Goal: Task Accomplishment & Management: Manage account settings

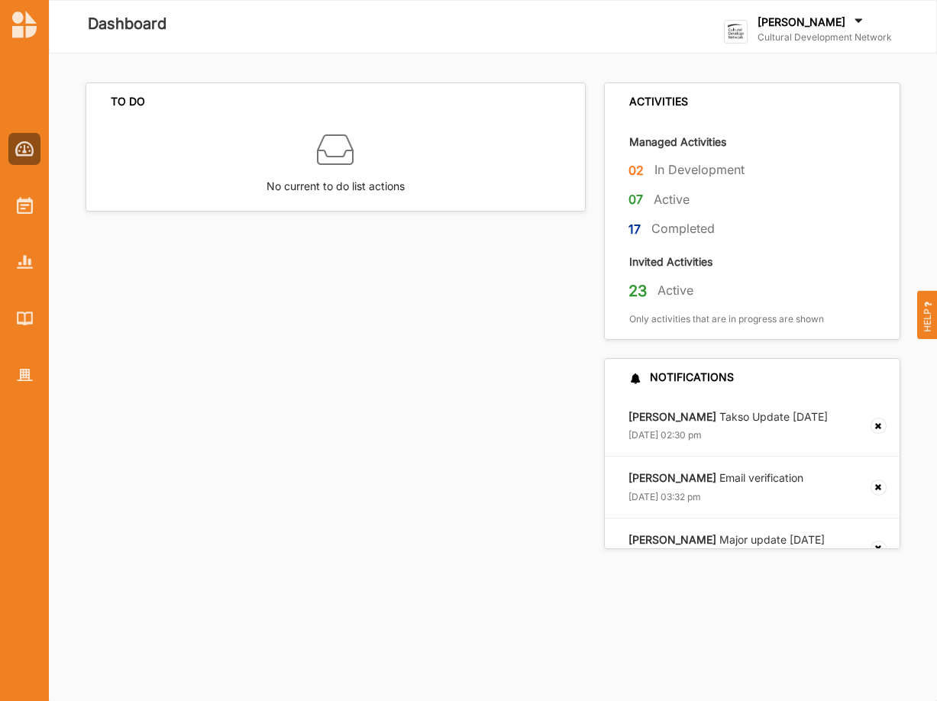
click at [780, 25] on label "[PERSON_NAME]" at bounding box center [801, 22] width 88 height 14
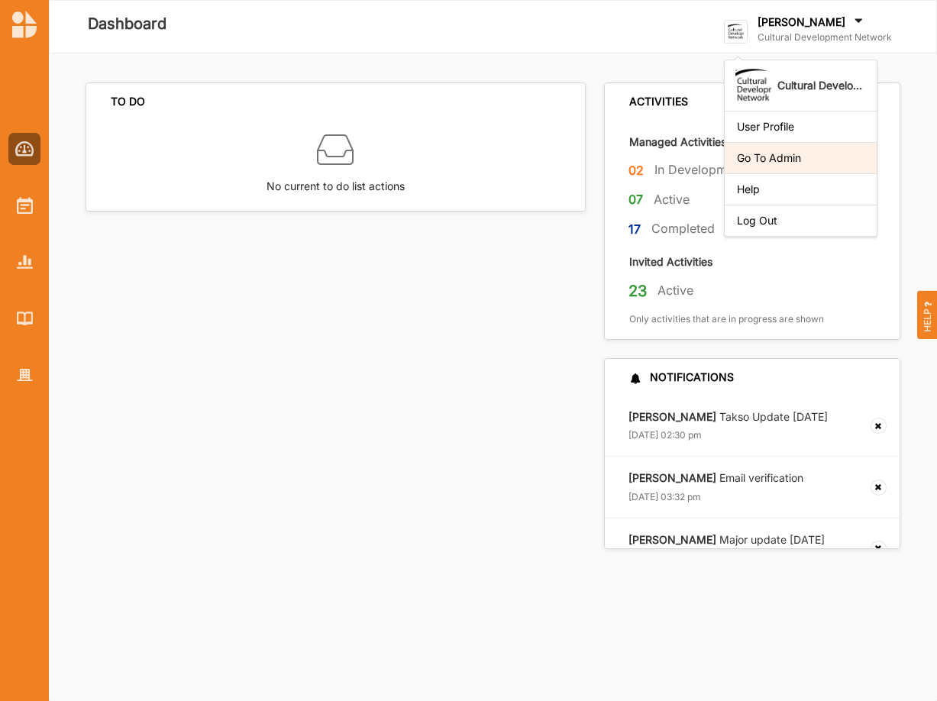
click at [802, 157] on div "Go To Admin" at bounding box center [801, 158] width 128 height 14
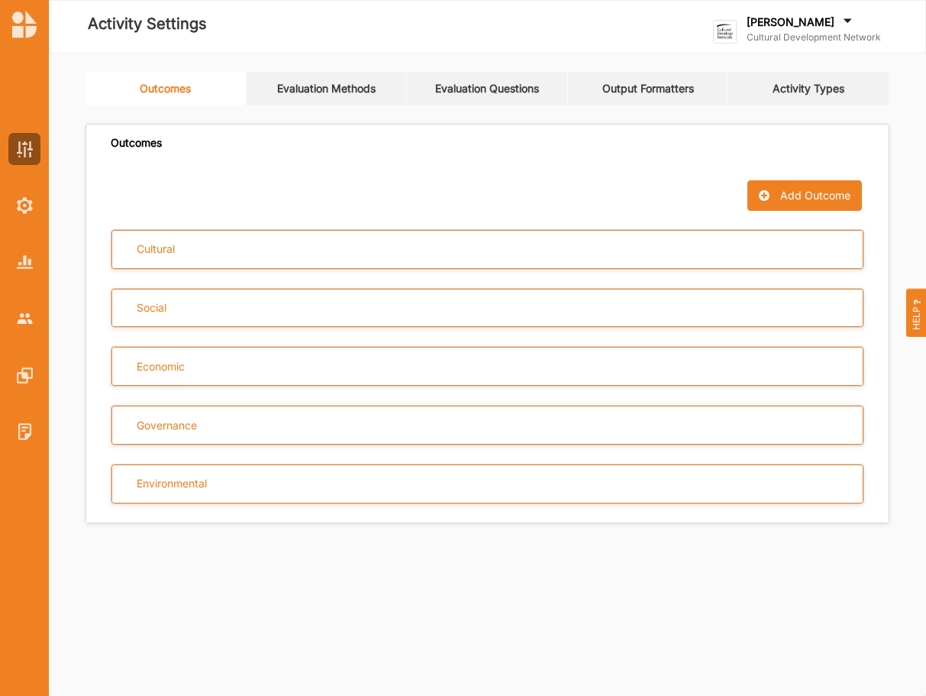
click at [502, 88] on link "Evaluation Questions" at bounding box center [487, 89] width 161 height 34
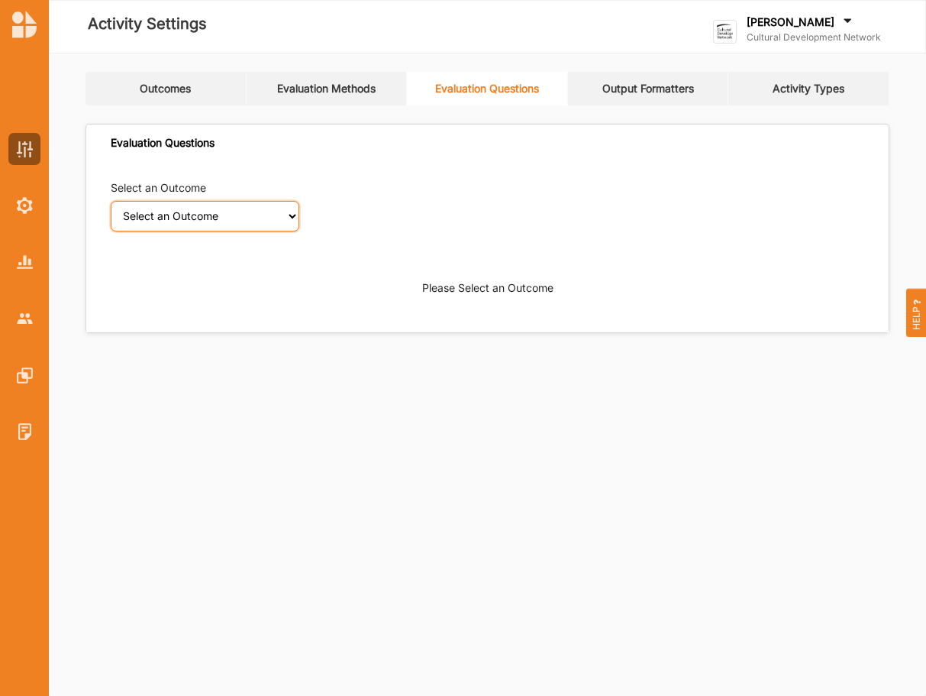
click at [111, 201] on select "Select an Outcome Creativity stimulated Aesthetic enrichment experienced Knowle…" at bounding box center [205, 216] width 189 height 31
click option "Professional practice capability increased" at bounding box center [0, 0] width 0 height 0
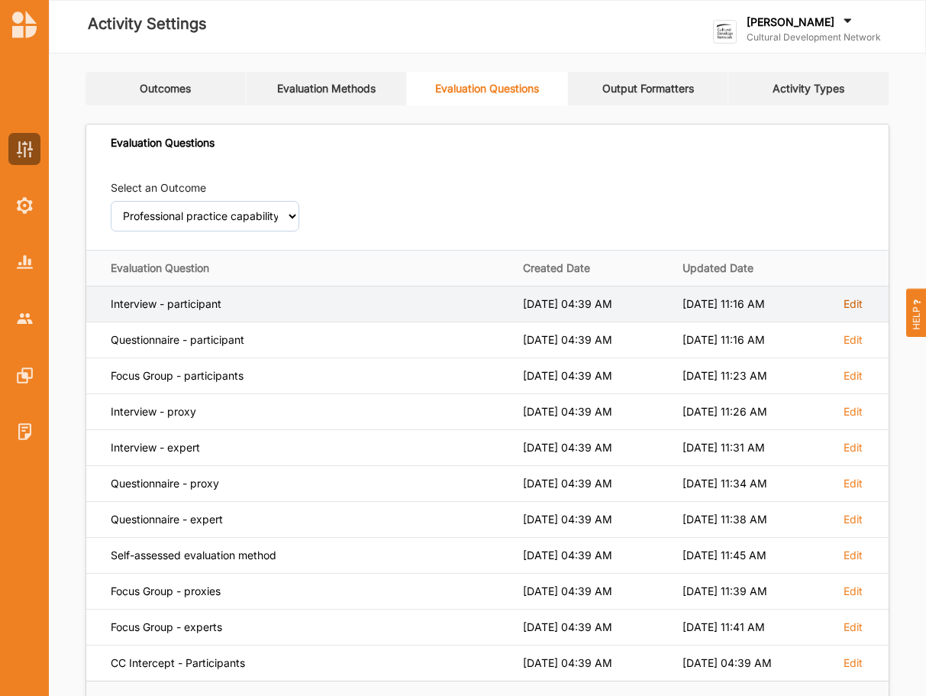
click at [859, 305] on label "Edit" at bounding box center [853, 304] width 19 height 14
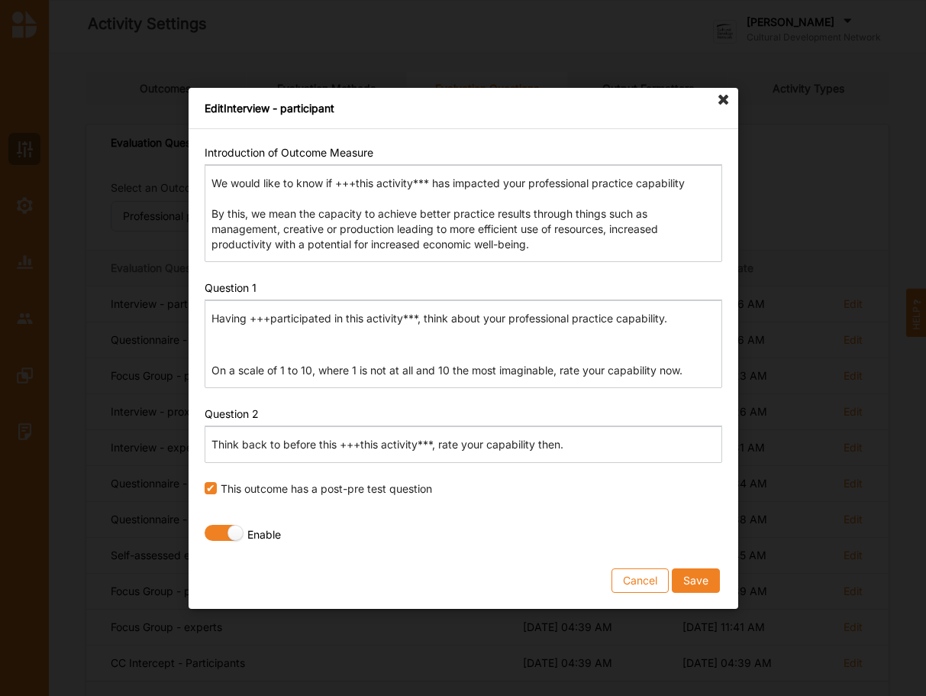
click at [337, 444] on p "Think back to before this +++this activity***, rate your capability then." at bounding box center [462, 444] width 503 height 15
click at [698, 579] on button "Save" at bounding box center [695, 579] width 48 height 24
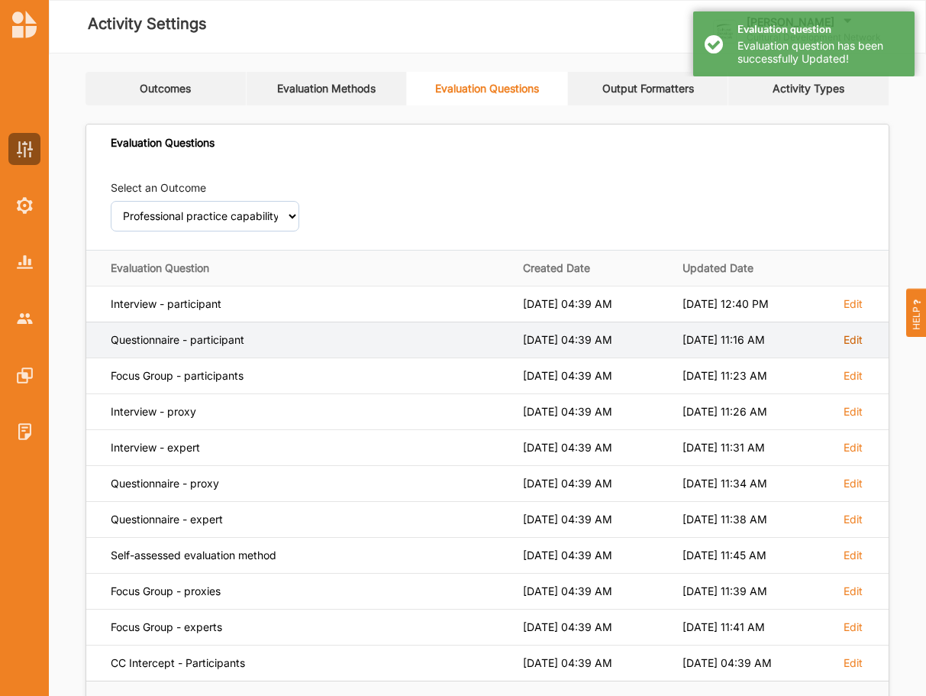
click at [845, 311] on label "Edit" at bounding box center [853, 304] width 19 height 14
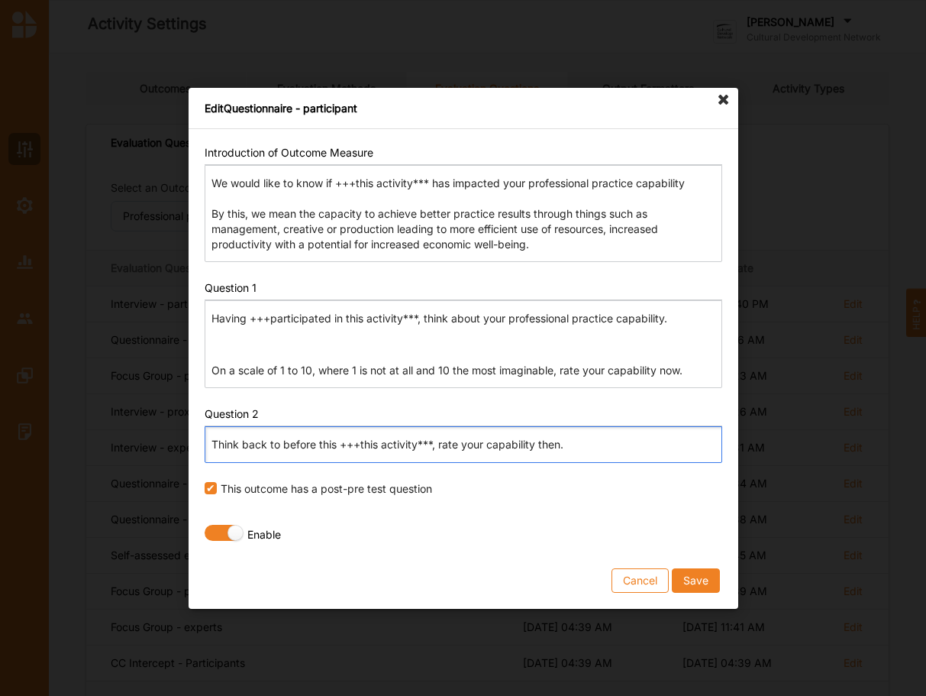
click at [337, 441] on p "Think back to before this +++this activity***, rate your capability then." at bounding box center [462, 444] width 503 height 15
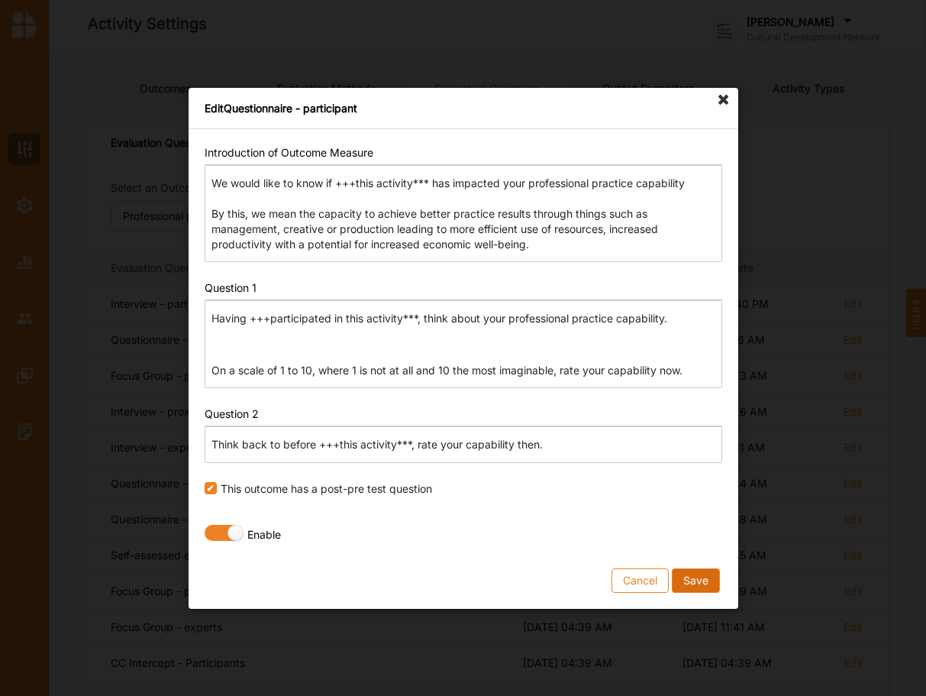
click at [692, 572] on button "Save" at bounding box center [695, 579] width 48 height 24
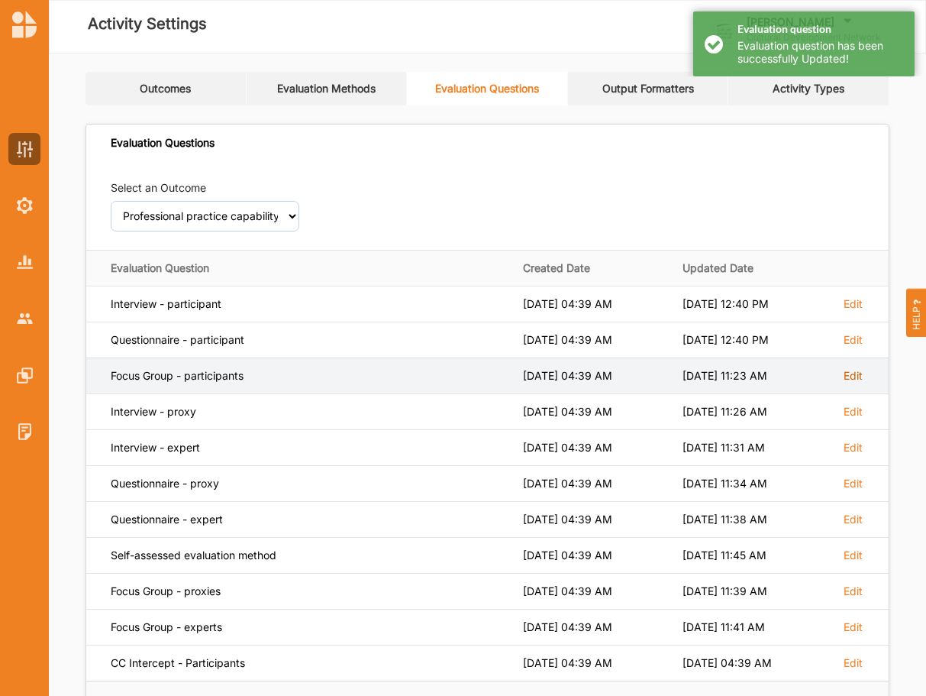
click at [860, 311] on label "Edit" at bounding box center [853, 304] width 19 height 14
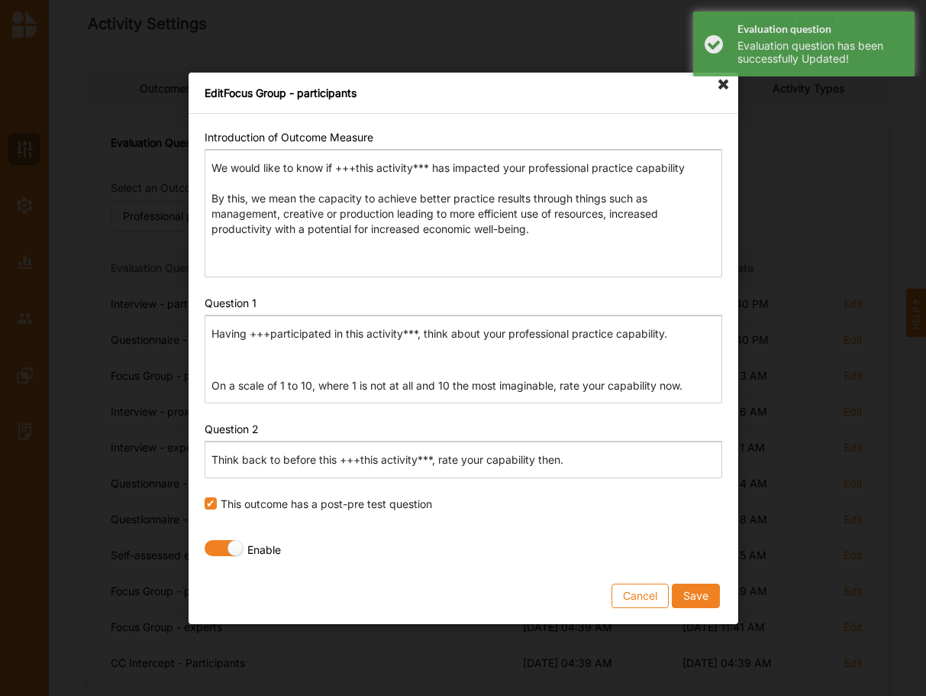
click at [337, 460] on p "Think back to before this +++this activity***, rate your capability then." at bounding box center [462, 459] width 503 height 15
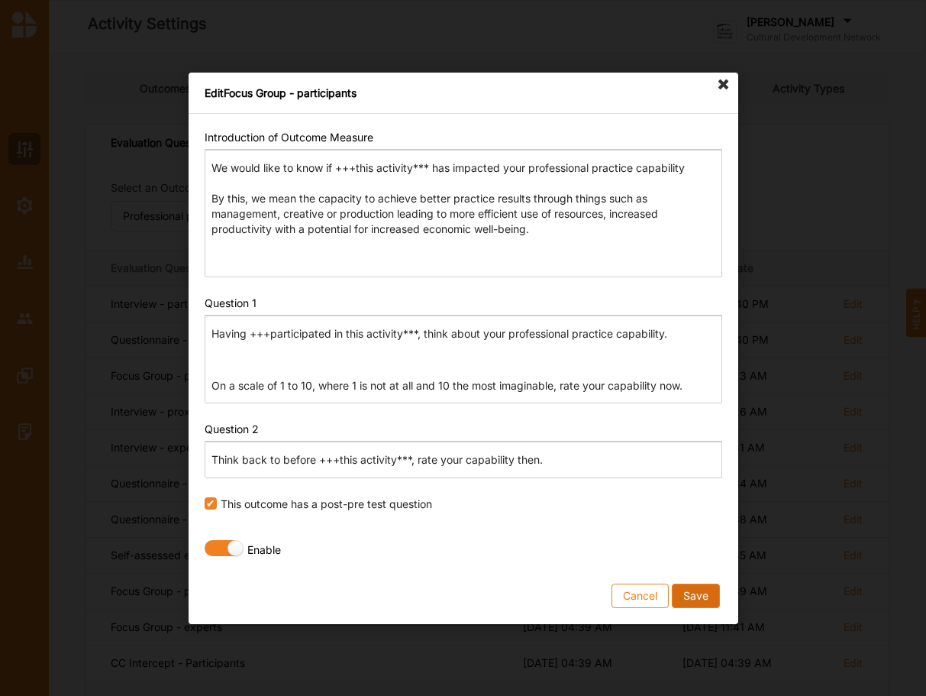
click at [699, 599] on button "Save" at bounding box center [695, 595] width 48 height 24
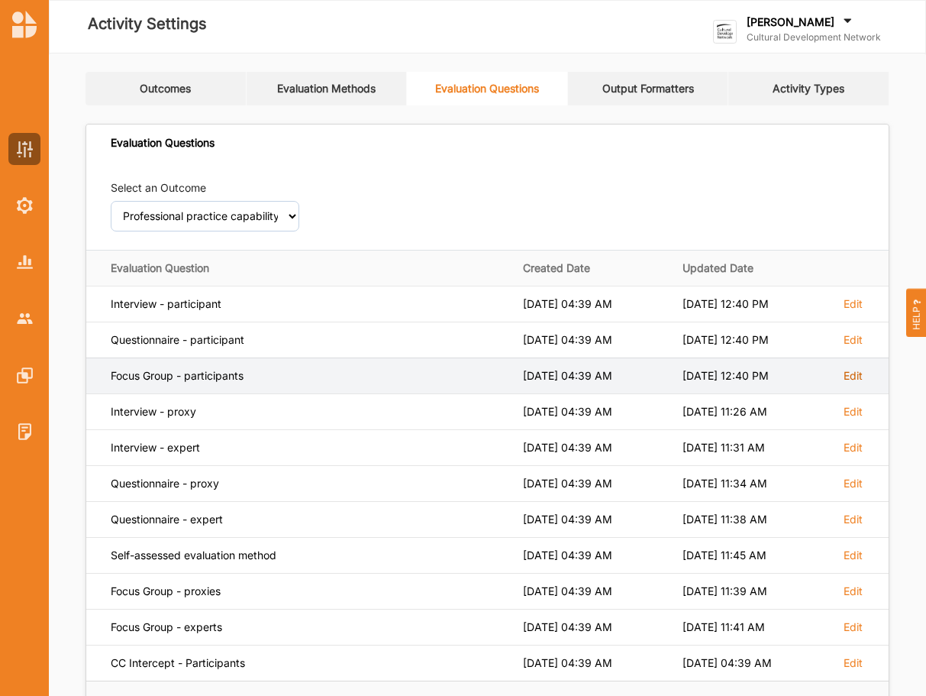
click at [851, 311] on label "Edit" at bounding box center [853, 304] width 19 height 14
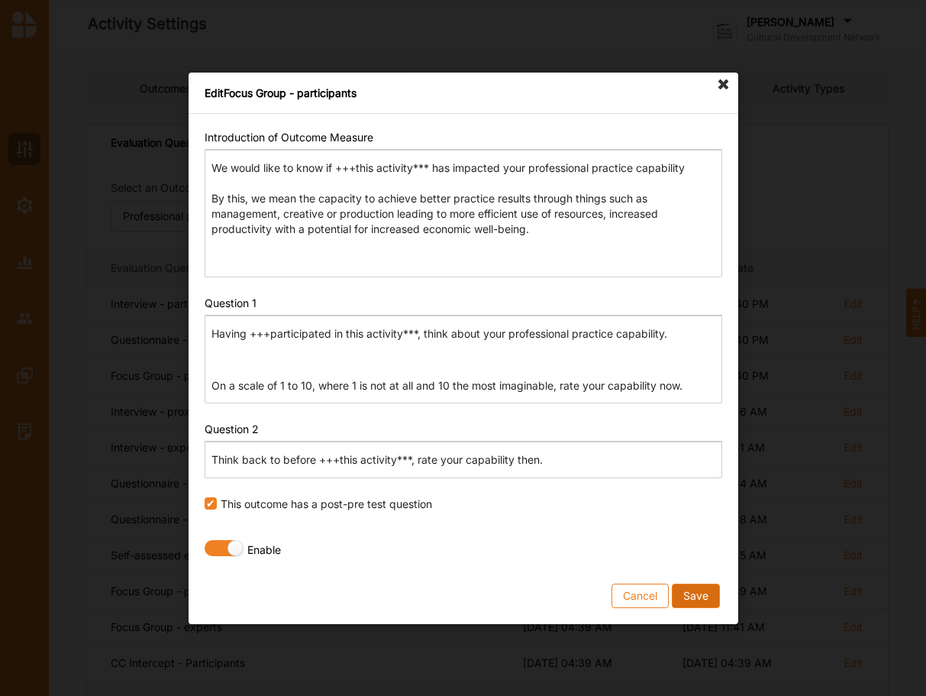
click at [694, 592] on button "Save" at bounding box center [695, 595] width 48 height 24
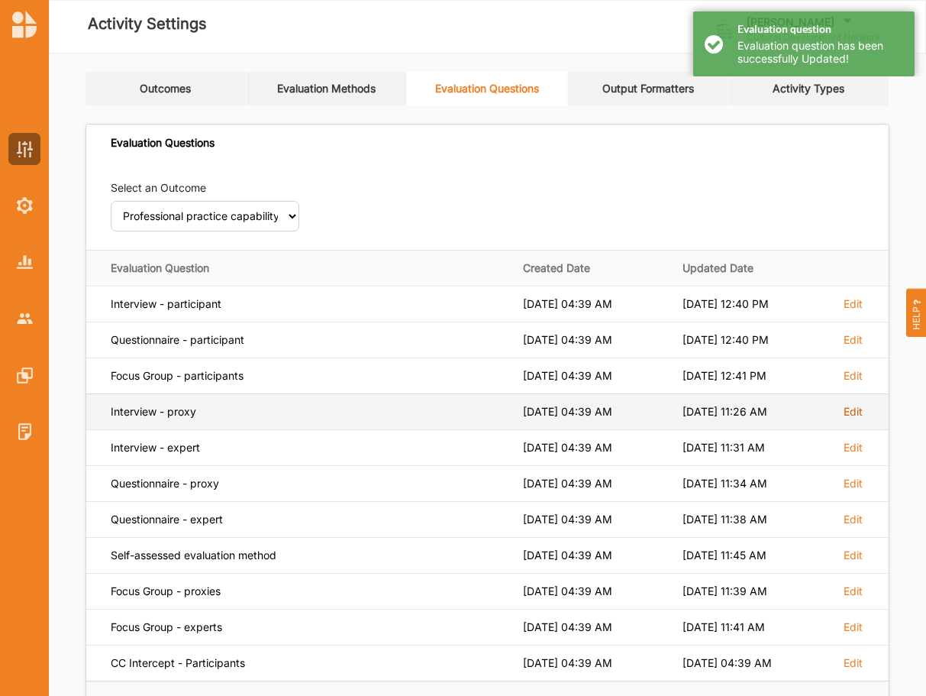
click at [855, 311] on label "Edit" at bounding box center [853, 304] width 19 height 14
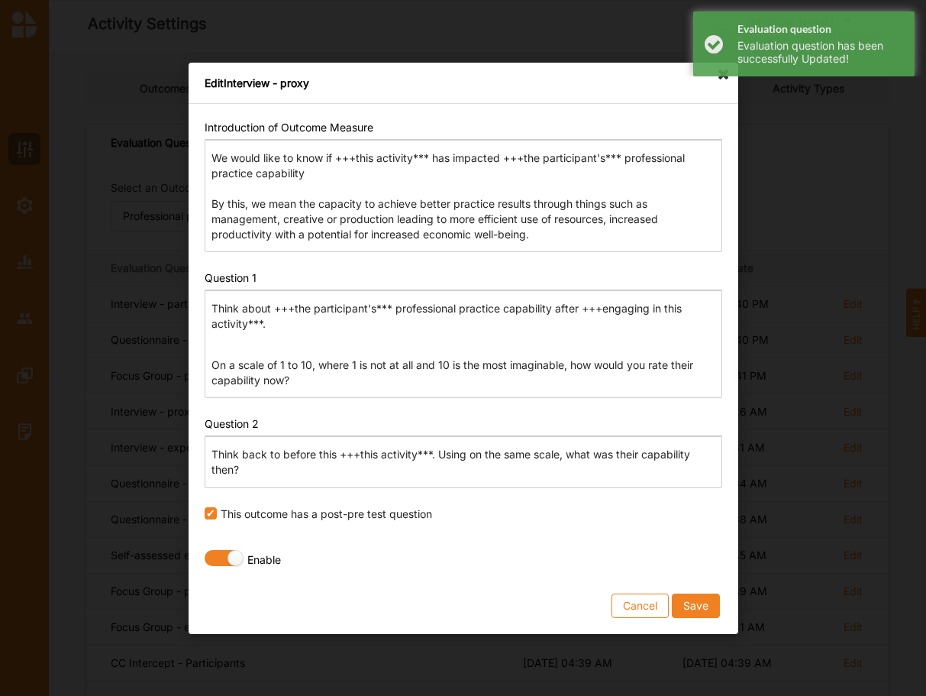
click at [337, 454] on p "Think back to before this +++this activity***. Using on the same scale, what wa…" at bounding box center [462, 462] width 503 height 31
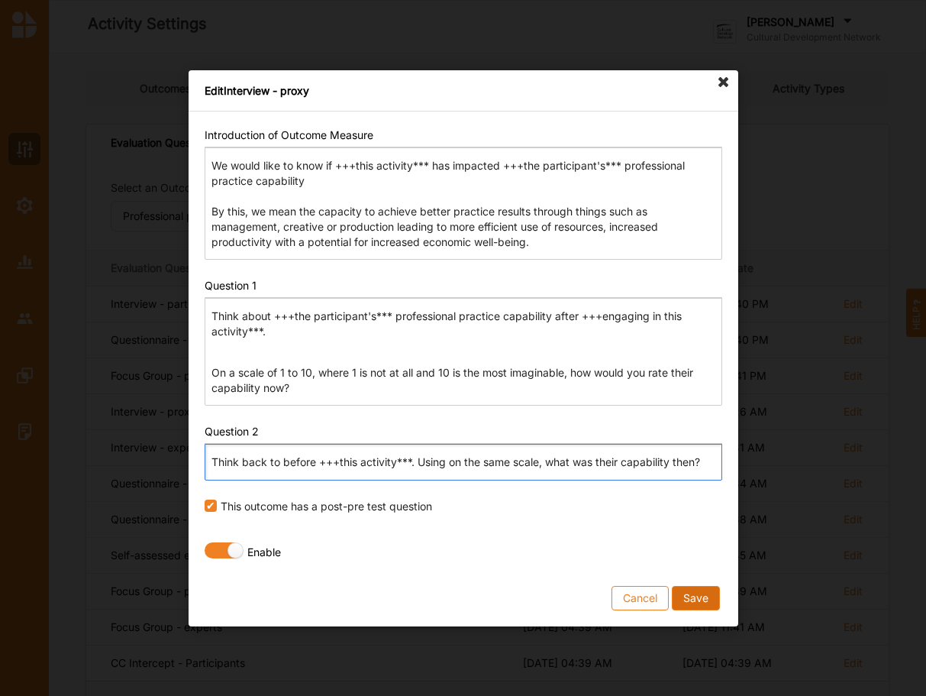
click at [702, 599] on button "Save" at bounding box center [695, 597] width 48 height 24
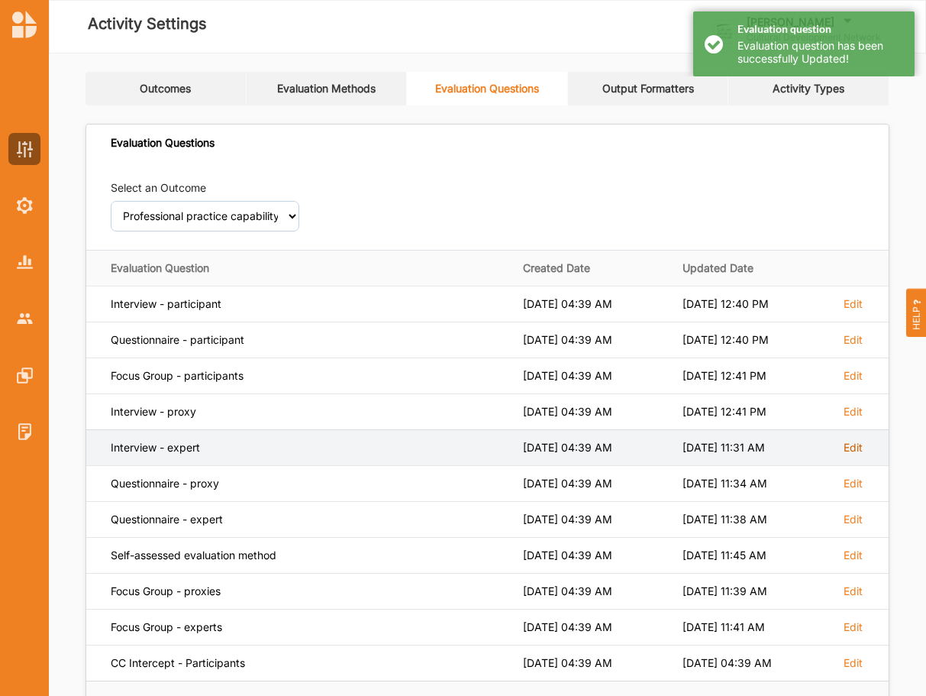
click at [857, 311] on label "Edit" at bounding box center [853, 304] width 19 height 14
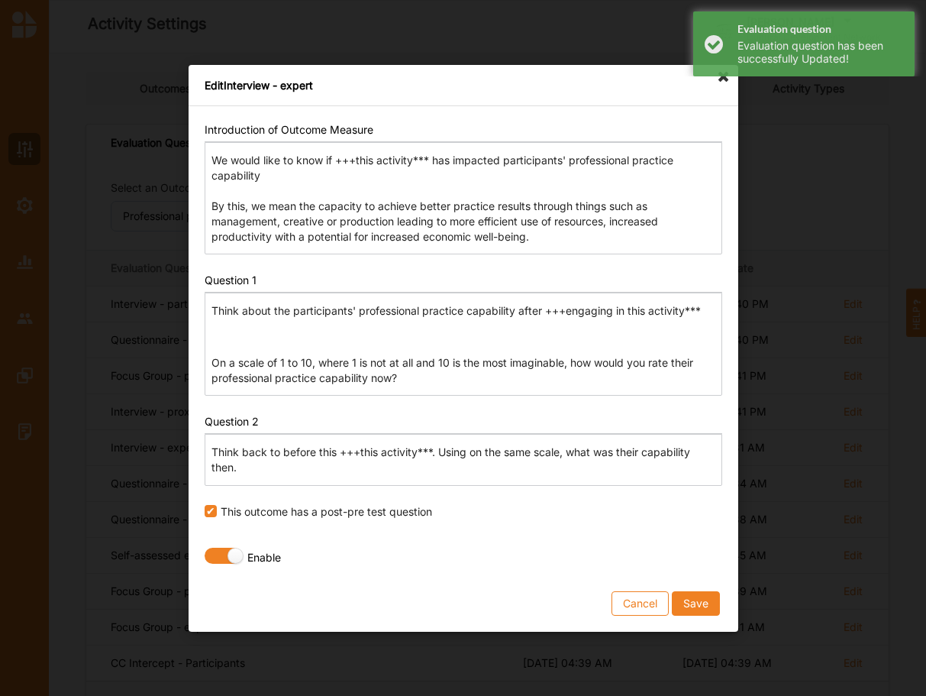
click at [337, 450] on p "Think back to before this +++this activity***. Using on the same scale, what wa…" at bounding box center [462, 459] width 503 height 31
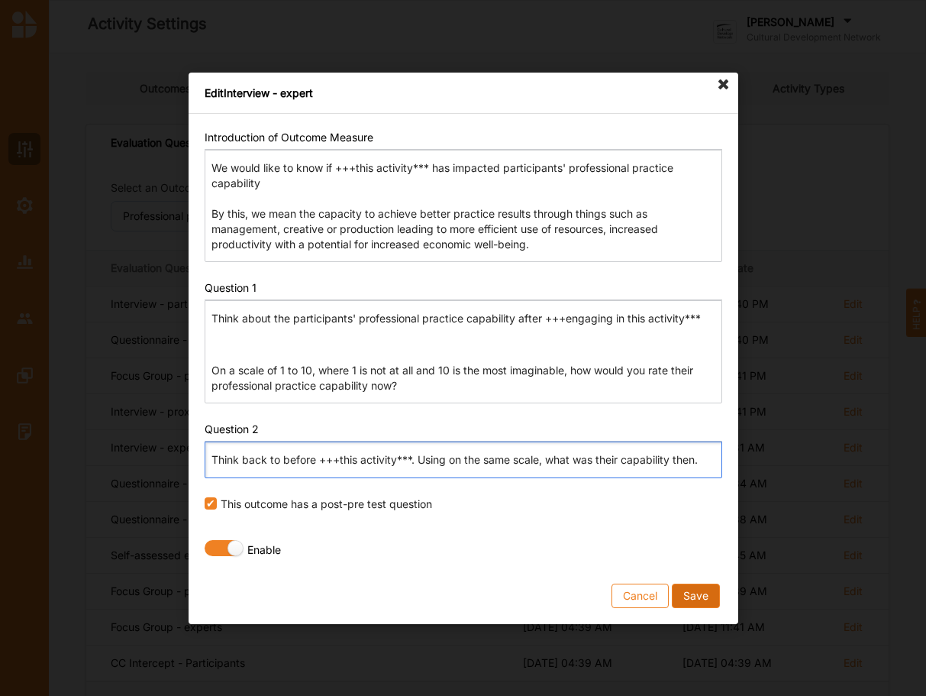
click at [689, 589] on button "Save" at bounding box center [695, 595] width 48 height 24
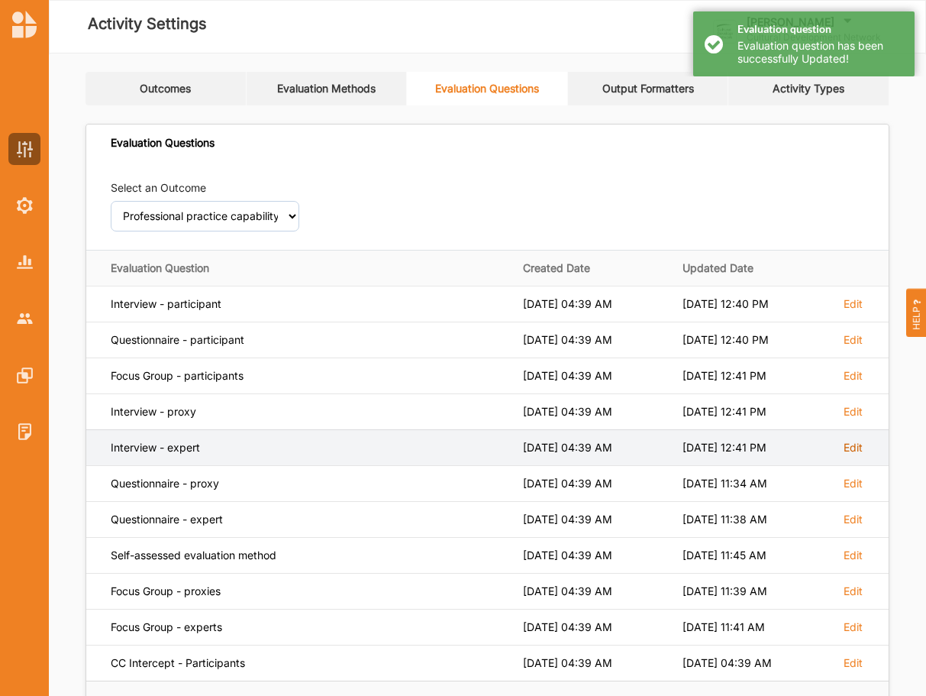
click at [857, 311] on label "Edit" at bounding box center [853, 304] width 19 height 14
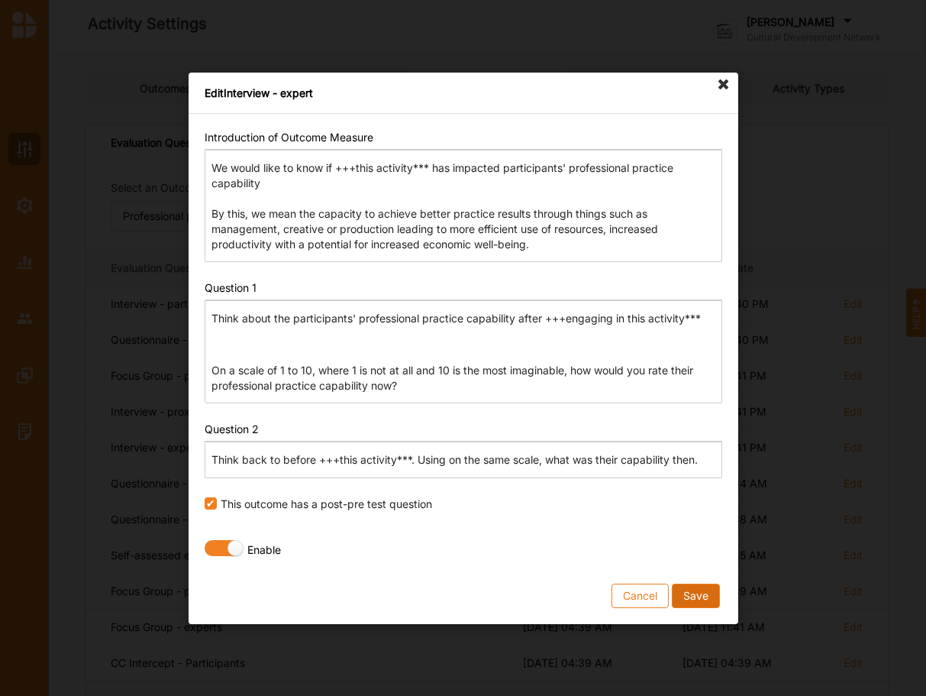
click at [701, 599] on button "Save" at bounding box center [695, 595] width 48 height 24
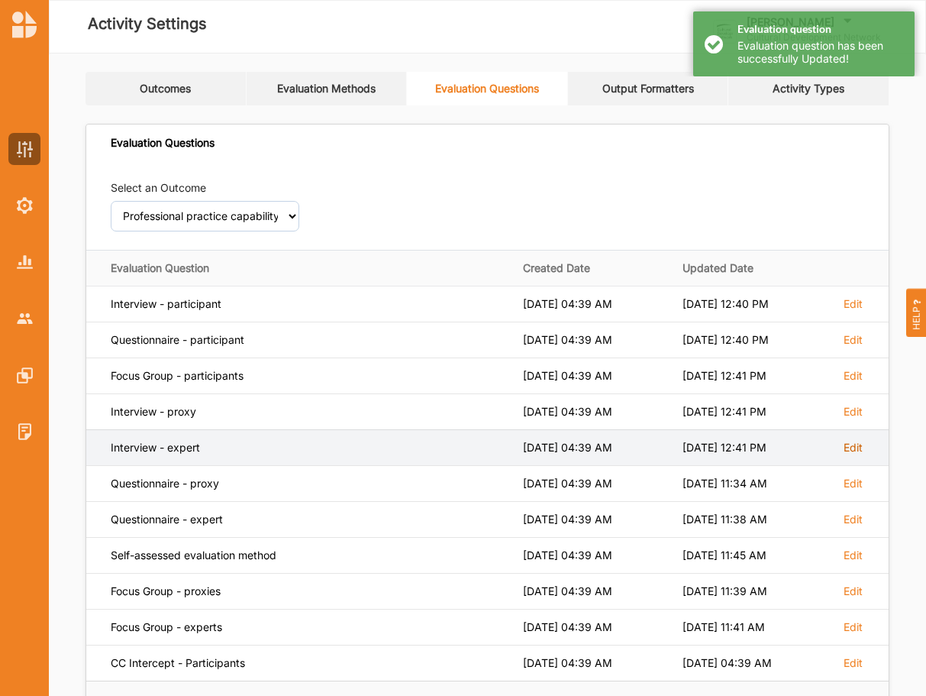
click at [855, 311] on label "Edit" at bounding box center [853, 304] width 19 height 14
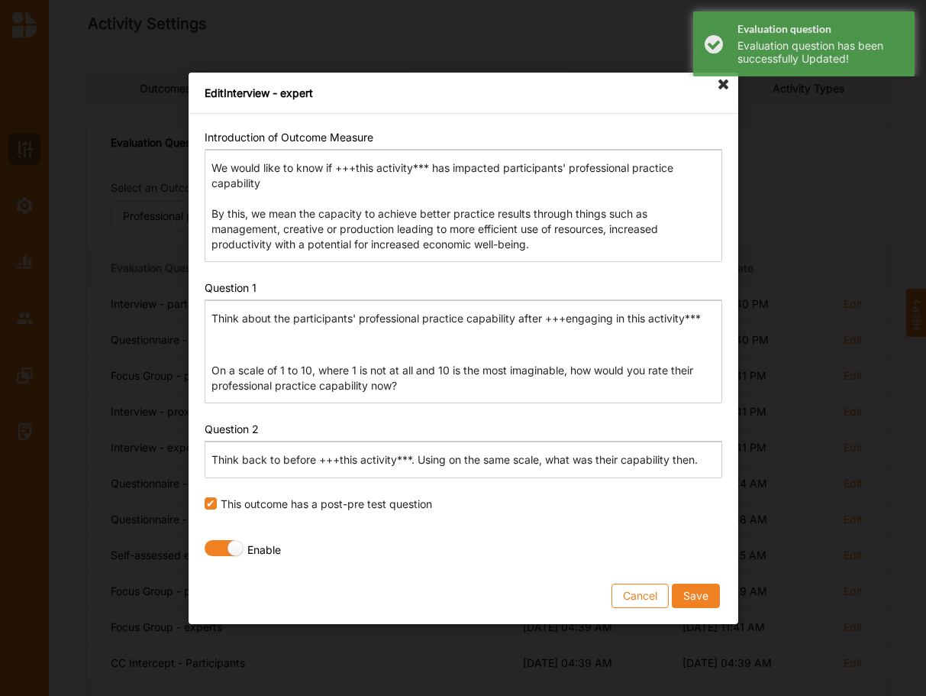
click at [854, 446] on div "Edit Interview - expert Introduction of Outcome Measure Rich Text Editor We wou…" at bounding box center [463, 348] width 926 height 696
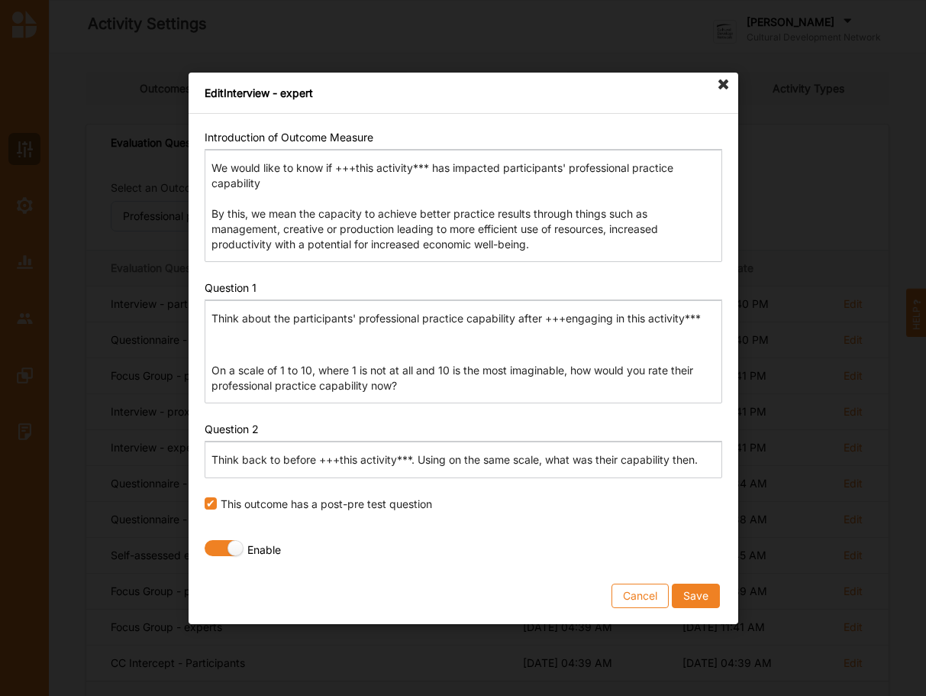
drag, startPoint x: 520, startPoint y: 90, endPoint x: 573, endPoint y: 102, distance: 54.1
click at [573, 102] on div "Edit Interview - expert" at bounding box center [464, 93] width 550 height 41
click at [704, 586] on button "Save" at bounding box center [695, 595] width 48 height 24
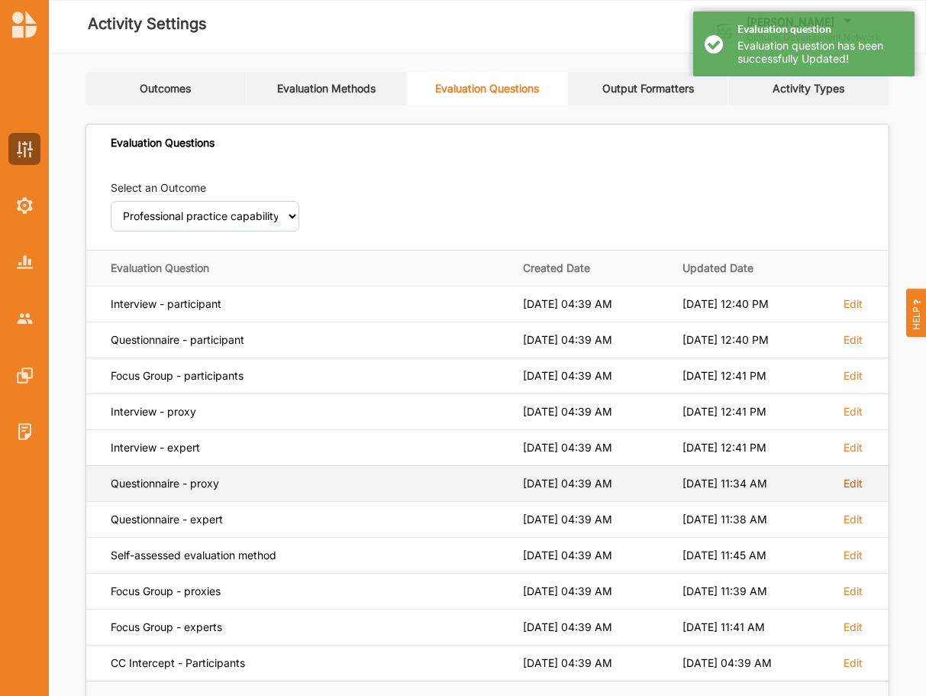
click at [860, 311] on label "Edit" at bounding box center [853, 304] width 19 height 14
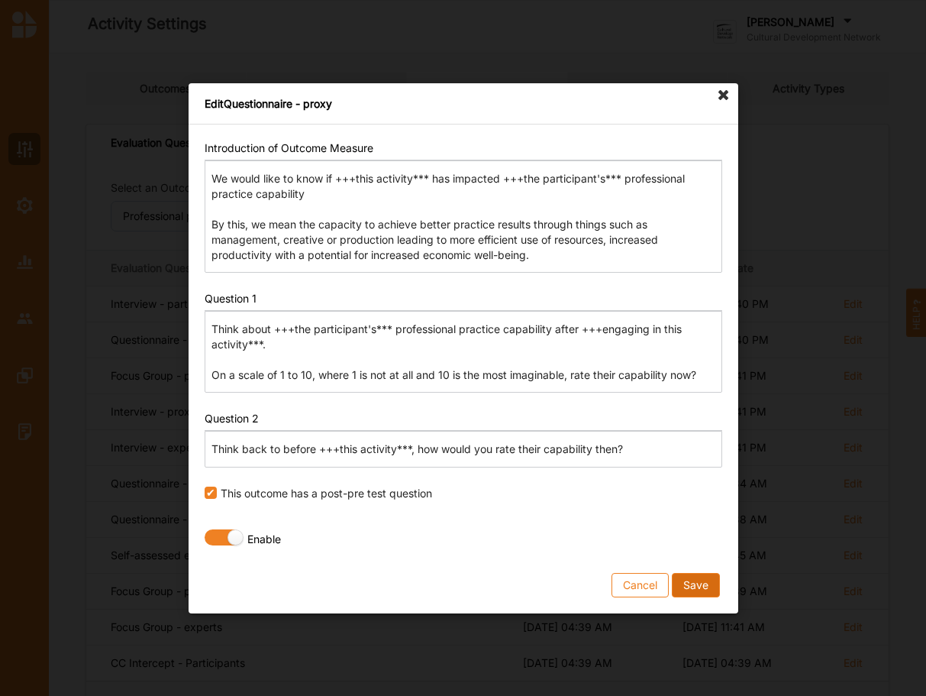
click at [705, 588] on button "Save" at bounding box center [695, 584] width 48 height 24
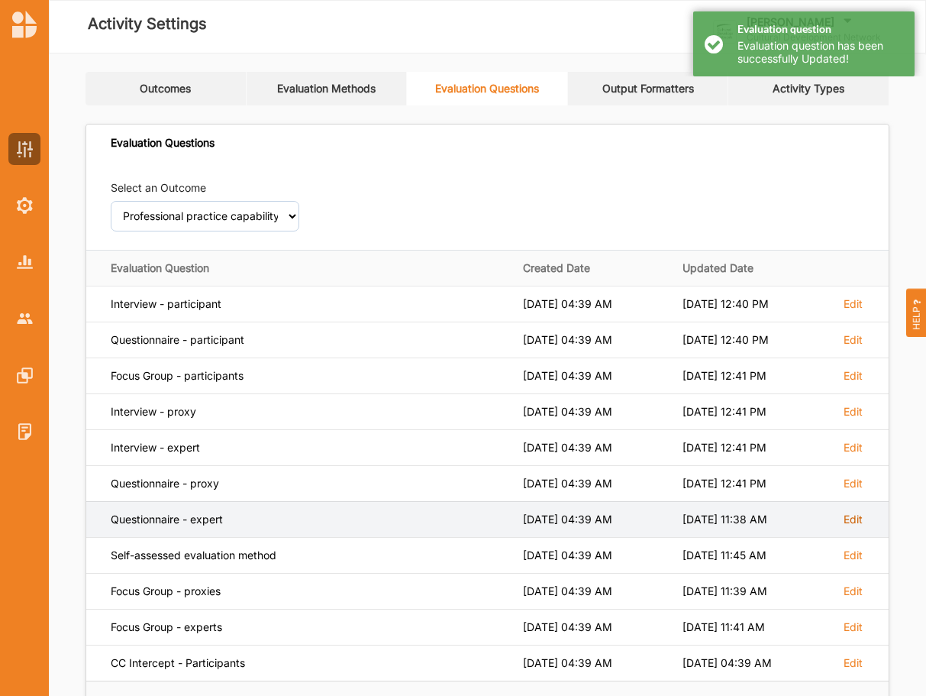
click at [849, 311] on label "Edit" at bounding box center [853, 304] width 19 height 14
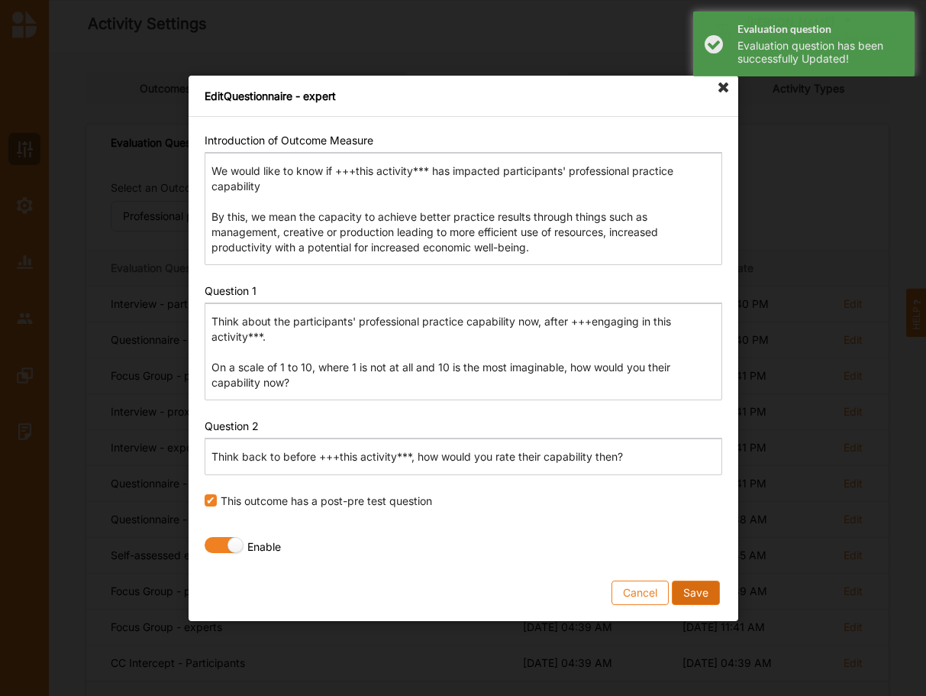
click at [683, 589] on button "Save" at bounding box center [695, 591] width 48 height 24
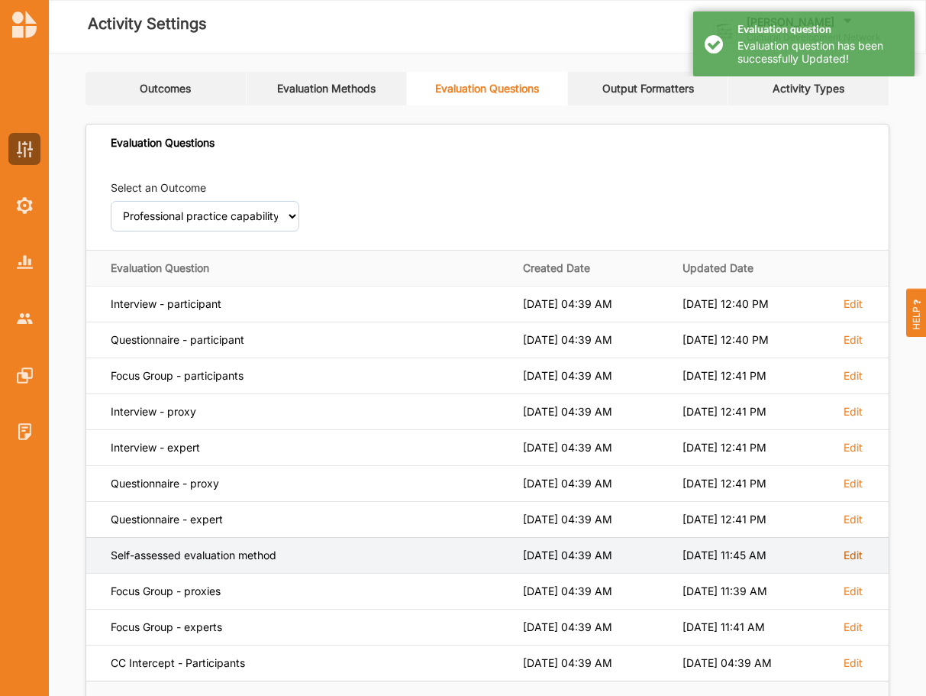
click at [861, 311] on label "Edit" at bounding box center [853, 304] width 19 height 14
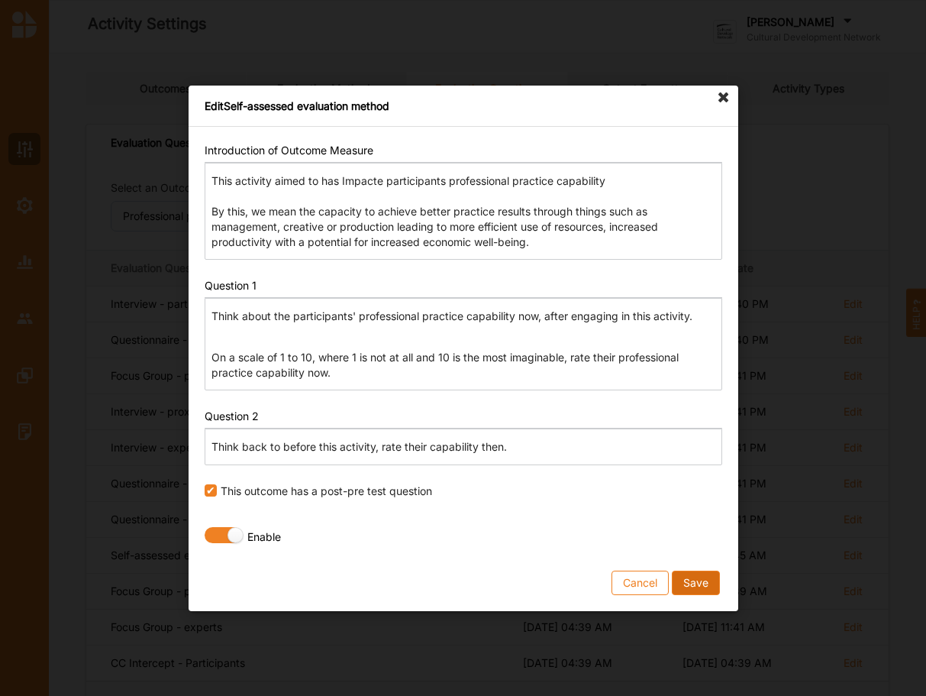
click at [708, 580] on button "Save" at bounding box center [695, 582] width 48 height 24
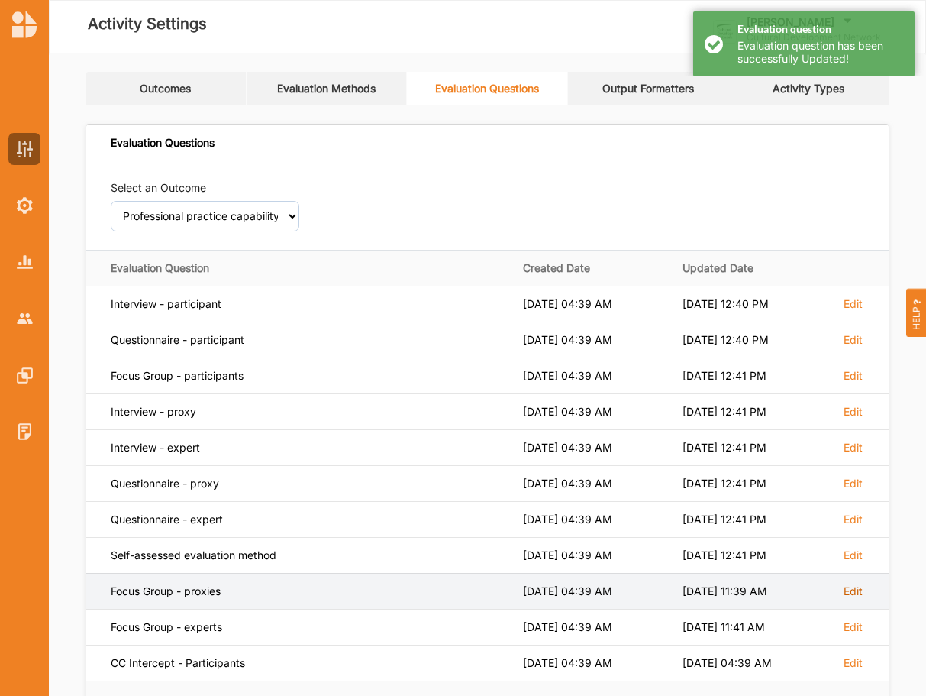
click at [850, 311] on label "Edit" at bounding box center [853, 304] width 19 height 14
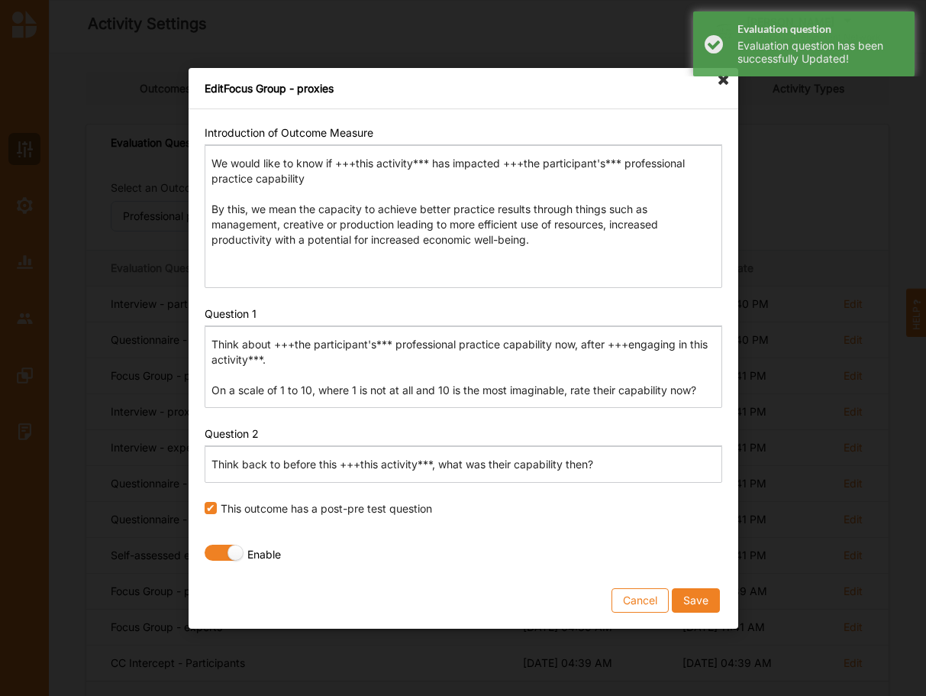
click at [336, 468] on p "Think back to before this +++this activity***, what was their capability then?" at bounding box center [462, 464] width 503 height 15
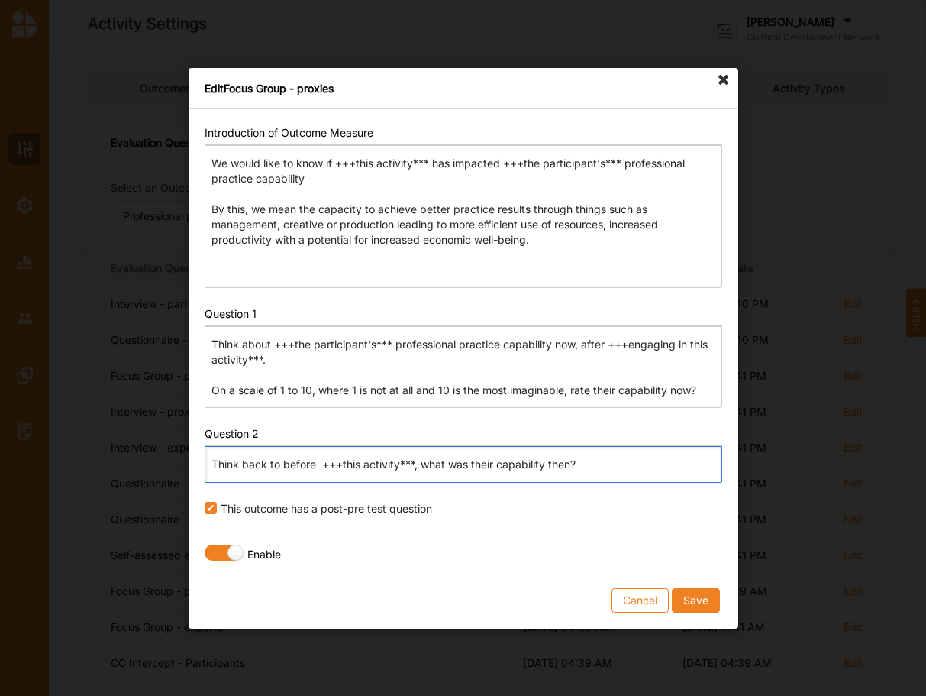
click at [338, 468] on p "Think back to before +++this activity***, what was their capability then?" at bounding box center [462, 464] width 503 height 15
click at [321, 464] on p "Think back to before +++this activity***, what was their capability then?" at bounding box center [462, 464] width 503 height 15
click at [704, 597] on button "Save" at bounding box center [695, 599] width 48 height 24
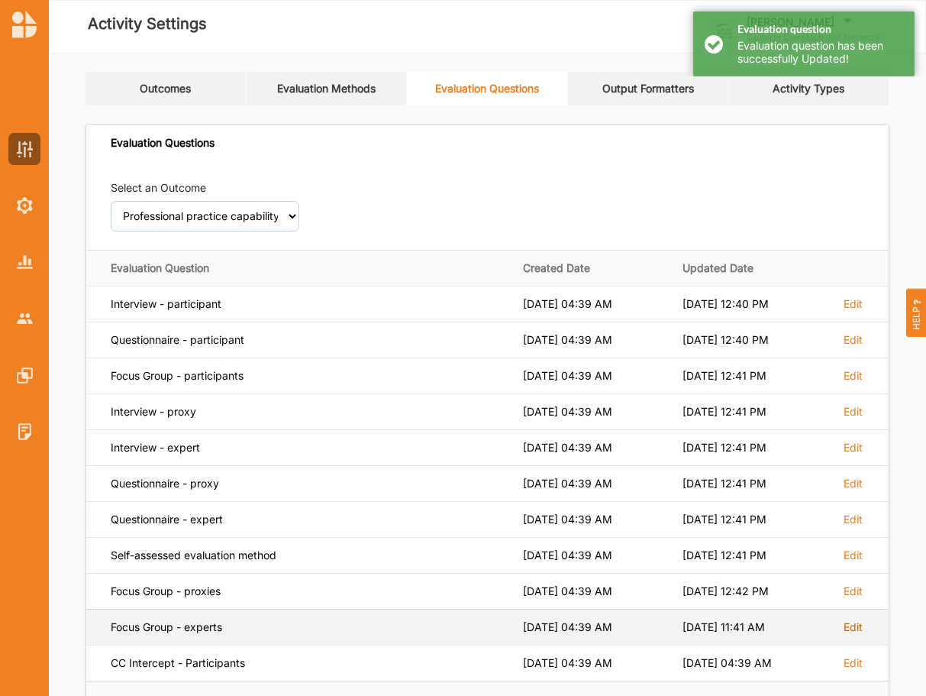
click at [853, 311] on label "Edit" at bounding box center [853, 304] width 19 height 14
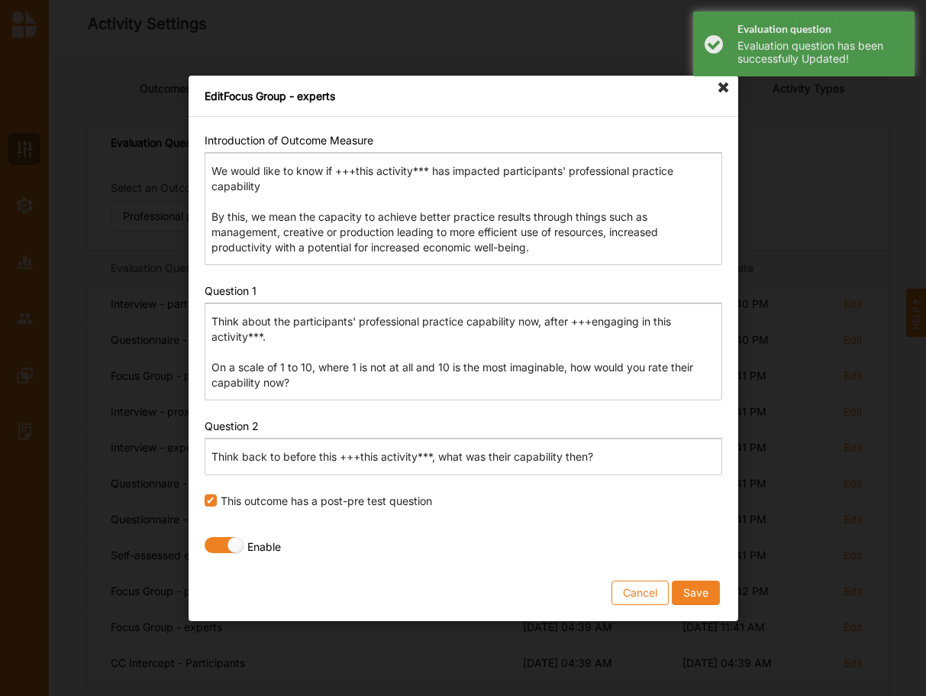
click at [335, 457] on p "Think back to before this +++this activity***, what was their capability then?" at bounding box center [462, 456] width 503 height 15
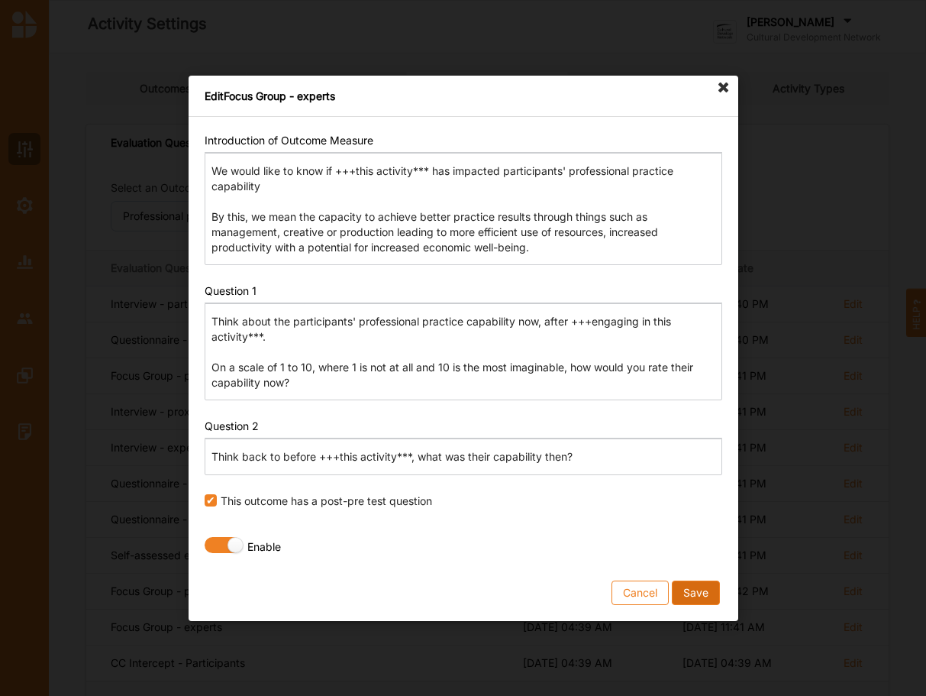
click at [705, 596] on button "Save" at bounding box center [695, 591] width 48 height 24
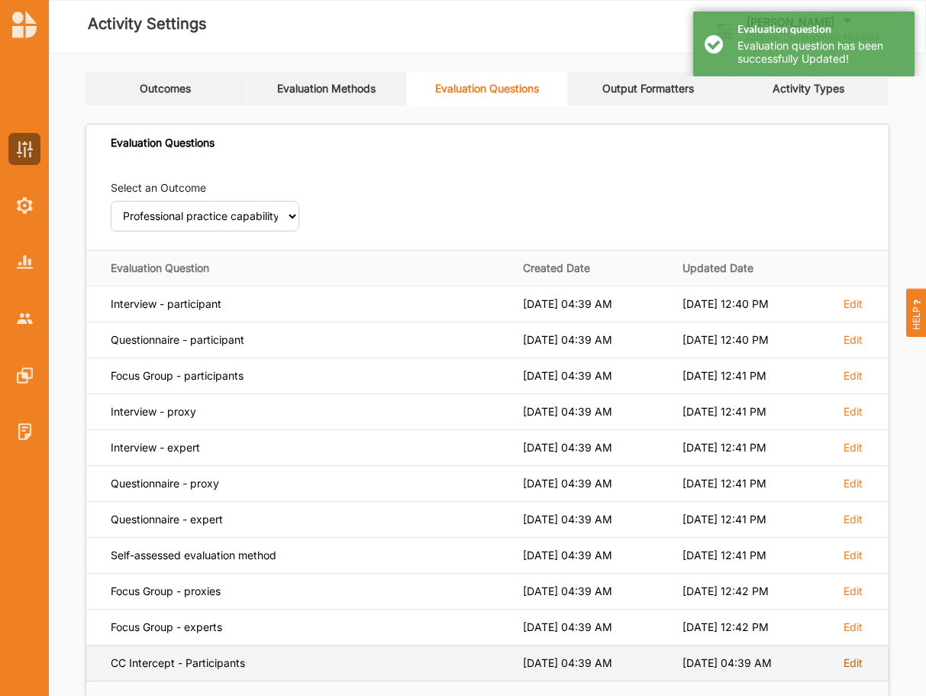
click at [851, 311] on label "Edit" at bounding box center [853, 304] width 19 height 14
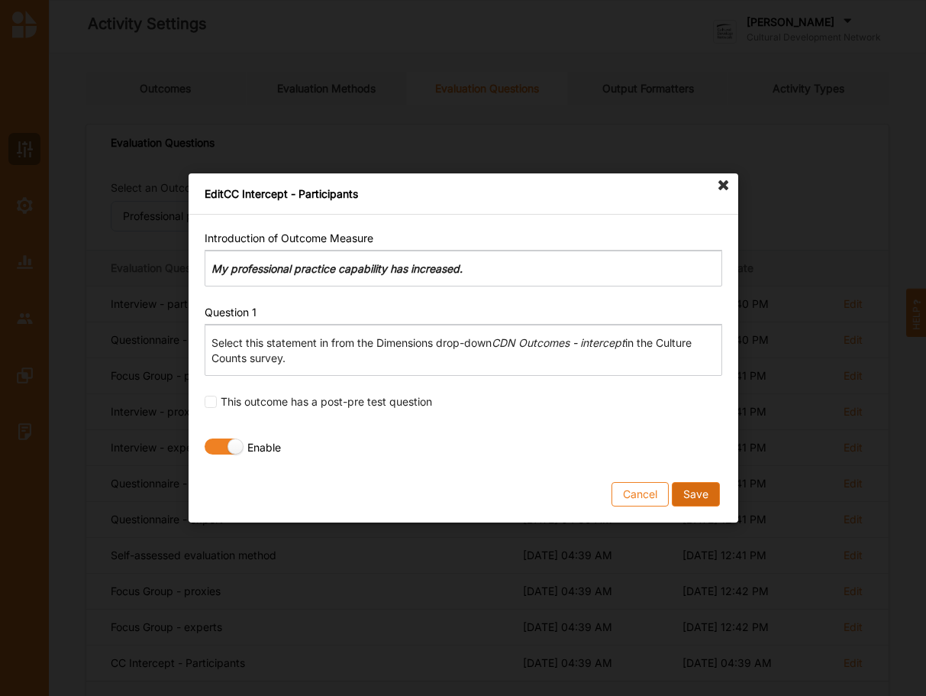
click at [696, 496] on button "Save" at bounding box center [695, 494] width 48 height 24
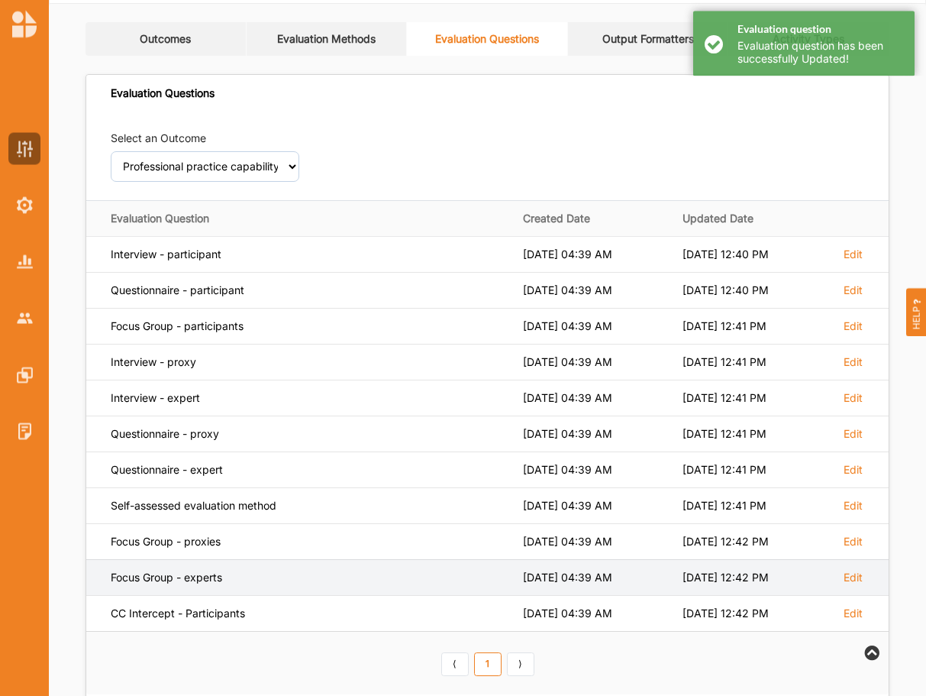
scroll to position [34, 0]
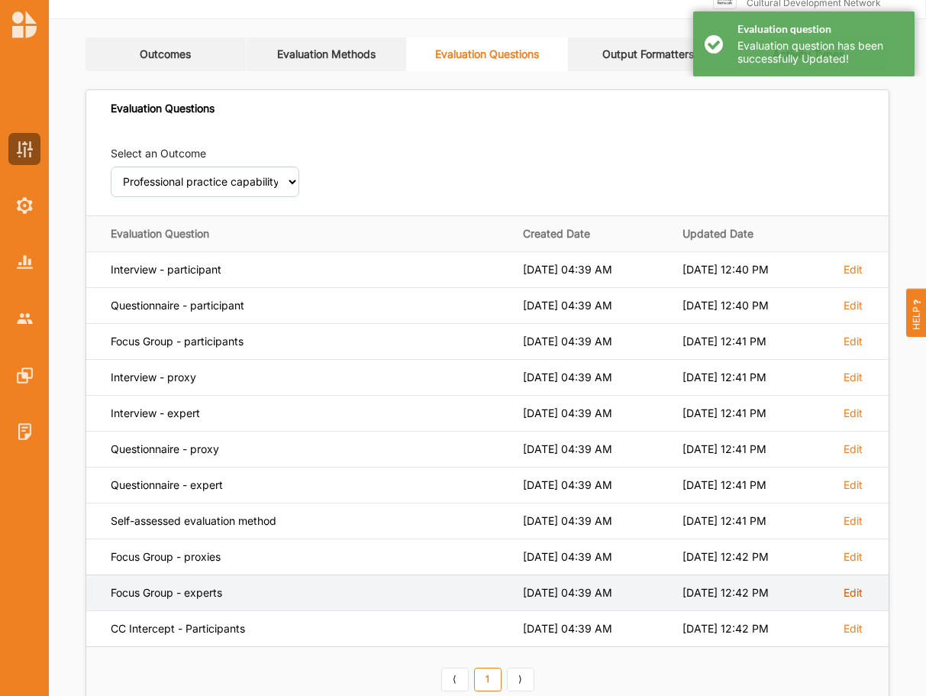
click at [851, 276] on label "Edit" at bounding box center [853, 270] width 19 height 14
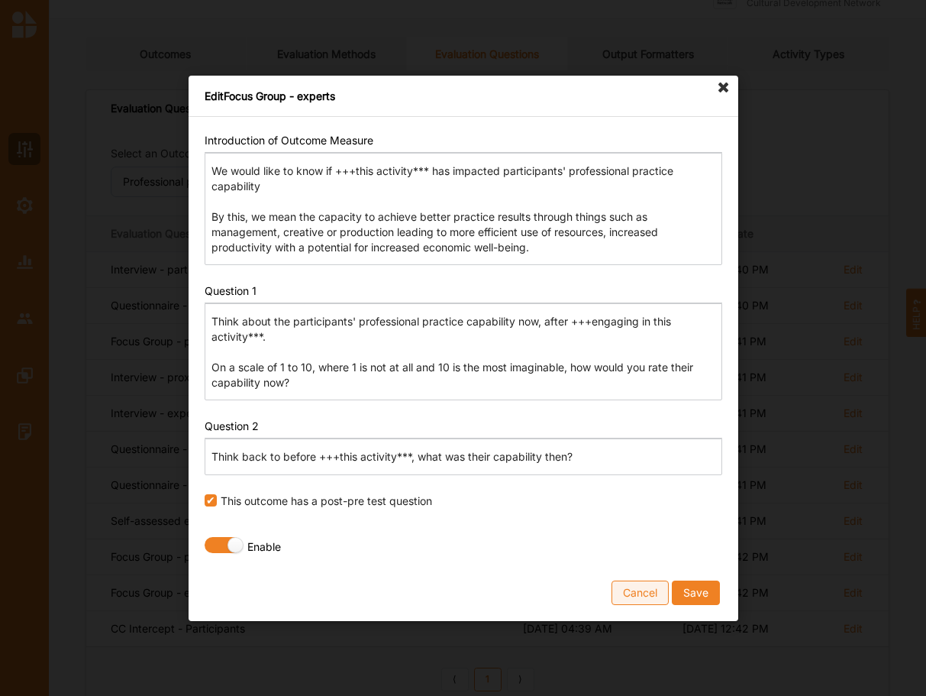
click at [641, 589] on button "Cancel" at bounding box center [640, 591] width 57 height 24
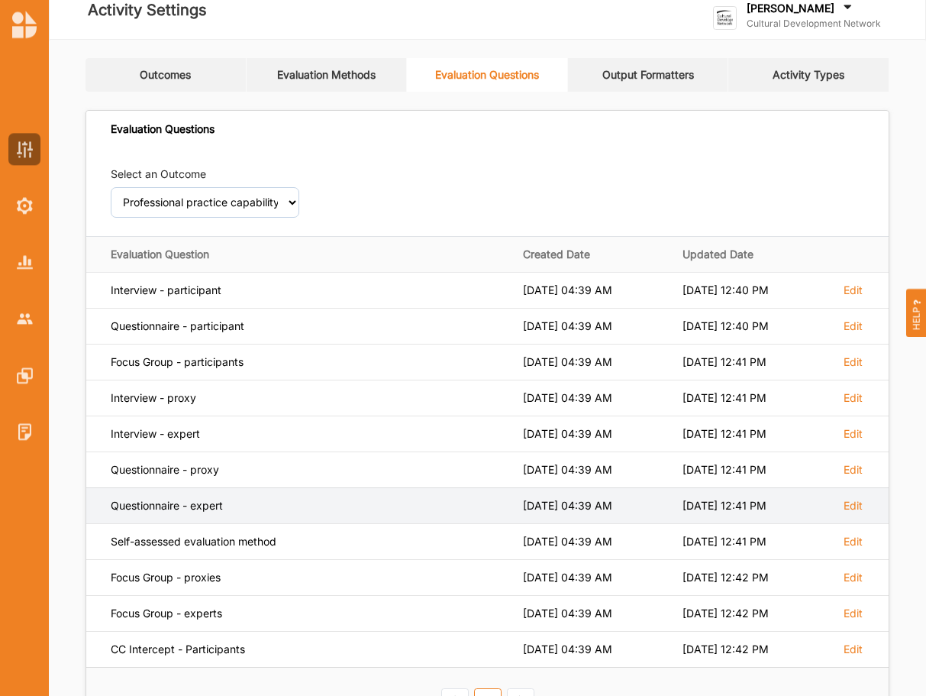
scroll to position [0, 0]
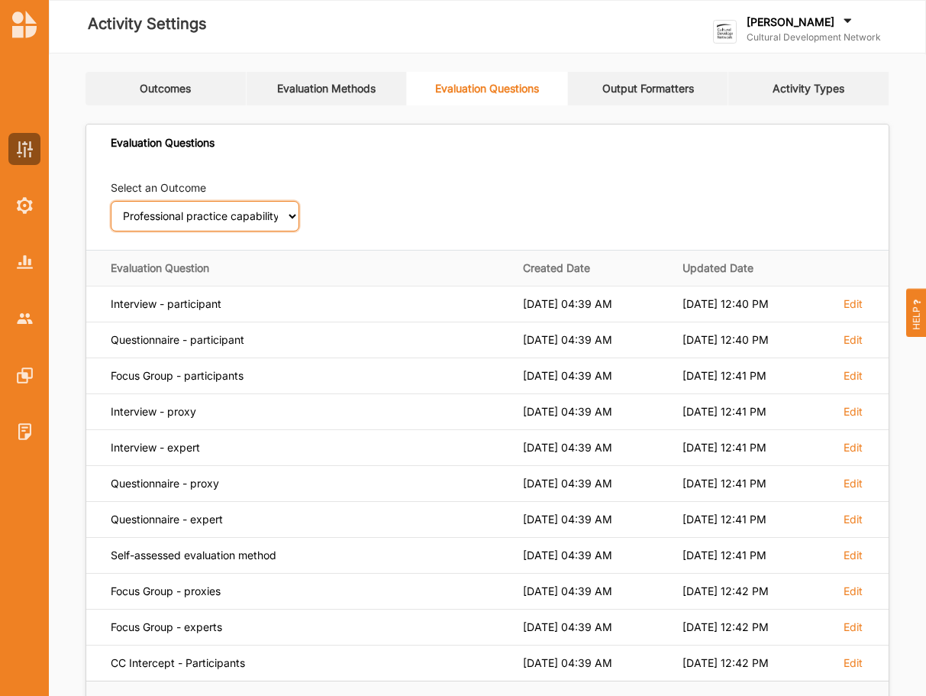
click at [111, 201] on select "Select an Outcome Creativity stimulated Aesthetic enrichment experienced Knowle…" at bounding box center [205, 216] width 189 height 31
click option "Local economy supported" at bounding box center [0, 0] width 0 height 0
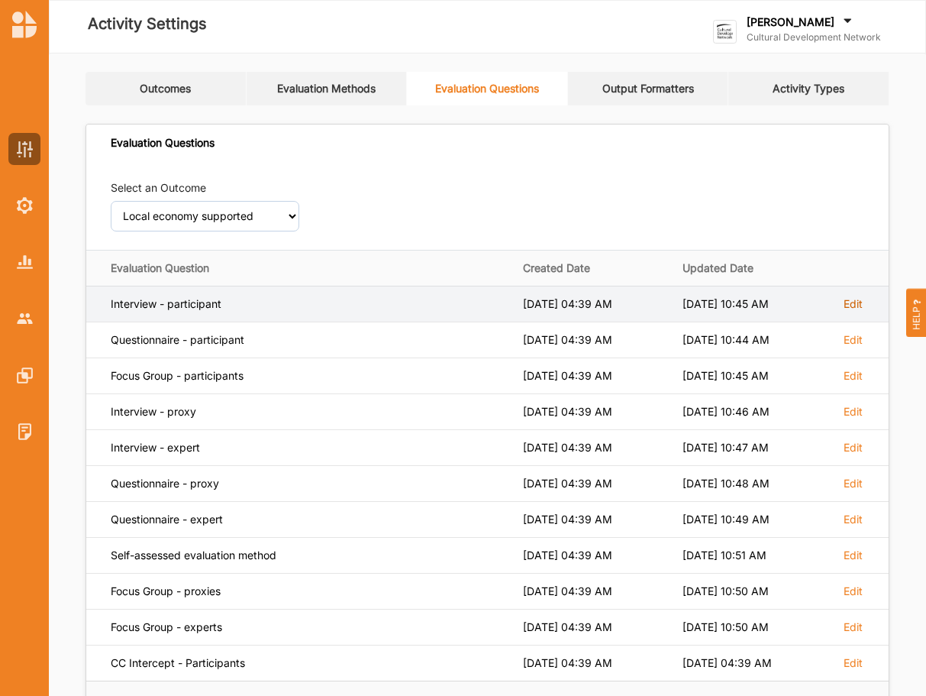
click at [852, 302] on label "Edit" at bounding box center [853, 304] width 19 height 14
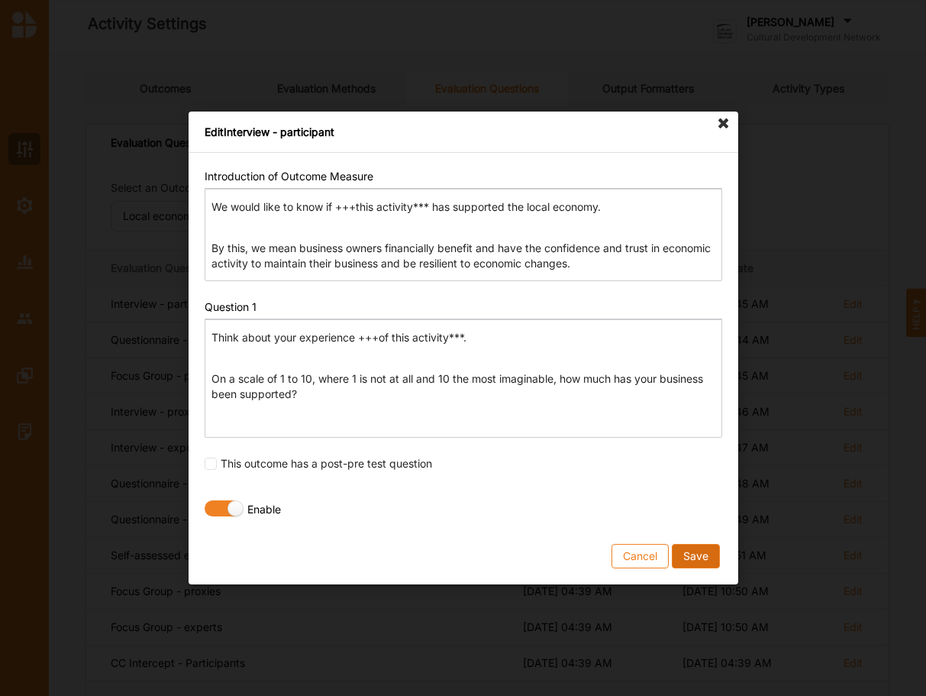
click at [709, 554] on button "Save" at bounding box center [695, 556] width 48 height 24
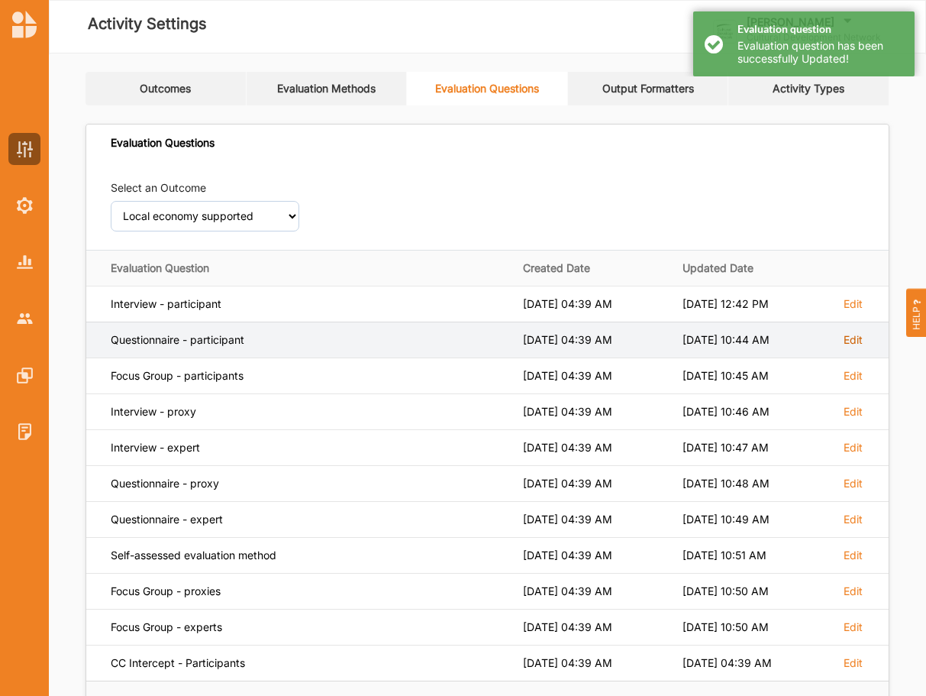
click at [849, 311] on label "Edit" at bounding box center [853, 304] width 19 height 14
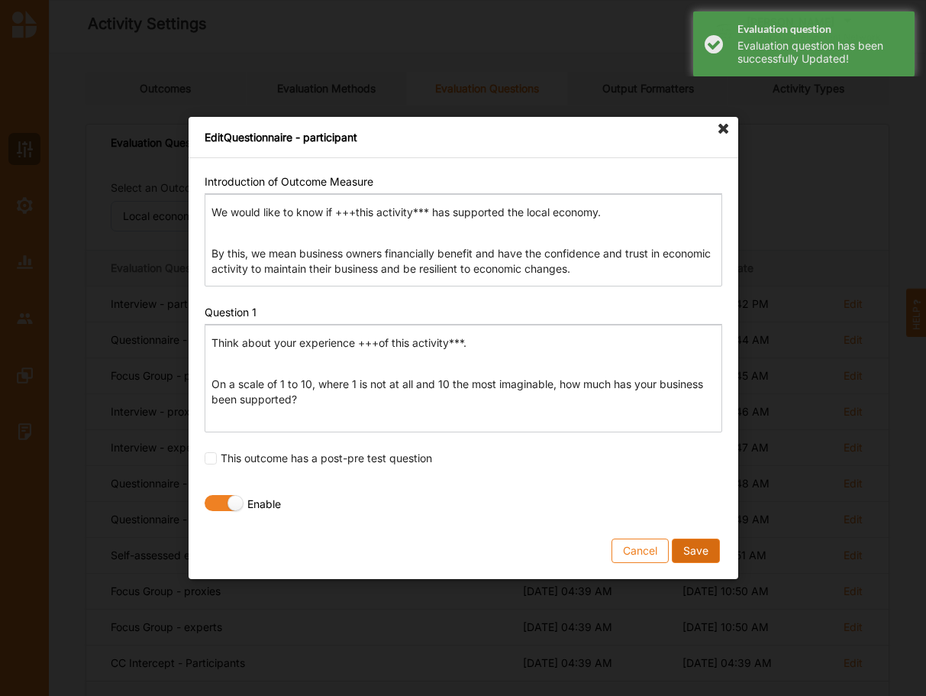
click at [696, 550] on button "Save" at bounding box center [695, 550] width 48 height 24
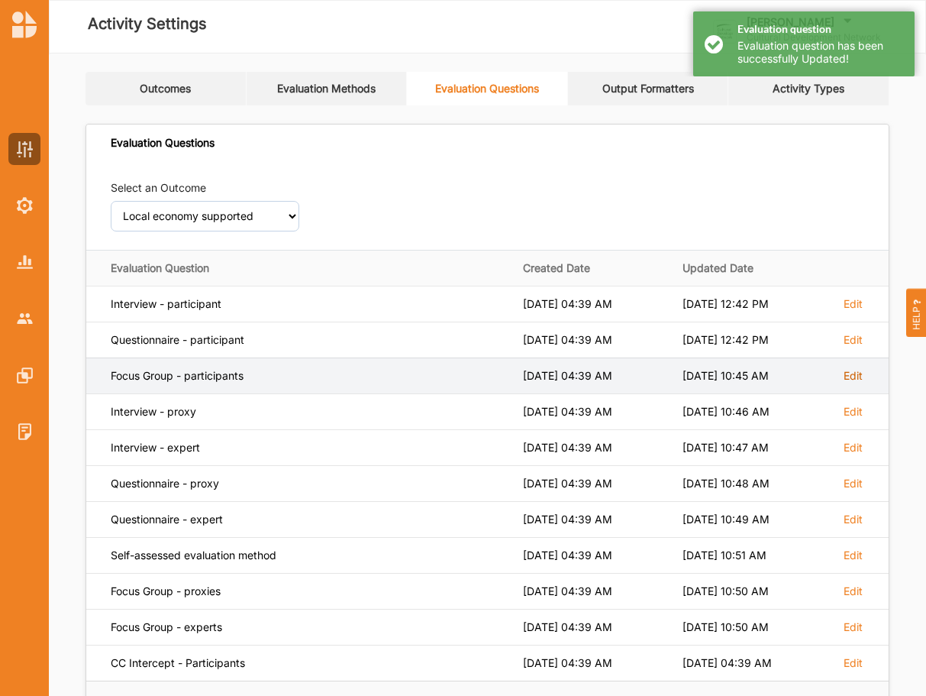
click at [852, 311] on label "Edit" at bounding box center [853, 304] width 19 height 14
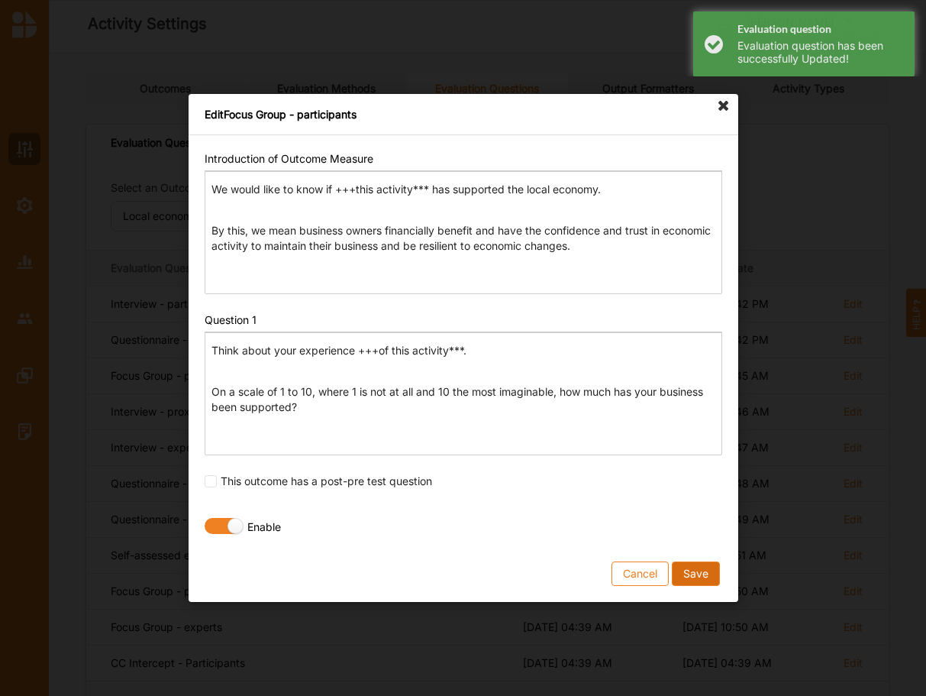
click at [695, 573] on button "Save" at bounding box center [695, 573] width 48 height 24
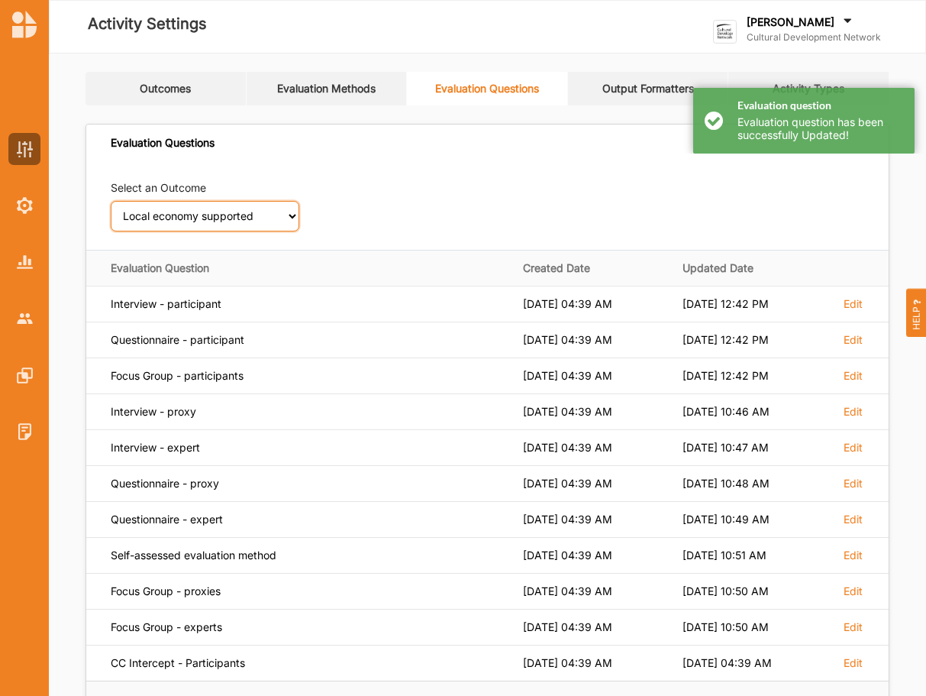
click at [111, 201] on select "Select an Outcome Creativity stimulated Aesthetic enrichment experienced Knowle…" at bounding box center [205, 216] width 189 height 31
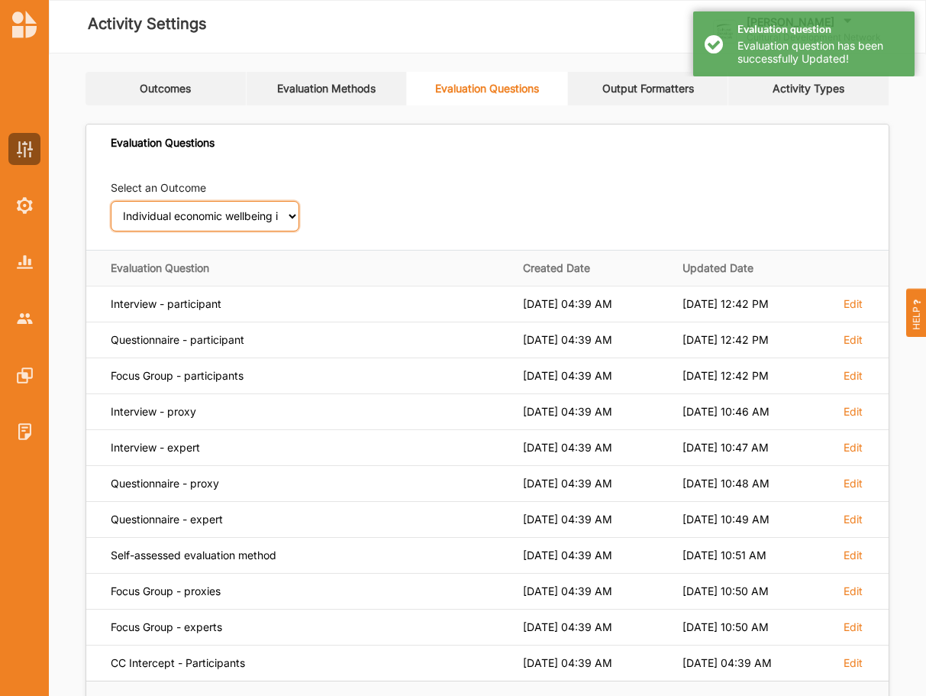
click option "Individual economic wellbeing increased" at bounding box center [0, 0] width 0 height 0
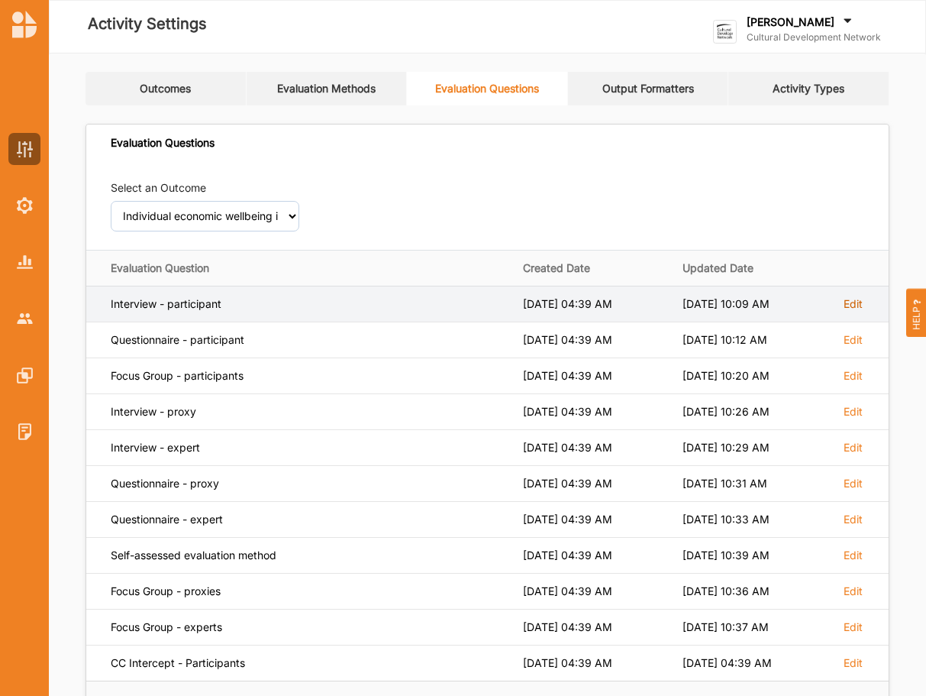
click at [861, 308] on label "Edit" at bounding box center [853, 304] width 19 height 14
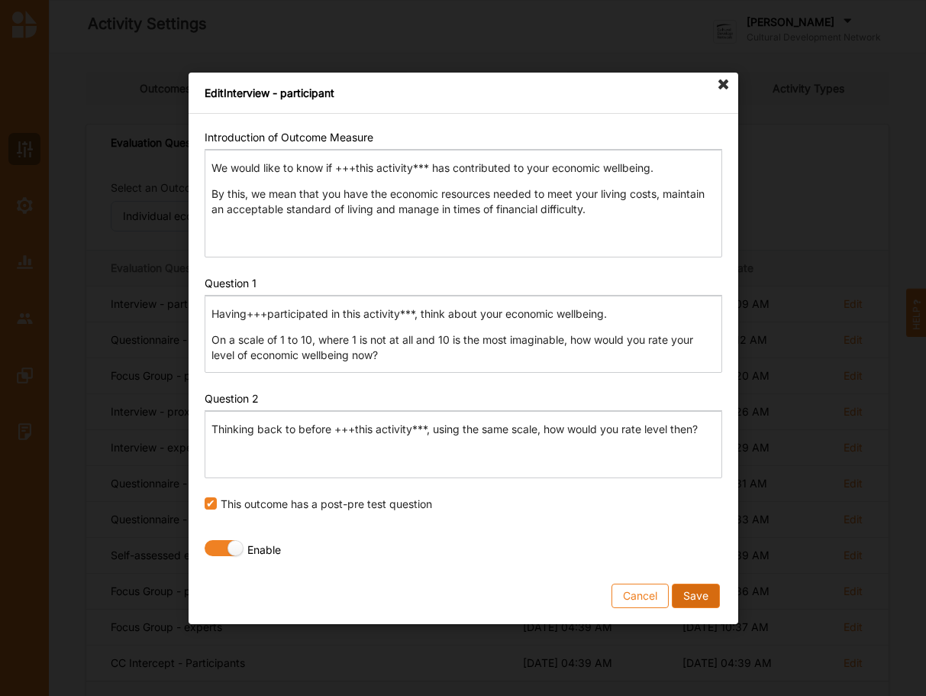
click at [708, 593] on button "Save" at bounding box center [695, 595] width 48 height 24
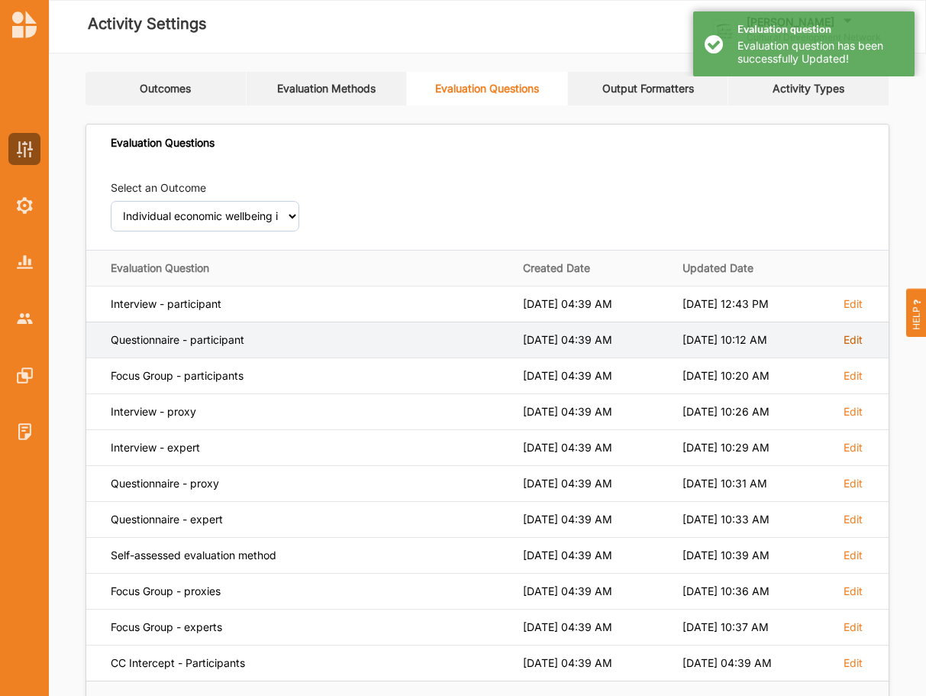
click at [846, 311] on label "Edit" at bounding box center [853, 304] width 19 height 14
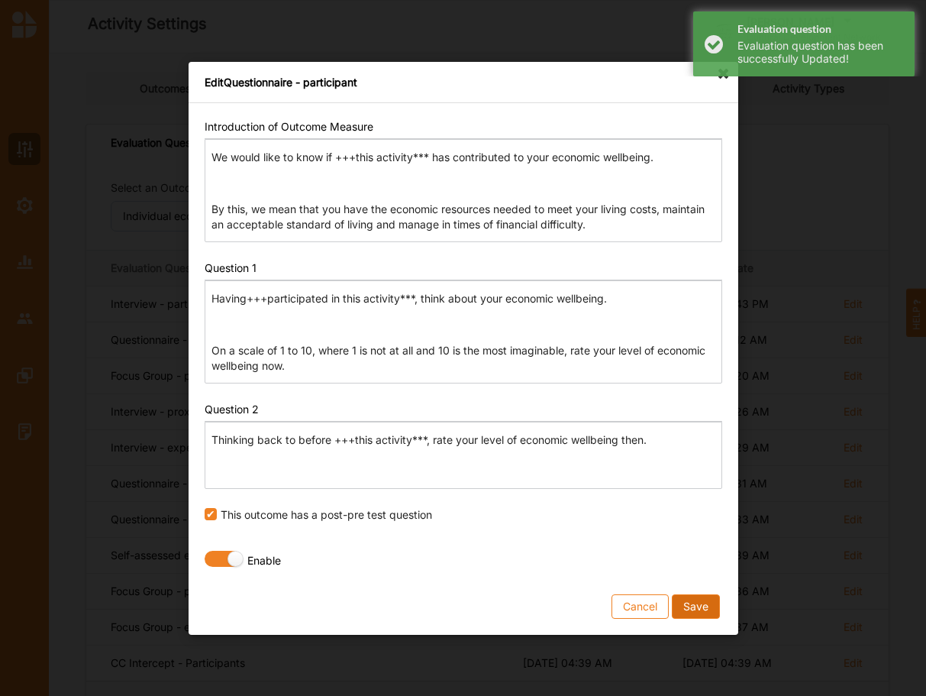
click at [692, 605] on button "Save" at bounding box center [695, 605] width 48 height 24
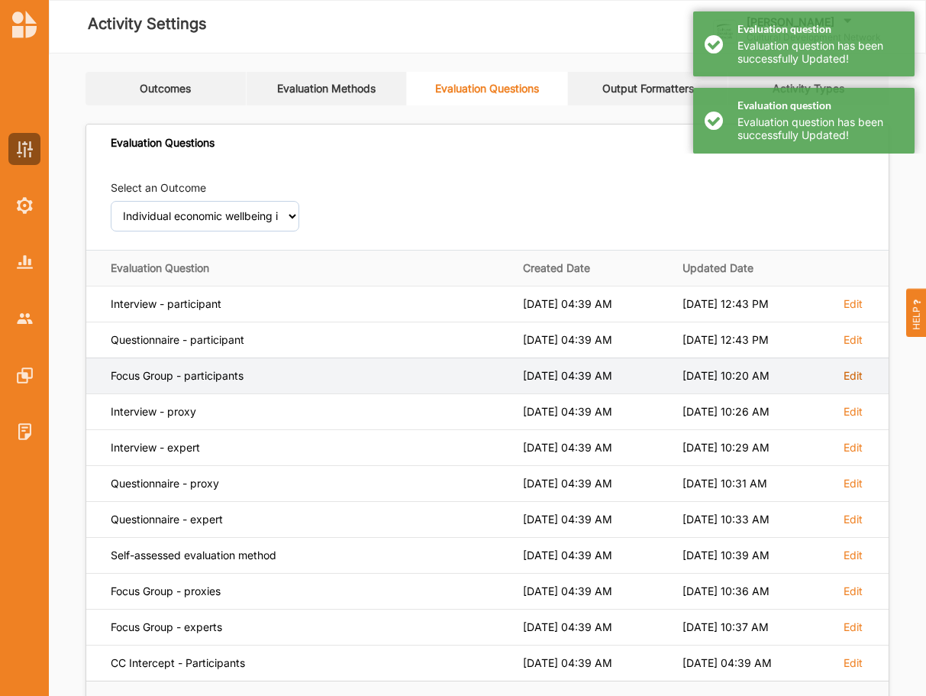
click at [861, 311] on label "Edit" at bounding box center [853, 304] width 19 height 14
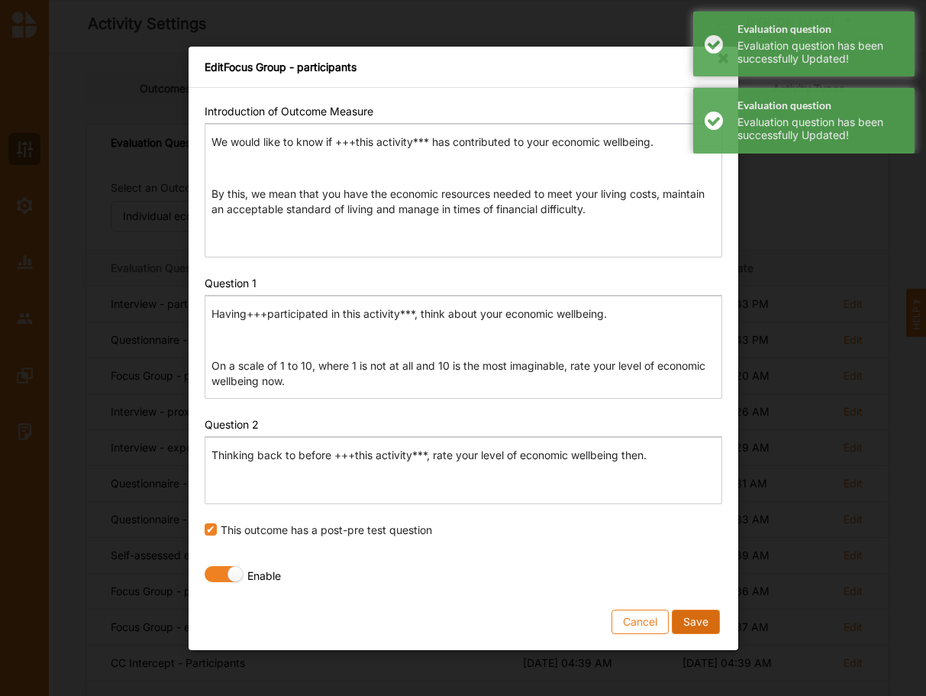
click at [688, 623] on button "Save" at bounding box center [695, 620] width 48 height 24
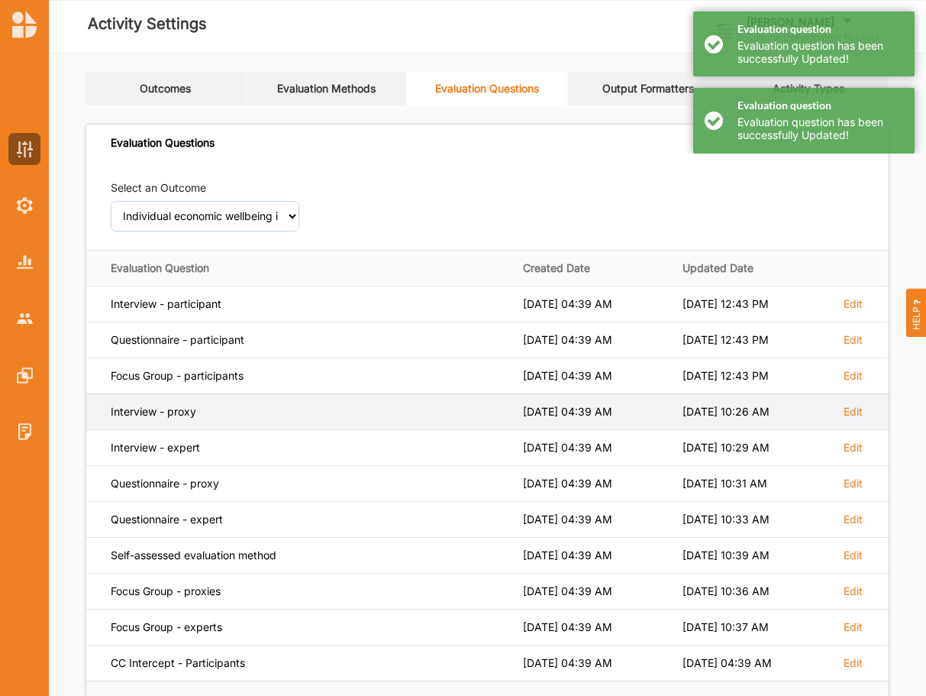
click at [859, 419] on td "Edit" at bounding box center [859, 411] width 57 height 36
click at [858, 311] on label "Edit" at bounding box center [853, 304] width 19 height 14
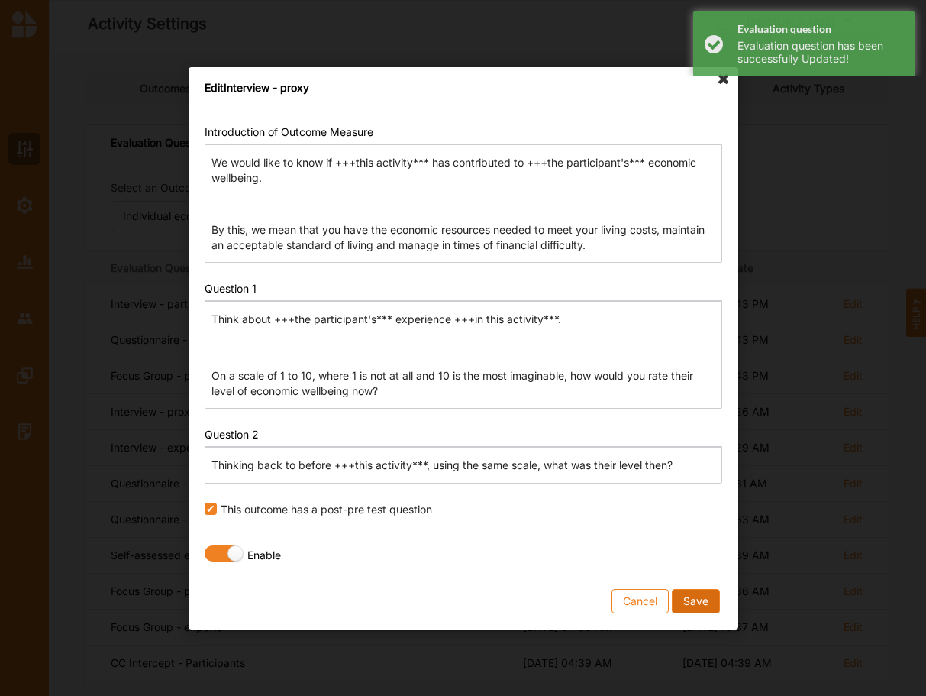
click at [681, 604] on button "Save" at bounding box center [695, 600] width 48 height 24
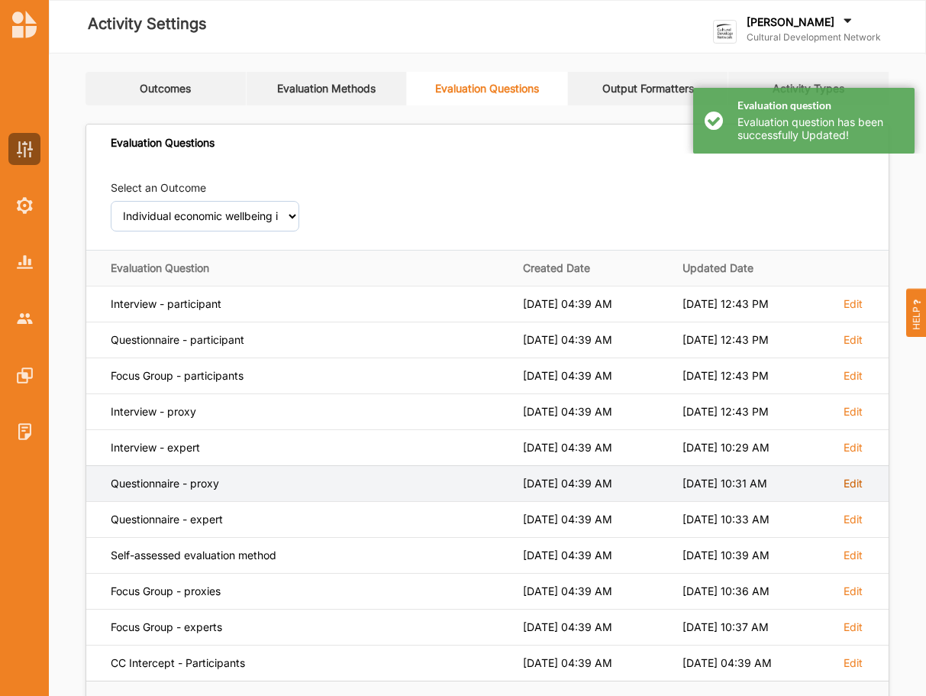
click at [854, 311] on label "Edit" at bounding box center [853, 304] width 19 height 14
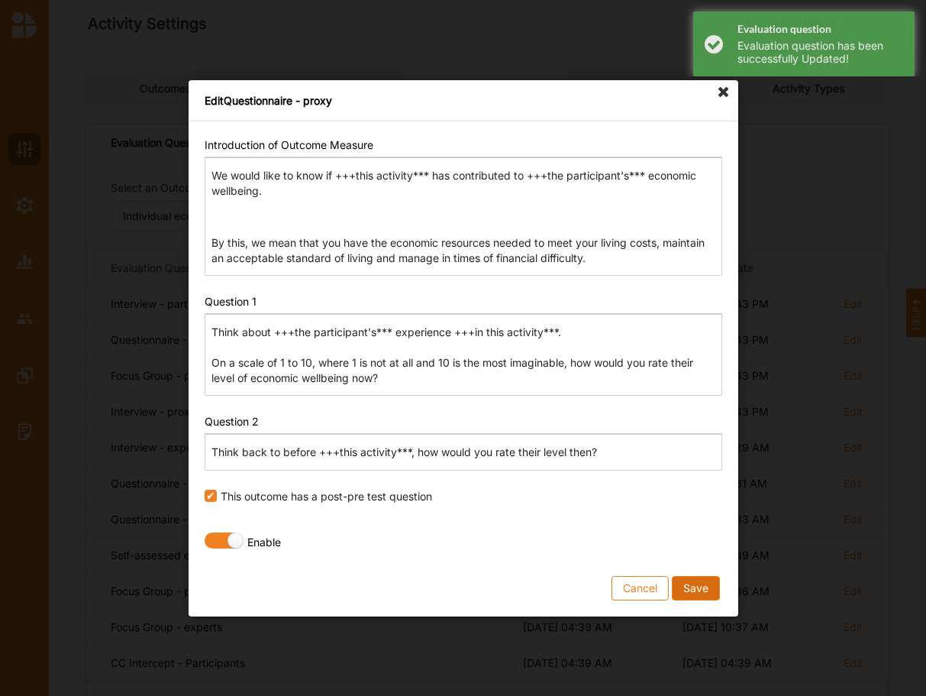
click at [698, 589] on button "Save" at bounding box center [695, 587] width 48 height 24
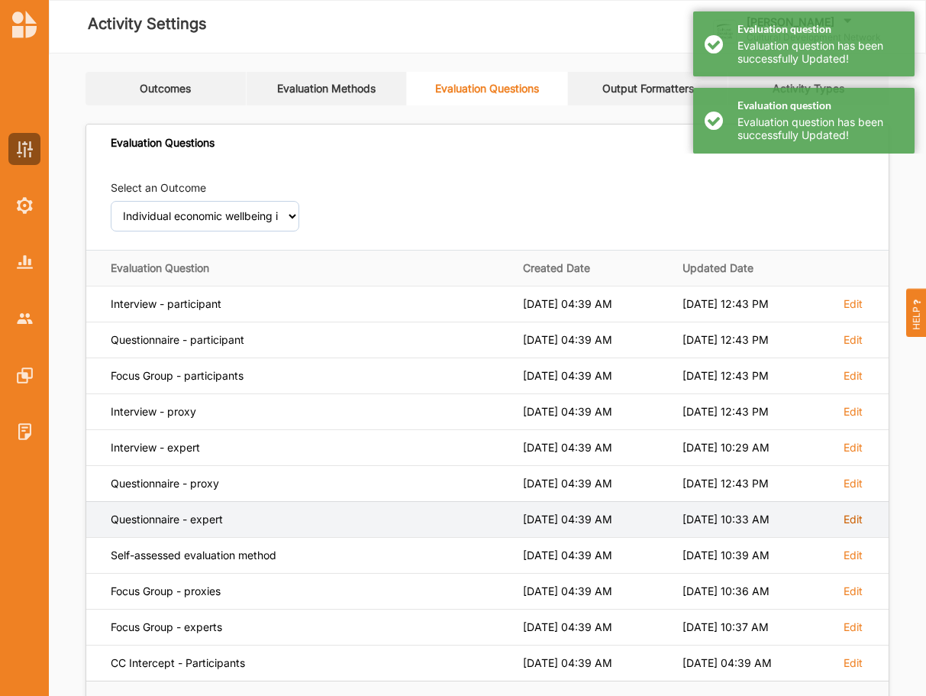
click at [858, 311] on label "Edit" at bounding box center [853, 304] width 19 height 14
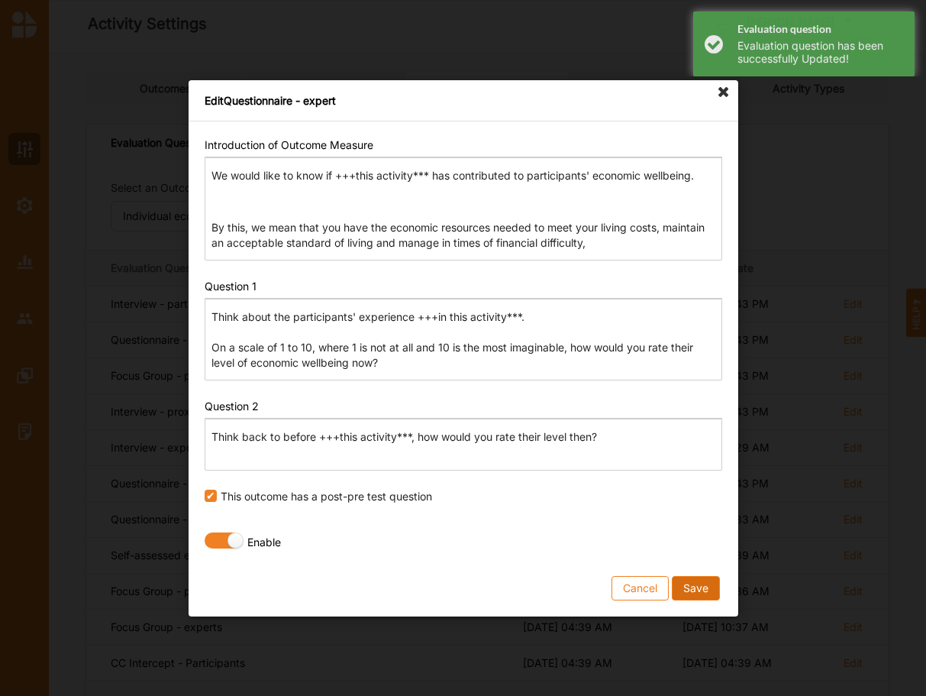
click at [702, 588] on button "Save" at bounding box center [695, 587] width 48 height 24
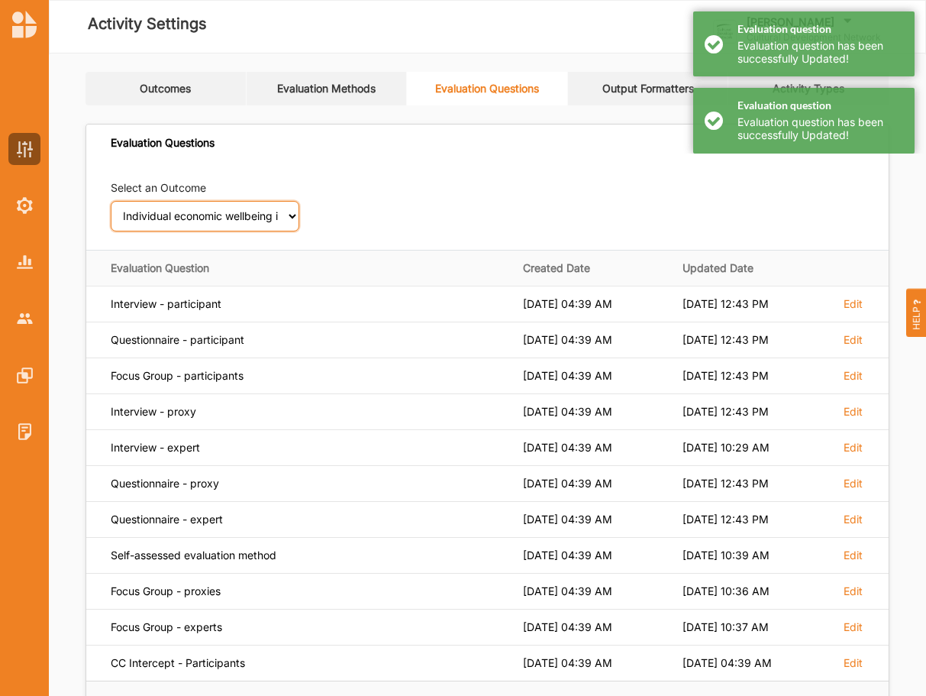
click at [111, 201] on select "Select an Outcome Creativity stimulated Aesthetic enrichment experienced Knowle…" at bounding box center [205, 216] width 189 height 31
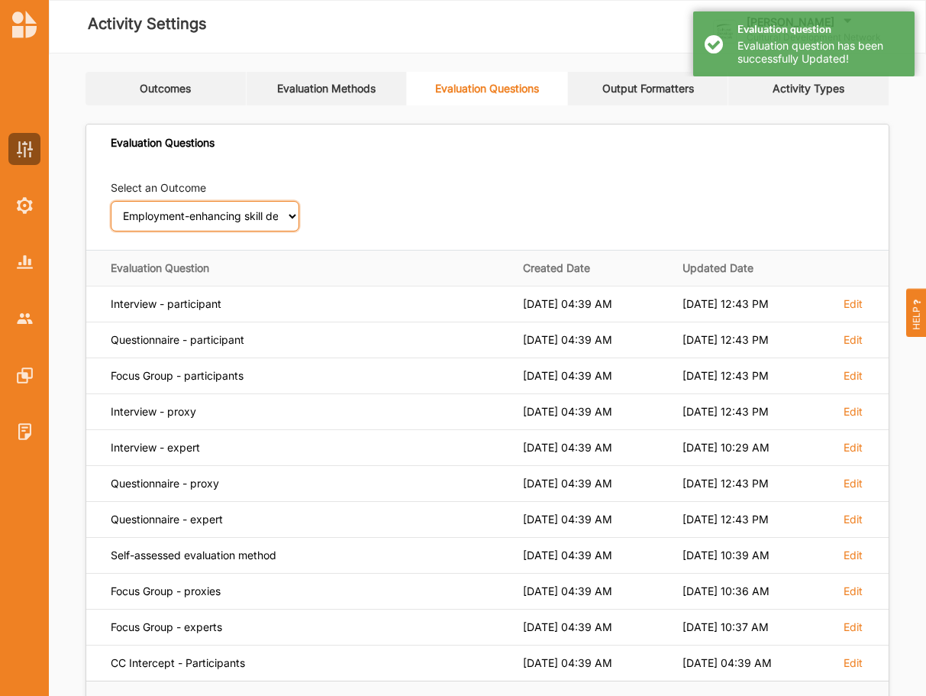
click option "Employment-enhancing skill development facilitated" at bounding box center [0, 0] width 0 height 0
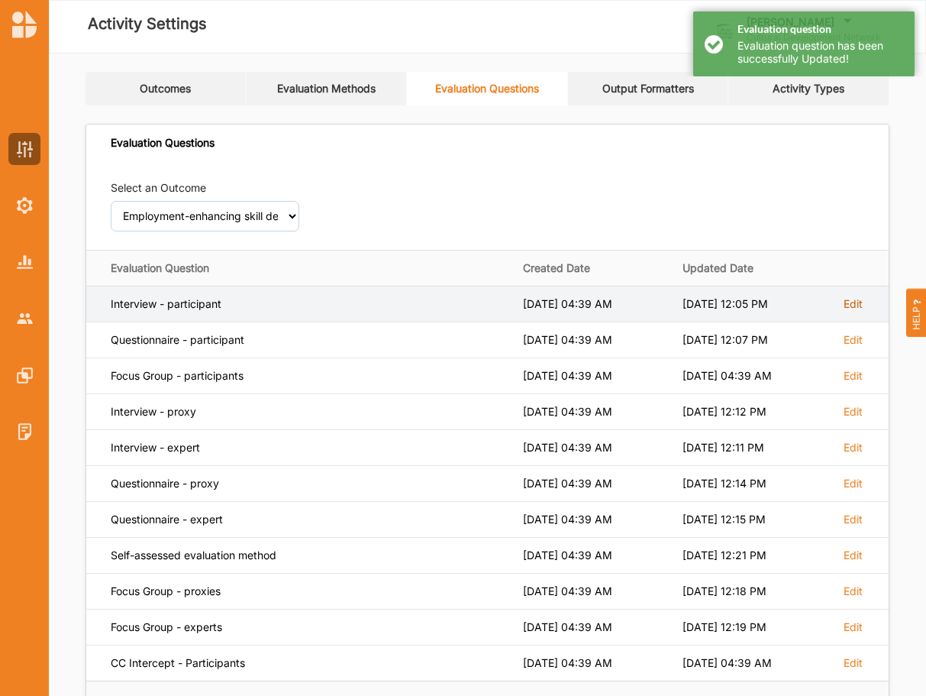
click at [853, 309] on label "Edit" at bounding box center [853, 304] width 19 height 14
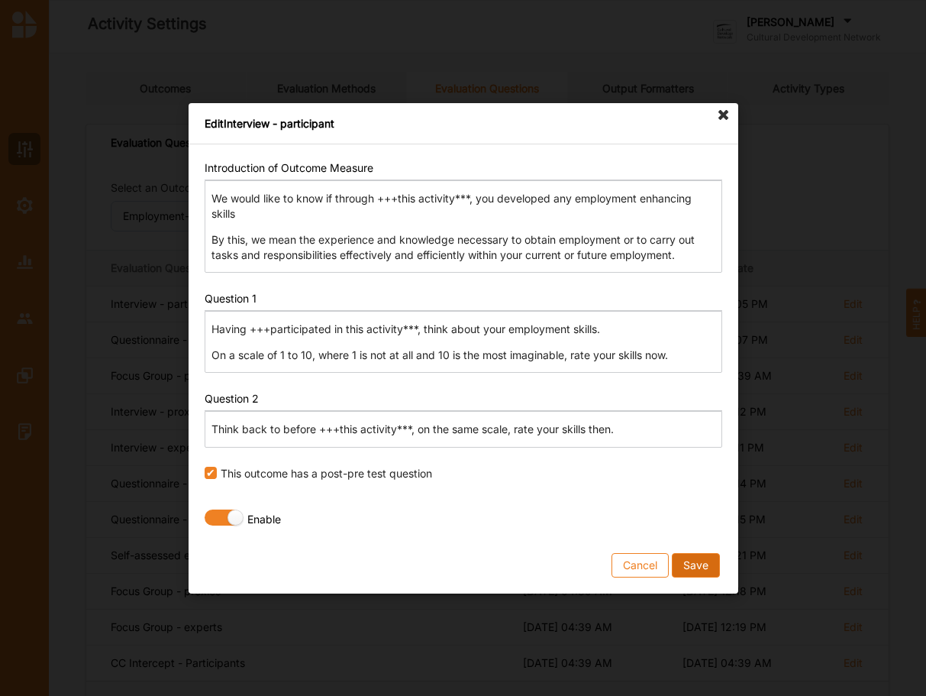
click at [699, 563] on button "Save" at bounding box center [695, 564] width 48 height 24
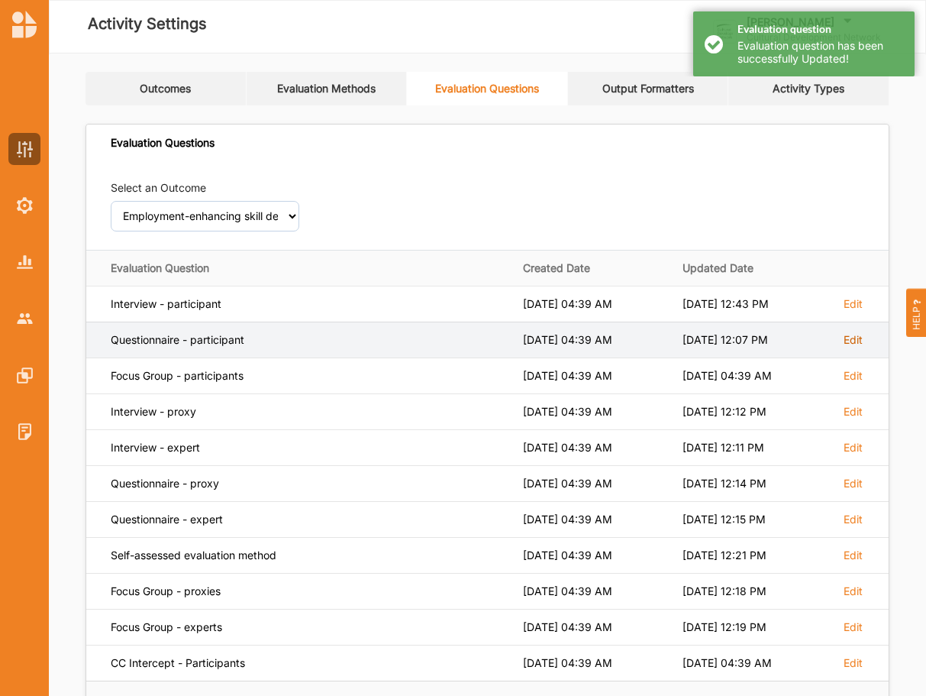
click at [854, 311] on label "Edit" at bounding box center [853, 304] width 19 height 14
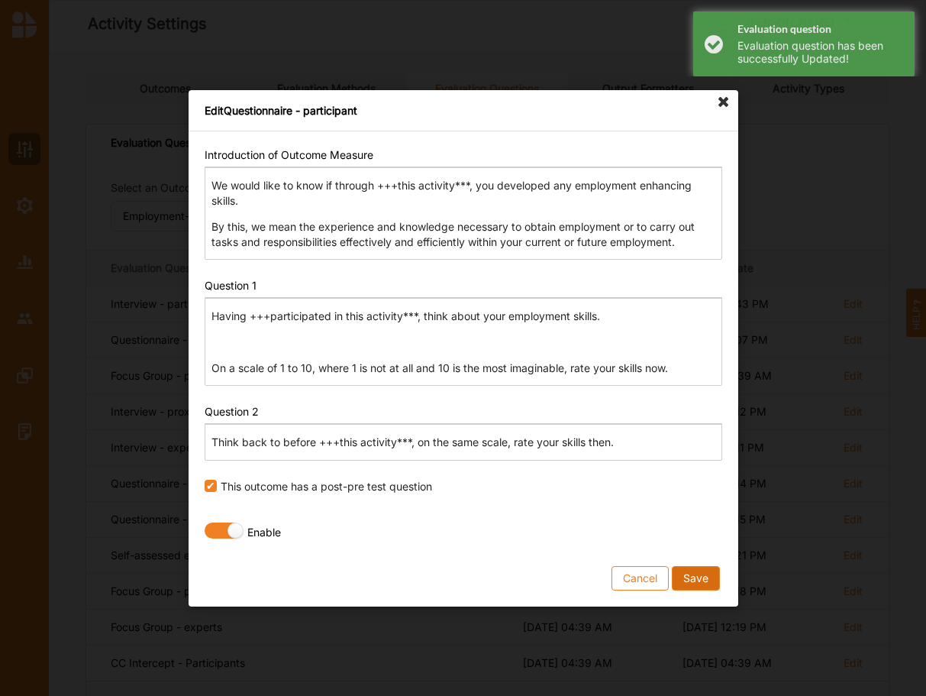
click at [687, 576] on button "Save" at bounding box center [695, 577] width 48 height 24
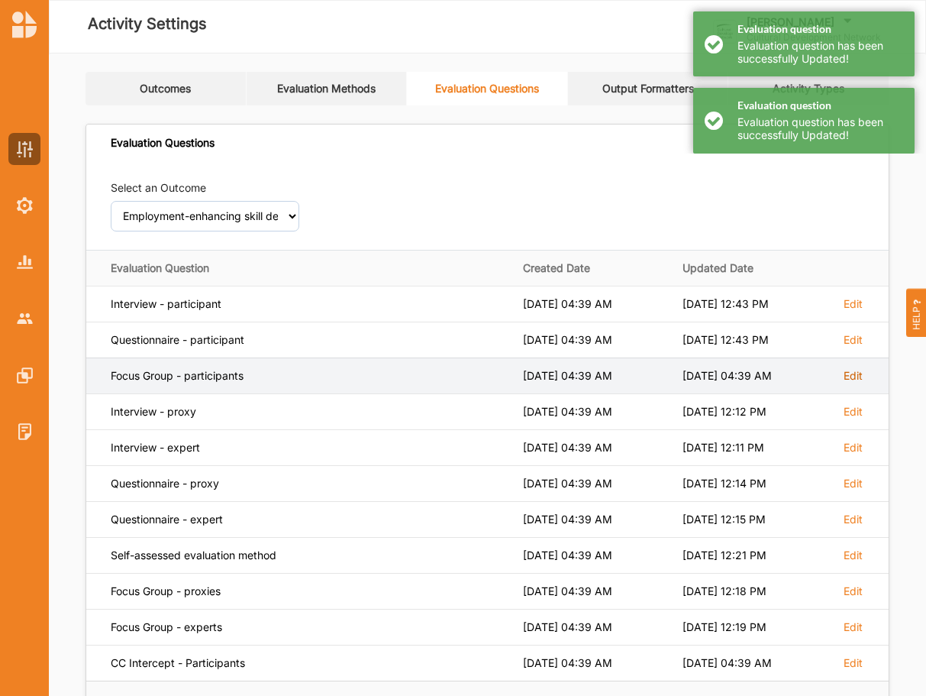
click at [851, 311] on label "Edit" at bounding box center [853, 304] width 19 height 14
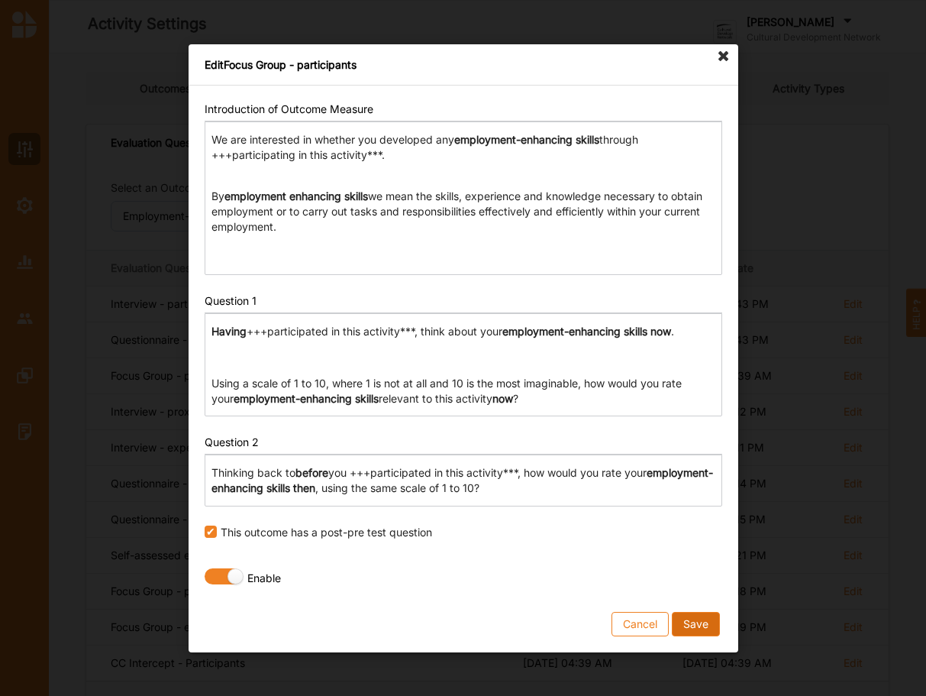
click at [697, 627] on button "Save" at bounding box center [695, 623] width 48 height 24
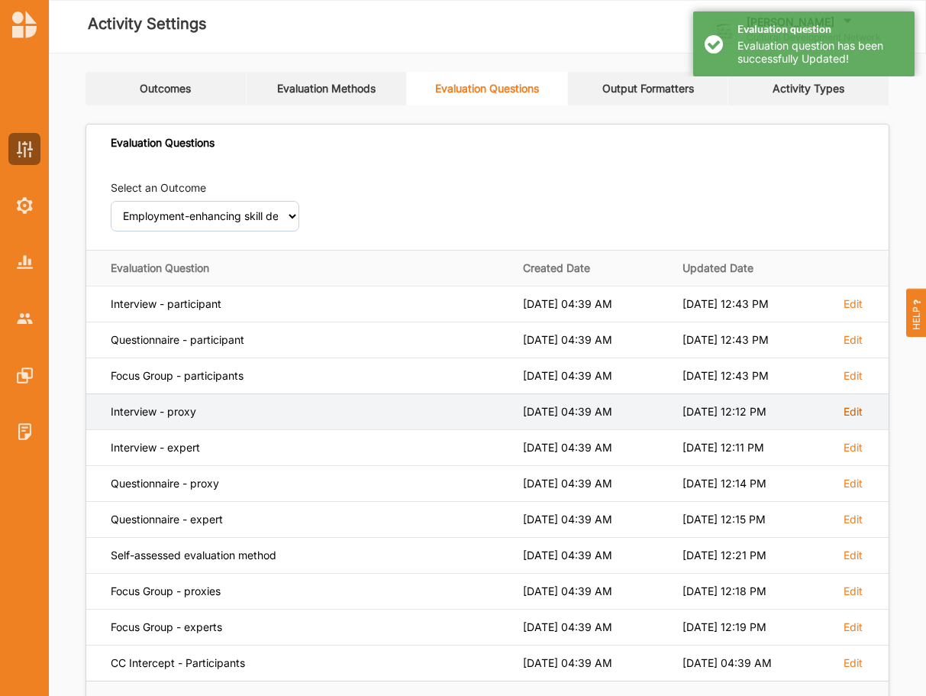
click at [852, 311] on label "Edit" at bounding box center [853, 304] width 19 height 14
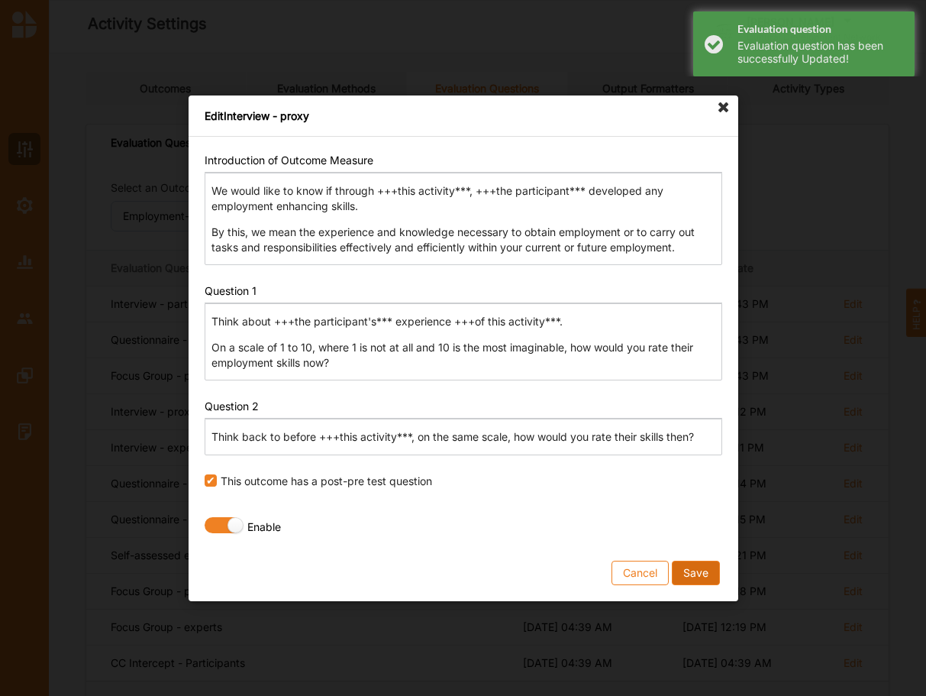
click at [690, 579] on button "Save" at bounding box center [695, 572] width 48 height 24
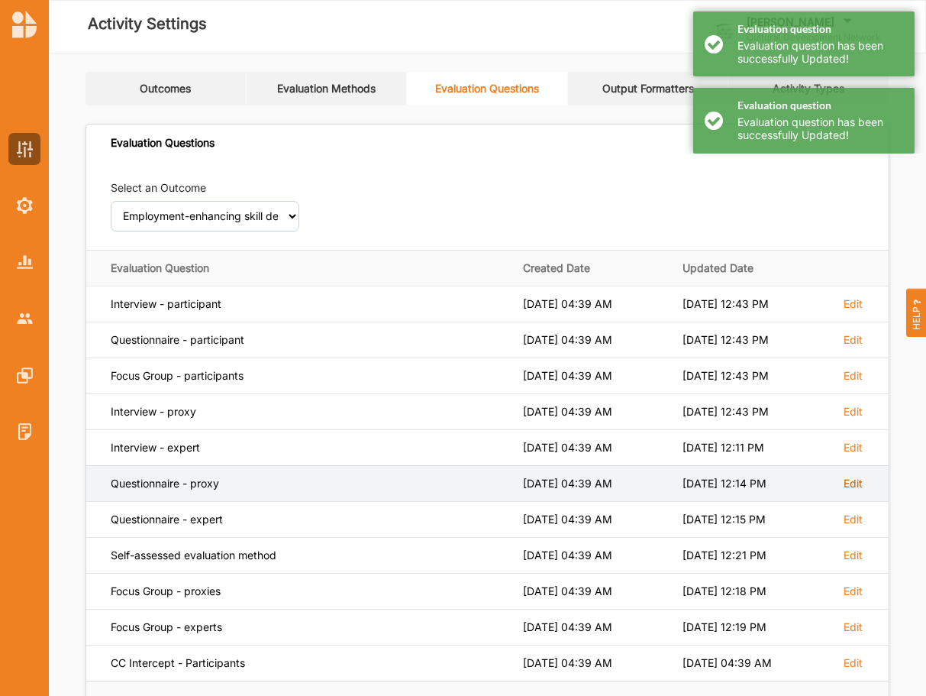
click at [857, 311] on label "Edit" at bounding box center [853, 304] width 19 height 14
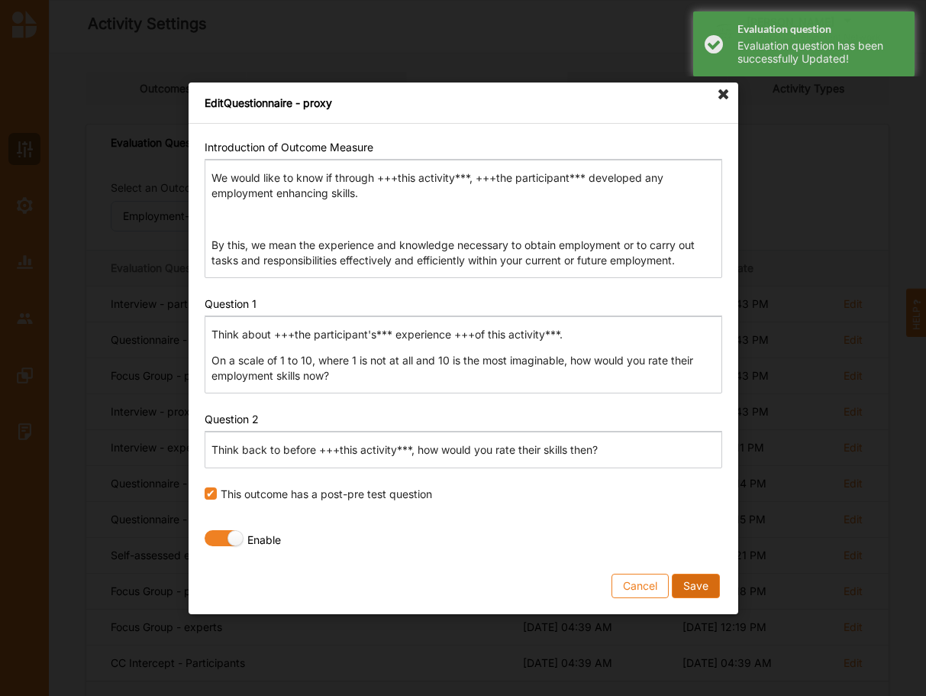
click at [686, 585] on button "Save" at bounding box center [695, 585] width 48 height 24
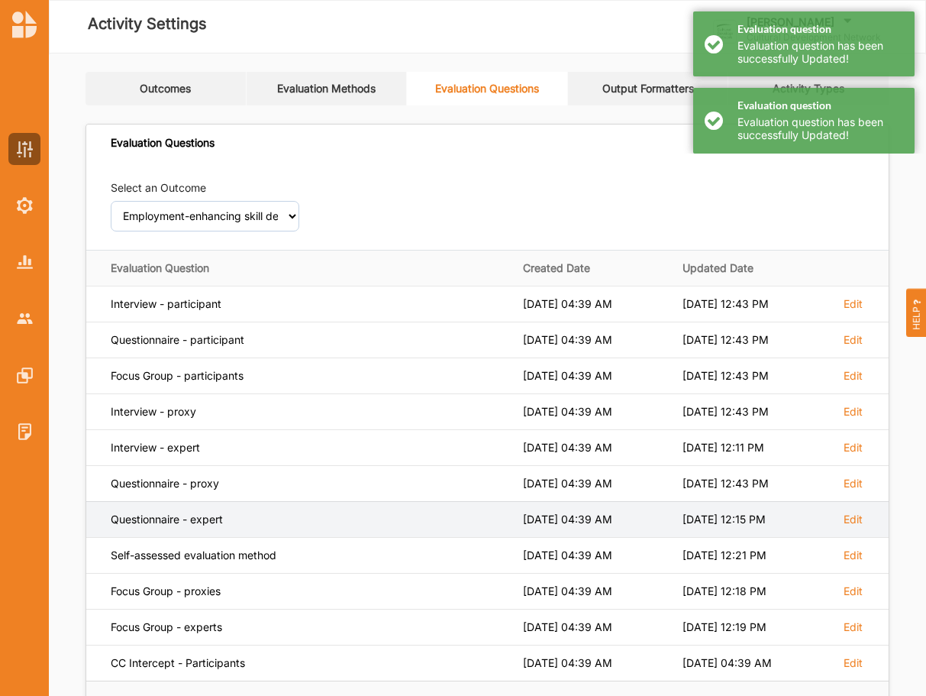
click at [841, 522] on td "Edit" at bounding box center [859, 519] width 57 height 36
click at [851, 311] on label "Edit" at bounding box center [853, 304] width 19 height 14
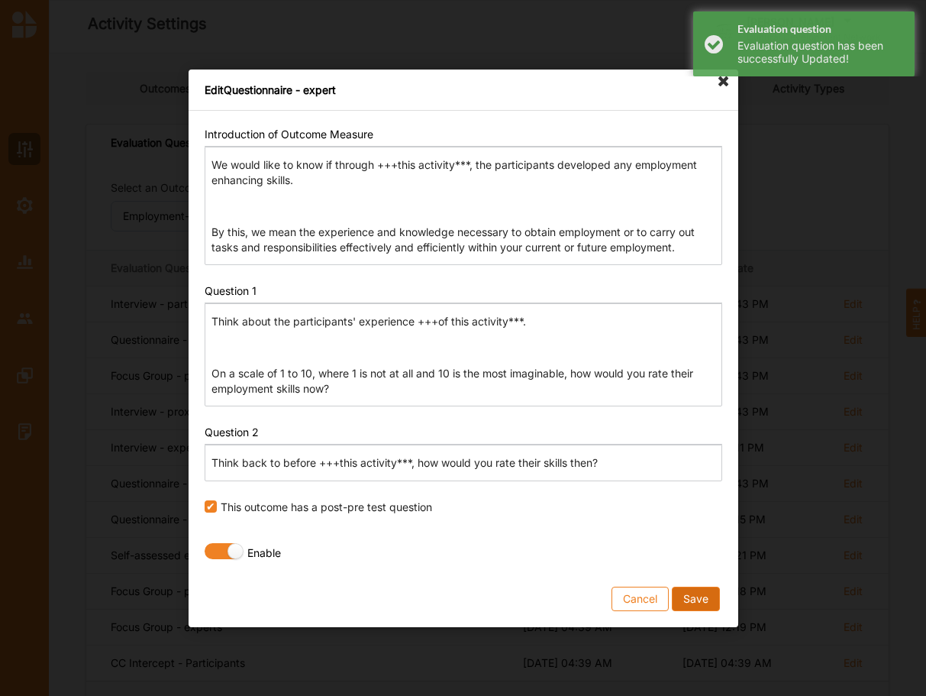
click at [698, 595] on button "Save" at bounding box center [695, 598] width 48 height 24
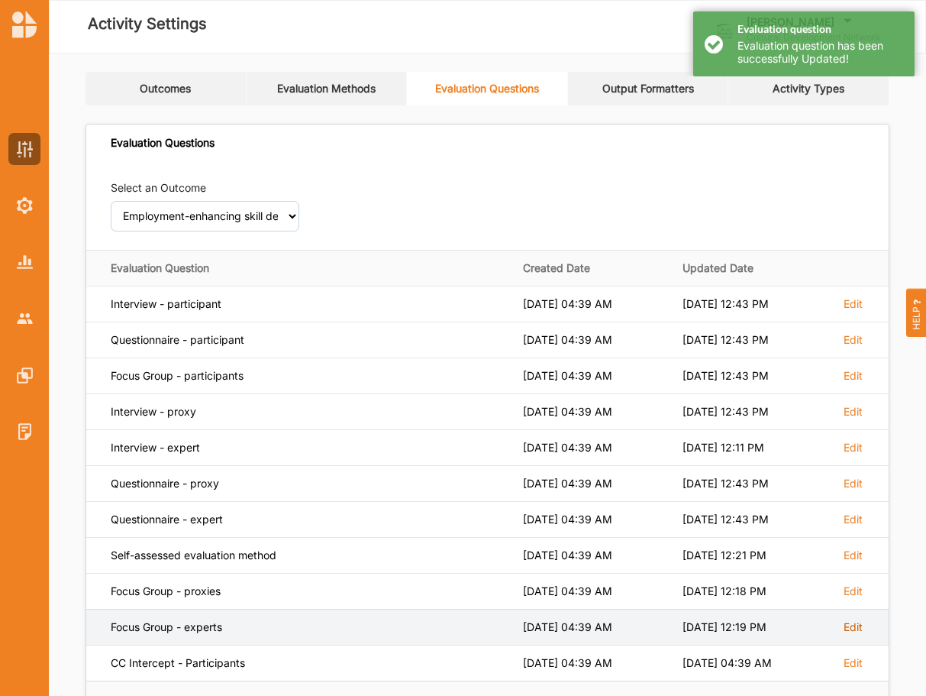
click at [849, 311] on label "Edit" at bounding box center [853, 304] width 19 height 14
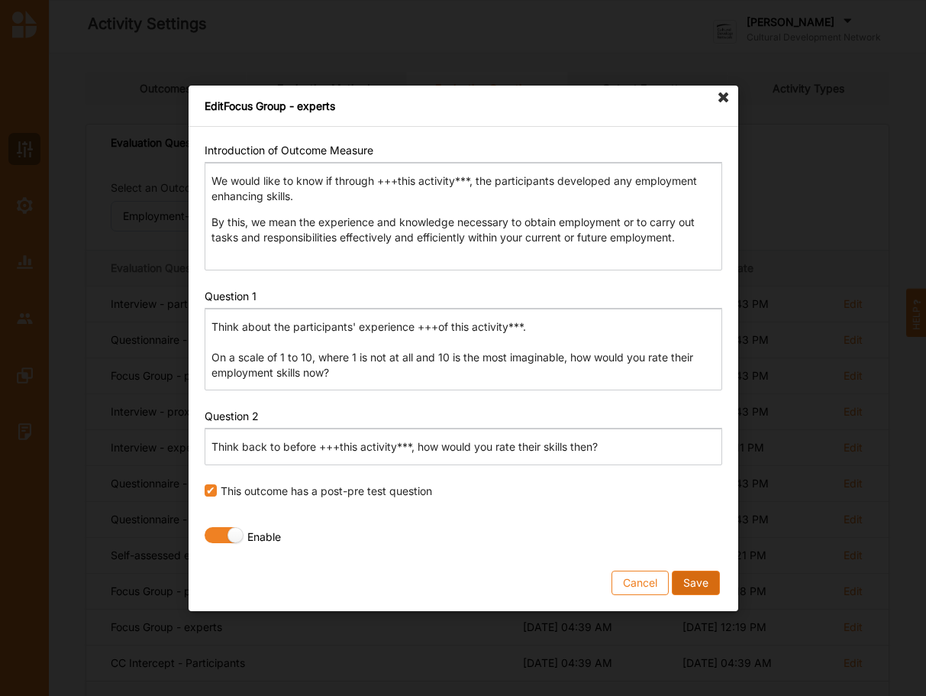
click at [694, 584] on button "Save" at bounding box center [695, 582] width 48 height 24
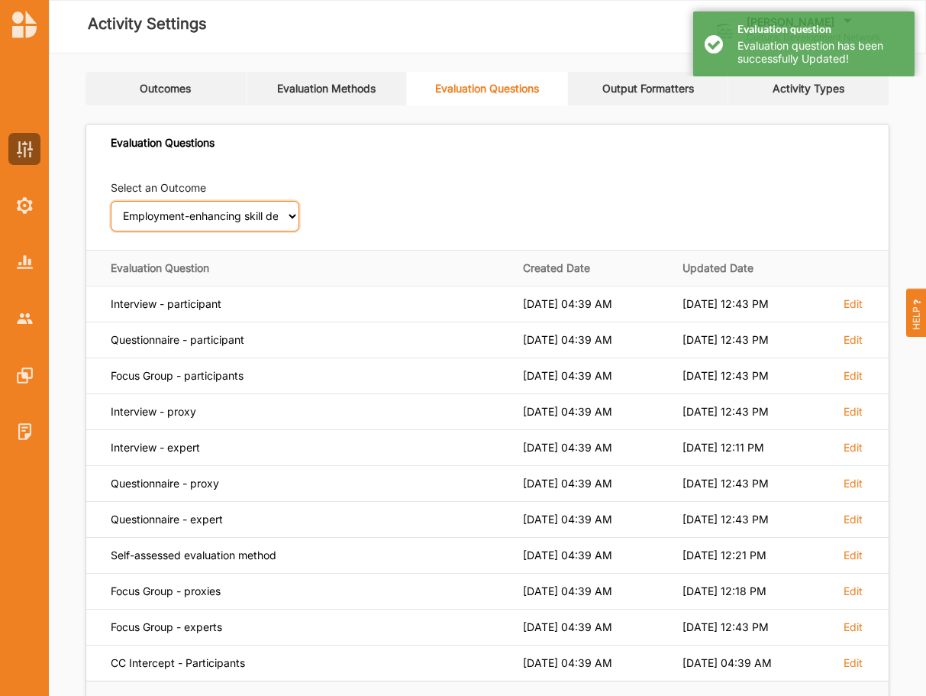
click at [111, 201] on select "Select an Outcome Creativity stimulated Aesthetic enrichment experienced Knowle…" at bounding box center [205, 216] width 189 height 31
click option "Social differences bridged" at bounding box center [0, 0] width 0 height 0
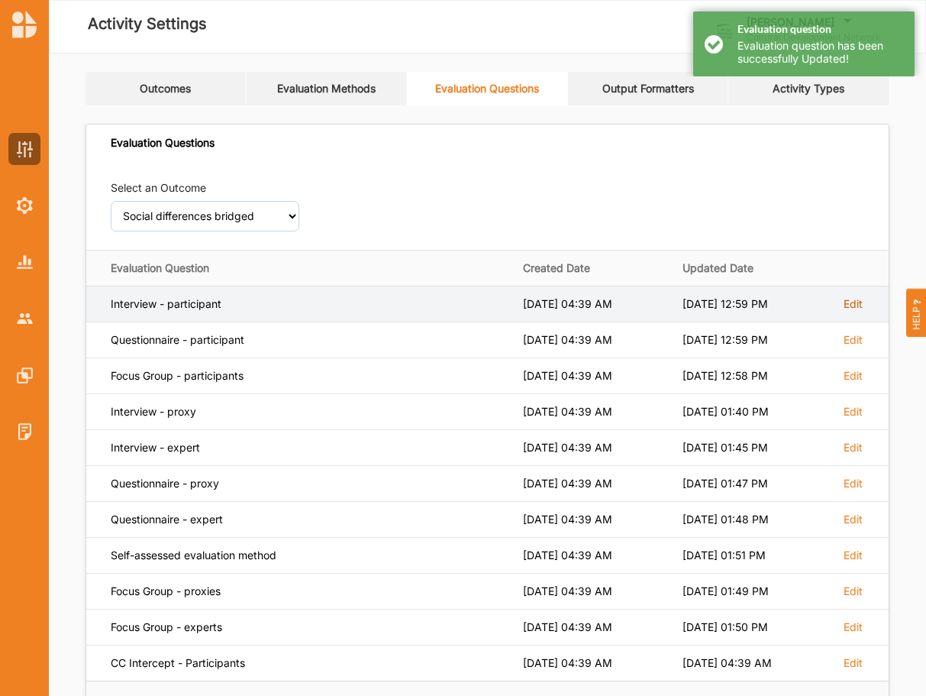
click at [848, 298] on label "Edit" at bounding box center [853, 304] width 19 height 14
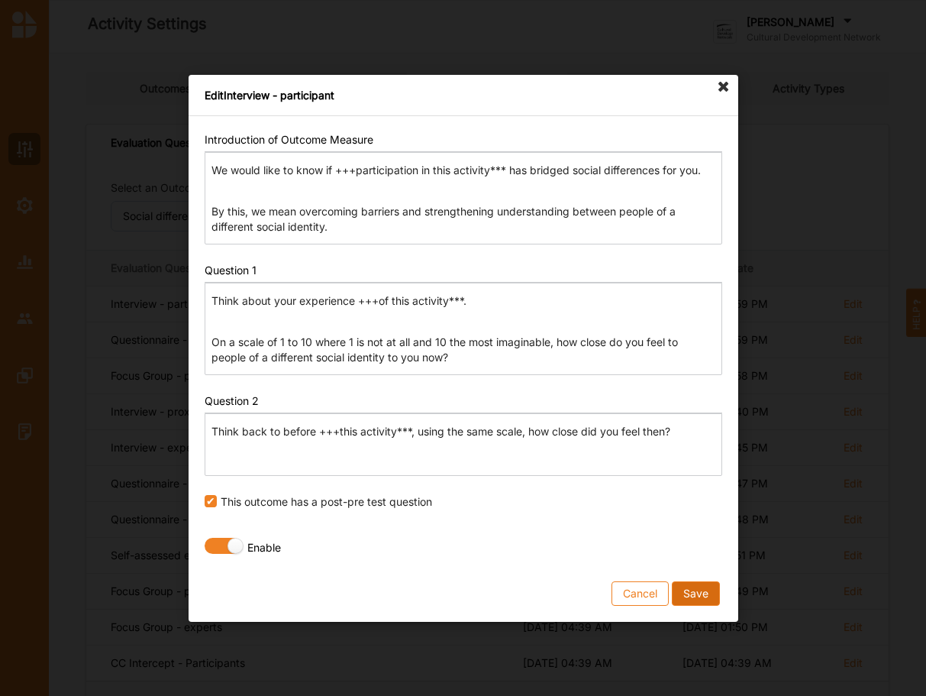
click at [702, 601] on button "Save" at bounding box center [695, 592] width 48 height 24
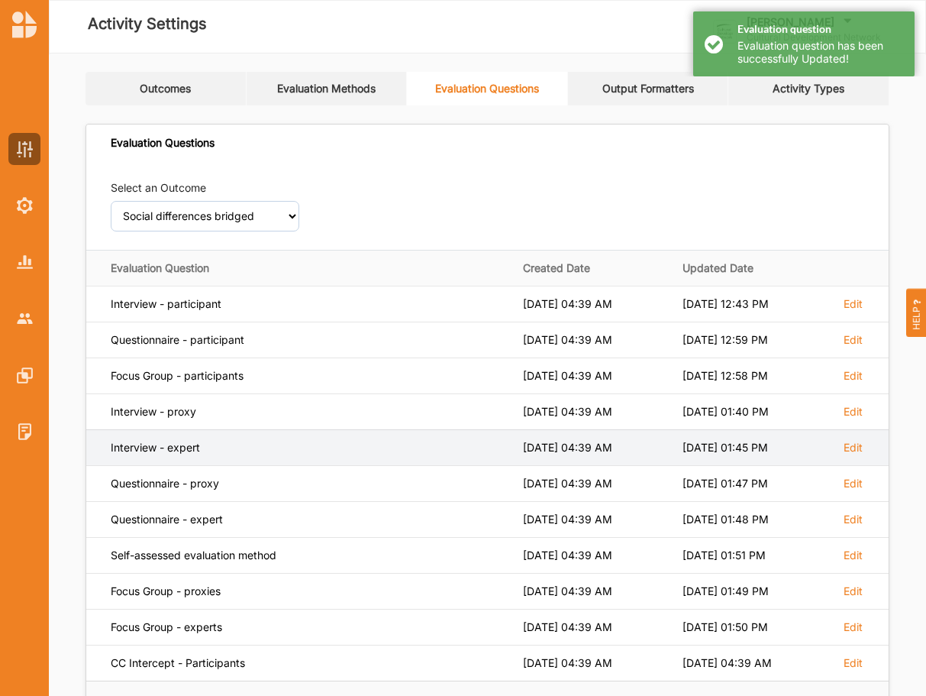
click at [857, 436] on td "Edit" at bounding box center [859, 447] width 57 height 36
click at [857, 311] on label "Edit" at bounding box center [853, 304] width 19 height 14
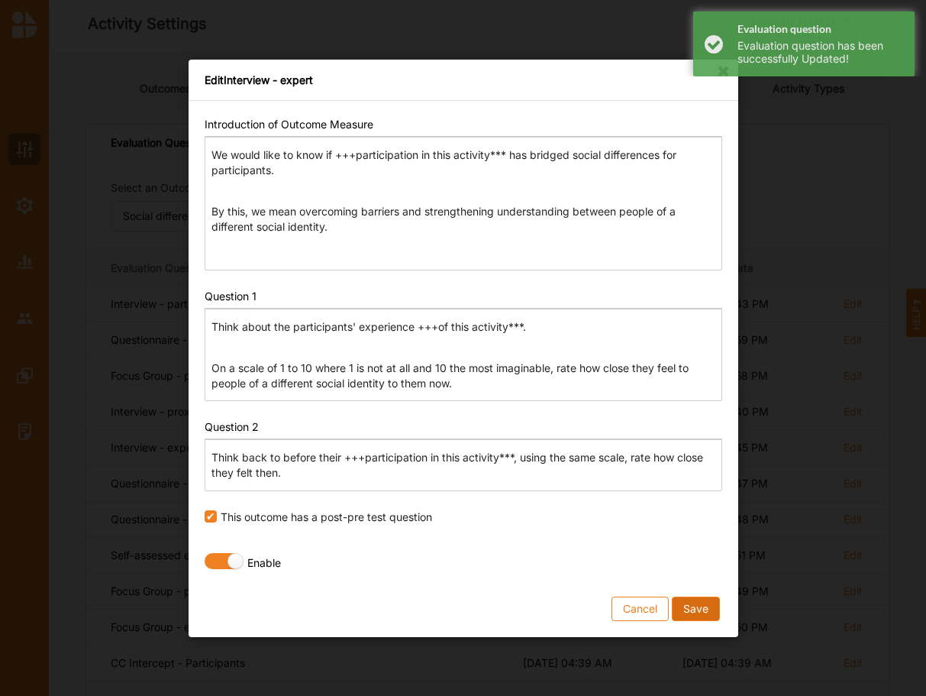
click at [704, 601] on button "Save" at bounding box center [695, 608] width 48 height 24
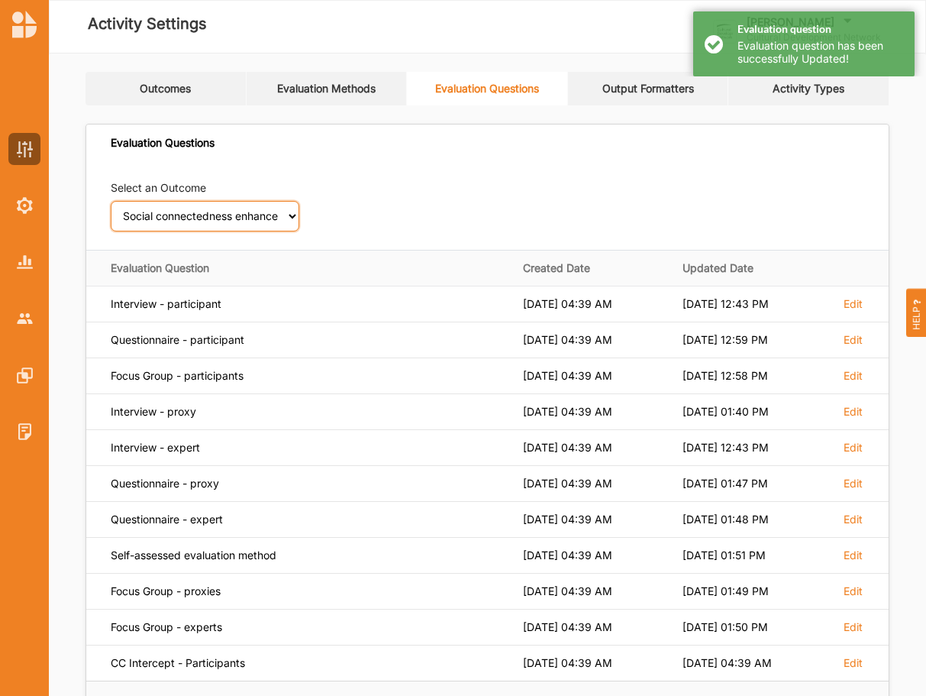
click option "Social connectedness enhanced" at bounding box center [0, 0] width 0 height 0
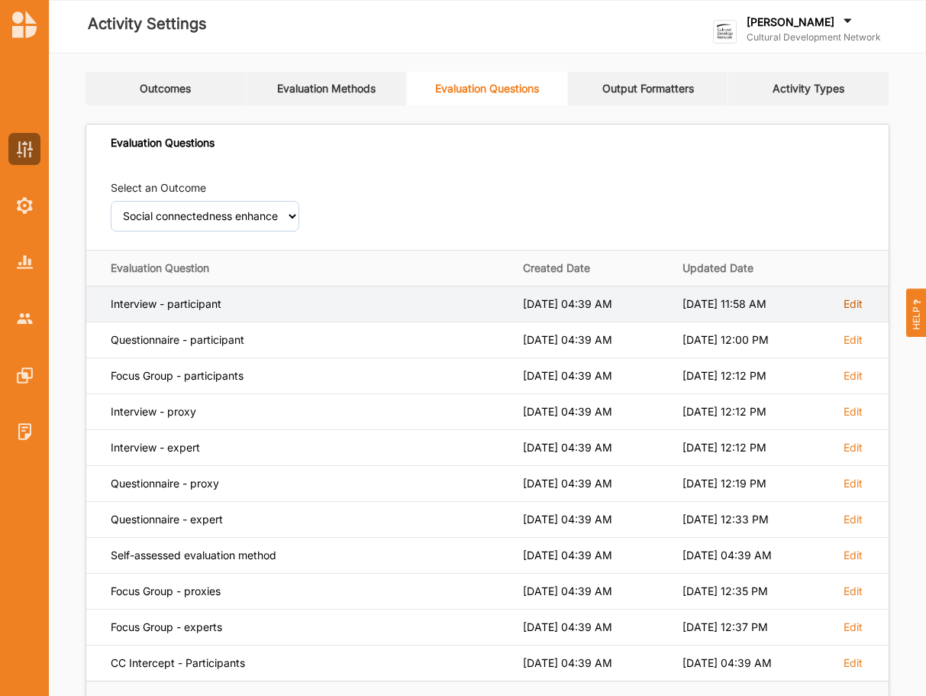
click at [857, 299] on label "Edit" at bounding box center [853, 304] width 19 height 14
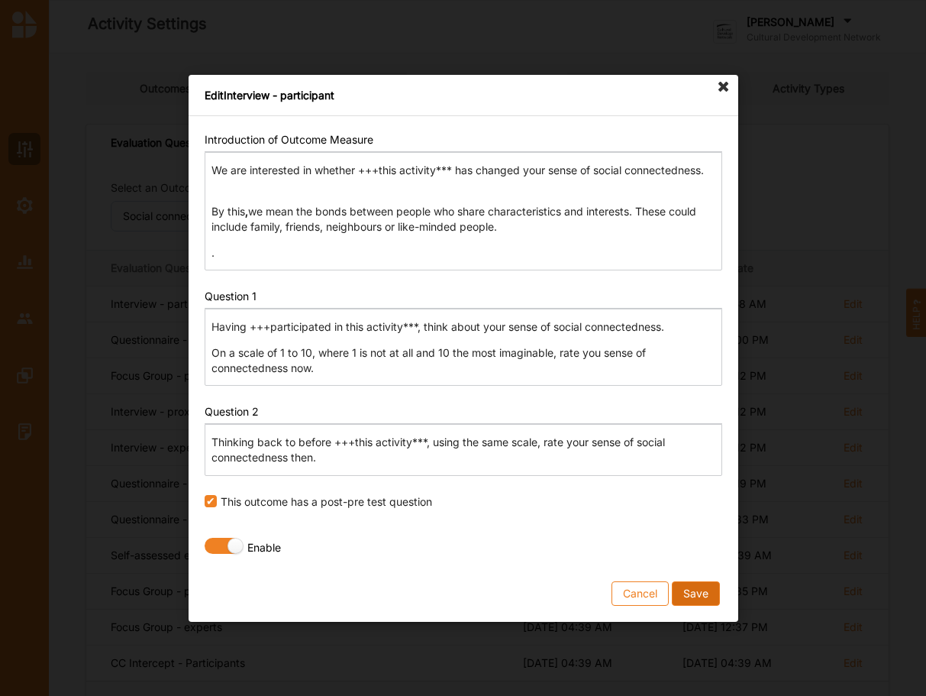
click at [701, 590] on button "Save" at bounding box center [695, 592] width 48 height 24
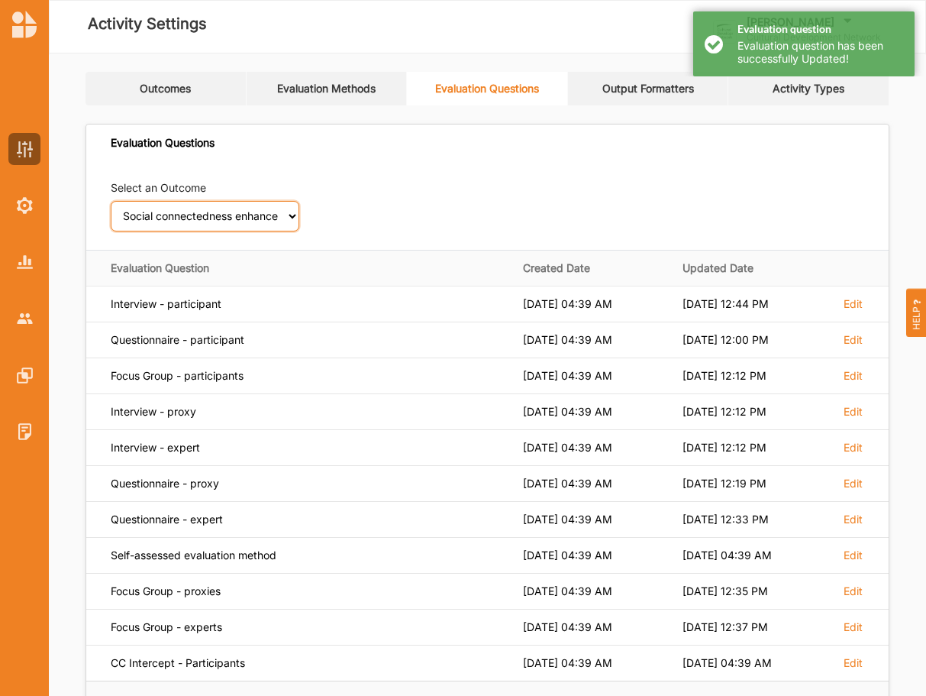
click at [111, 201] on select "Select an Outcome Creativity stimulated Aesthetic enrichment experienced Knowle…" at bounding box center [205, 216] width 189 height 31
click option "Feeling valued experienced" at bounding box center [0, 0] width 0 height 0
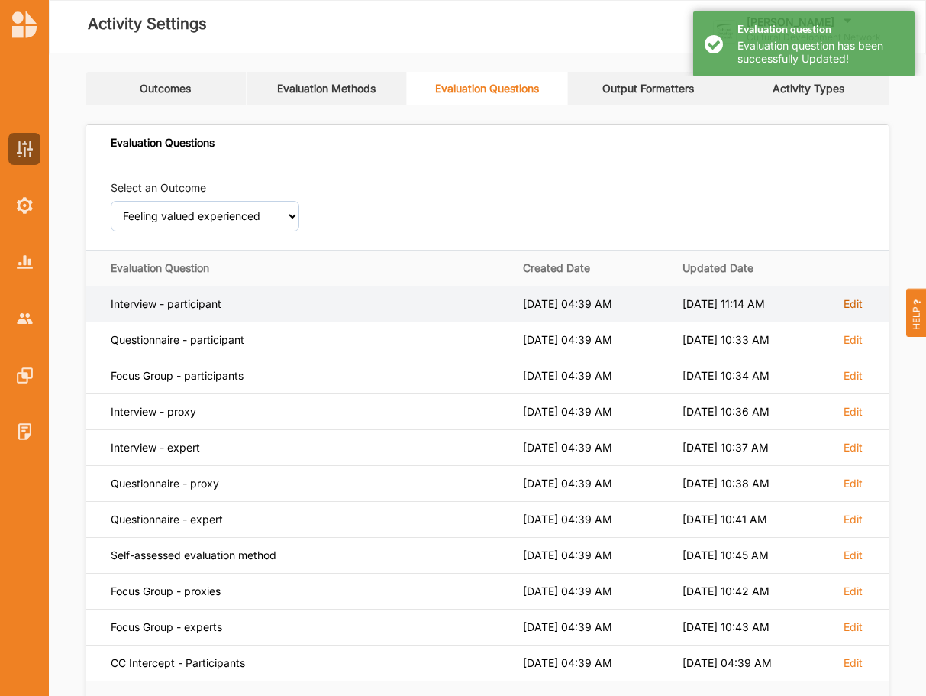
click at [857, 300] on label "Edit" at bounding box center [853, 304] width 19 height 14
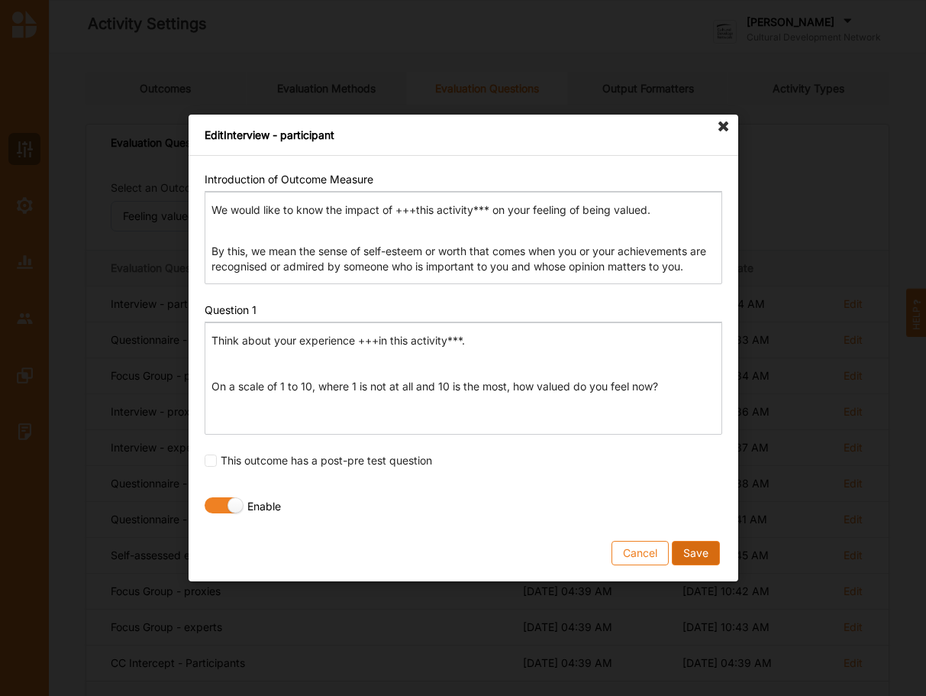
click at [691, 548] on button "Save" at bounding box center [695, 553] width 48 height 24
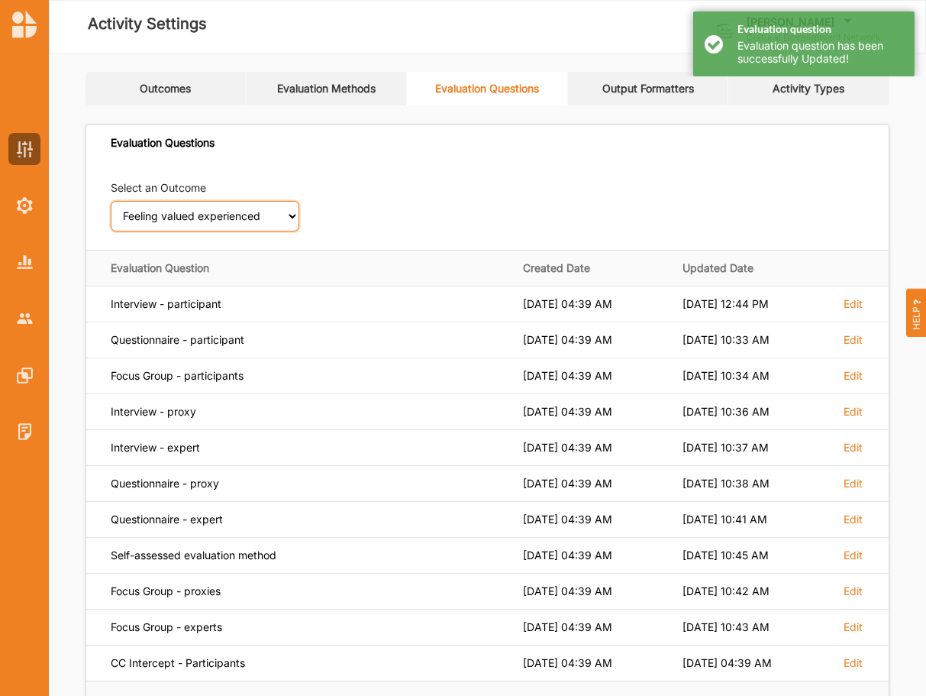
click at [111, 201] on select "Select an Outcome Creativity stimulated Aesthetic enrichment experienced Knowle…" at bounding box center [205, 216] width 189 height 31
click option "Sense of safety and security increased" at bounding box center [0, 0] width 0 height 0
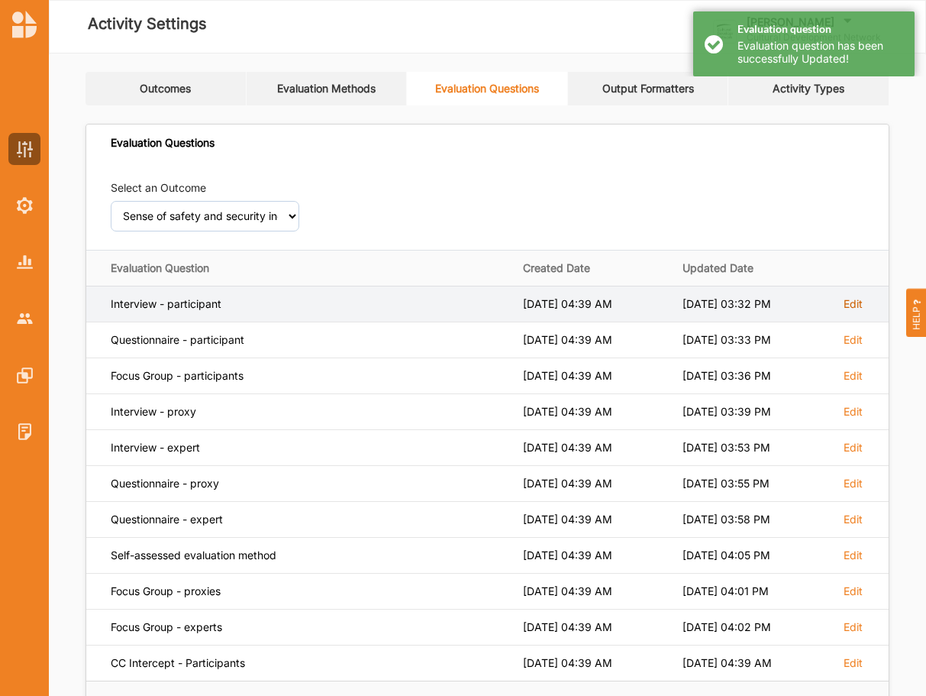
click at [861, 299] on label "Edit" at bounding box center [853, 304] width 19 height 14
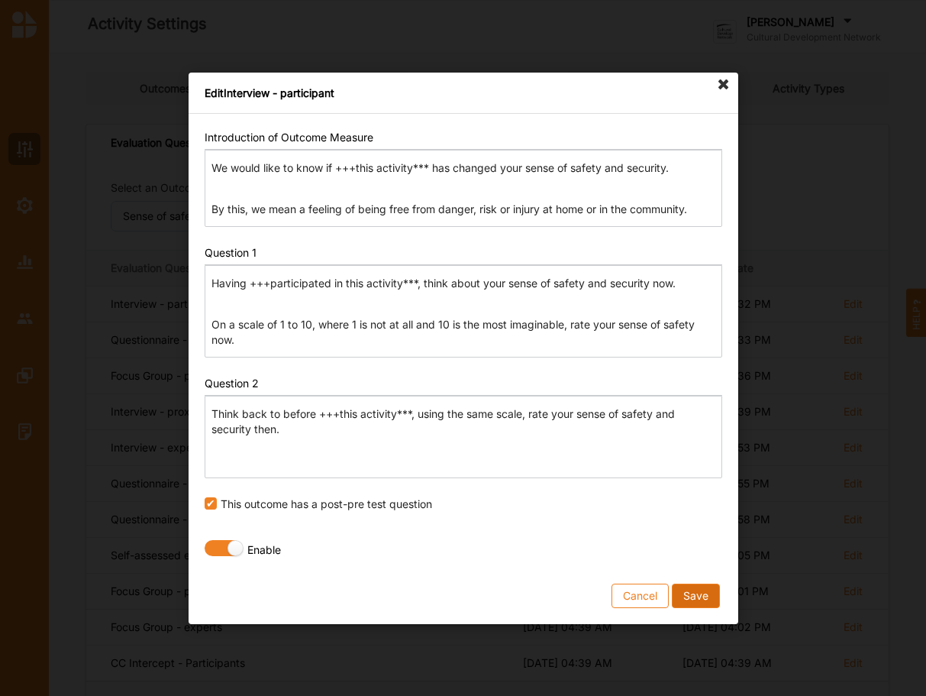
click at [690, 595] on button "Save" at bounding box center [695, 595] width 48 height 24
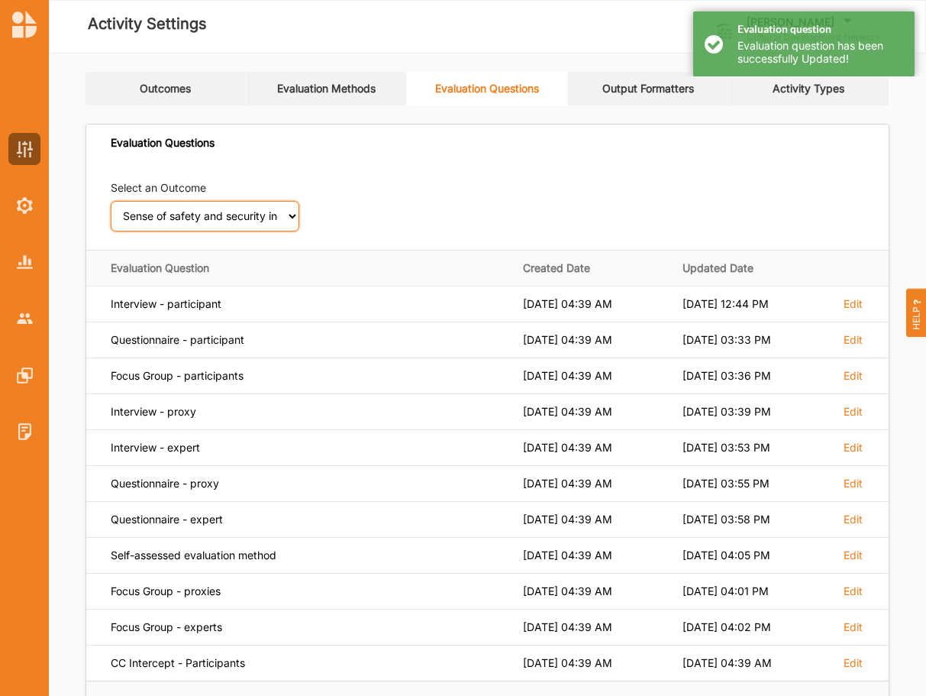
click at [111, 201] on select "Select an Outcome Creativity stimulated Aesthetic enrichment experienced Knowle…" at bounding box center [205, 216] width 189 height 31
click option "Wellbeing (physical and/or mental) improved" at bounding box center [0, 0] width 0 height 0
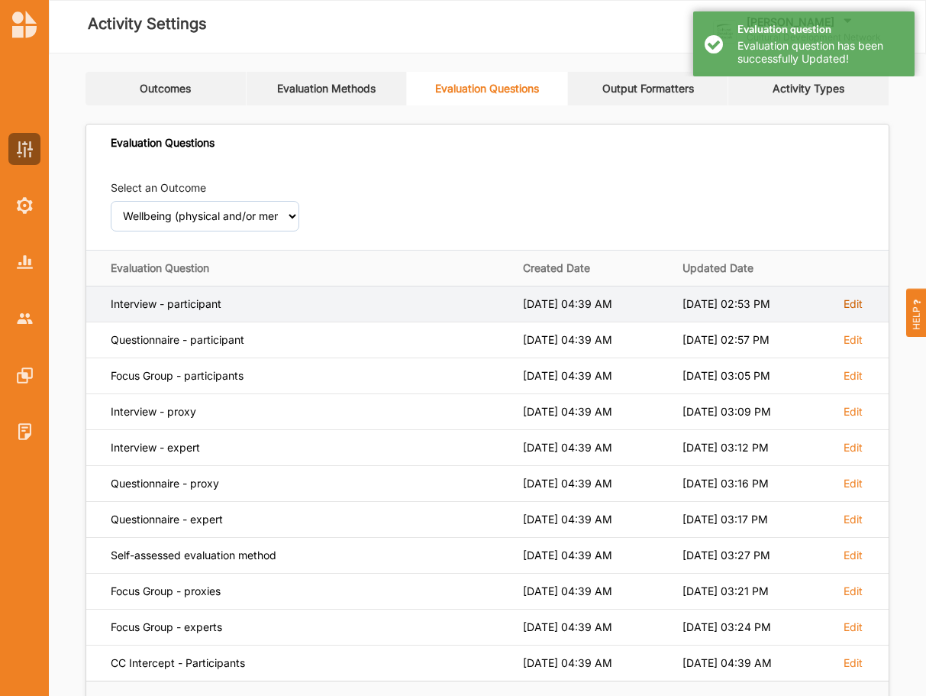
click at [855, 298] on label "Edit" at bounding box center [853, 304] width 19 height 14
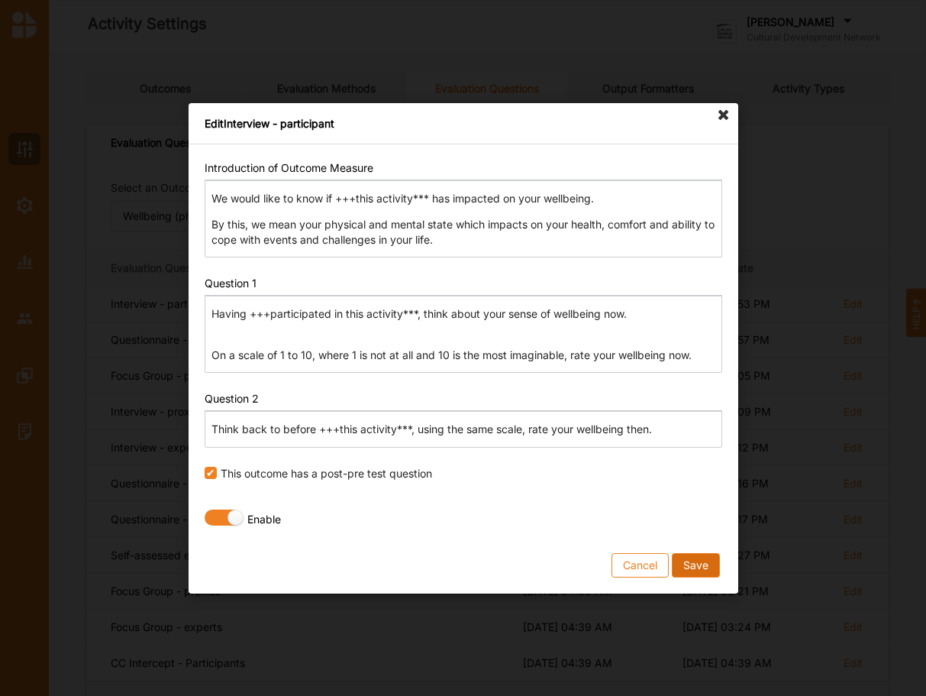
click at [697, 562] on button "Save" at bounding box center [695, 564] width 48 height 24
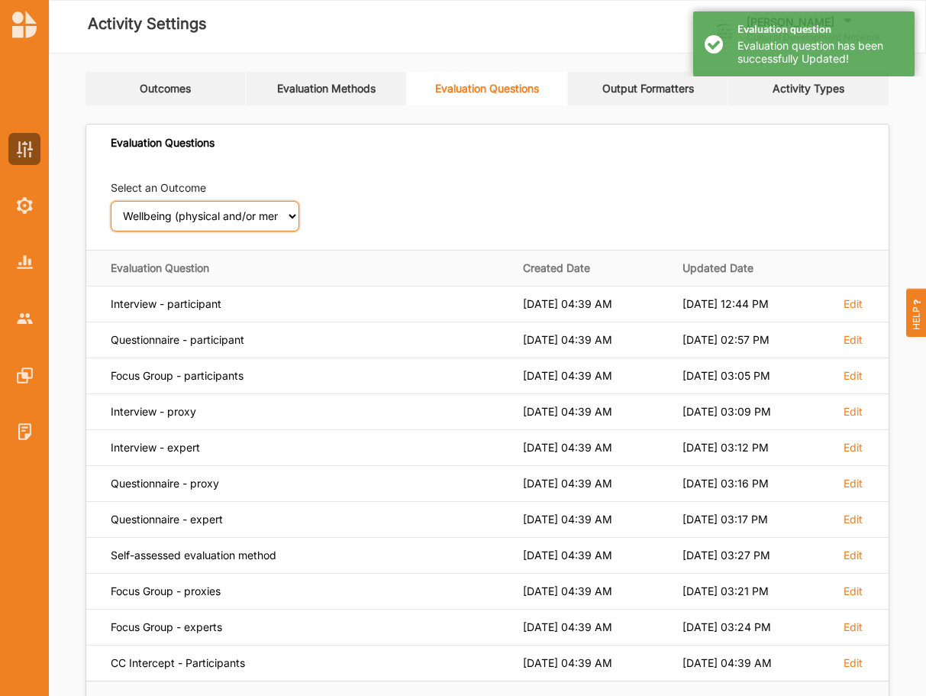
click at [111, 201] on select "Select an Outcome Creativity stimulated Aesthetic enrichment experienced Knowle…" at bounding box center [205, 216] width 189 height 31
click option "Sense of belonging to shared cultural heritage deepened" at bounding box center [0, 0] width 0 height 0
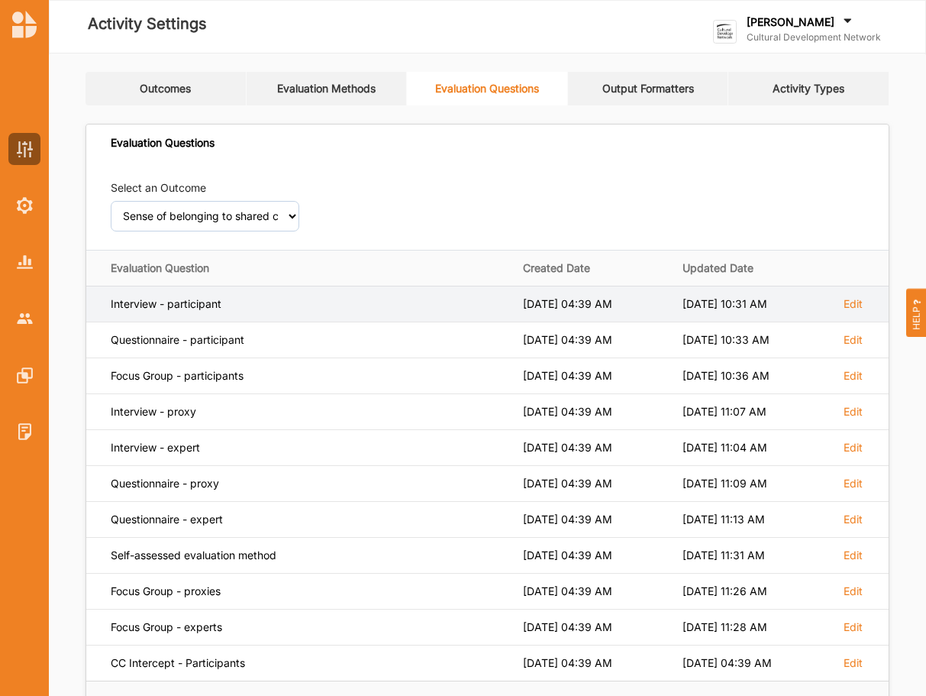
click at [854, 296] on td "Edit" at bounding box center [859, 304] width 57 height 36
click at [851, 305] on label "Edit" at bounding box center [853, 304] width 19 height 14
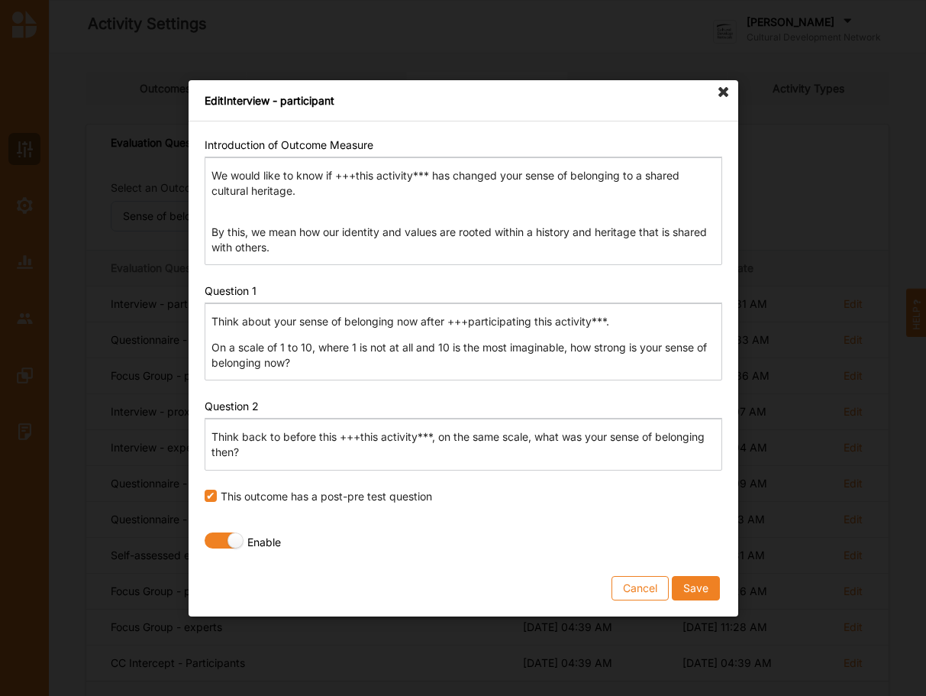
click at [336, 434] on p "Think back to before this +++this activity***, on the same scale, what was your…" at bounding box center [462, 444] width 503 height 31
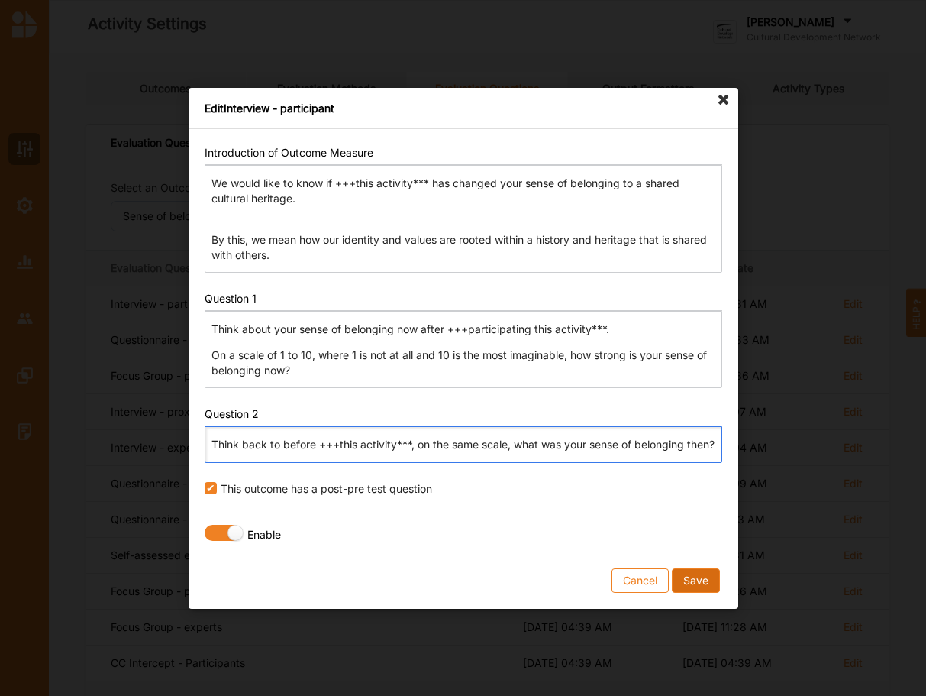
click at [696, 586] on button "Save" at bounding box center [695, 579] width 48 height 24
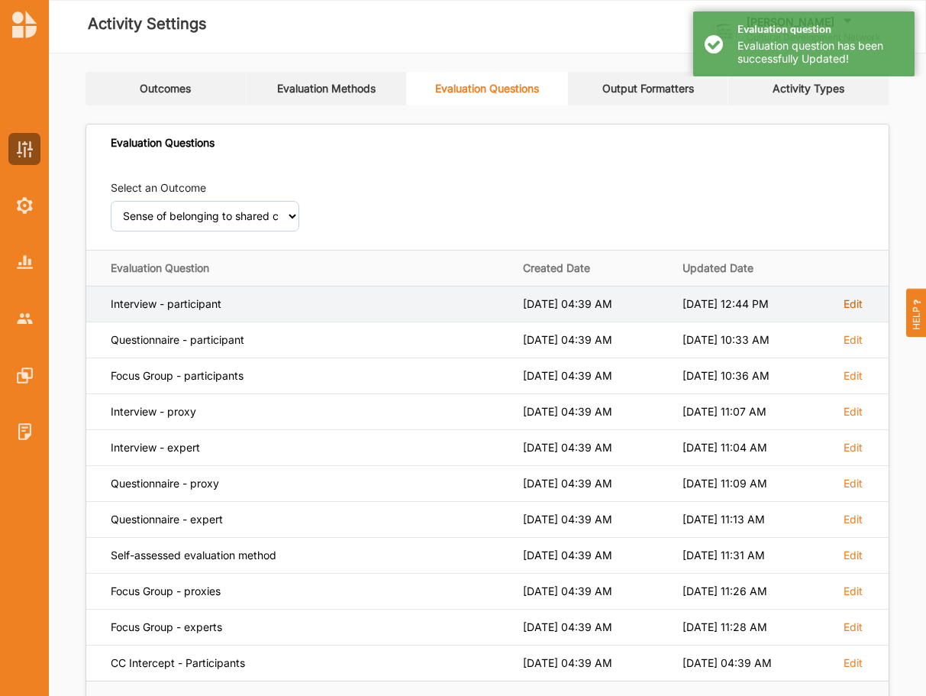
click at [856, 299] on label "Edit" at bounding box center [853, 304] width 19 height 14
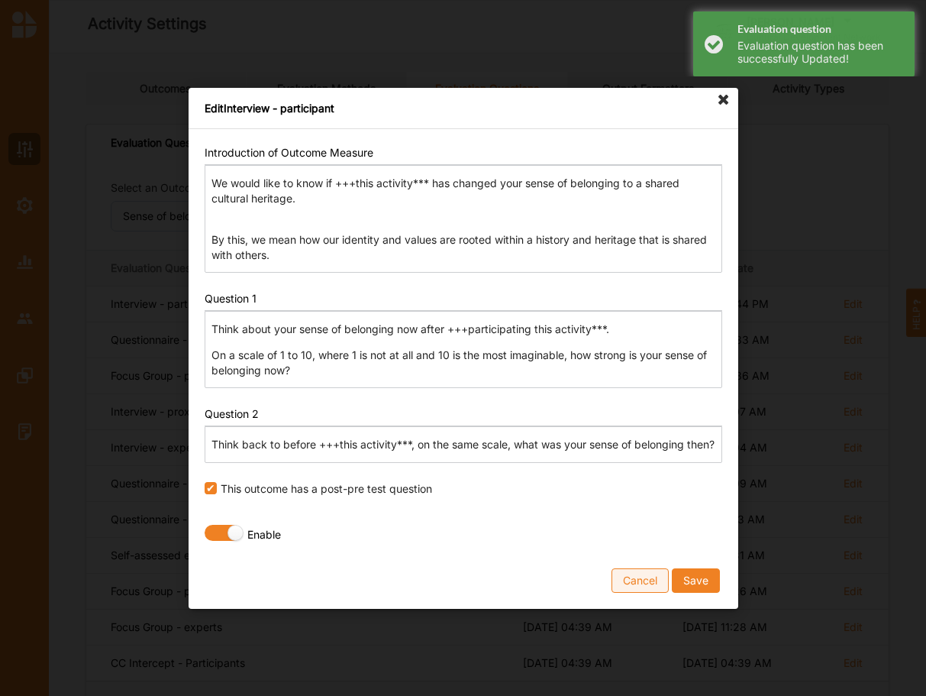
click at [656, 586] on button "Cancel" at bounding box center [640, 579] width 57 height 24
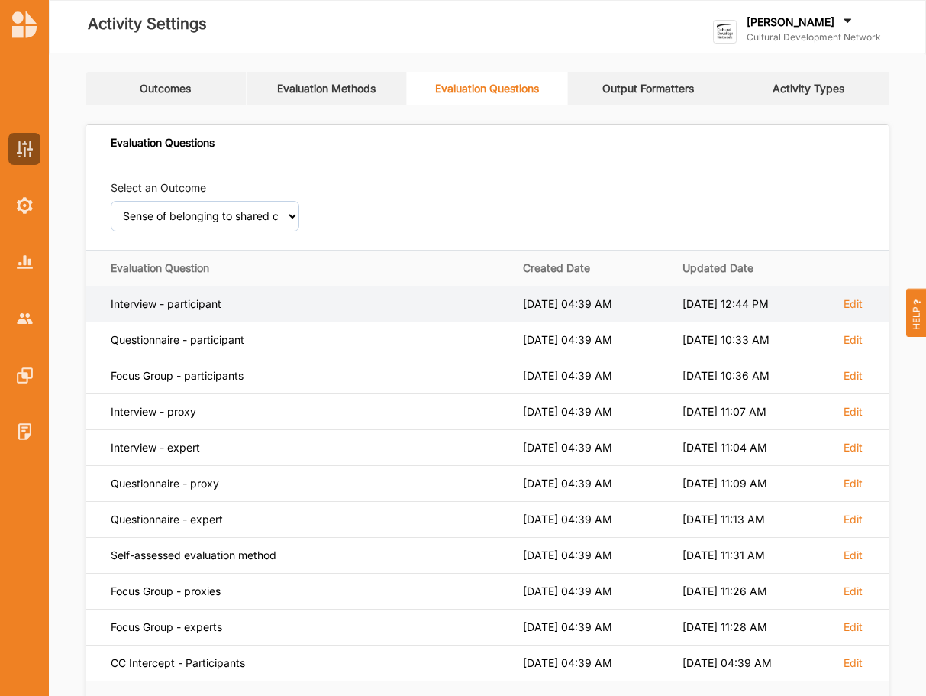
click at [849, 312] on td "Edit" at bounding box center [859, 304] width 57 height 36
click at [849, 307] on label "Edit" at bounding box center [853, 304] width 19 height 14
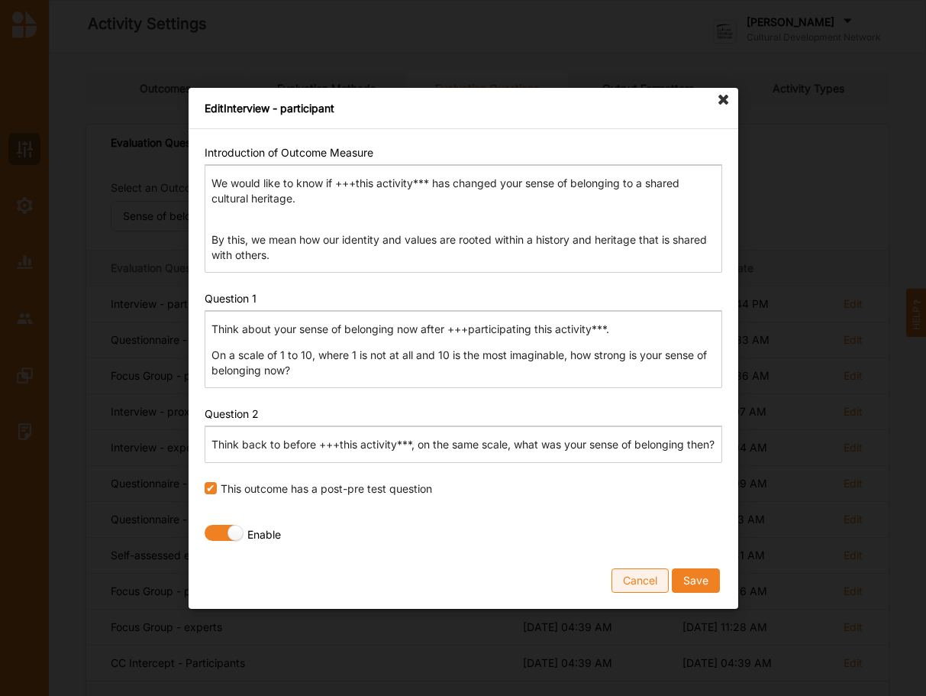
click at [642, 588] on button "Cancel" at bounding box center [640, 579] width 57 height 24
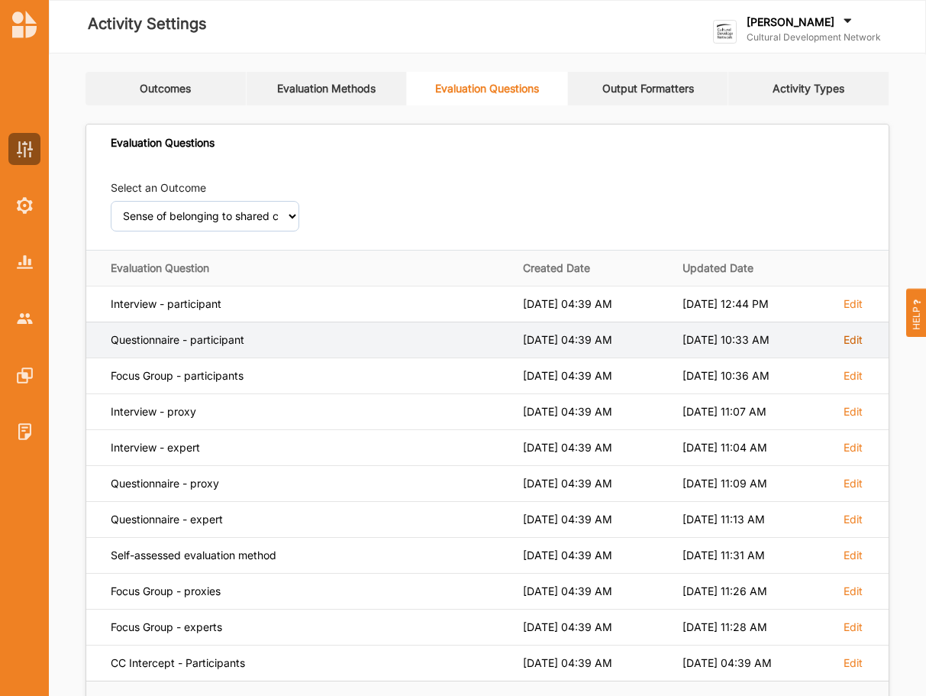
click at [853, 311] on label "Edit" at bounding box center [853, 304] width 19 height 14
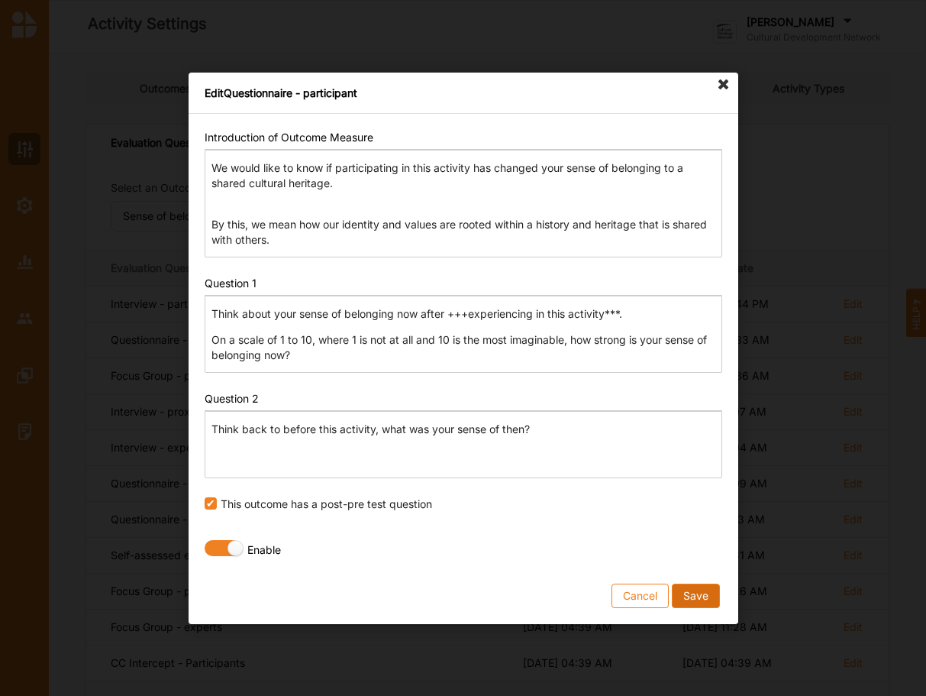
click at [710, 595] on button "Save" at bounding box center [695, 595] width 48 height 24
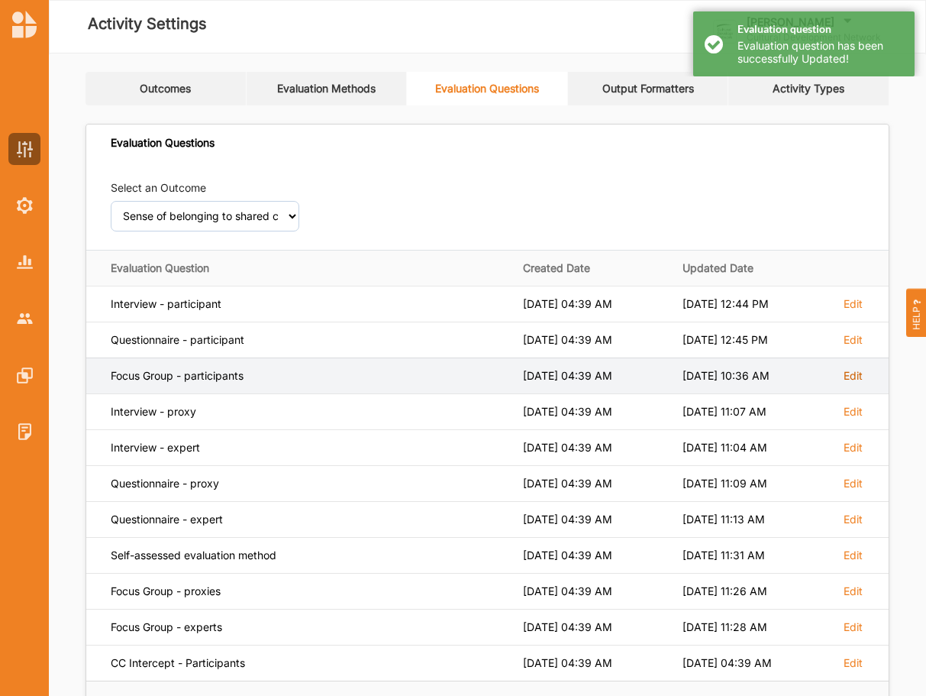
click at [856, 311] on label "Edit" at bounding box center [853, 304] width 19 height 14
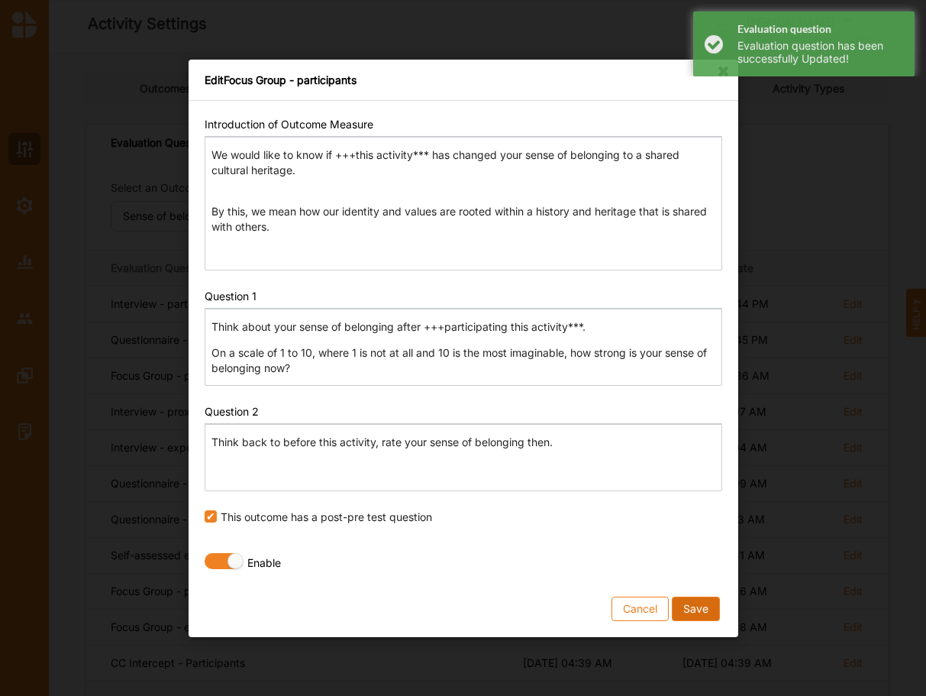
click at [697, 608] on button "Save" at bounding box center [695, 608] width 48 height 24
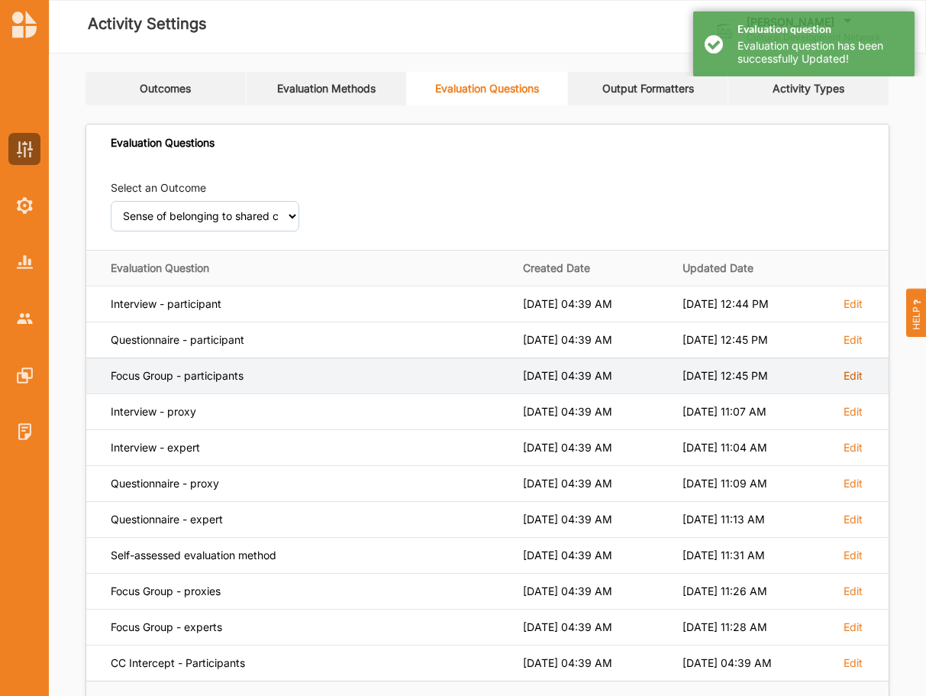
click at [849, 311] on label "Edit" at bounding box center [853, 304] width 19 height 14
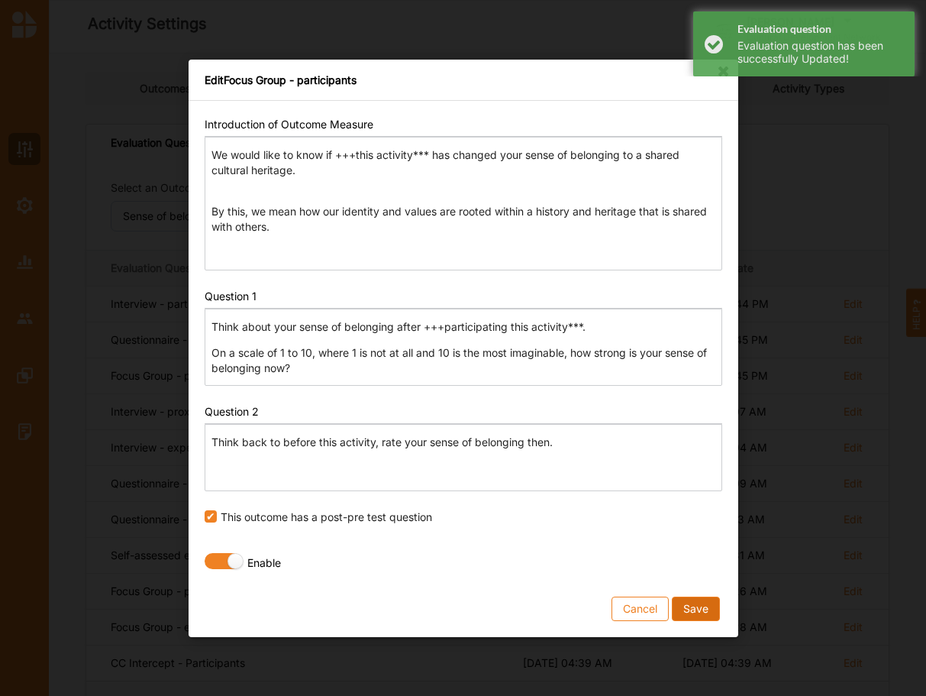
click at [685, 608] on button "Save" at bounding box center [695, 608] width 48 height 24
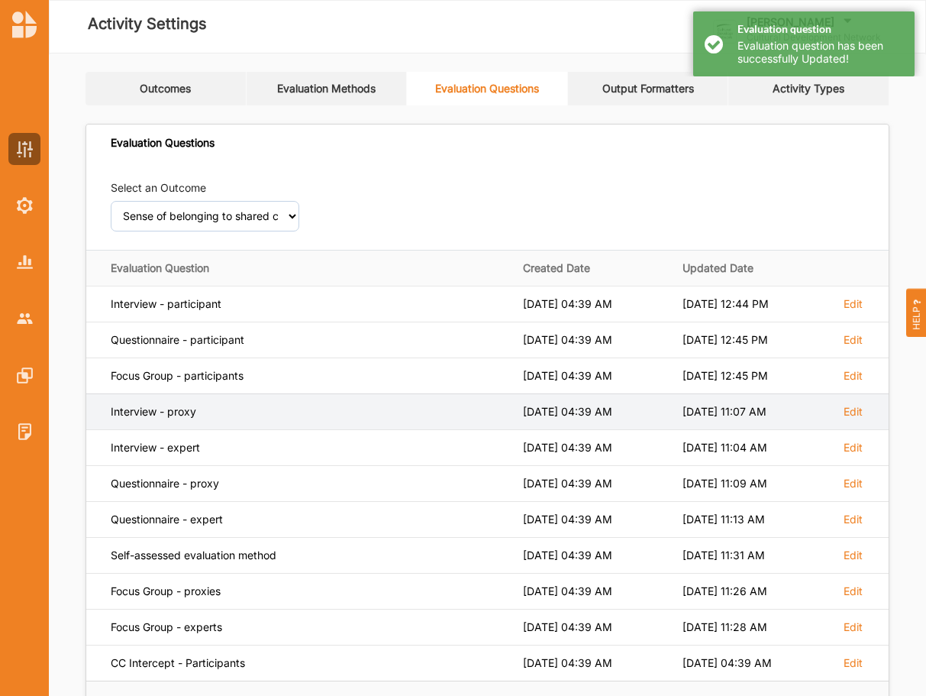
click at [851, 419] on td "Edit" at bounding box center [859, 411] width 57 height 36
click at [853, 311] on label "Edit" at bounding box center [853, 304] width 19 height 14
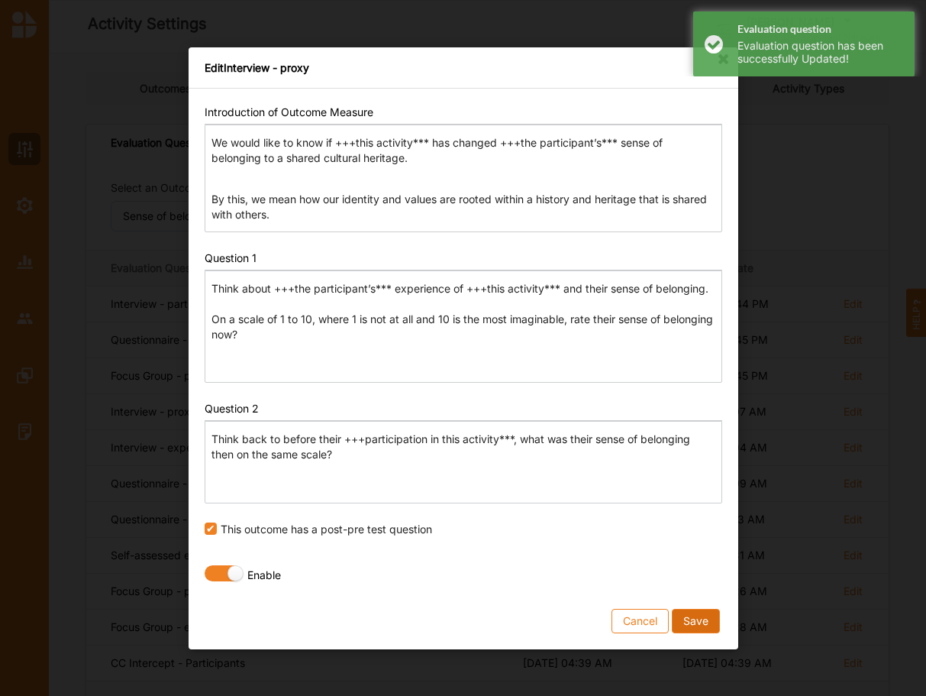
click at [692, 623] on button "Save" at bounding box center [695, 620] width 48 height 24
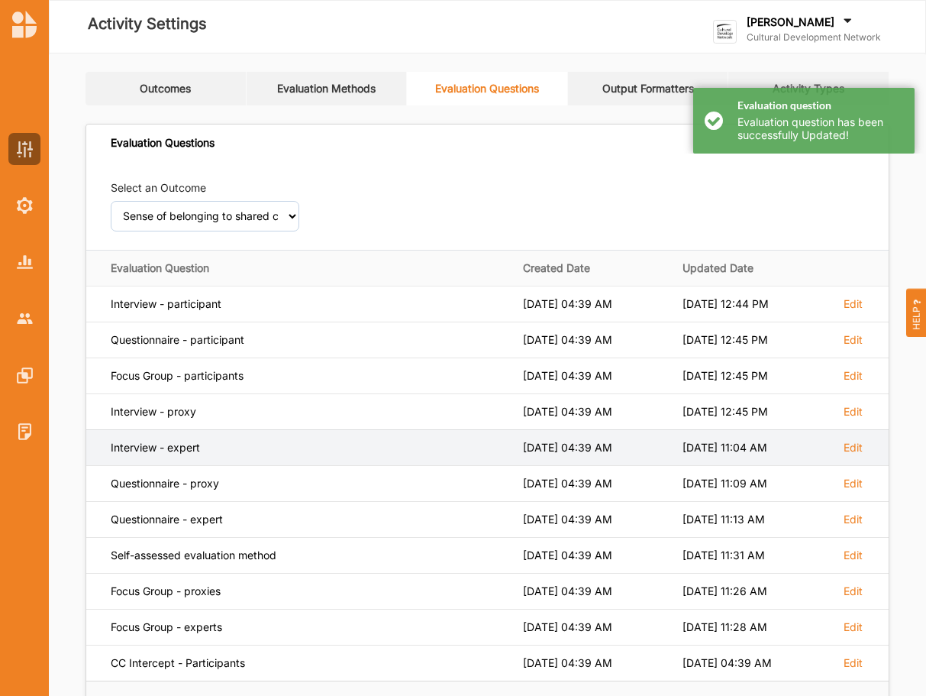
click at [847, 457] on td "Edit" at bounding box center [859, 447] width 57 height 36
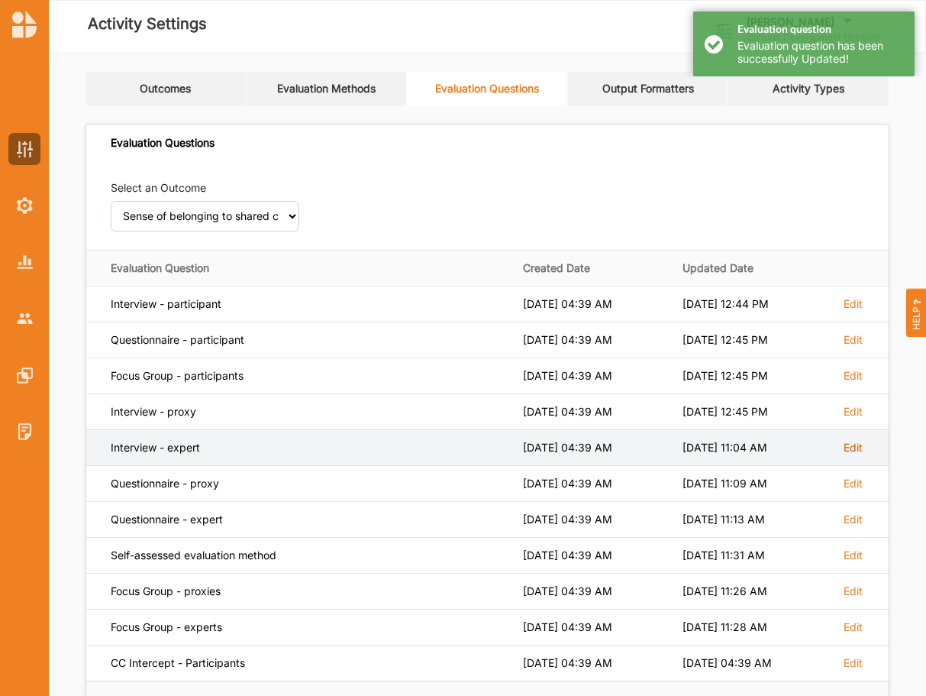
click at [847, 311] on label "Edit" at bounding box center [853, 304] width 19 height 14
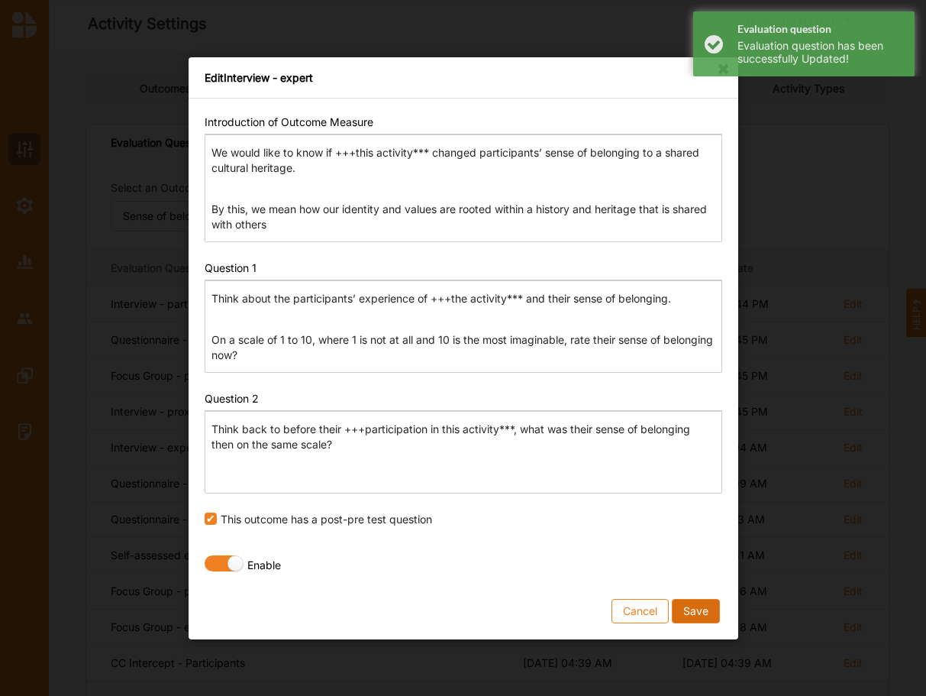
click at [691, 607] on button "Save" at bounding box center [695, 610] width 48 height 24
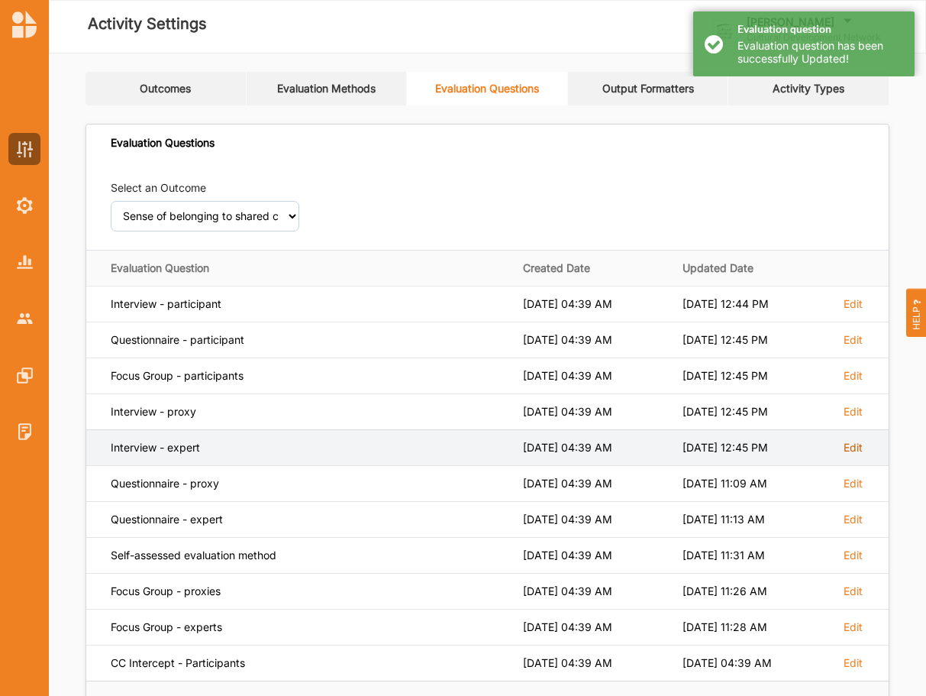
click at [860, 311] on label "Edit" at bounding box center [853, 304] width 19 height 14
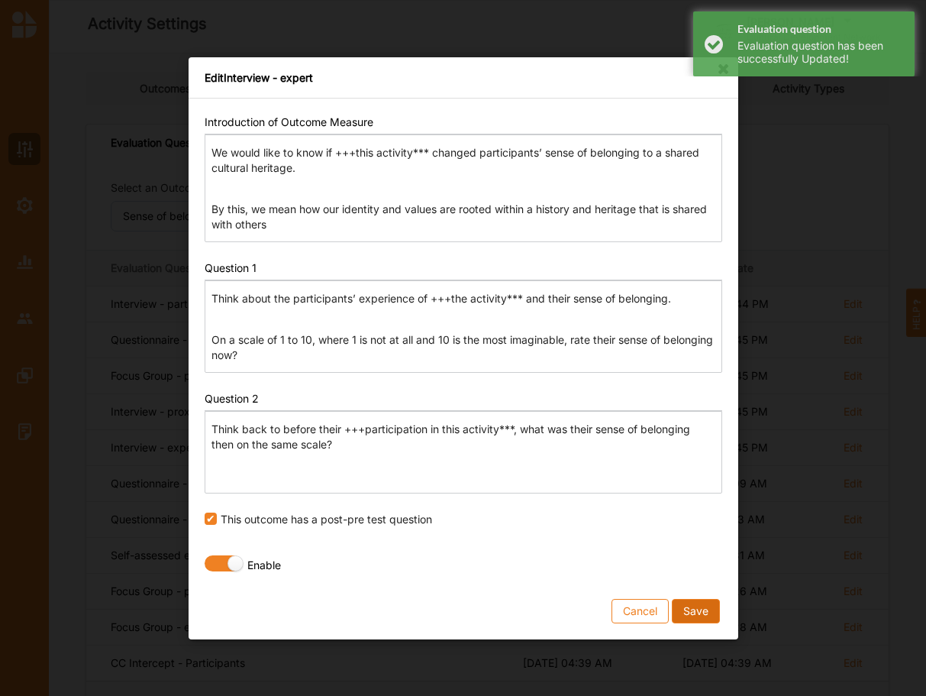
click at [689, 615] on button "Save" at bounding box center [695, 610] width 48 height 24
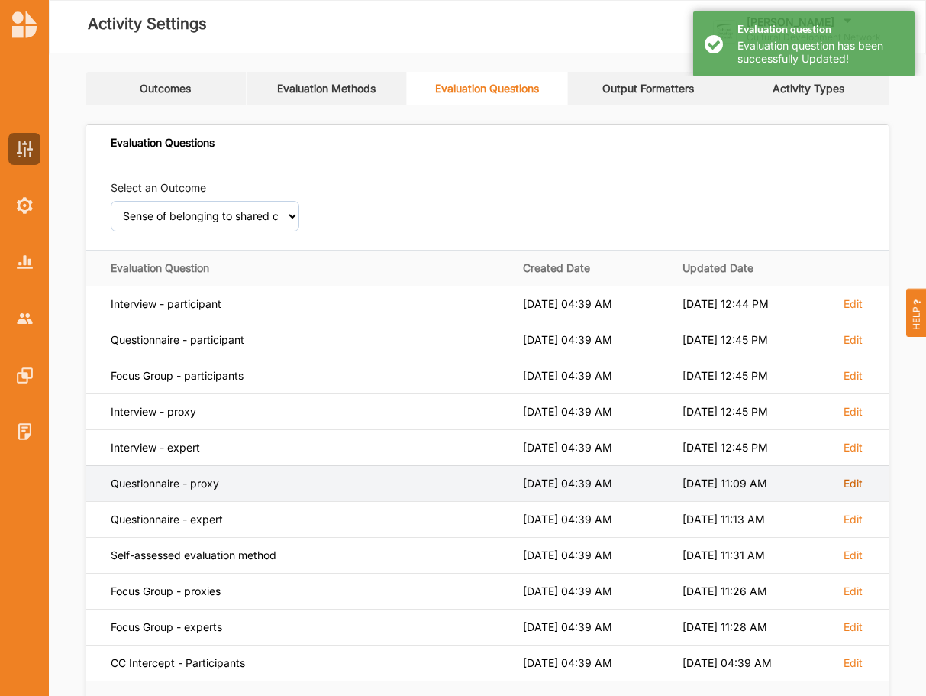
click at [851, 311] on label "Edit" at bounding box center [853, 304] width 19 height 14
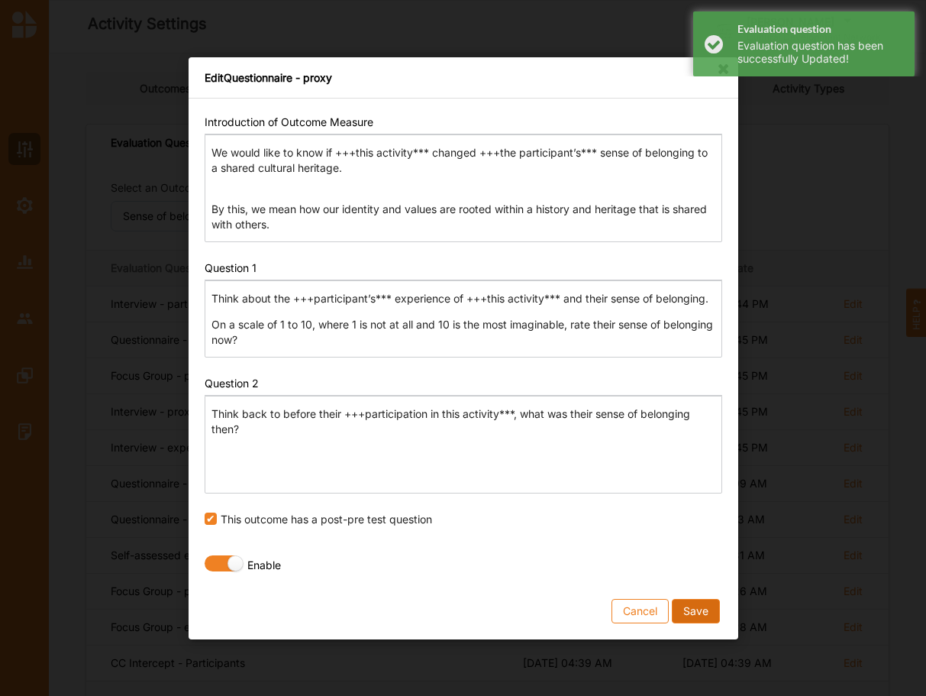
click at [683, 609] on button "Save" at bounding box center [695, 610] width 48 height 24
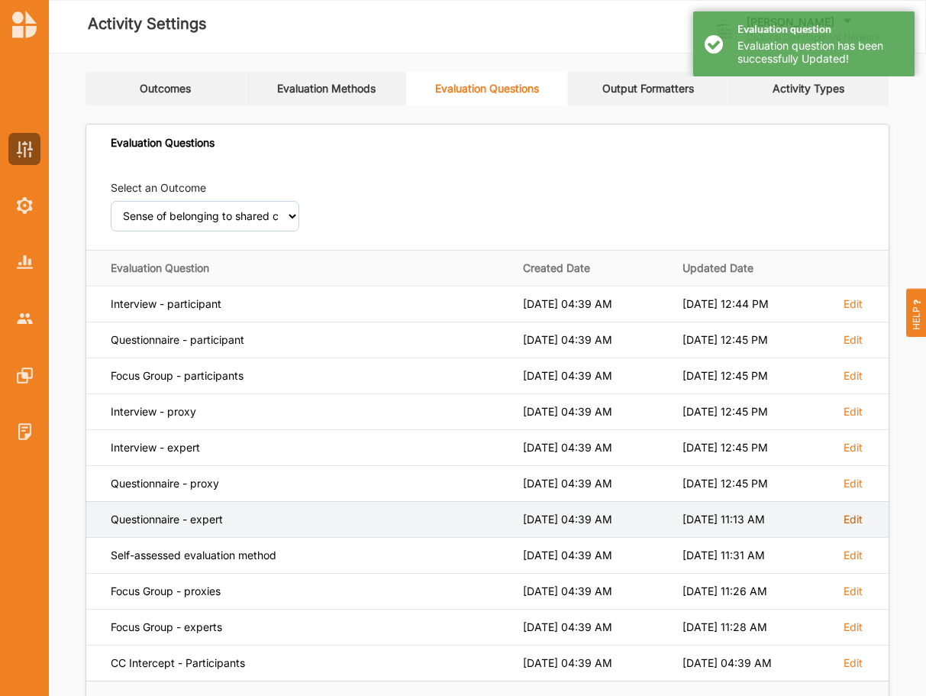
click at [852, 311] on label "Edit" at bounding box center [853, 304] width 19 height 14
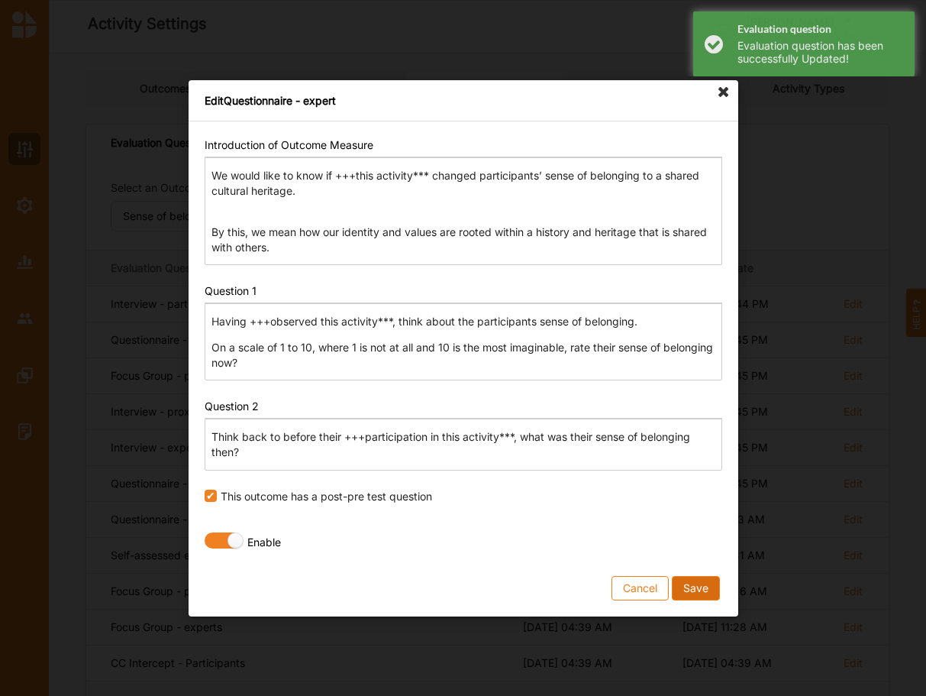
click at [686, 586] on button "Save" at bounding box center [695, 587] width 48 height 24
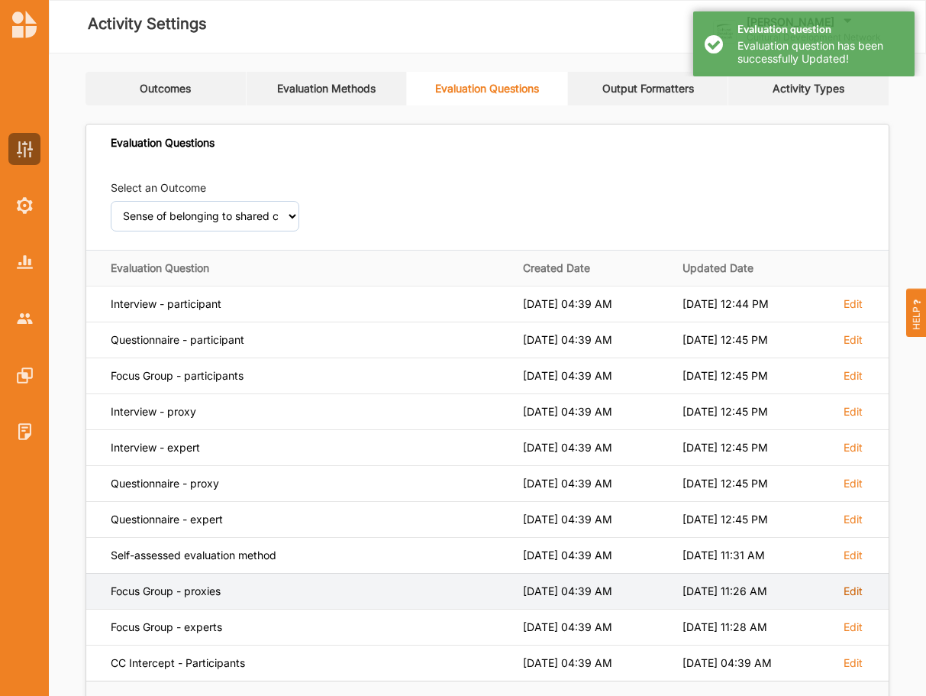
click at [855, 311] on label "Edit" at bounding box center [853, 304] width 19 height 14
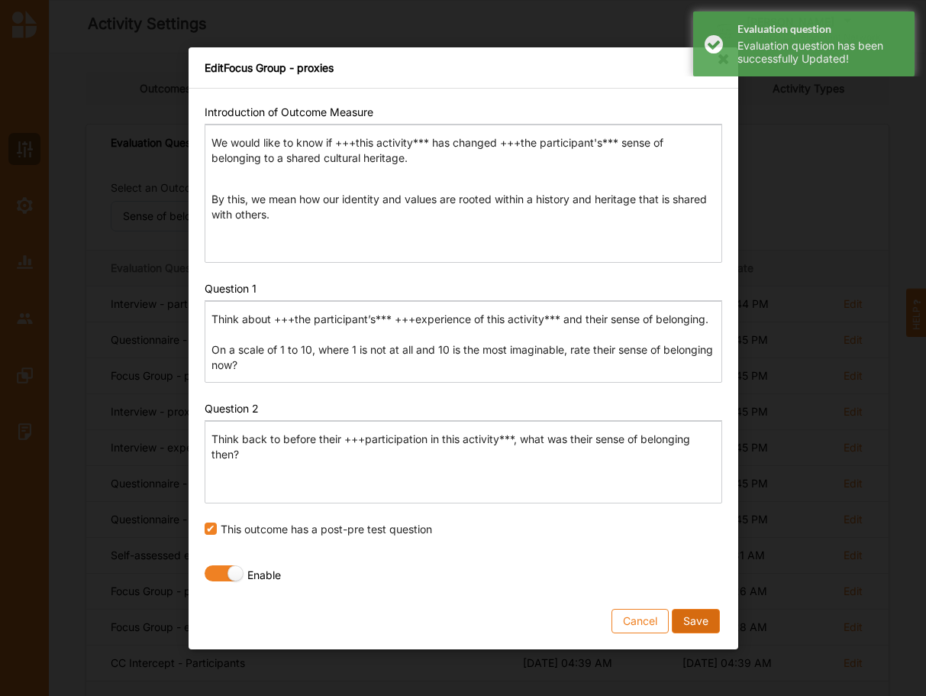
click at [701, 621] on button "Save" at bounding box center [695, 620] width 48 height 24
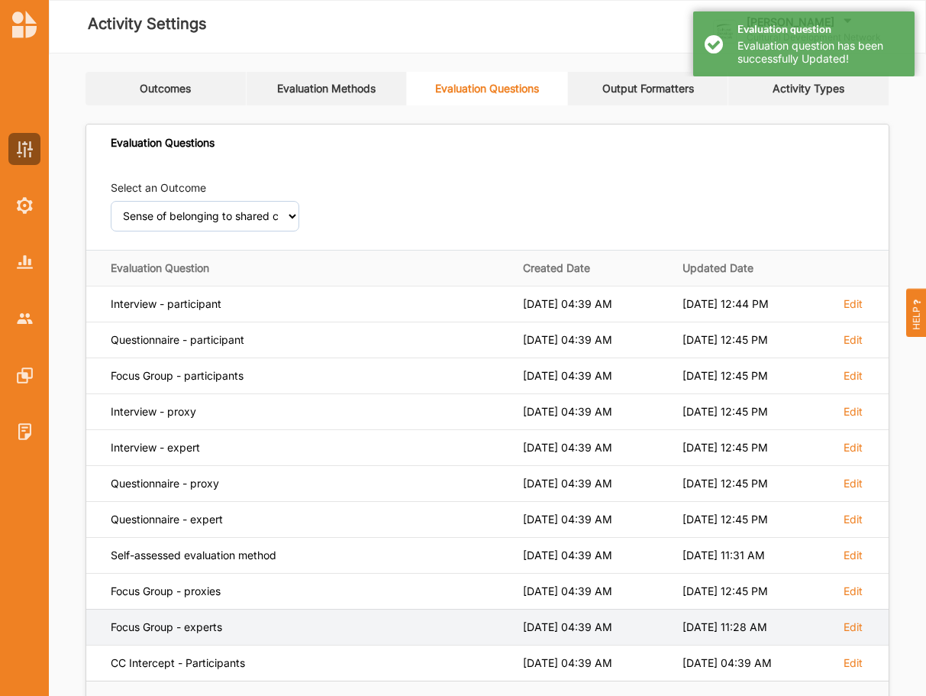
click at [858, 619] on td "Edit" at bounding box center [859, 626] width 57 height 36
click at [851, 311] on label "Edit" at bounding box center [853, 304] width 19 height 14
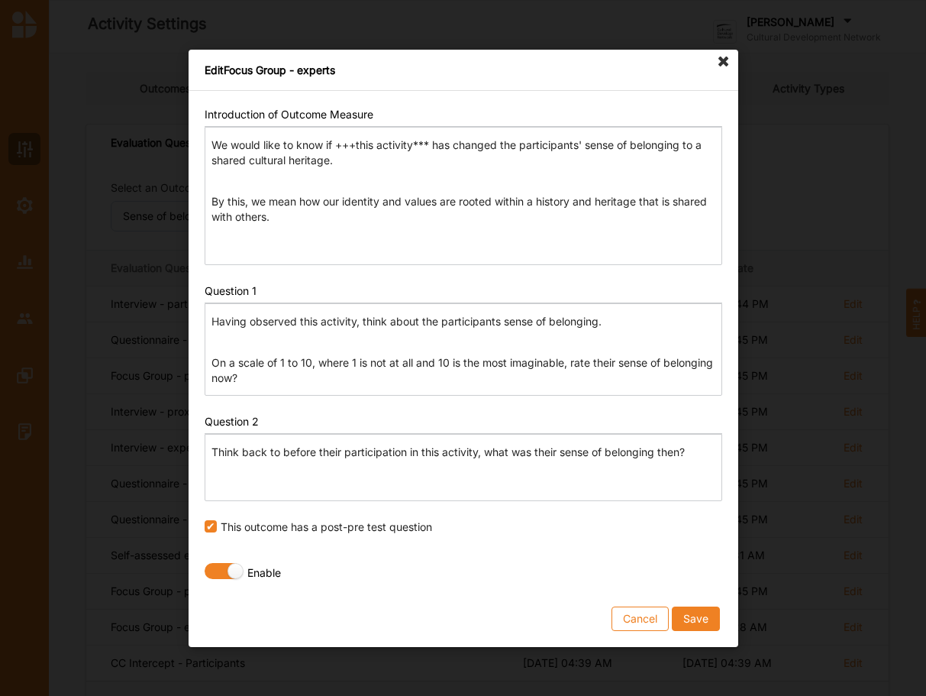
drag, startPoint x: 689, startPoint y: 619, endPoint x: 701, endPoint y: 633, distance: 17.9
click at [690, 619] on button "Save" at bounding box center [695, 617] width 48 height 24
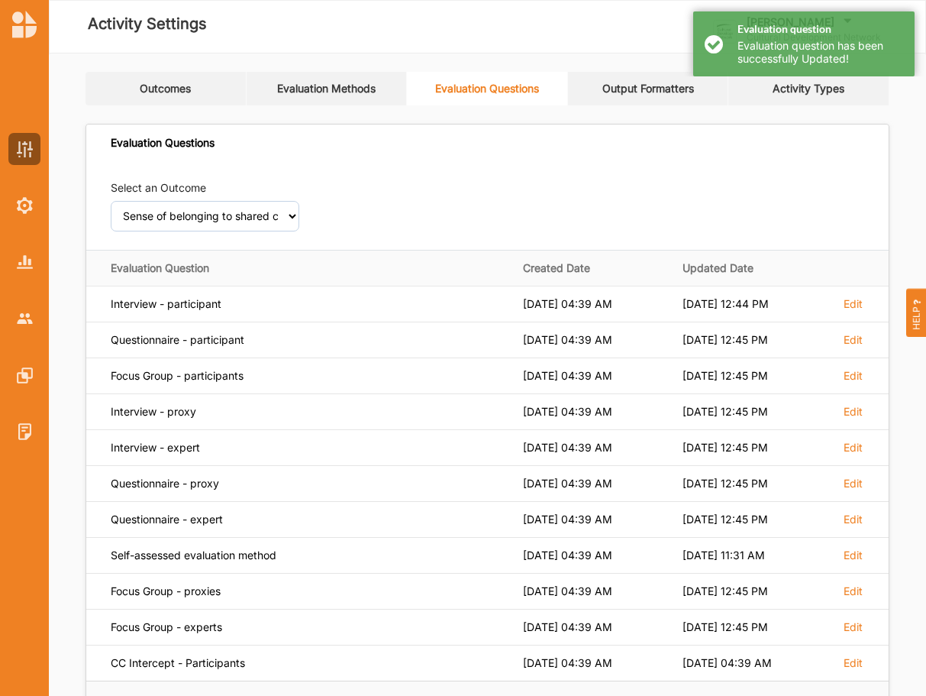
scroll to position [86, 0]
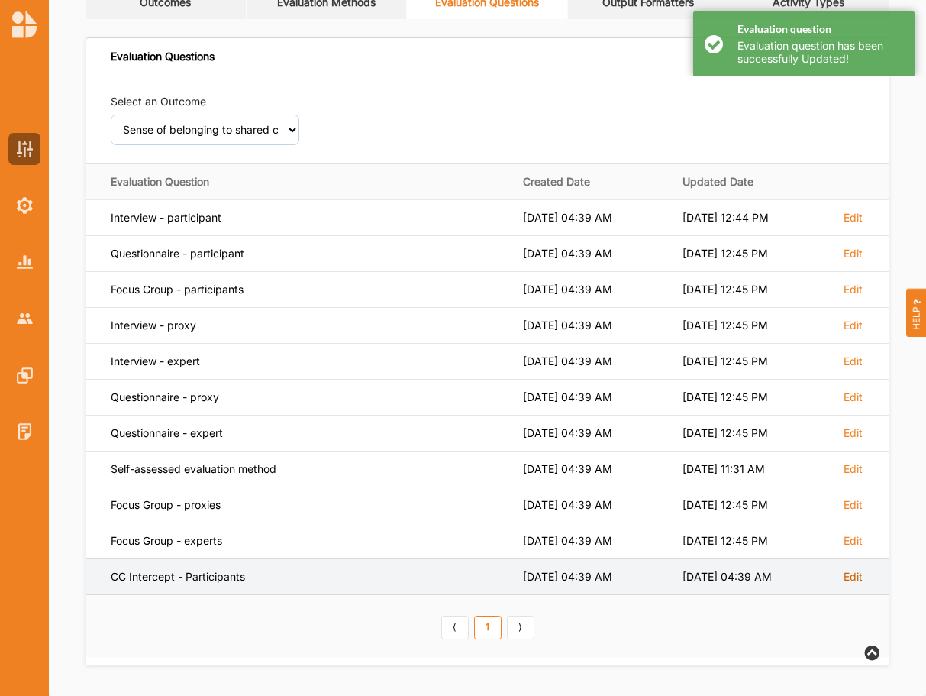
click at [853, 224] on label "Edit" at bounding box center [853, 218] width 19 height 14
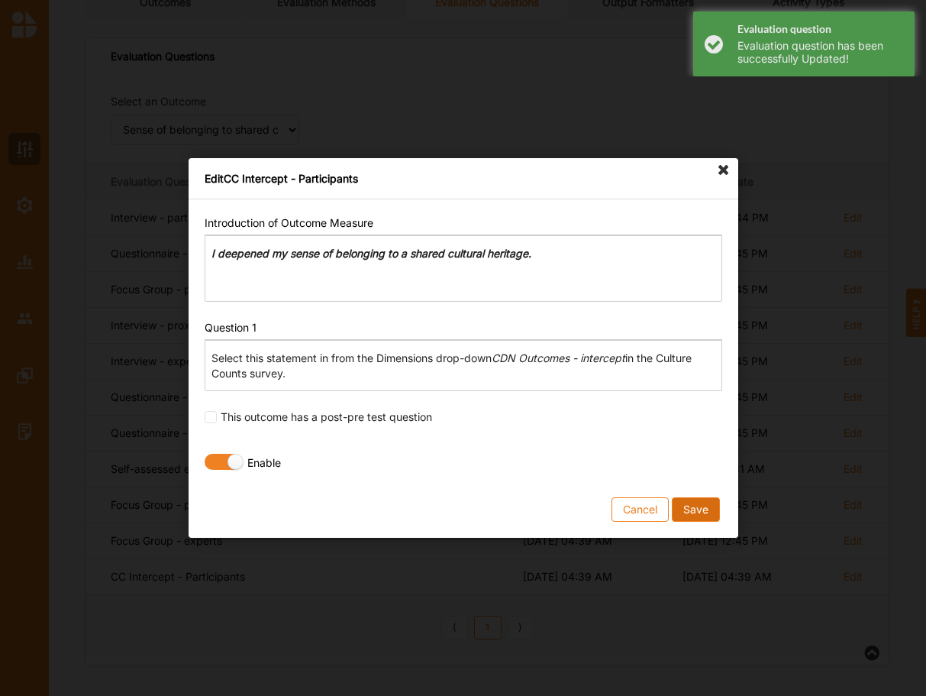
click at [705, 513] on button "Save" at bounding box center [695, 509] width 48 height 24
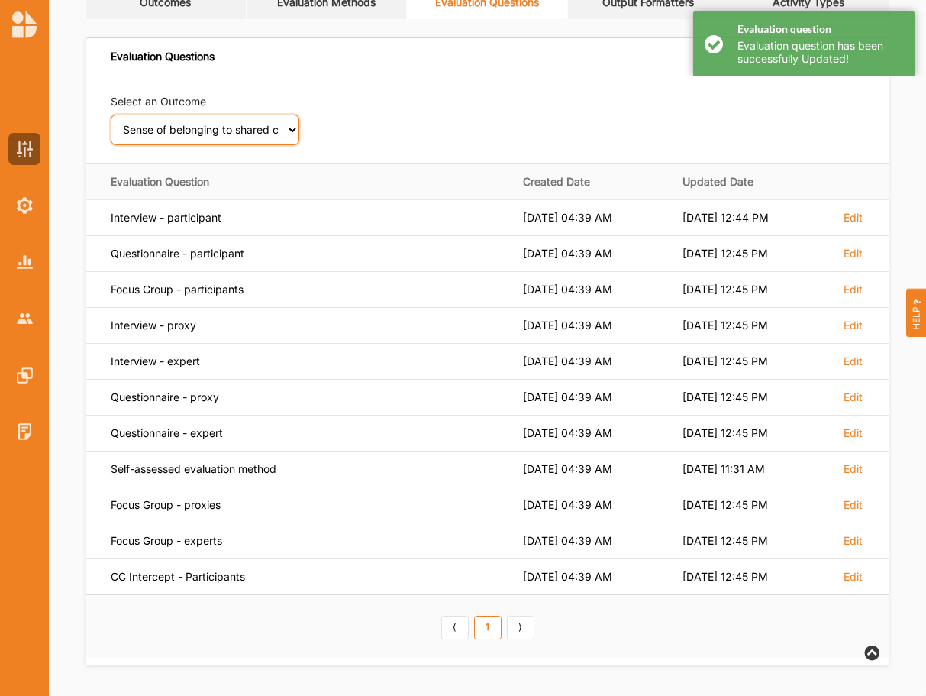
click at [111, 115] on select "Select an Outcome Creativity stimulated Aesthetic enrichment experienced Knowle…" at bounding box center [205, 130] width 189 height 31
click option "Diversity of cultural expression appreciated" at bounding box center [0, 0] width 0 height 0
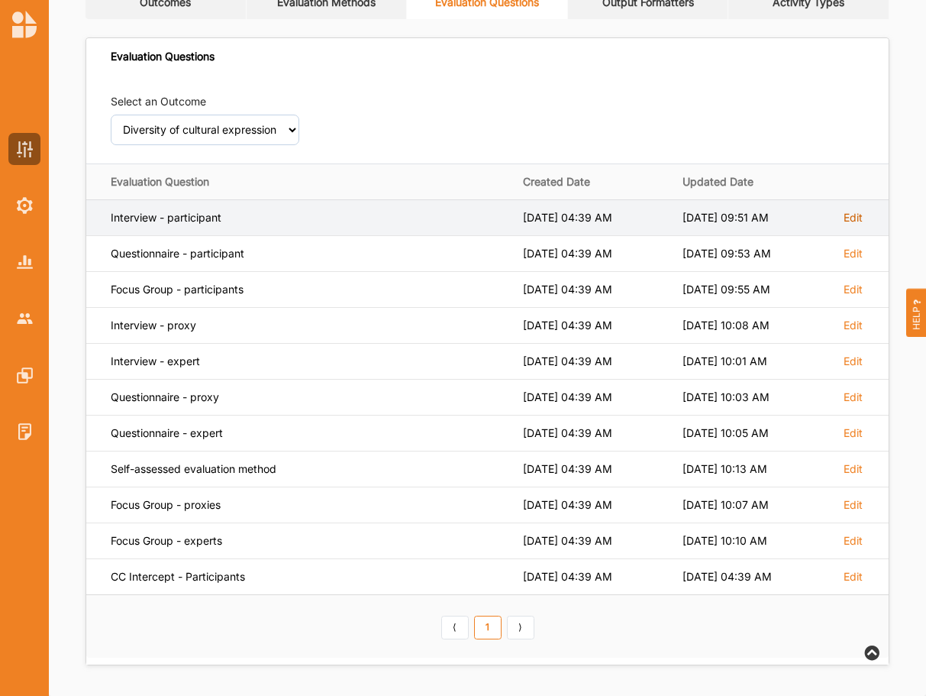
click at [857, 219] on label "Edit" at bounding box center [853, 218] width 19 height 14
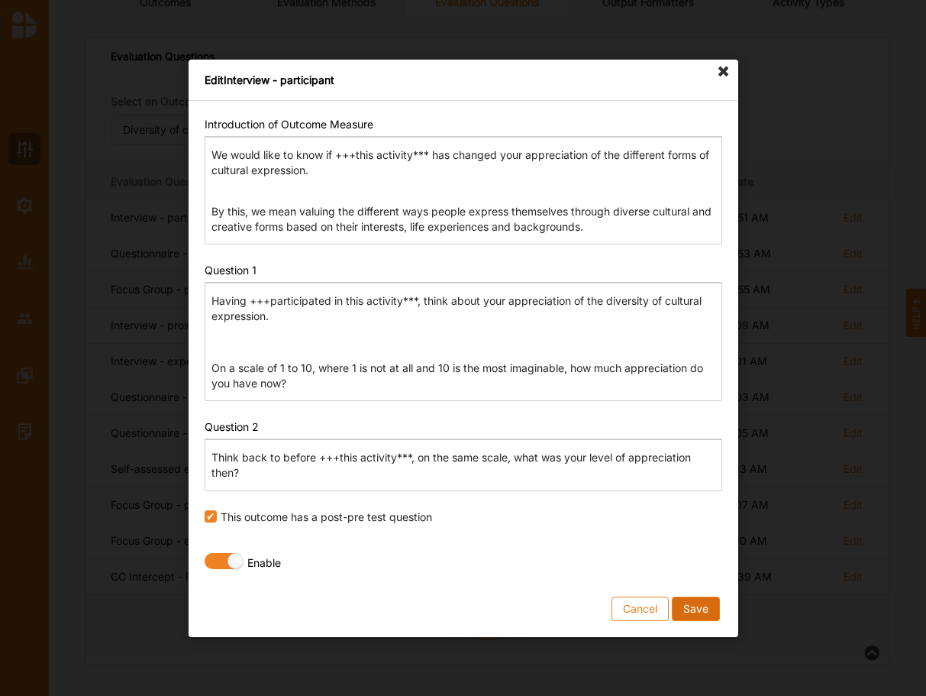
click at [701, 607] on button "Save" at bounding box center [695, 608] width 48 height 24
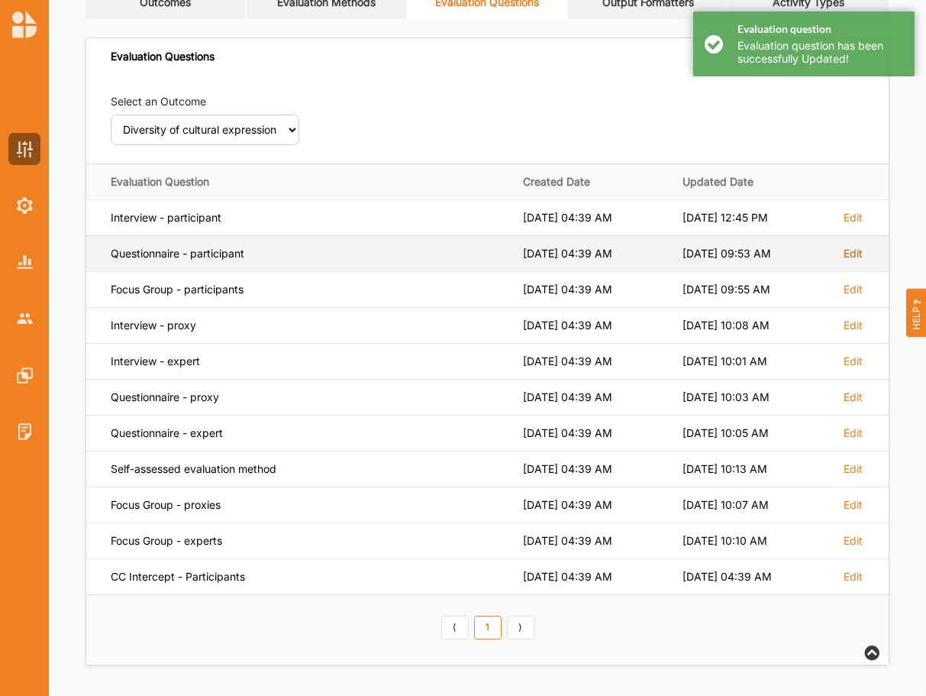
click at [851, 224] on label "Edit" at bounding box center [853, 218] width 19 height 14
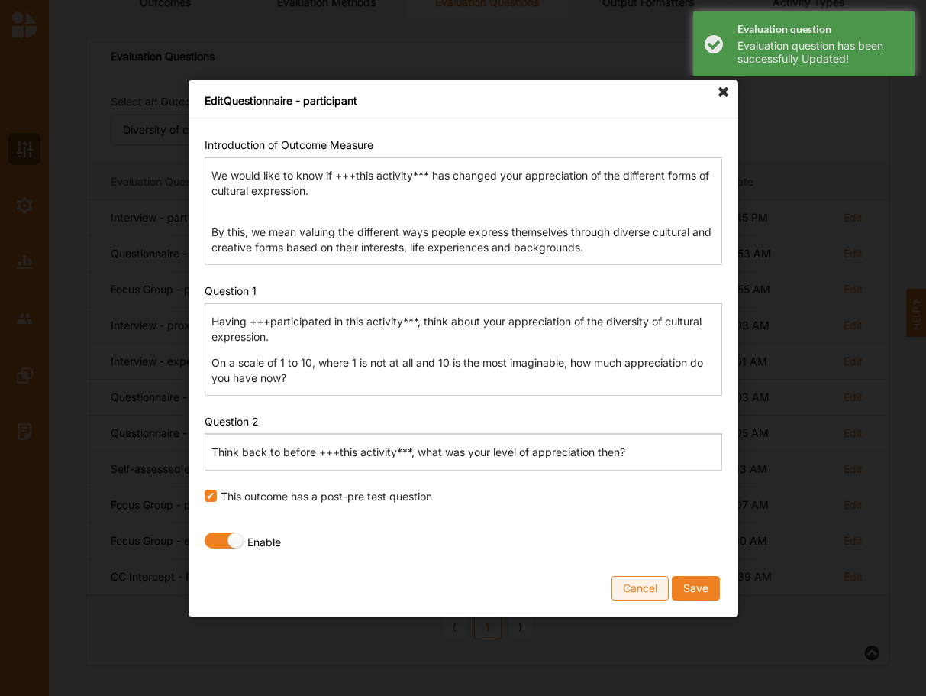
click at [639, 589] on button "Cancel" at bounding box center [640, 587] width 57 height 24
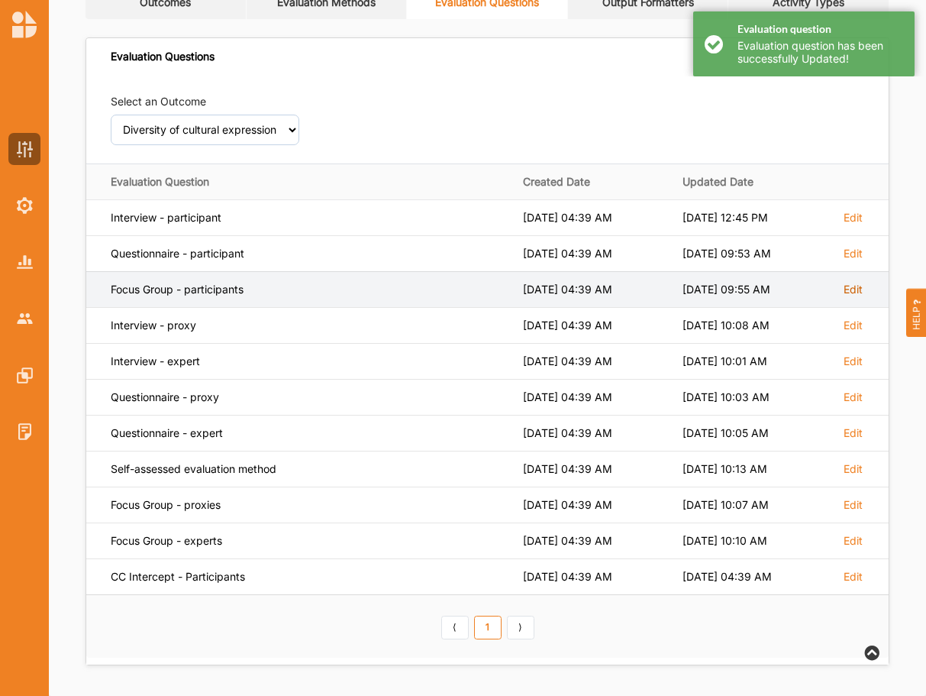
click at [852, 224] on label "Edit" at bounding box center [853, 218] width 19 height 14
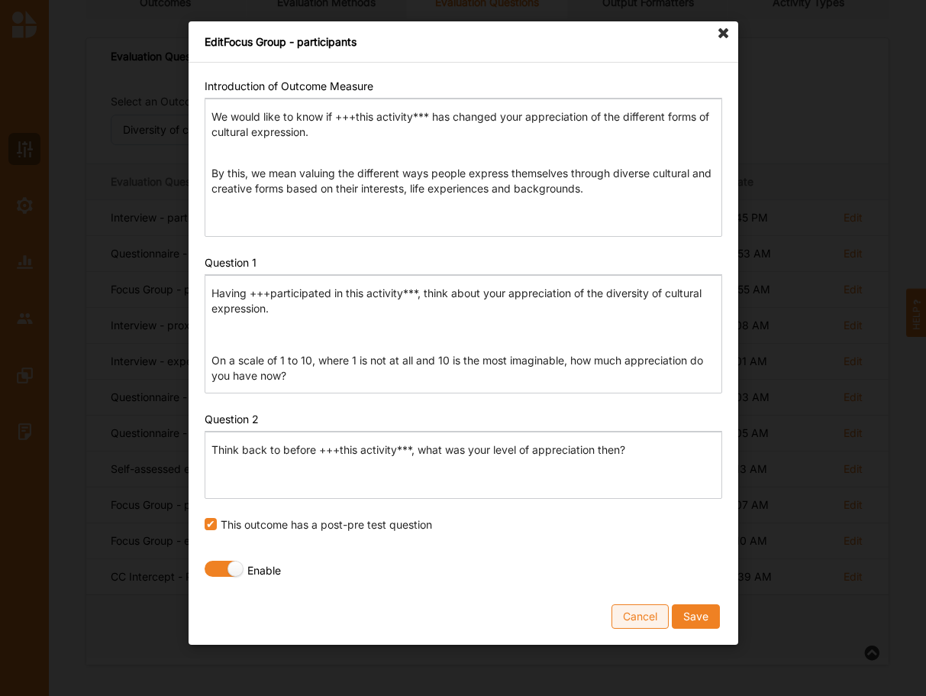
click at [647, 610] on button "Cancel" at bounding box center [640, 616] width 57 height 24
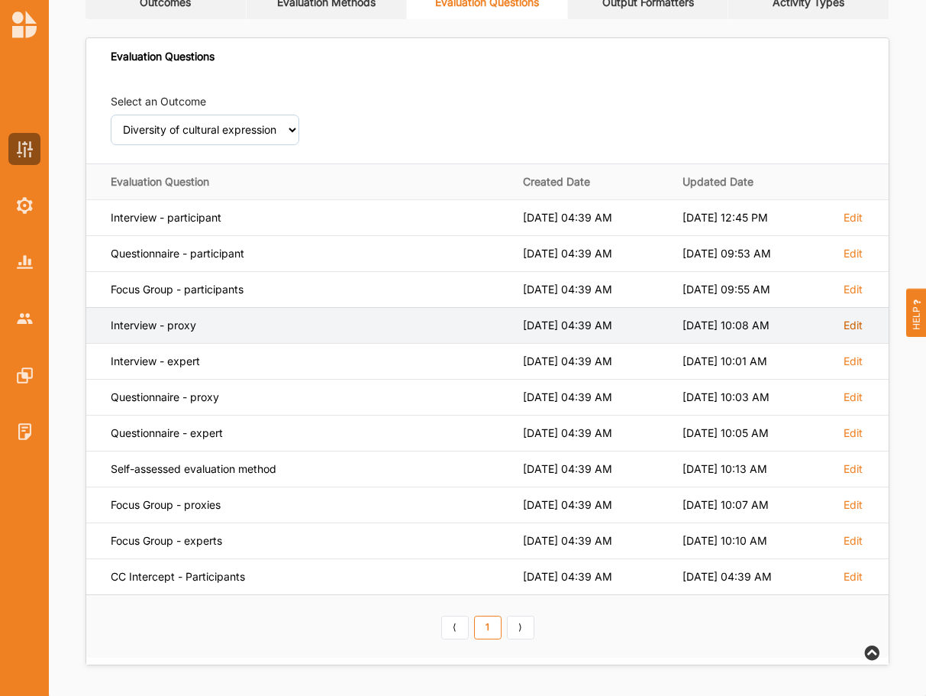
click at [853, 224] on label "Edit" at bounding box center [853, 218] width 19 height 14
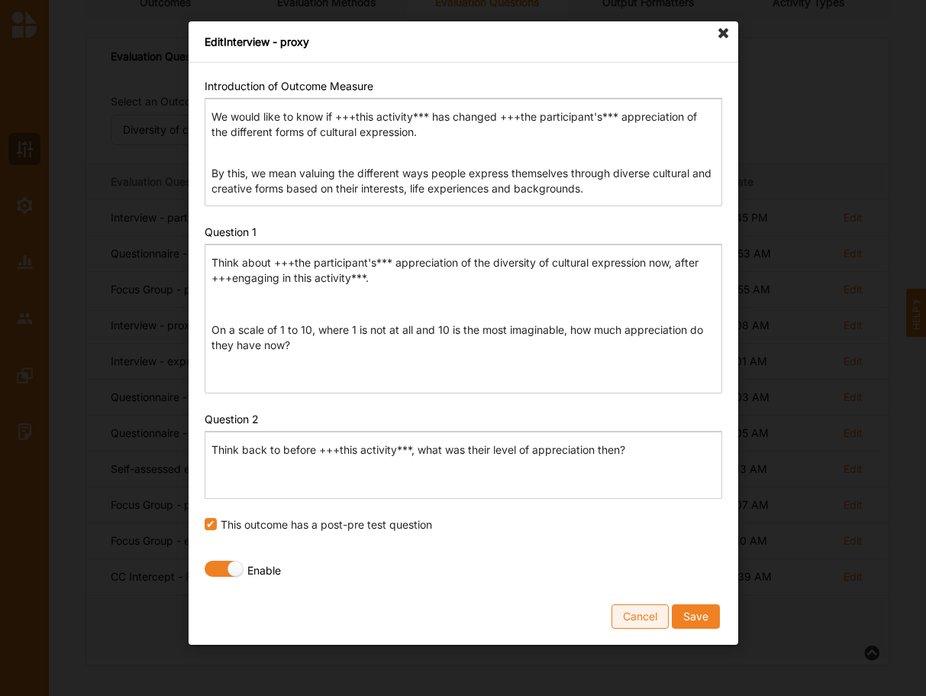
click at [630, 623] on button "Cancel" at bounding box center [640, 616] width 57 height 24
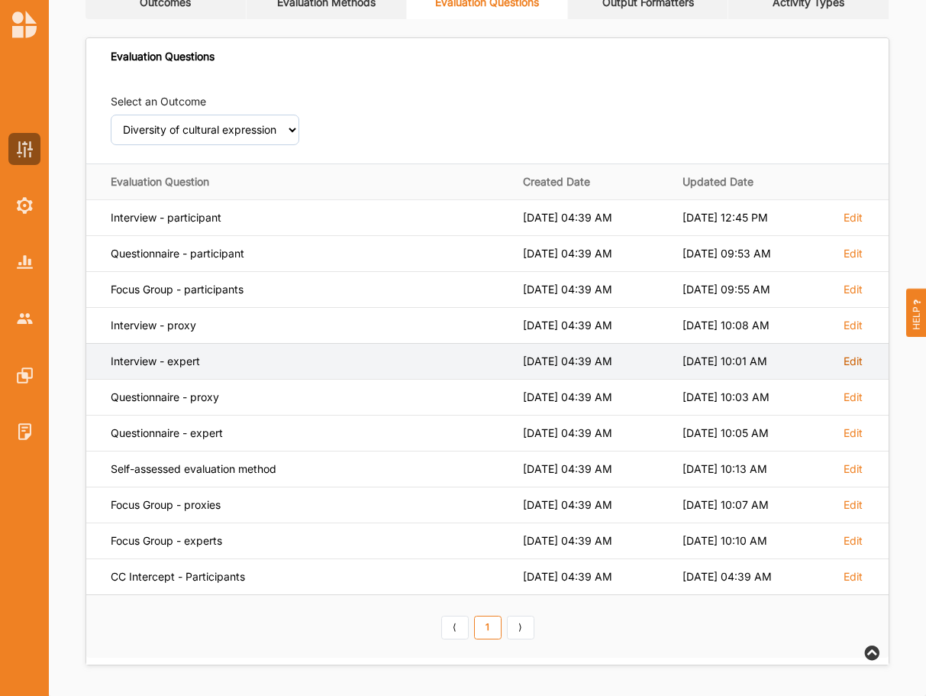
click at [845, 224] on label "Edit" at bounding box center [853, 218] width 19 height 14
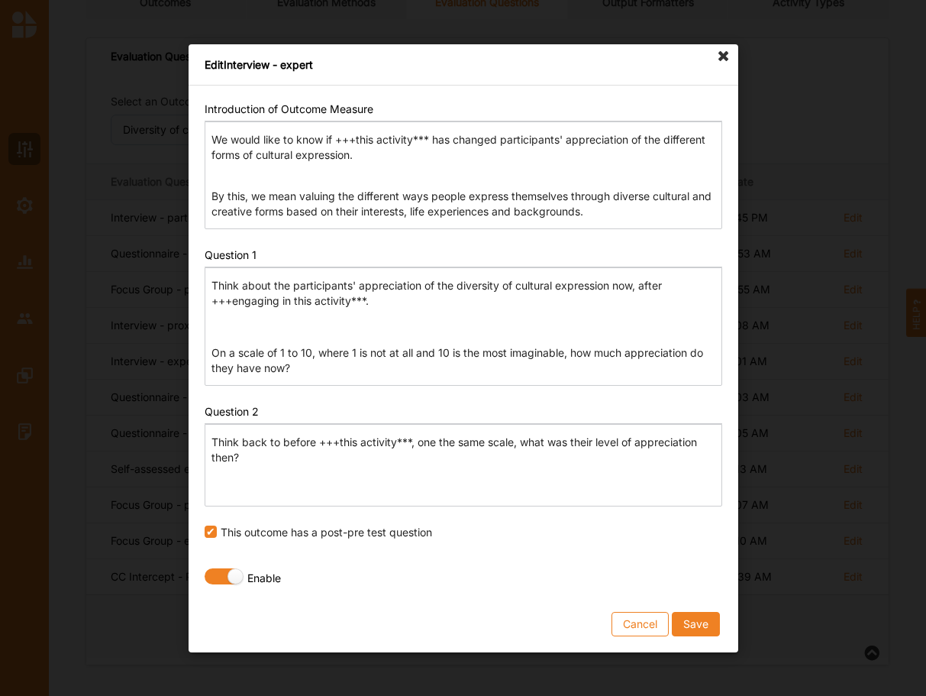
click at [638, 617] on button "Cancel" at bounding box center [640, 623] width 57 height 24
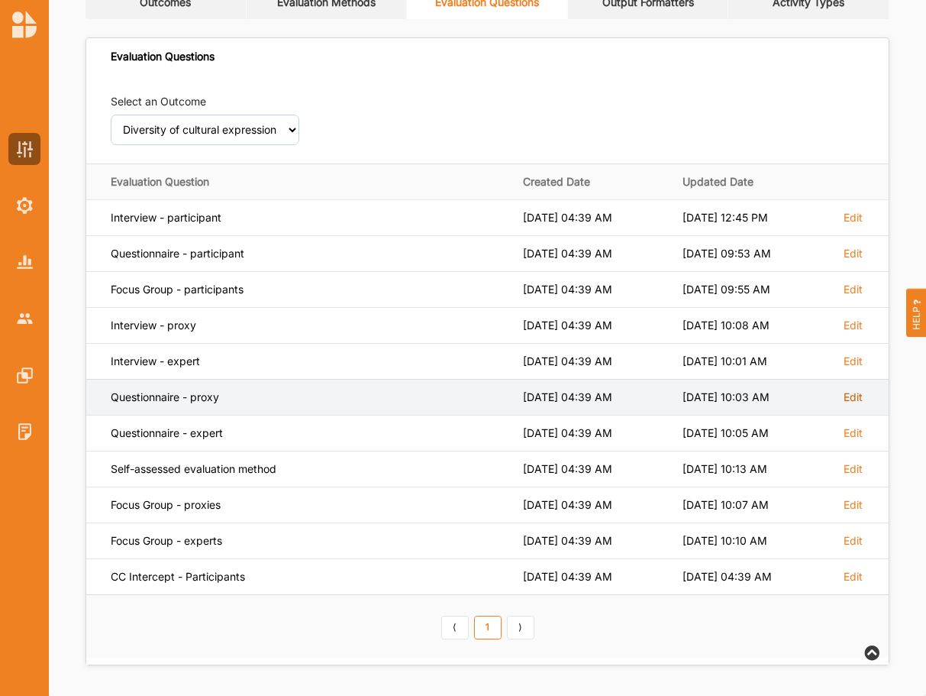
click at [862, 224] on label "Edit" at bounding box center [853, 218] width 19 height 14
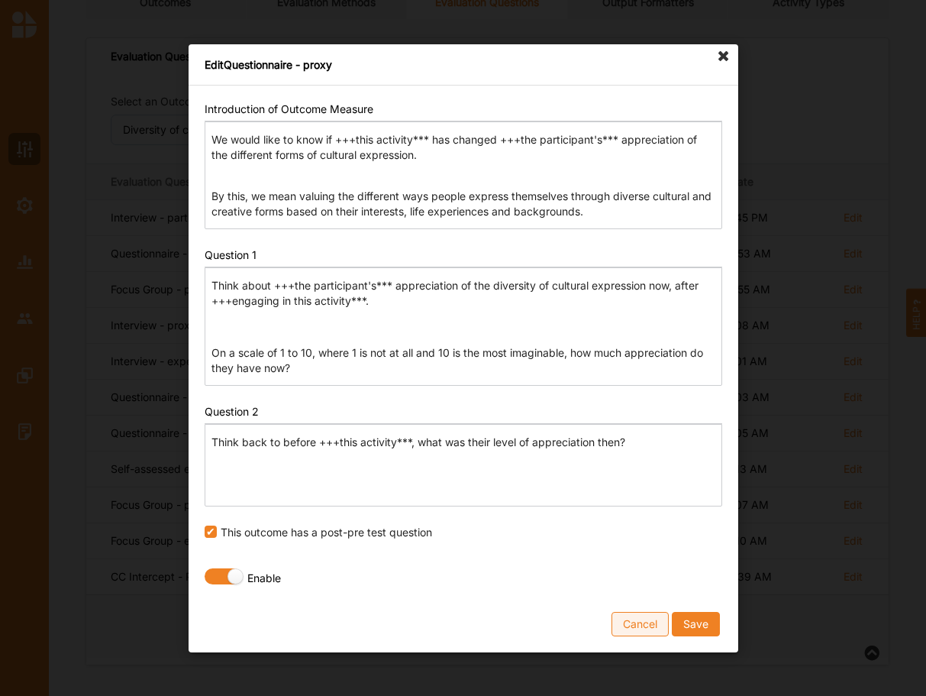
click at [654, 621] on button "Cancel" at bounding box center [640, 623] width 57 height 24
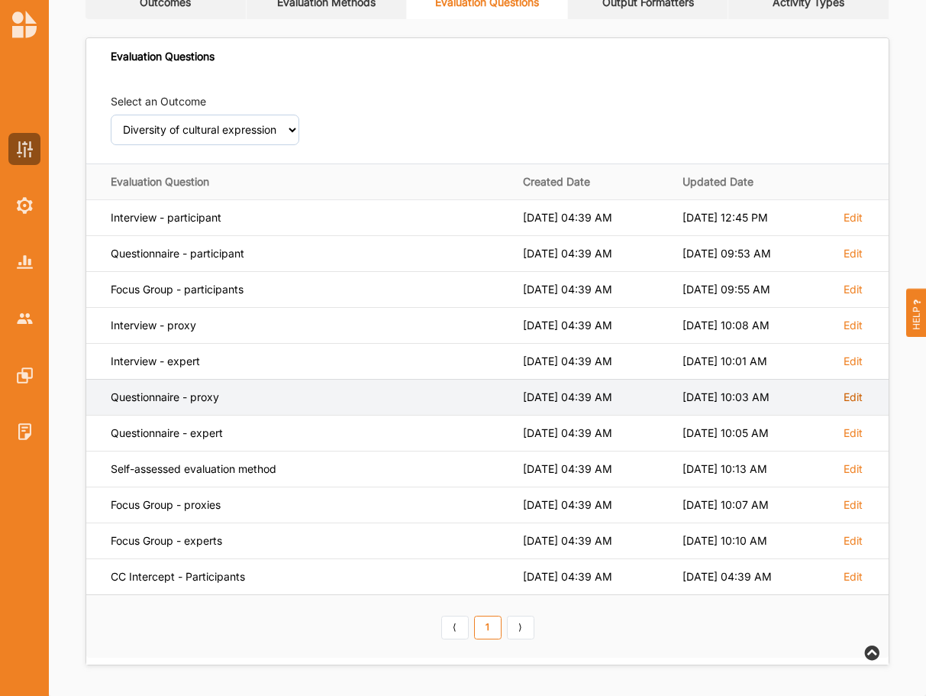
click at [850, 224] on label "Edit" at bounding box center [853, 218] width 19 height 14
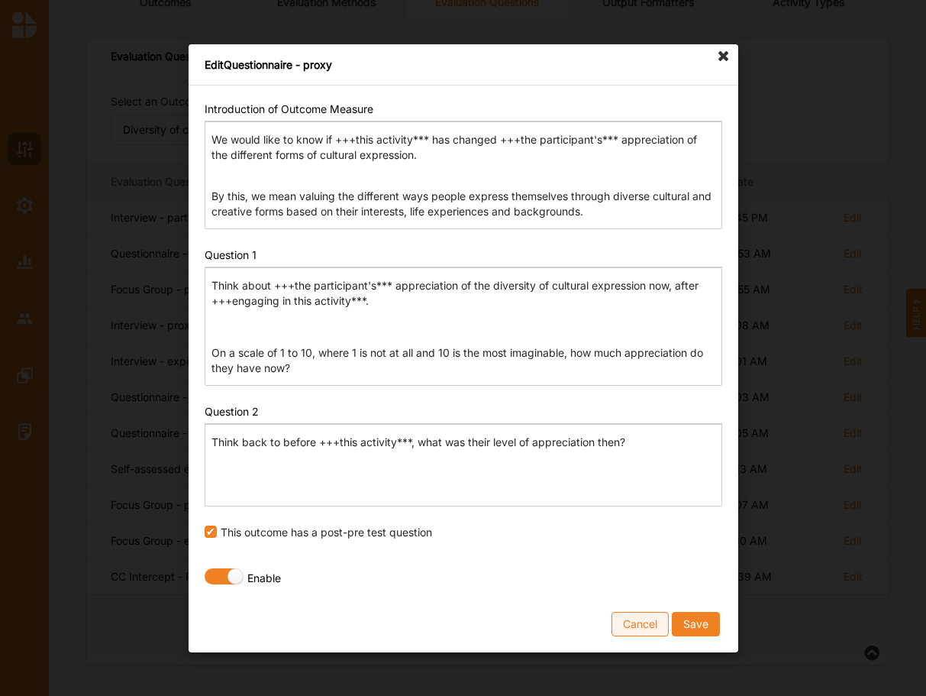
click at [618, 633] on button "Cancel" at bounding box center [640, 623] width 57 height 24
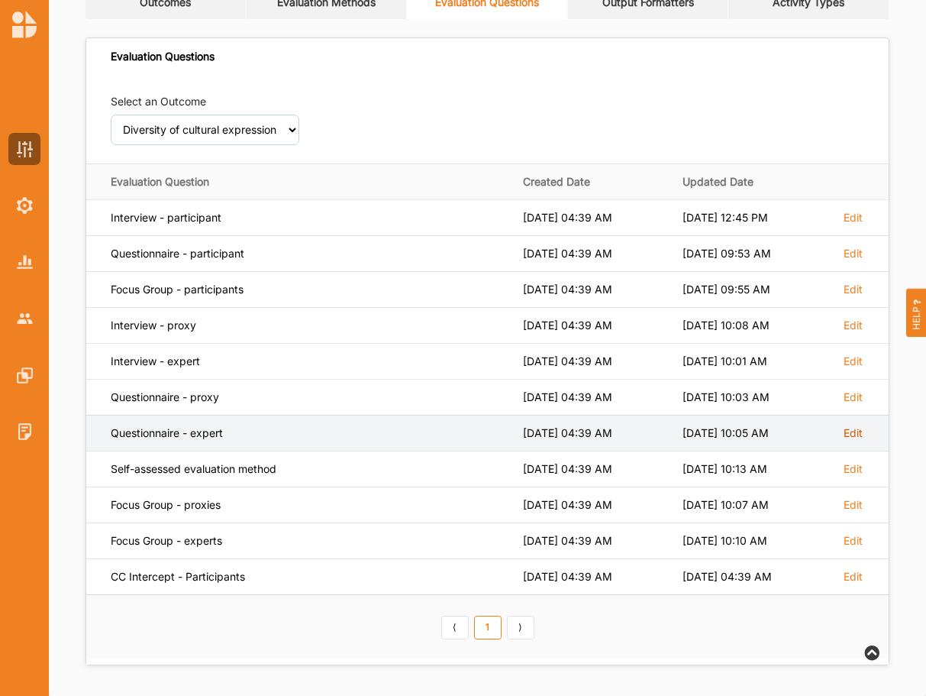
click at [861, 224] on label "Edit" at bounding box center [853, 218] width 19 height 14
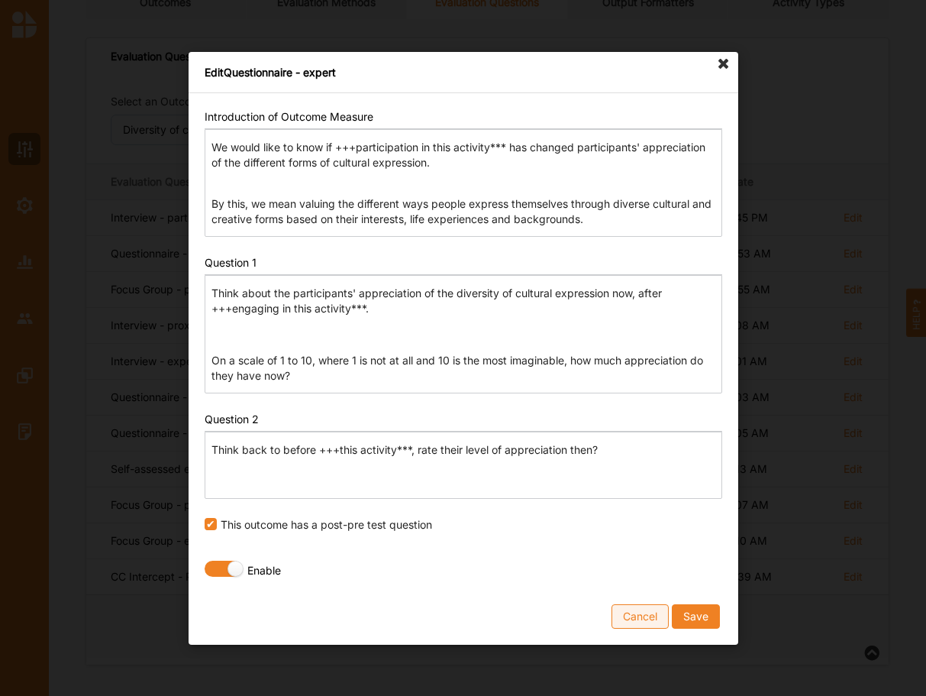
click at [637, 618] on button "Cancel" at bounding box center [640, 615] width 57 height 24
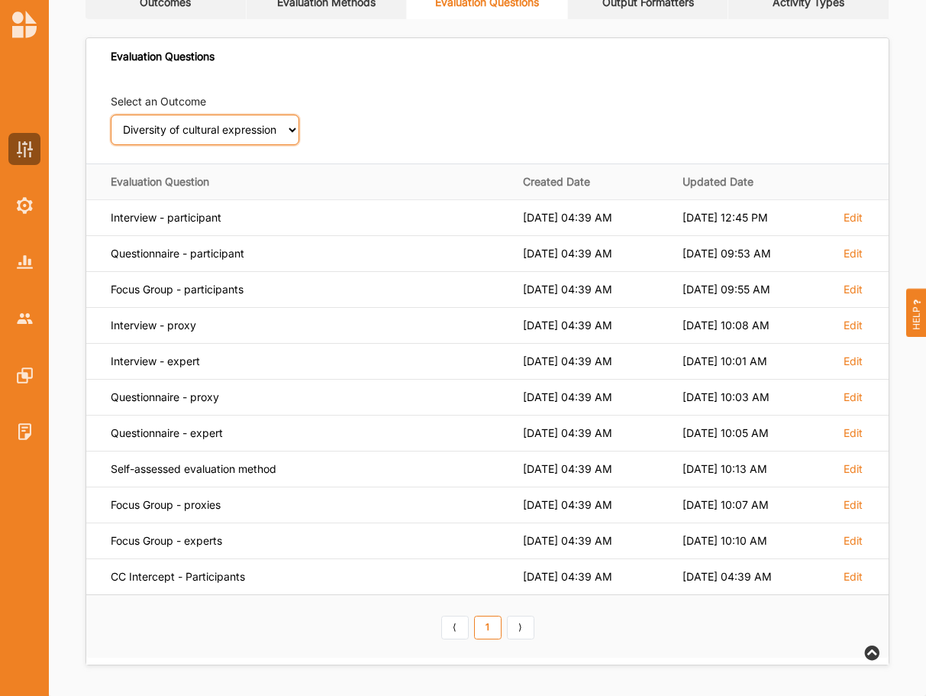
click at [111, 115] on select "Select an Outcome Creativity stimulated Aesthetic enrichment experienced Knowle…" at bounding box center [205, 130] width 189 height 31
click option "Knowledge, ideas and insight gained" at bounding box center [0, 0] width 0 height 0
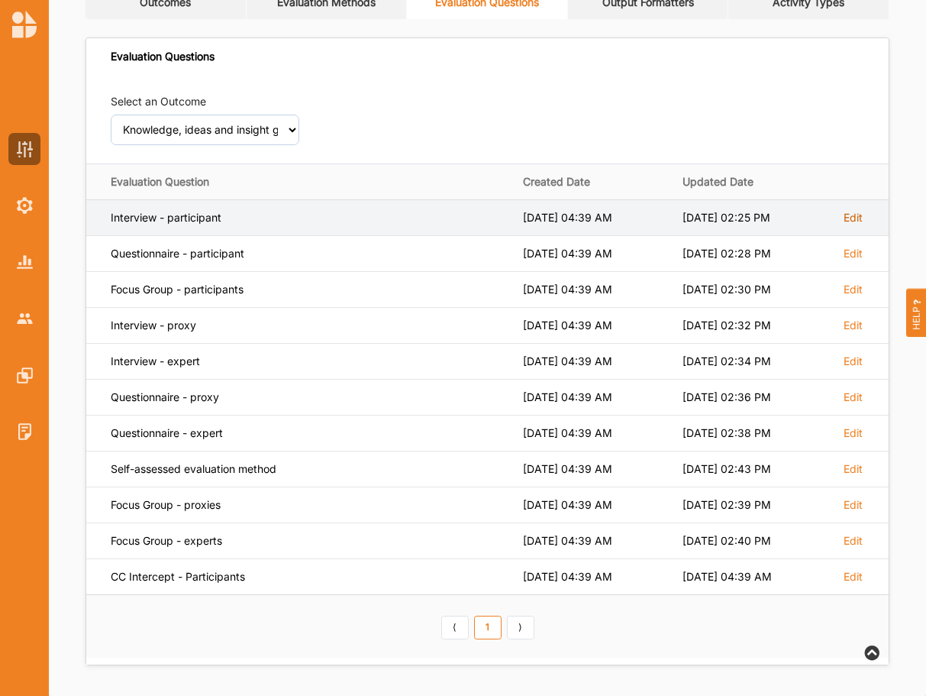
click at [844, 213] on label "Edit" at bounding box center [853, 218] width 19 height 14
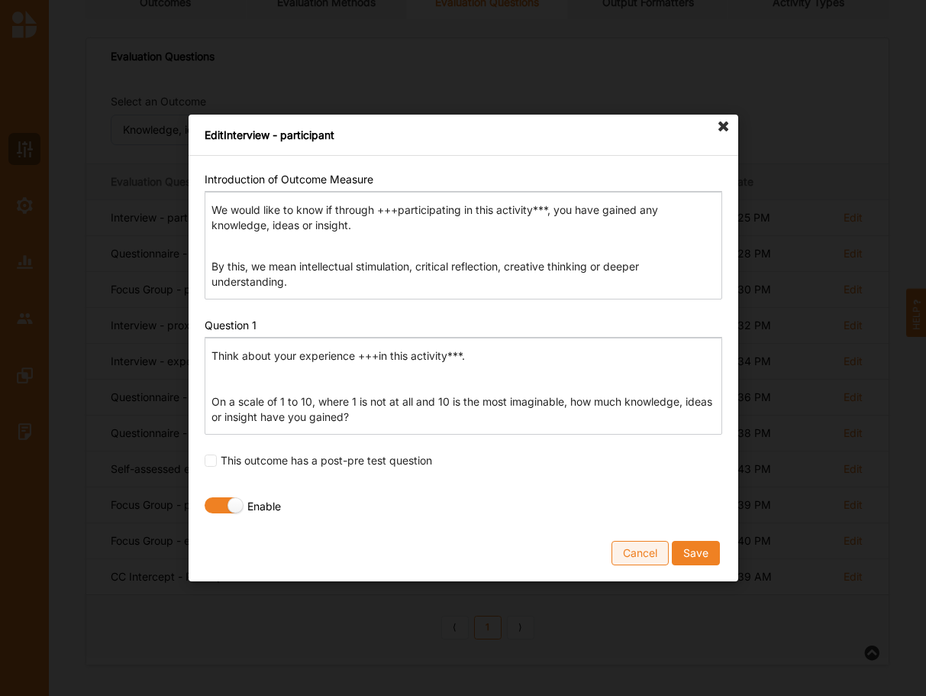
click at [647, 556] on button "Cancel" at bounding box center [640, 553] width 57 height 24
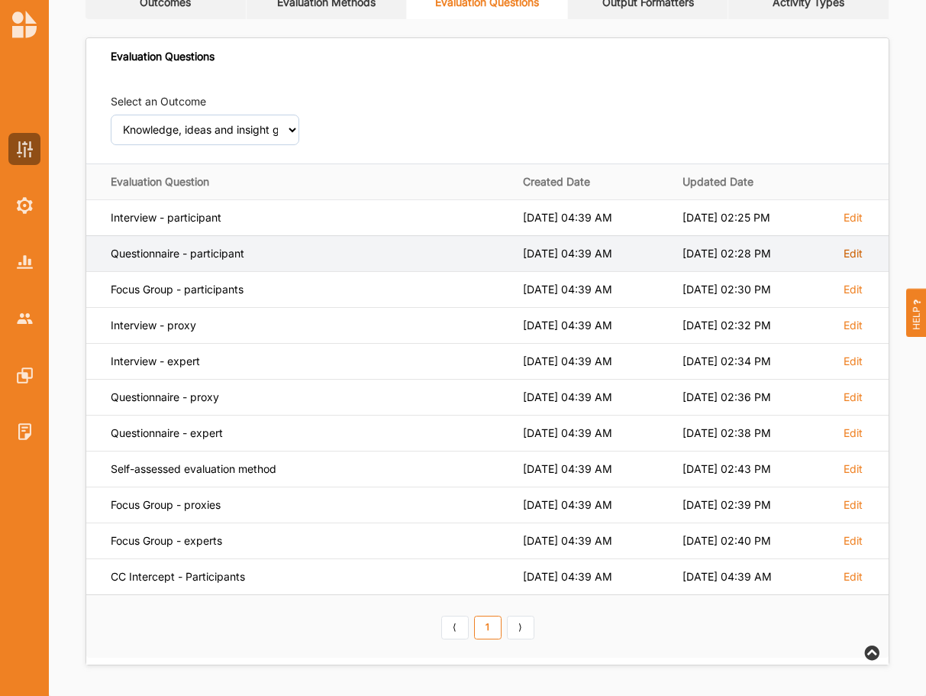
click at [852, 224] on label "Edit" at bounding box center [853, 218] width 19 height 14
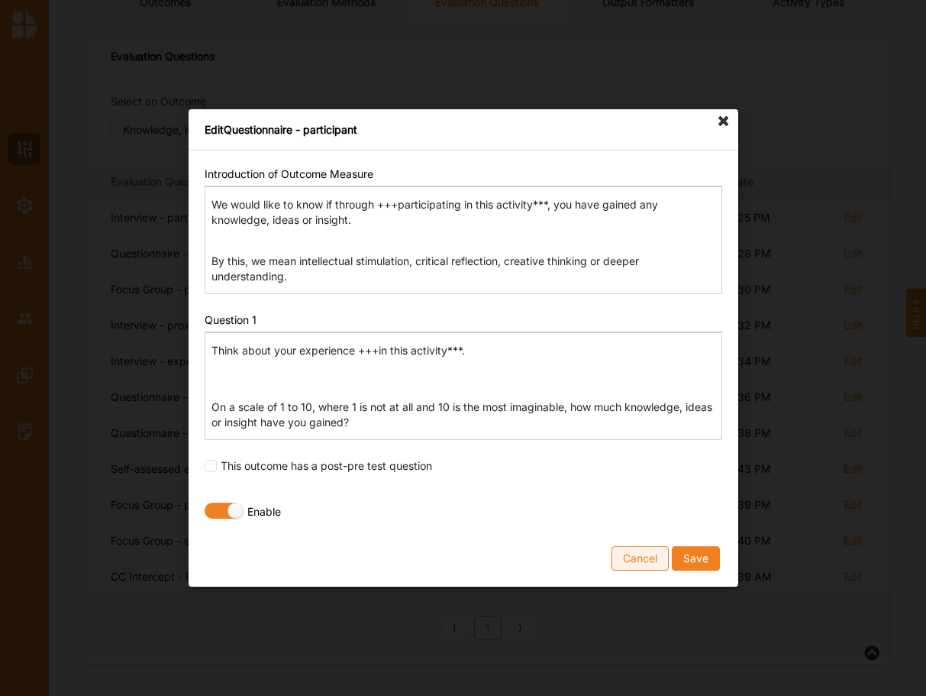
click at [638, 568] on button "Cancel" at bounding box center [640, 558] width 57 height 24
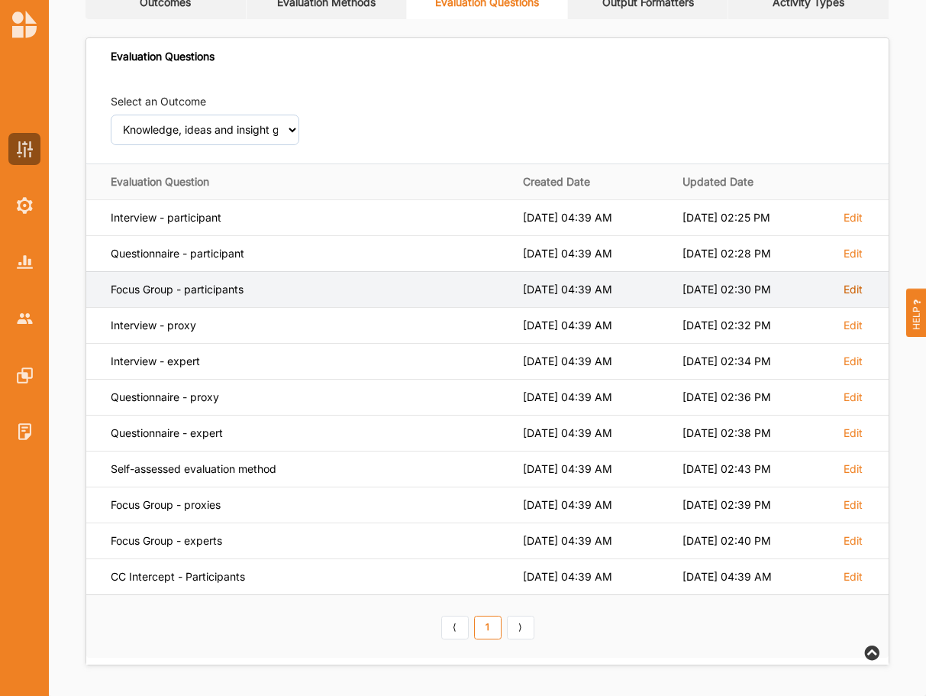
click at [854, 224] on label "Edit" at bounding box center [853, 218] width 19 height 14
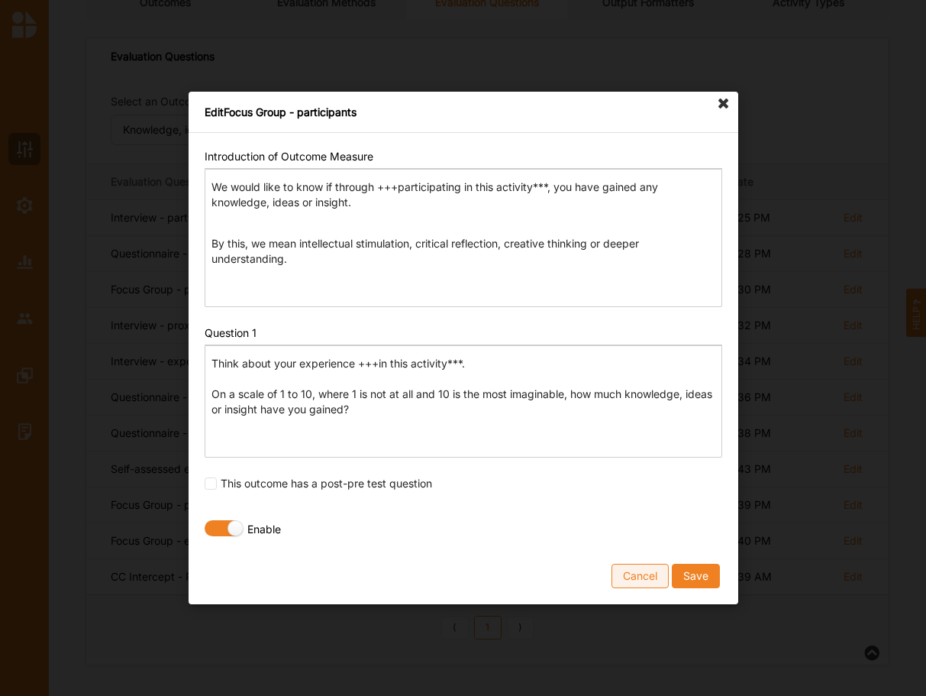
click at [649, 573] on button "Cancel" at bounding box center [640, 575] width 57 height 24
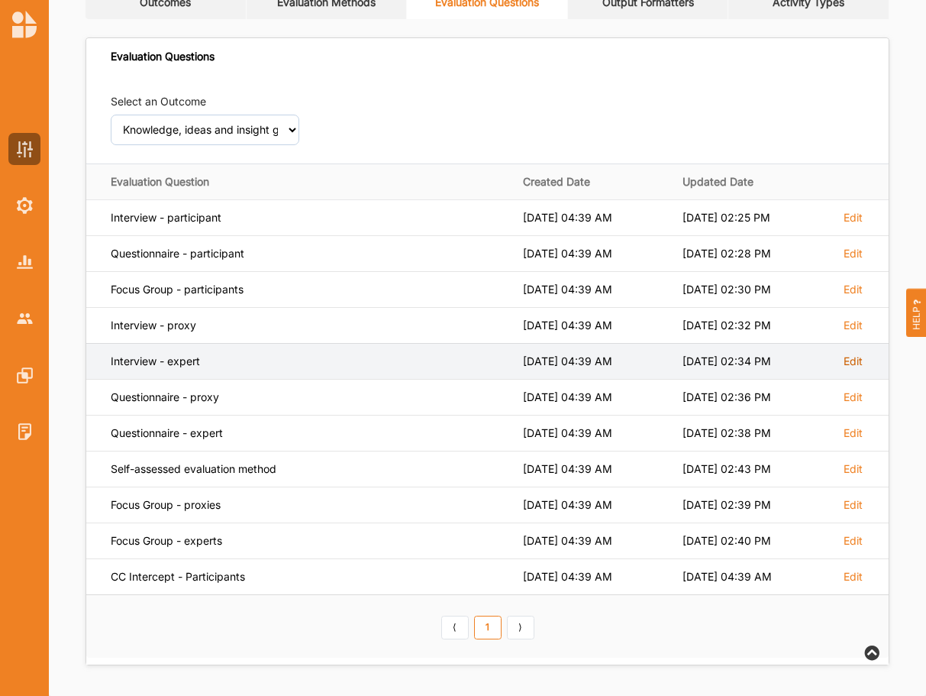
click at [851, 224] on label "Edit" at bounding box center [853, 218] width 19 height 14
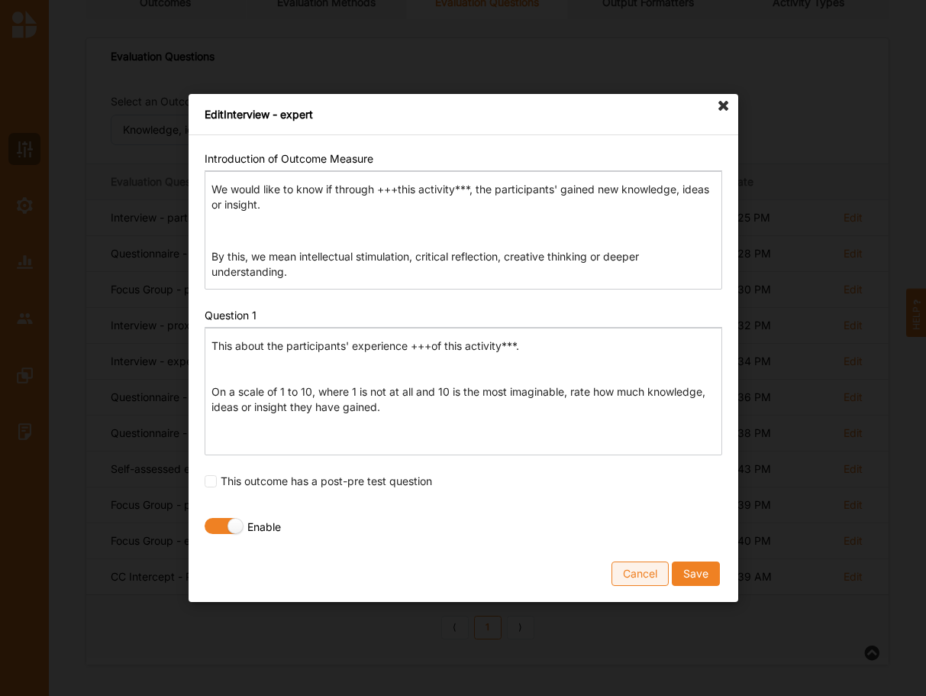
click at [648, 574] on button "Cancel" at bounding box center [640, 573] width 57 height 24
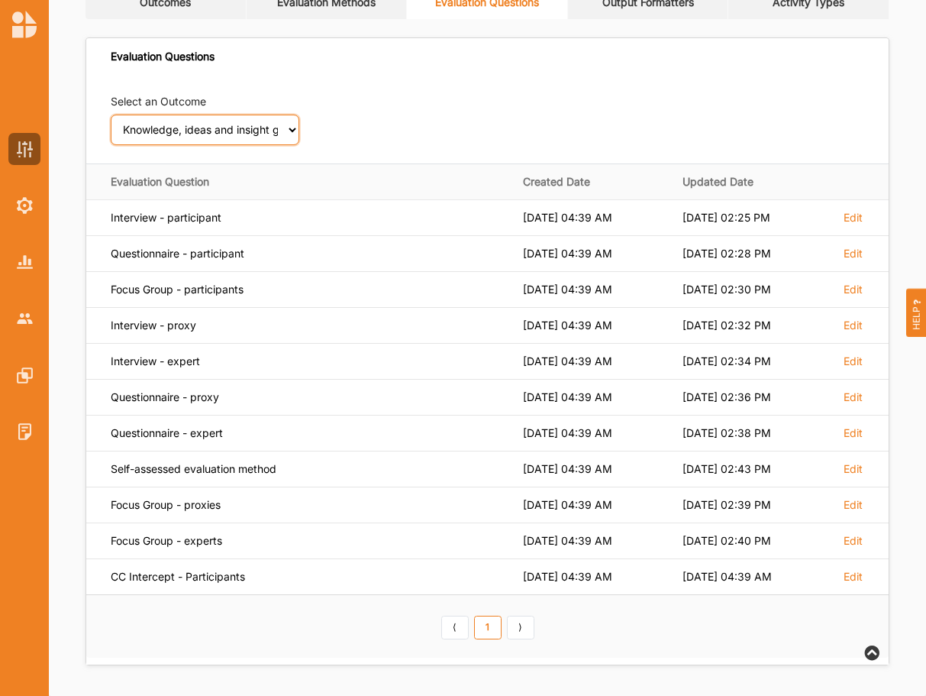
click at [111, 115] on select "Select an Outcome Creativity stimulated Aesthetic enrichment experienced Knowle…" at bounding box center [205, 130] width 189 height 31
click option "Aesthetic enrichment experienced" at bounding box center [0, 0] width 0 height 0
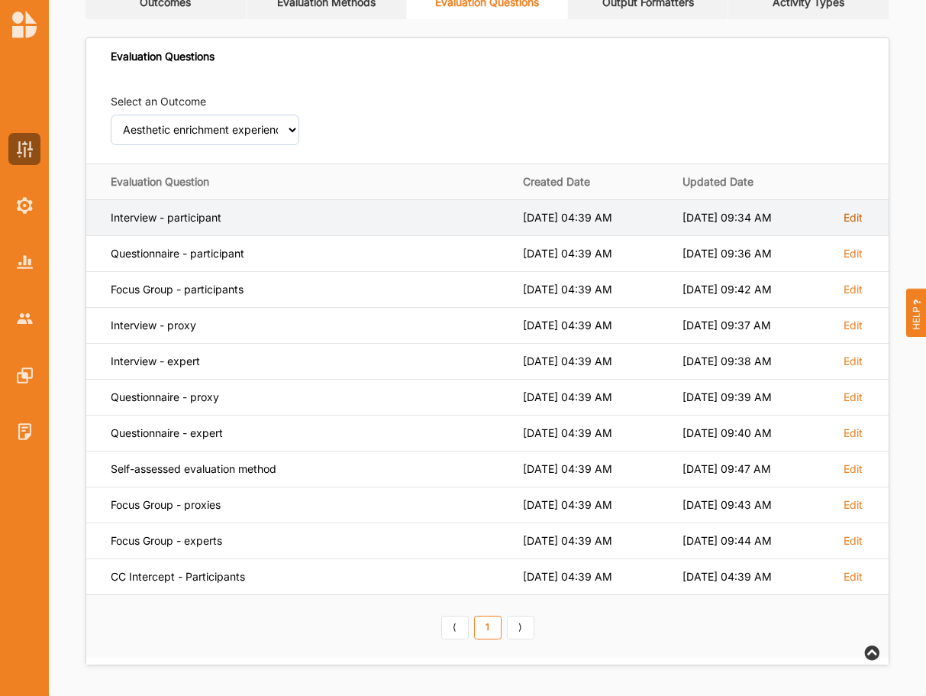
click at [847, 218] on label "Edit" at bounding box center [853, 218] width 19 height 14
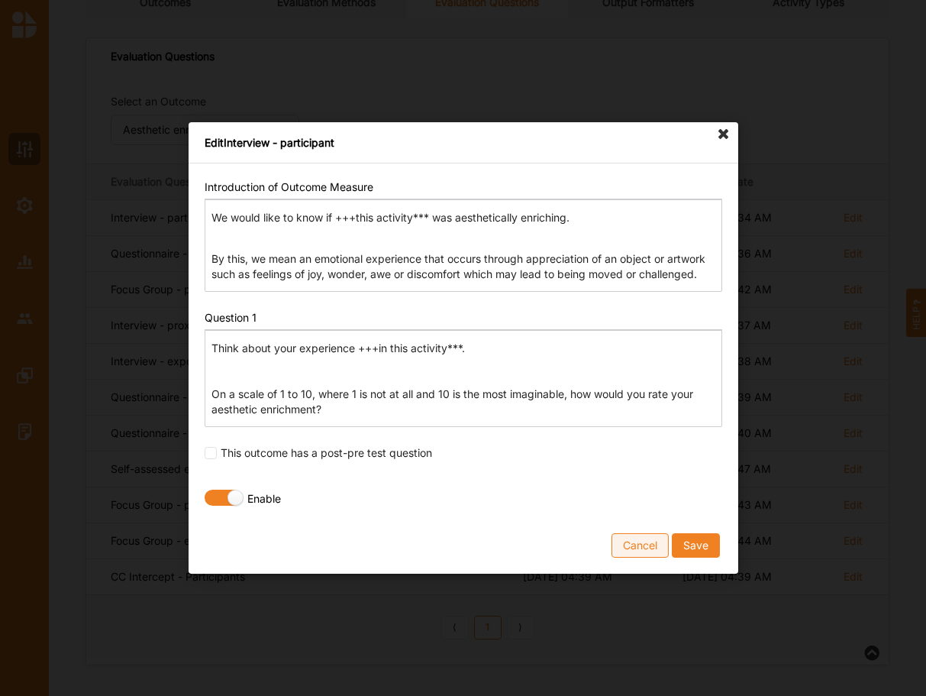
click at [638, 546] on button "Cancel" at bounding box center [640, 545] width 57 height 24
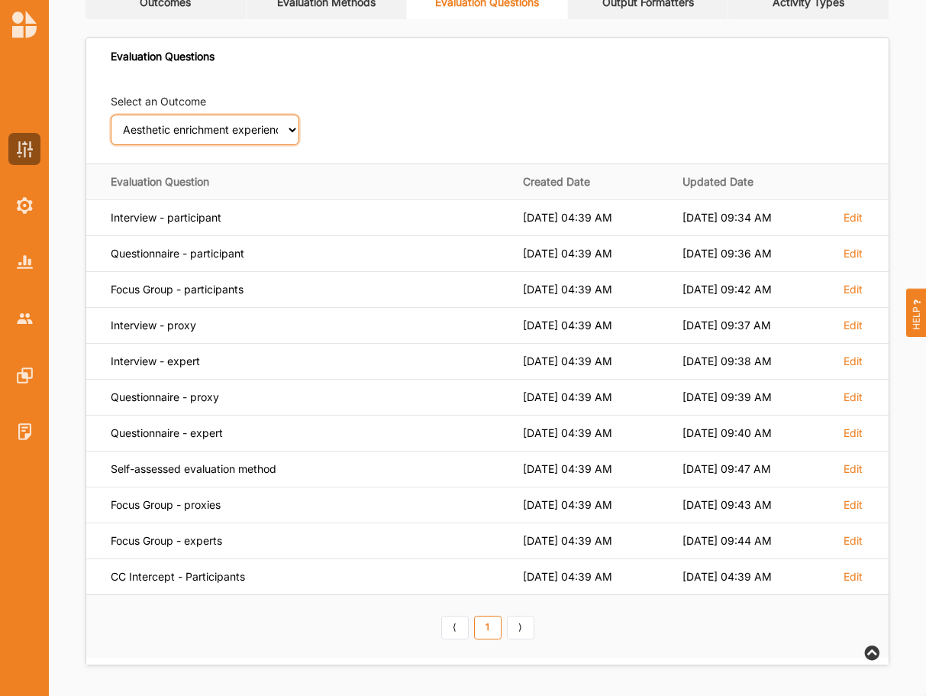
click at [111, 115] on select "Select an Outcome Creativity stimulated Aesthetic enrichment experienced Knowle…" at bounding box center [205, 130] width 189 height 31
click option "Creativity stimulated" at bounding box center [0, 0] width 0 height 0
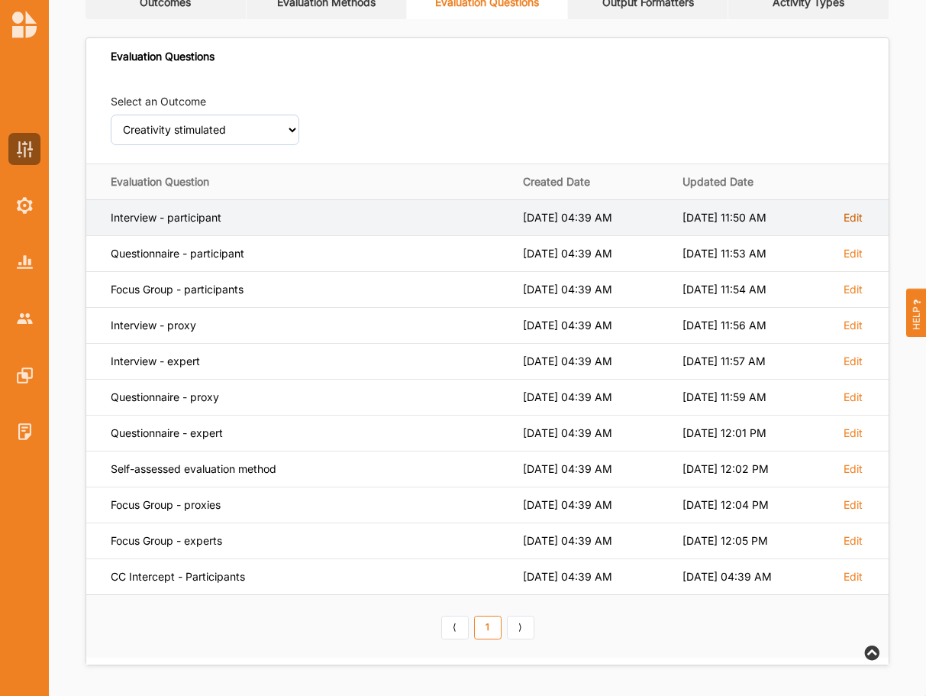
click at [854, 221] on label "Edit" at bounding box center [853, 218] width 19 height 14
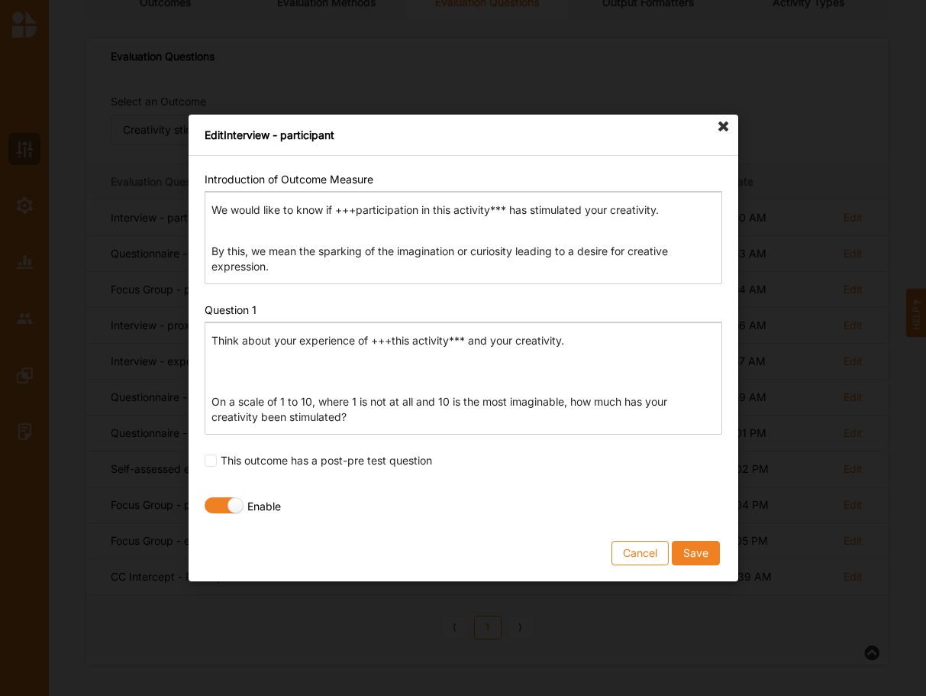
drag, startPoint x: 709, startPoint y: 105, endPoint x: 723, endPoint y: 146, distance: 43.5
click at [709, 105] on div "Edit Interview - participant Introduction of Outcome Measure Rich Text Editor W…" at bounding box center [463, 348] width 926 height 696
click at [719, 128] on icon at bounding box center [724, 127] width 24 height 24
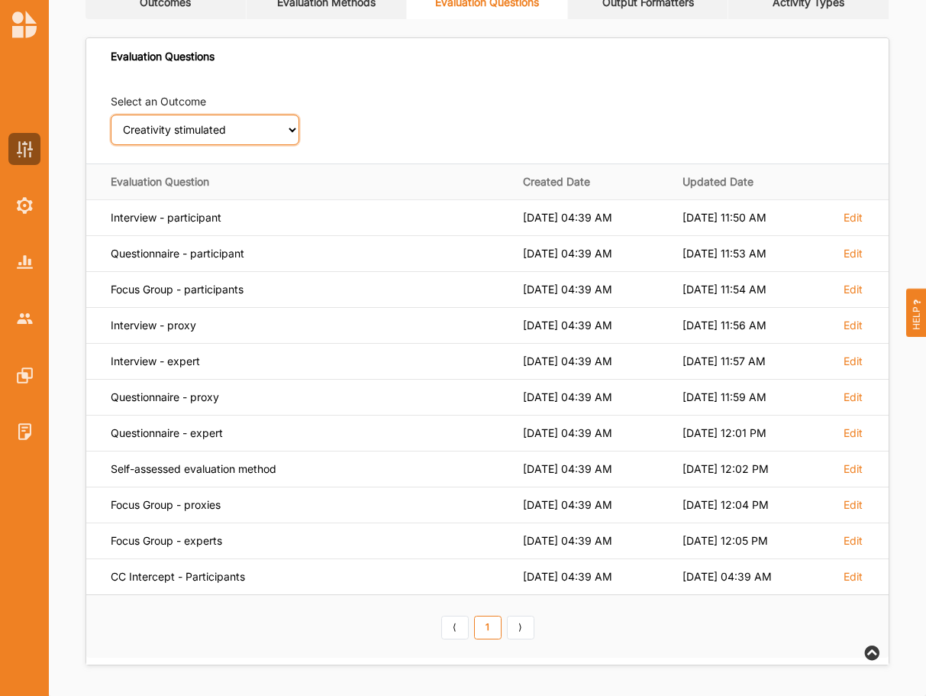
click at [111, 115] on select "Select an Outcome Creativity stimulated Aesthetic enrichment experienced Knowle…" at bounding box center [205, 130] width 189 height 31
click option "Sense of civic pride enhanced" at bounding box center [0, 0] width 0 height 0
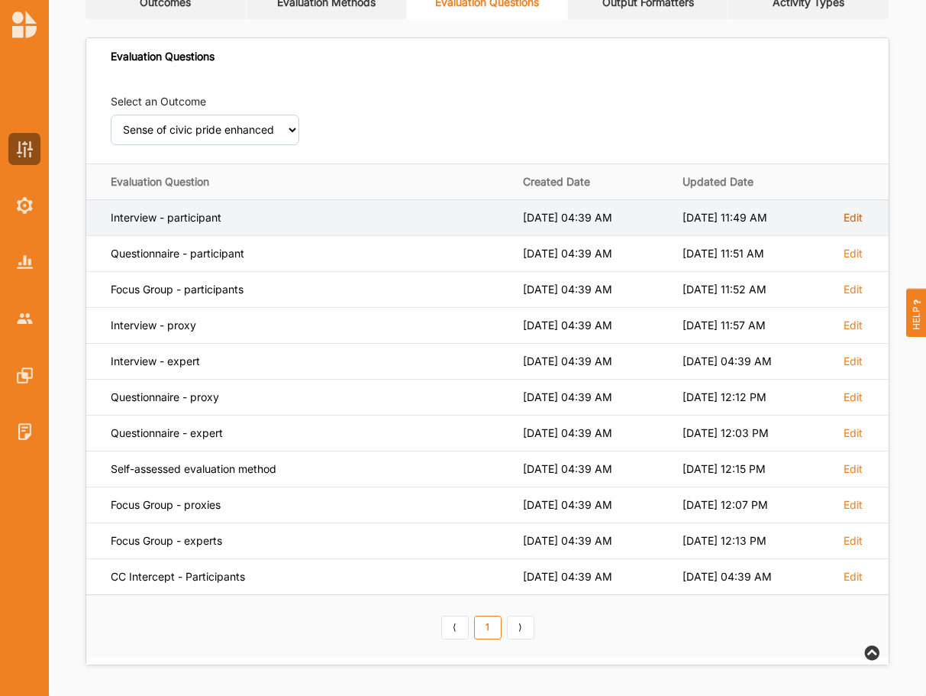
click at [851, 221] on label "Edit" at bounding box center [853, 218] width 19 height 14
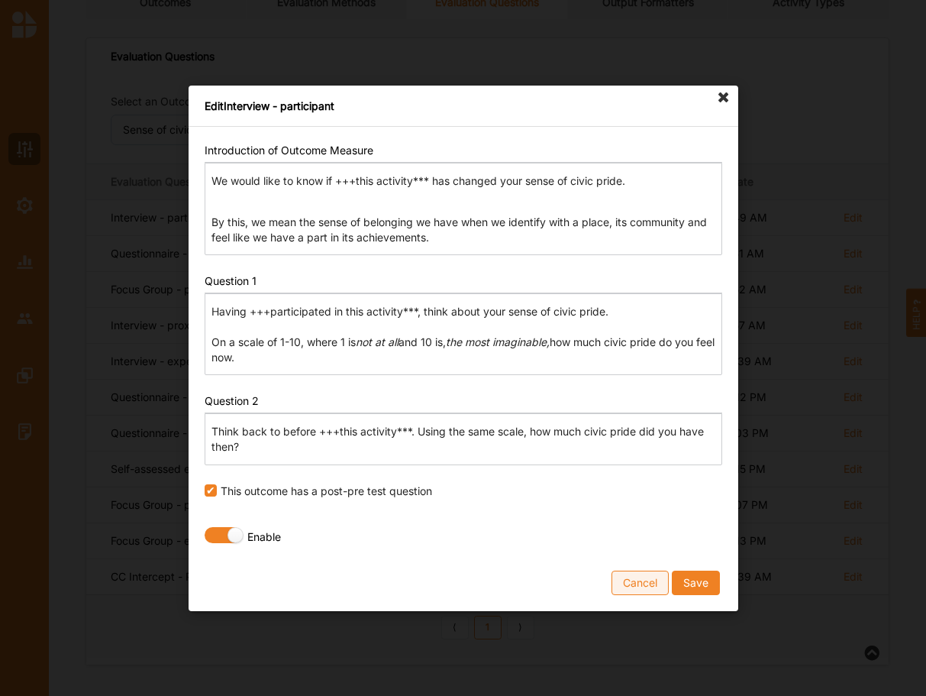
click at [644, 584] on button "Cancel" at bounding box center [640, 582] width 57 height 24
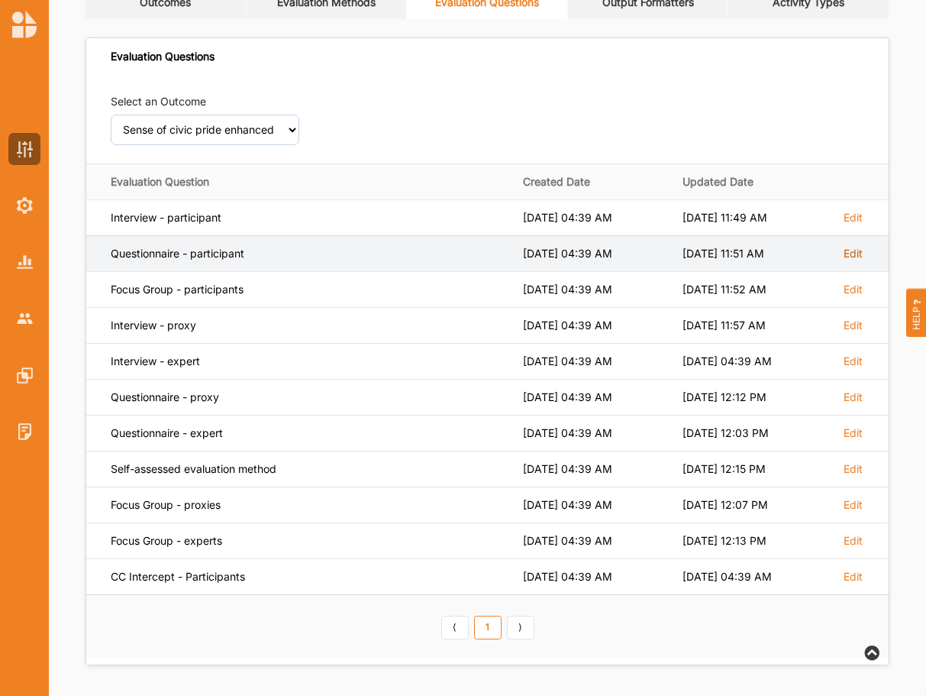
click at [856, 224] on label "Edit" at bounding box center [853, 218] width 19 height 14
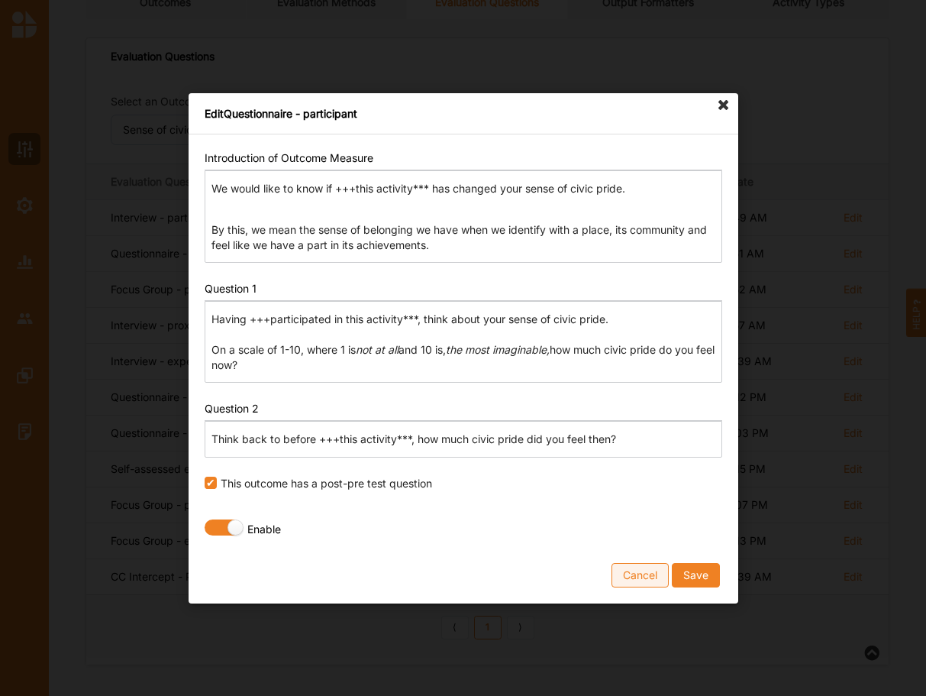
click at [626, 576] on button "Cancel" at bounding box center [640, 574] width 57 height 24
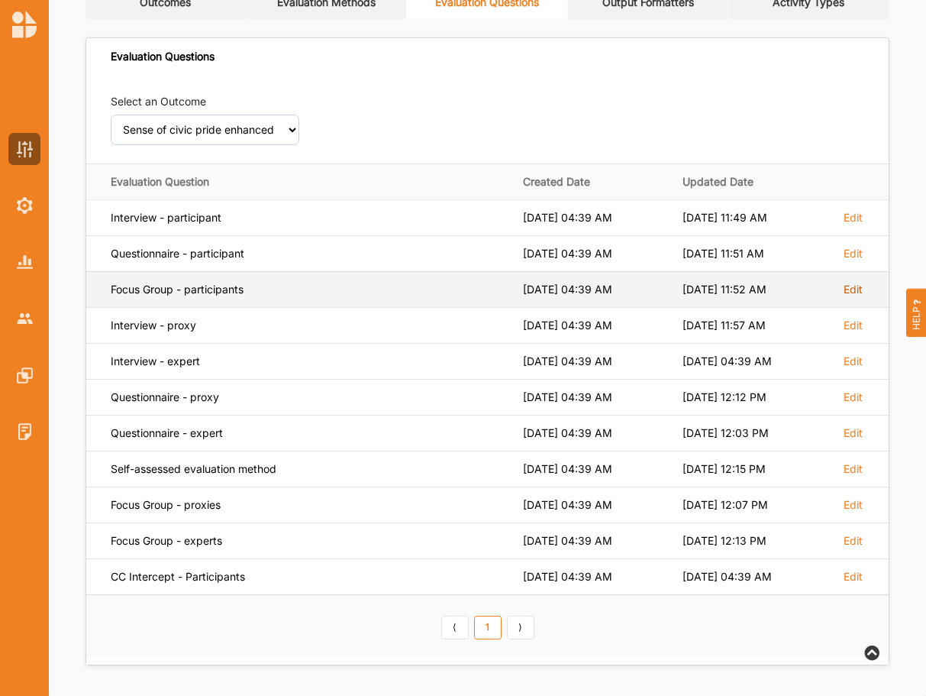
click at [857, 224] on label "Edit" at bounding box center [853, 218] width 19 height 14
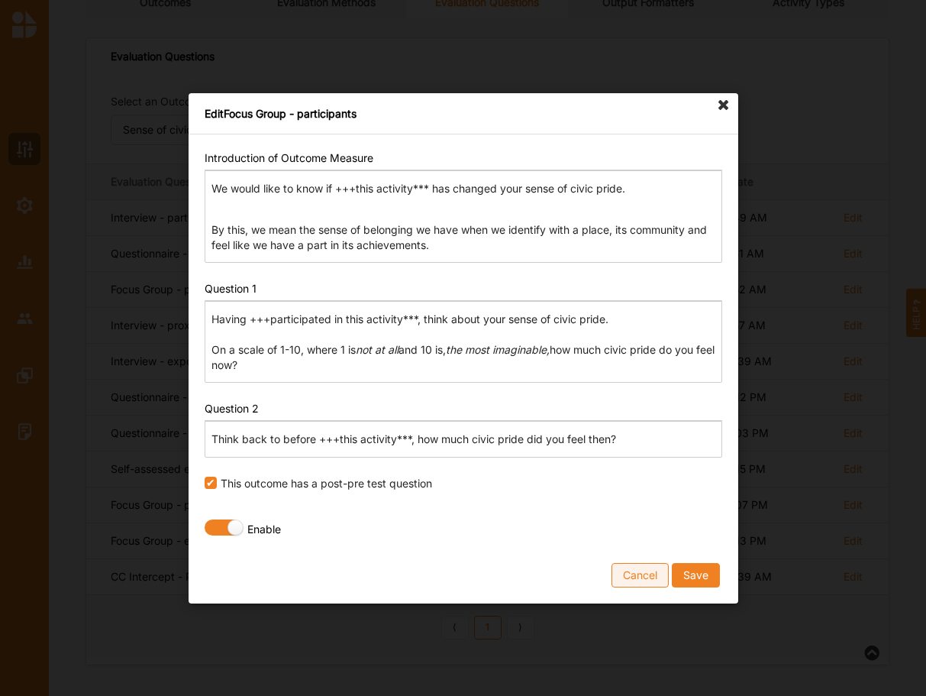
click at [639, 572] on button "Cancel" at bounding box center [640, 574] width 57 height 24
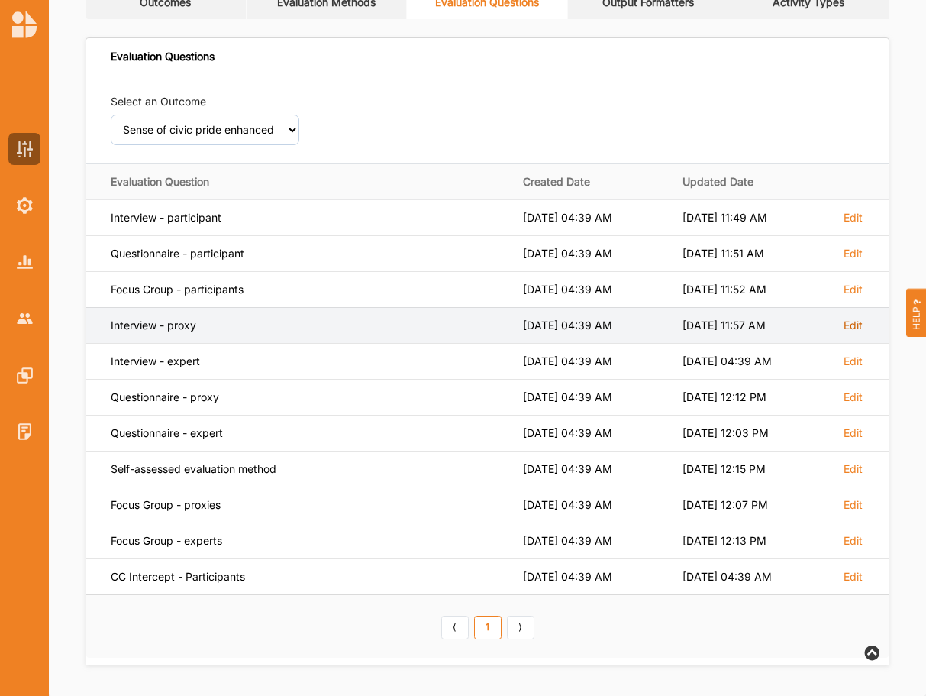
click at [854, 224] on label "Edit" at bounding box center [853, 218] width 19 height 14
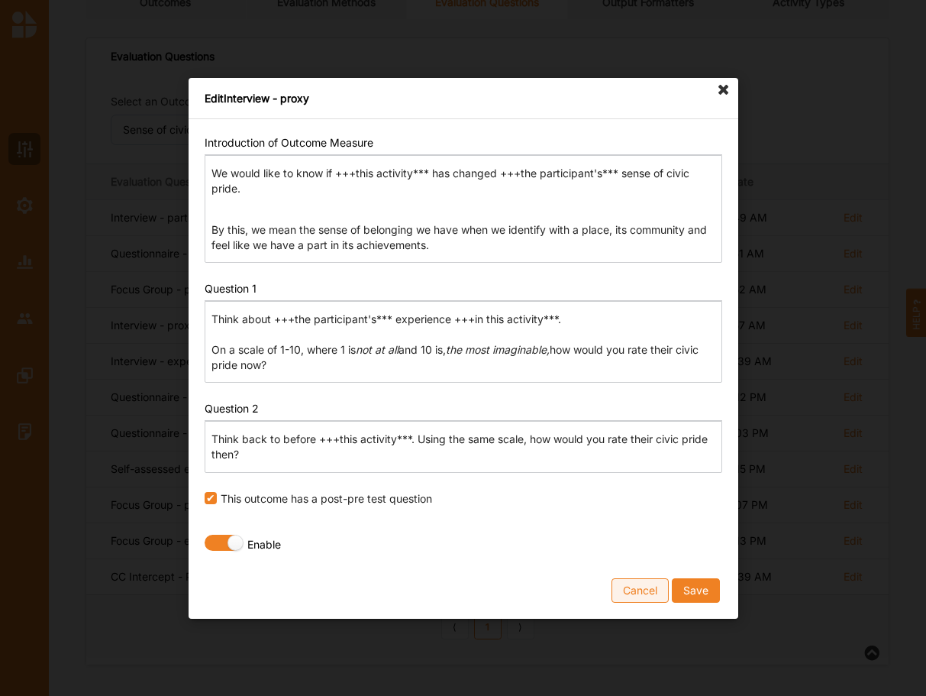
click at [635, 588] on button "Cancel" at bounding box center [640, 589] width 57 height 24
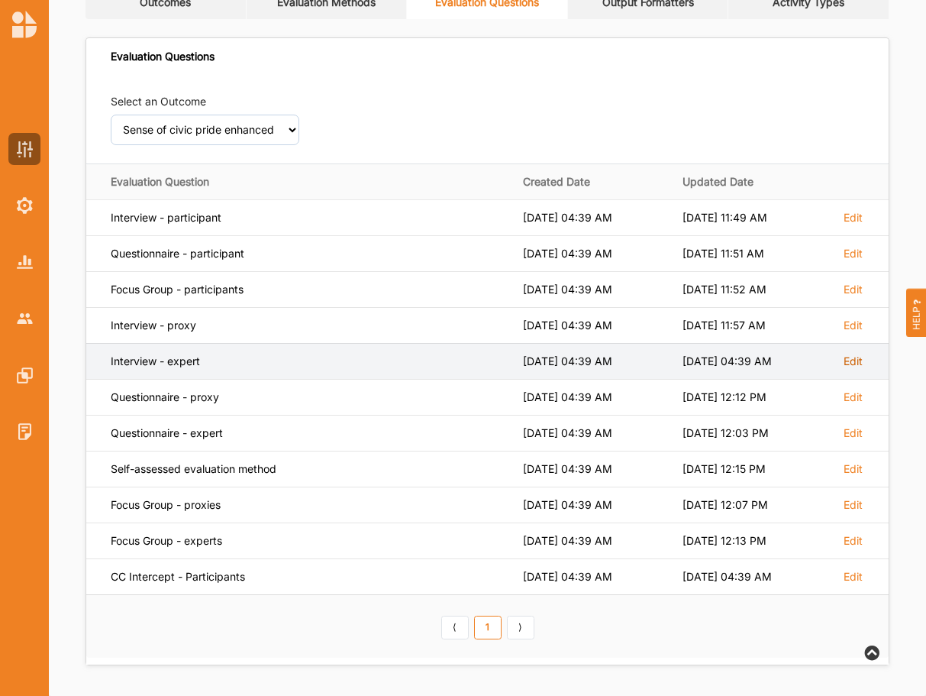
click at [849, 224] on label "Edit" at bounding box center [853, 218] width 19 height 14
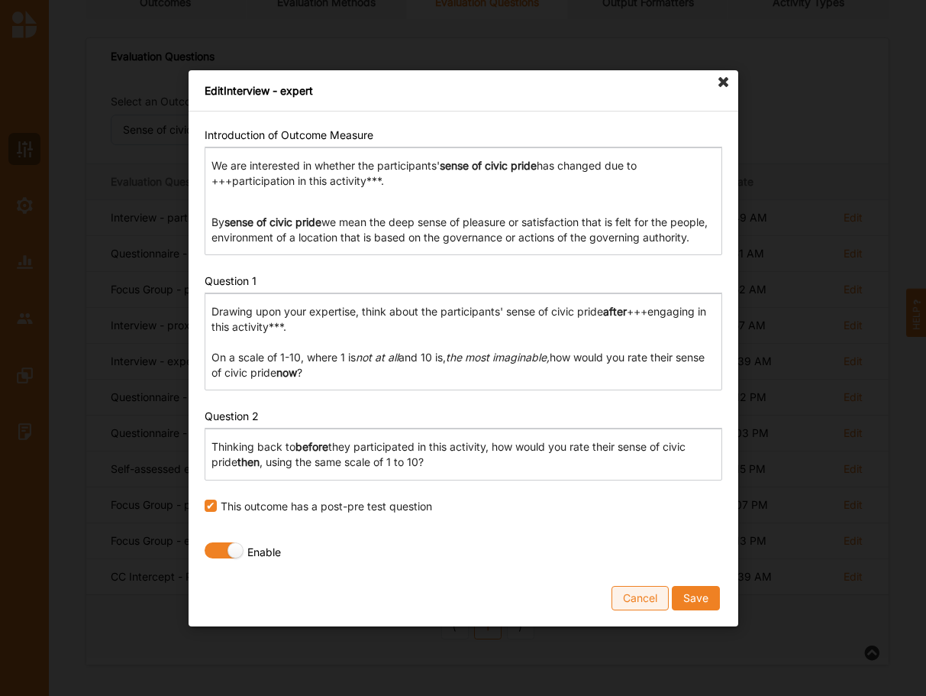
click at [630, 599] on button "Cancel" at bounding box center [640, 597] width 57 height 24
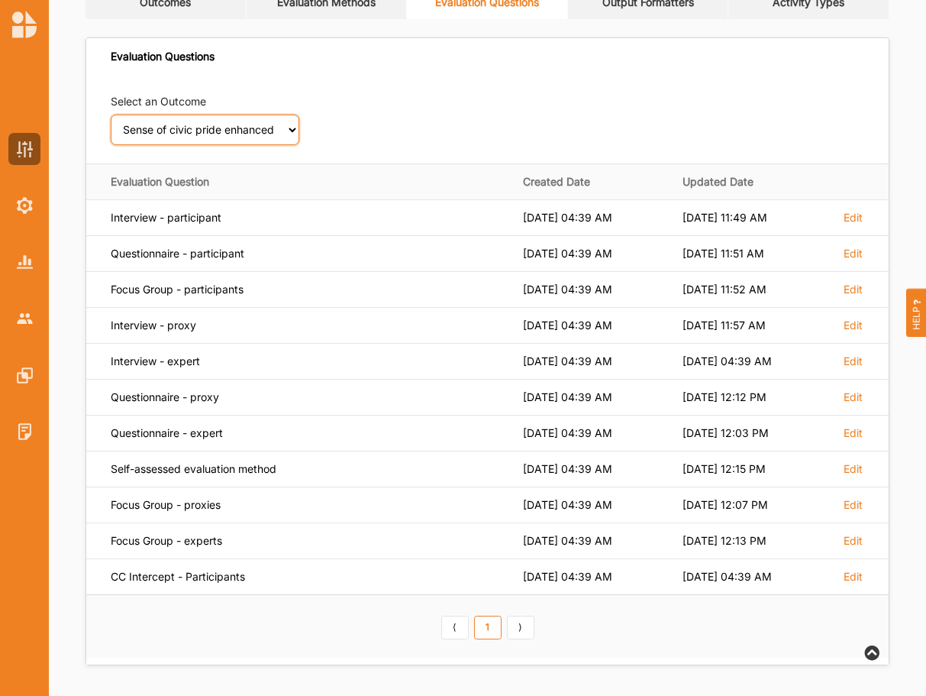
click at [111, 115] on select "Select an Outcome Creativity stimulated Aesthetic enrichment experienced Knowle…" at bounding box center [205, 130] width 189 height 31
click option "Access to beneficial networks and other resources increased" at bounding box center [0, 0] width 0 height 0
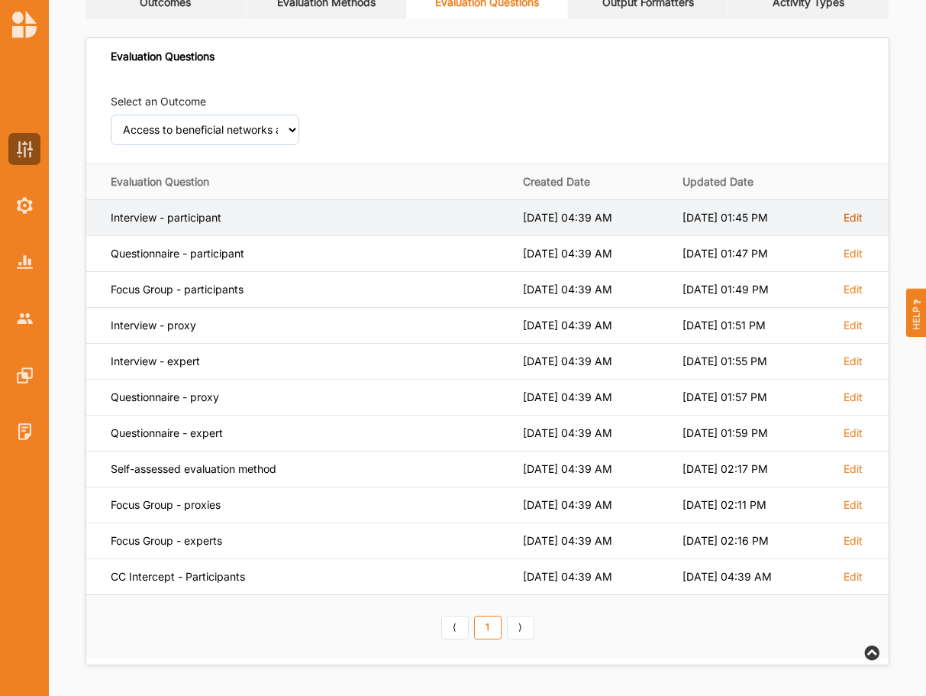
click at [846, 220] on label "Edit" at bounding box center [853, 218] width 19 height 14
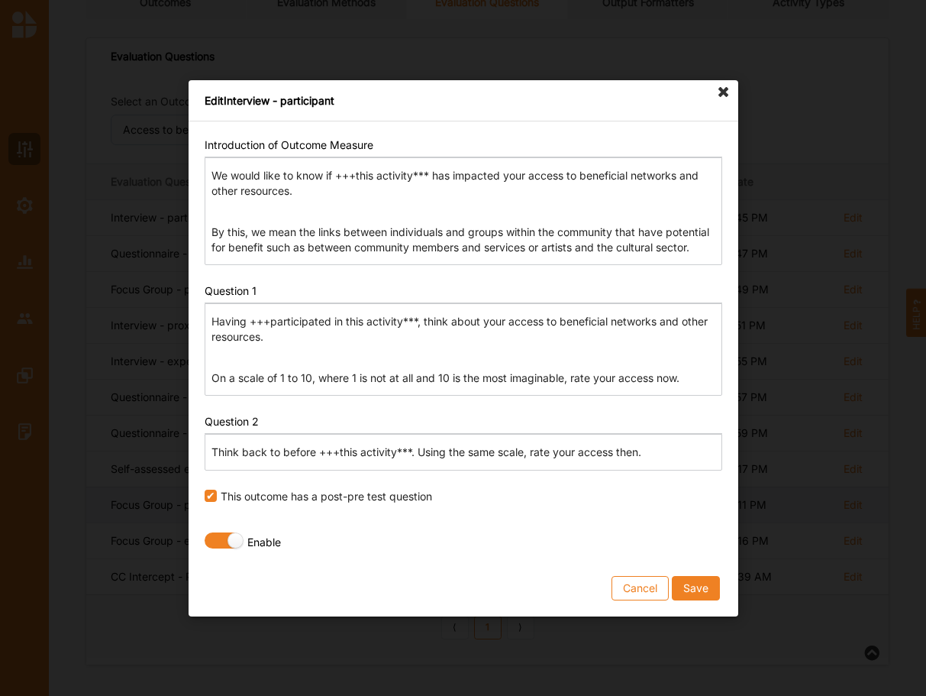
drag, startPoint x: 638, startPoint y: 591, endPoint x: 664, endPoint y: 522, distance: 73.7
click at [638, 589] on button "Cancel" at bounding box center [640, 587] width 57 height 24
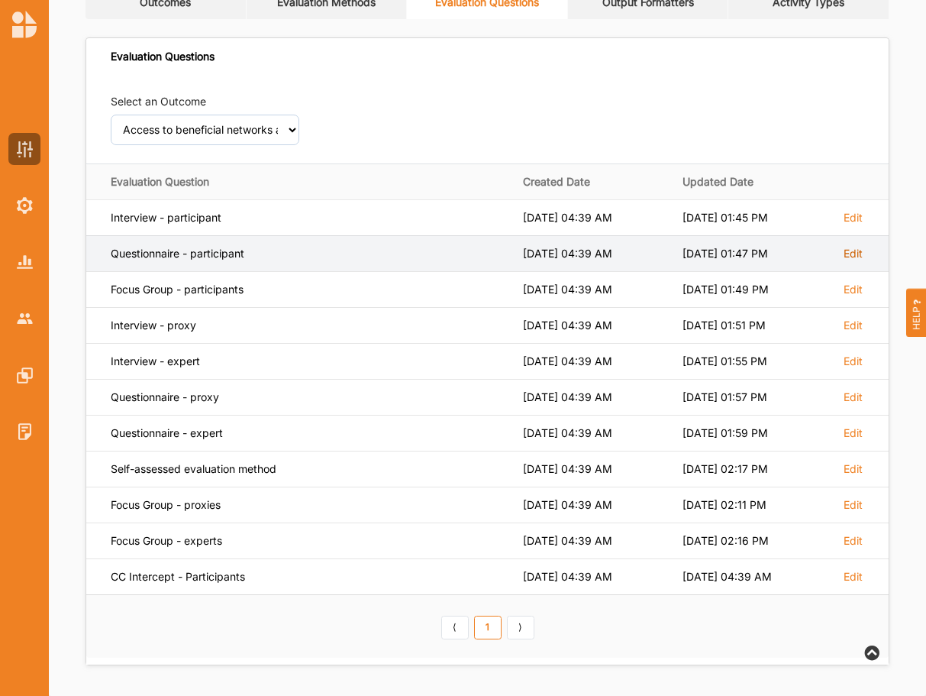
click at [860, 224] on label "Edit" at bounding box center [853, 218] width 19 height 14
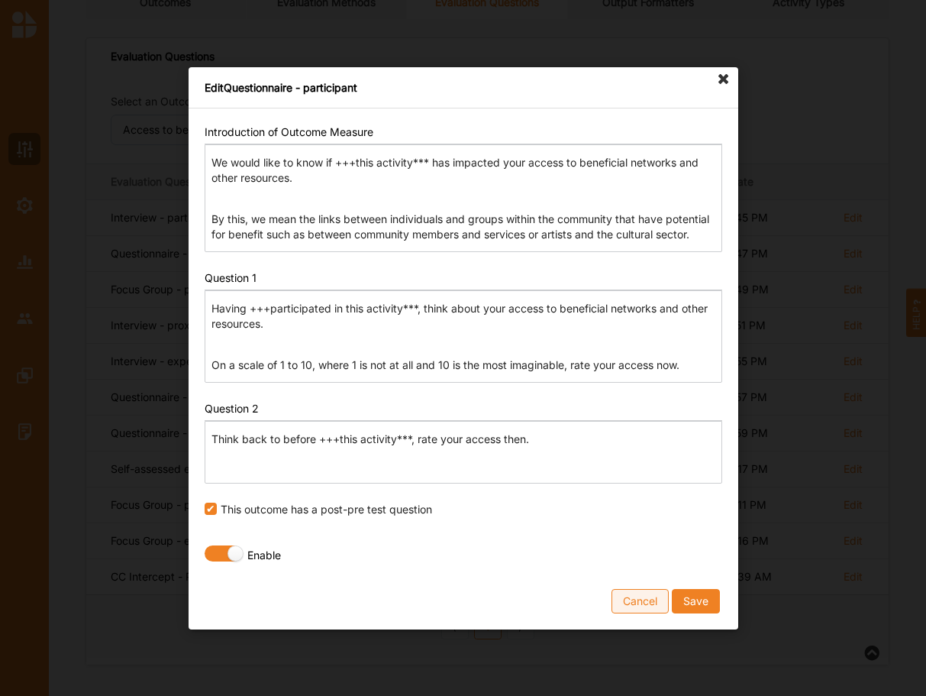
click at [647, 604] on button "Cancel" at bounding box center [640, 600] width 57 height 24
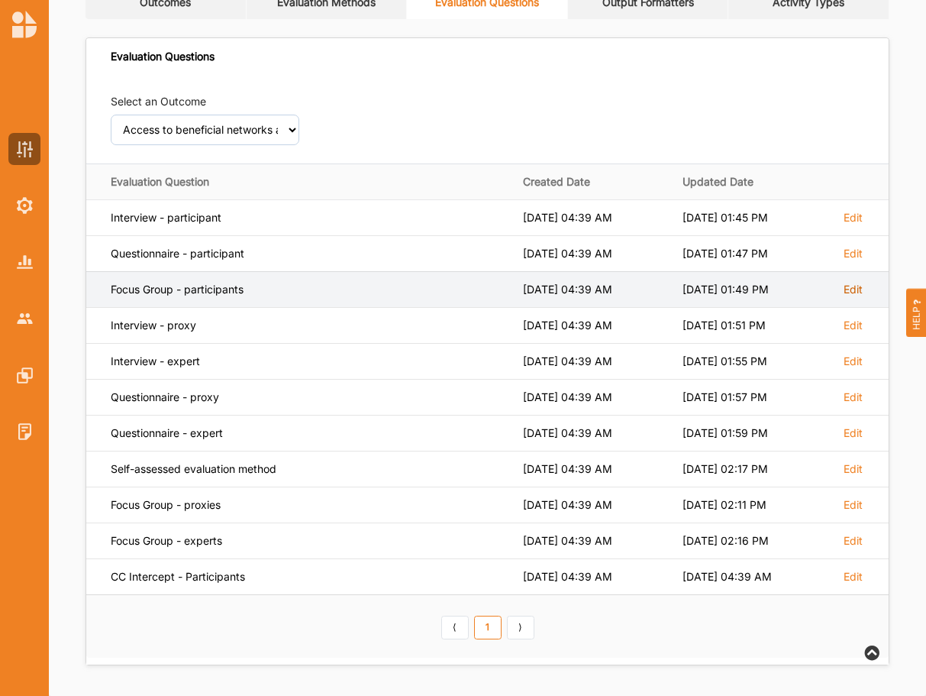
click at [847, 224] on label "Edit" at bounding box center [853, 218] width 19 height 14
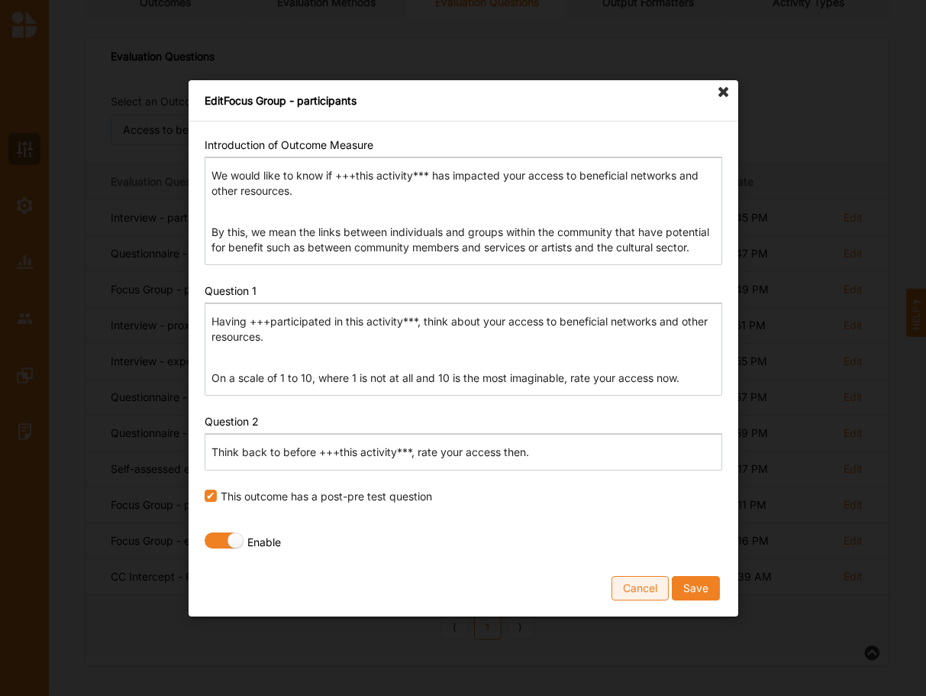
click at [653, 585] on button "Cancel" at bounding box center [640, 587] width 57 height 24
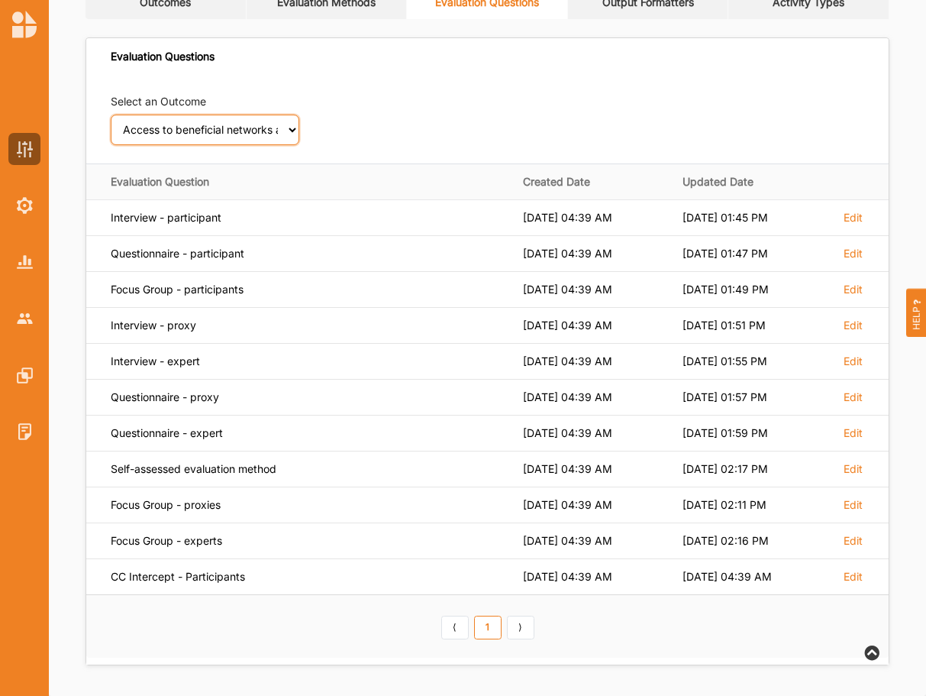
click at [111, 115] on select "Select an Outcome Creativity stimulated Aesthetic enrichment experienced Knowle…" at bounding box center [205, 130] width 189 height 31
click option "Agency and voice enabled" at bounding box center [0, 0] width 0 height 0
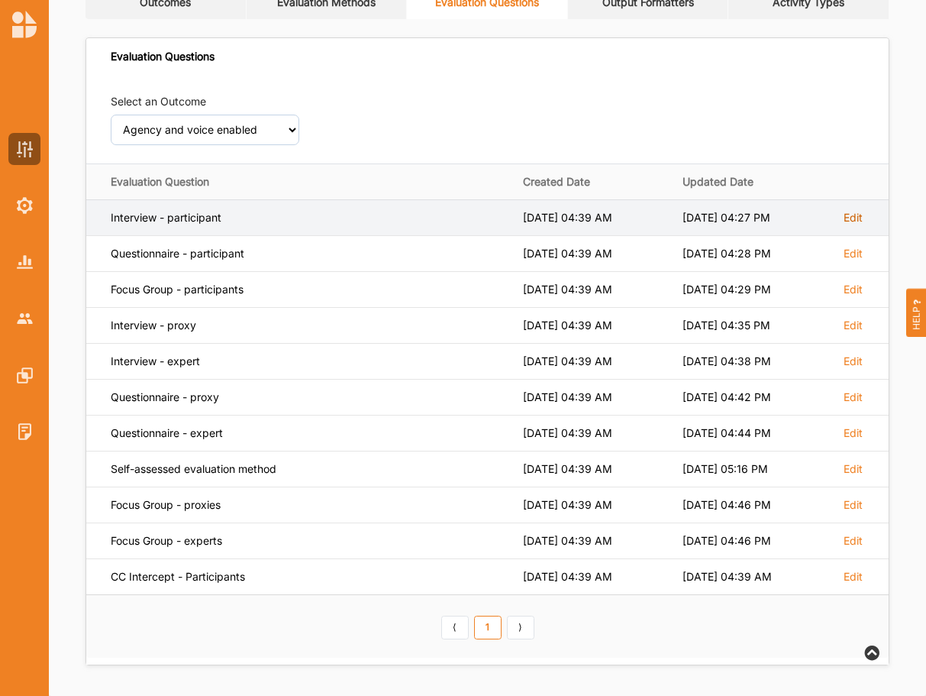
click at [851, 215] on label "Edit" at bounding box center [853, 218] width 19 height 14
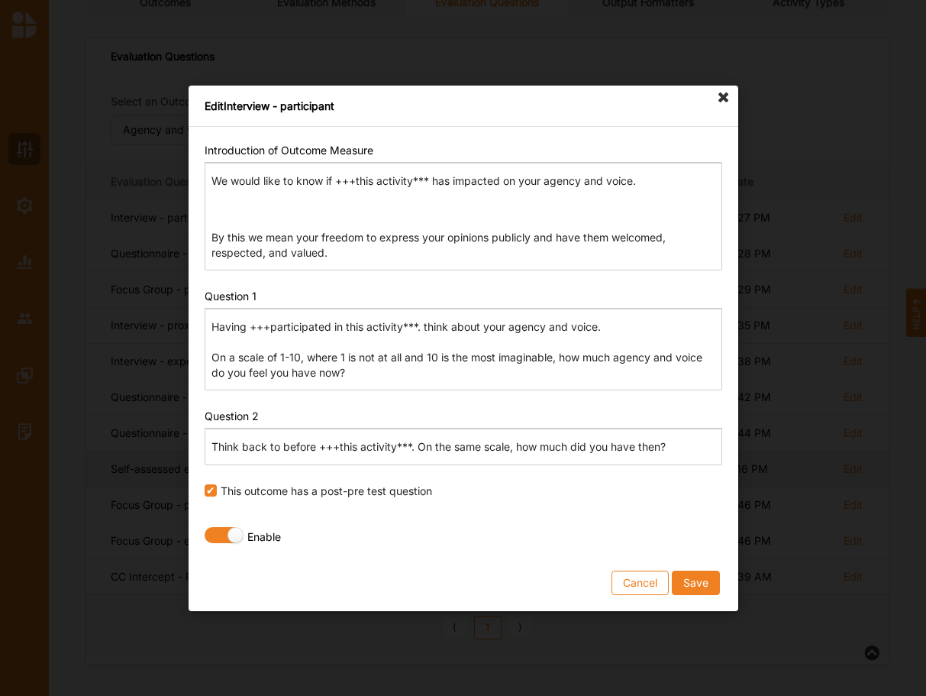
drag, startPoint x: 633, startPoint y: 580, endPoint x: 721, endPoint y: 477, distance: 135.9
click at [633, 579] on button "Cancel" at bounding box center [640, 582] width 57 height 24
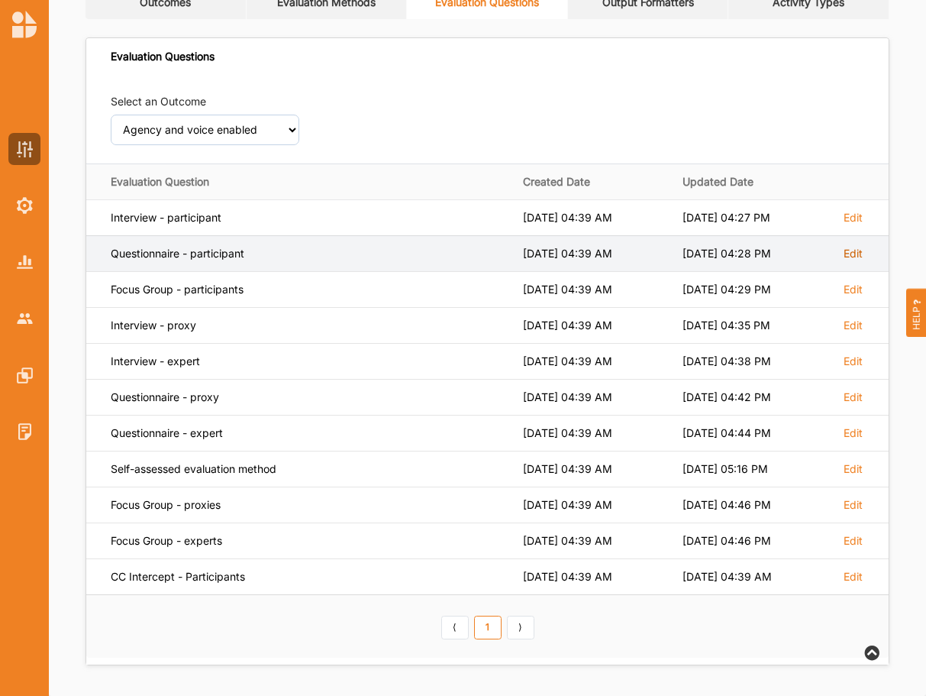
click at [853, 224] on label "Edit" at bounding box center [853, 218] width 19 height 14
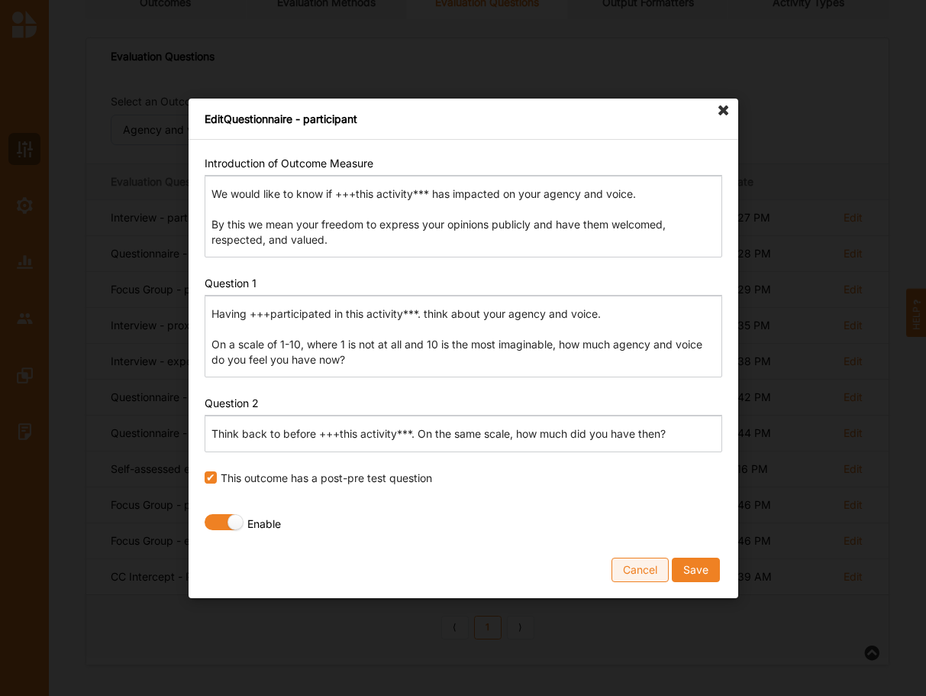
click at [634, 573] on button "Cancel" at bounding box center [640, 569] width 57 height 24
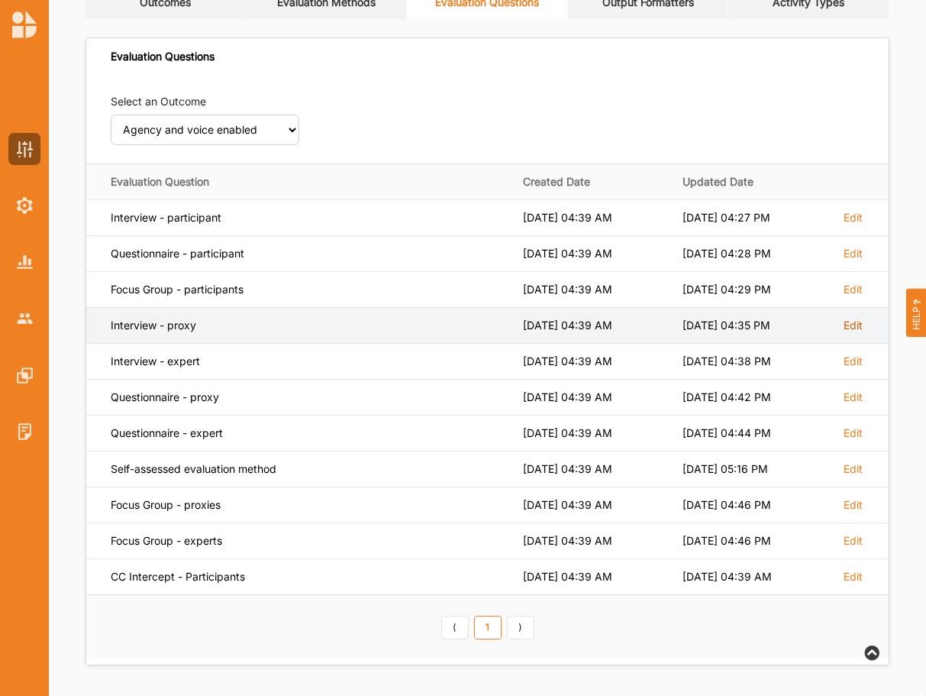
click at [852, 224] on label "Edit" at bounding box center [853, 218] width 19 height 14
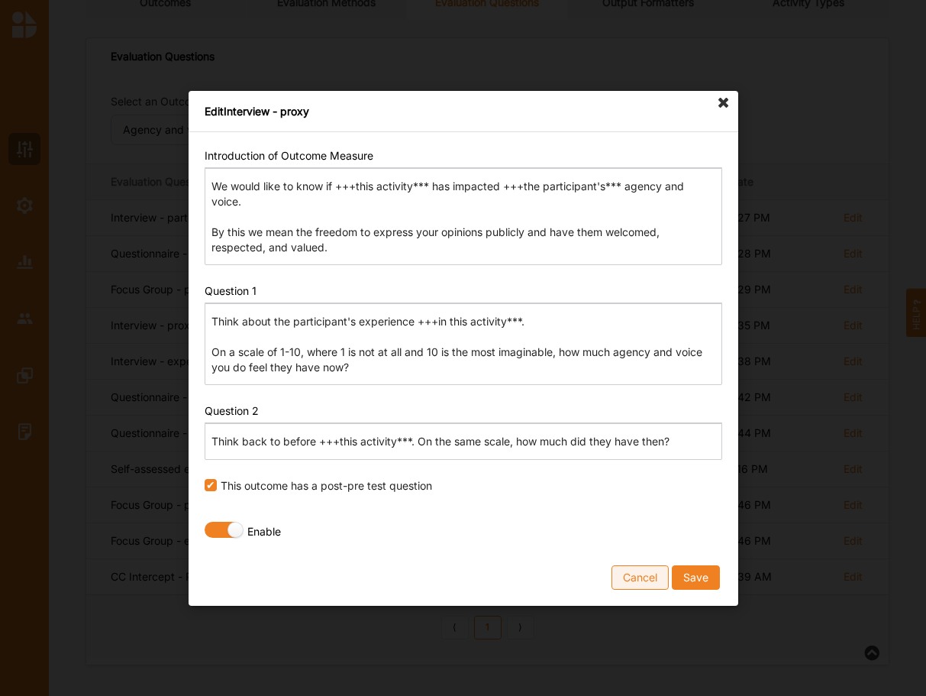
click at [631, 573] on button "Cancel" at bounding box center [640, 576] width 57 height 24
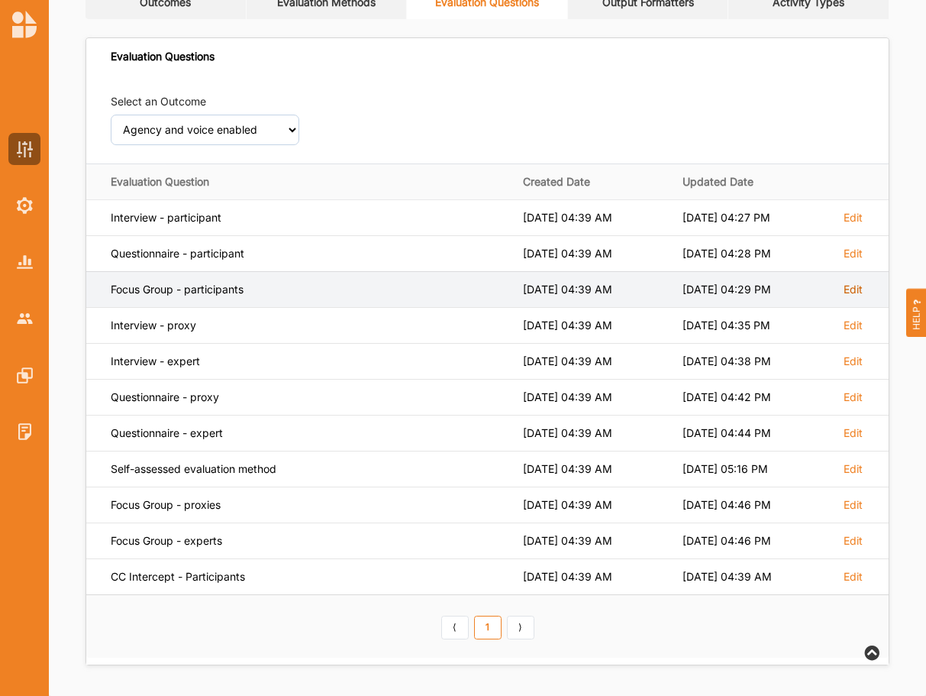
click at [845, 224] on label "Edit" at bounding box center [853, 218] width 19 height 14
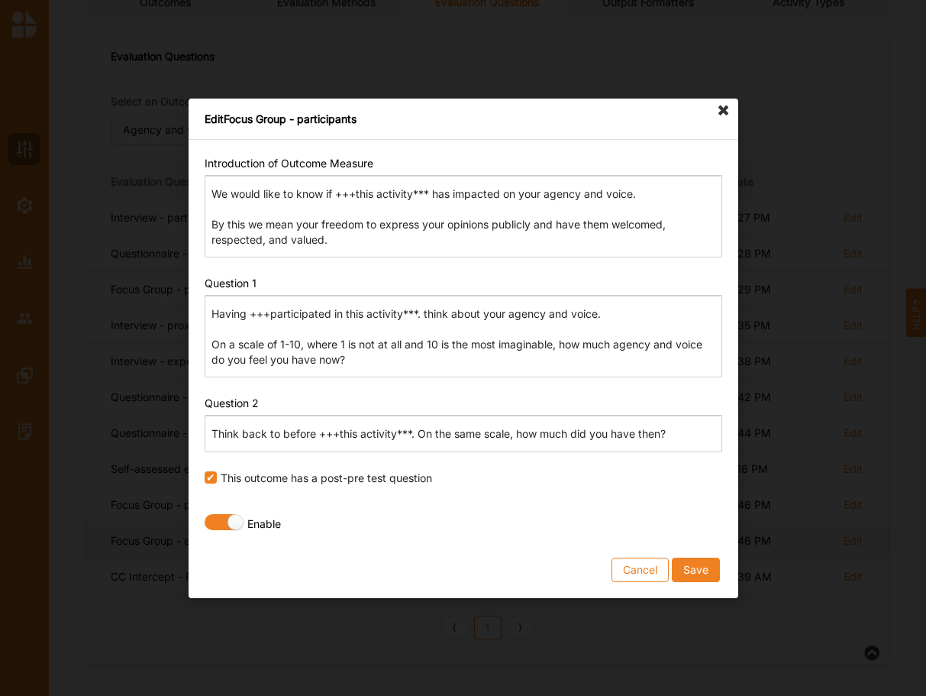
drag, startPoint x: 638, startPoint y: 570, endPoint x: 625, endPoint y: 554, distance: 20.8
click at [637, 569] on button "Cancel" at bounding box center [640, 569] width 57 height 24
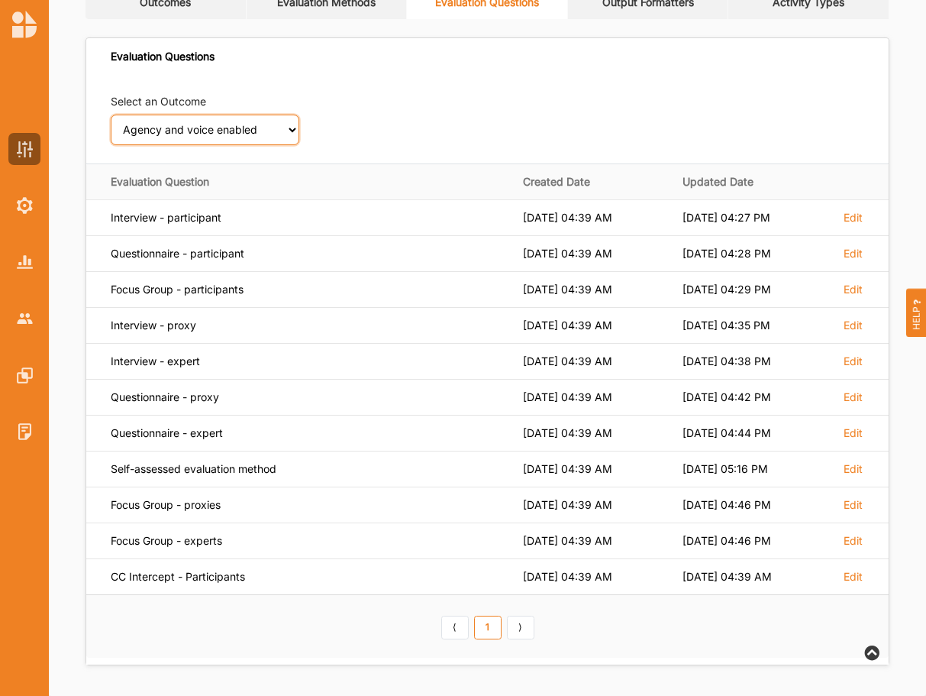
click at [111, 115] on select "Select an Outcome Creativity stimulated Aesthetic enrichment experienced Knowle…" at bounding box center [205, 130] width 189 height 31
click option "Civic trust inspired" at bounding box center [0, 0] width 0 height 0
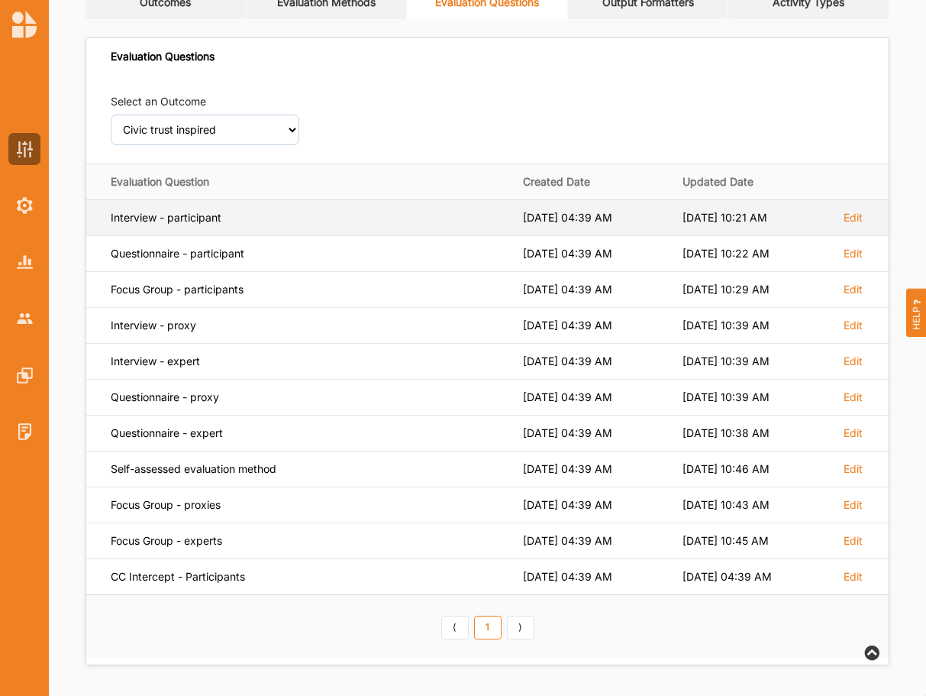
click at [860, 210] on td "Edit" at bounding box center [859, 217] width 57 height 36
click at [857, 219] on label "Edit" at bounding box center [853, 218] width 19 height 14
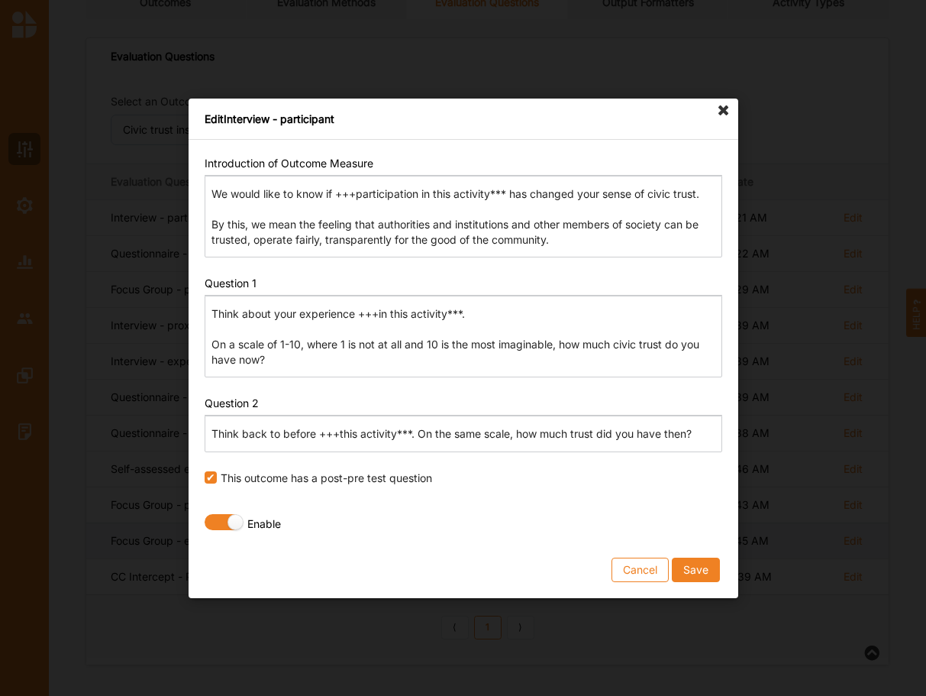
drag, startPoint x: 640, startPoint y: 571, endPoint x: 651, endPoint y: 555, distance: 19.7
click at [641, 570] on button "Cancel" at bounding box center [640, 569] width 57 height 24
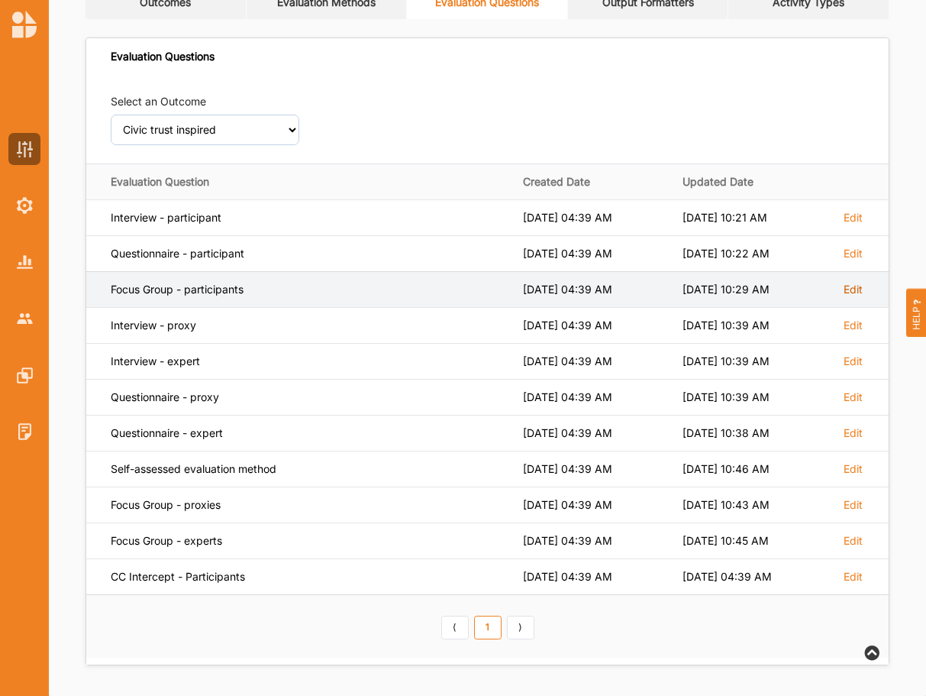
click at [851, 224] on label "Edit" at bounding box center [853, 218] width 19 height 14
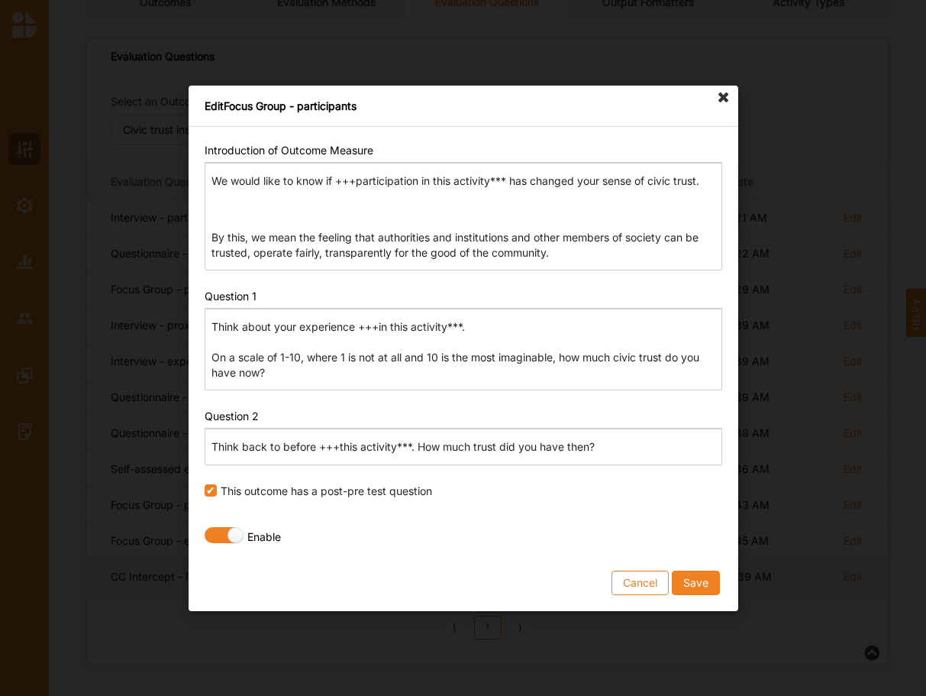
drag, startPoint x: 638, startPoint y: 584, endPoint x: 638, endPoint y: 576, distance: 8.4
click at [638, 583] on button "Cancel" at bounding box center [640, 582] width 57 height 24
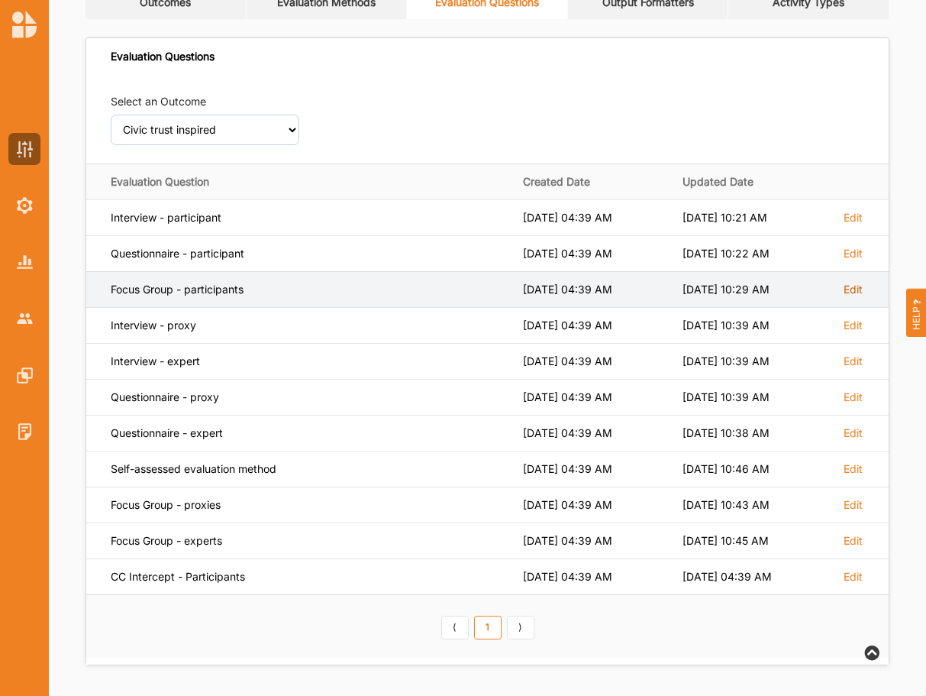
click at [851, 224] on label "Edit" at bounding box center [853, 218] width 19 height 14
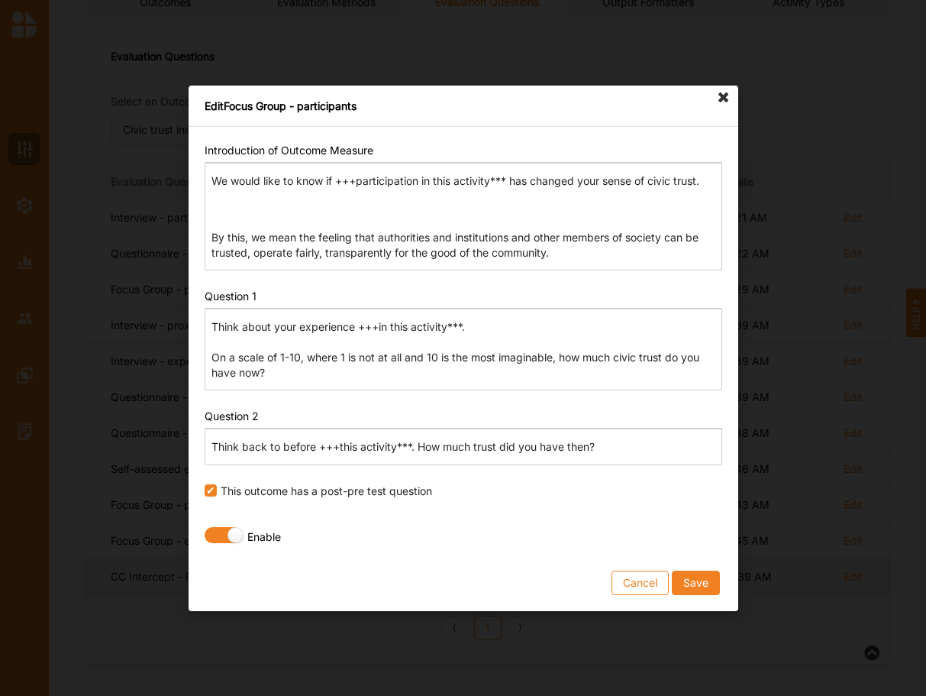
click at [633, 580] on button "Cancel" at bounding box center [640, 582] width 57 height 24
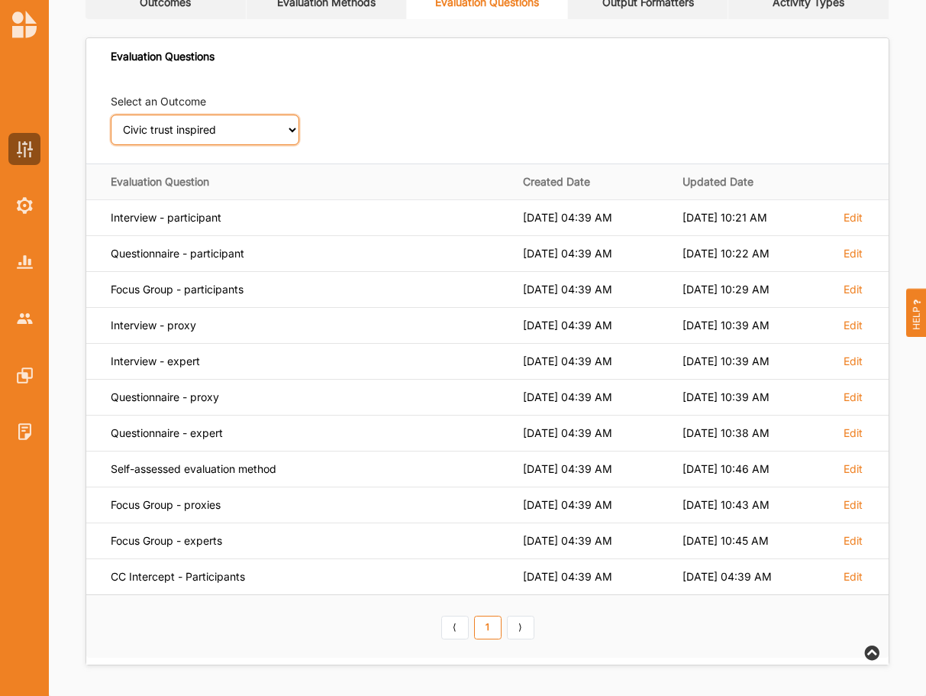
click at [111, 115] on select "Select an Outcome Creativity stimulated Aesthetic enrichment experienced Knowle…" at bounding box center [205, 130] width 189 height 31
click option "Positive sense of place in the local built and natural environment enhanced" at bounding box center [0, 0] width 0 height 0
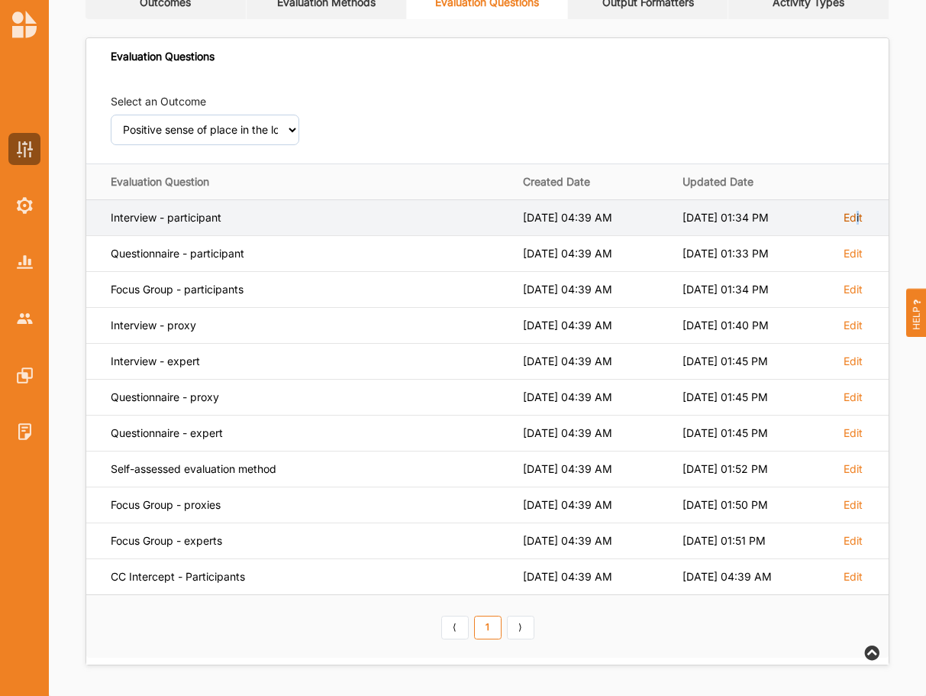
click at [855, 213] on label "Edit" at bounding box center [853, 218] width 19 height 14
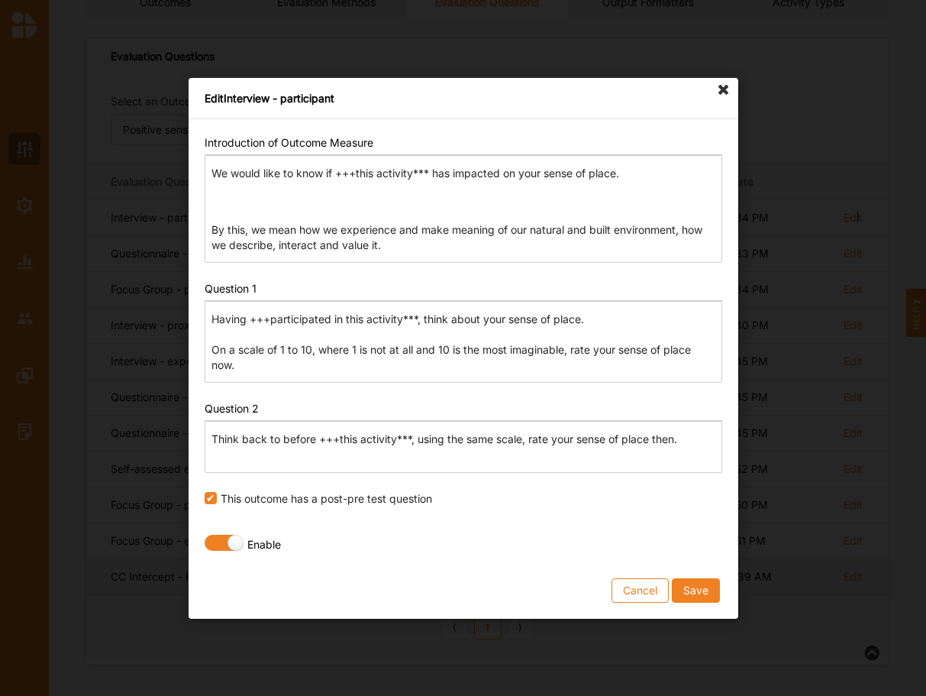
drag, startPoint x: 642, startPoint y: 595, endPoint x: 643, endPoint y: 585, distance: 10.0
click at [641, 593] on button "Cancel" at bounding box center [640, 589] width 57 height 24
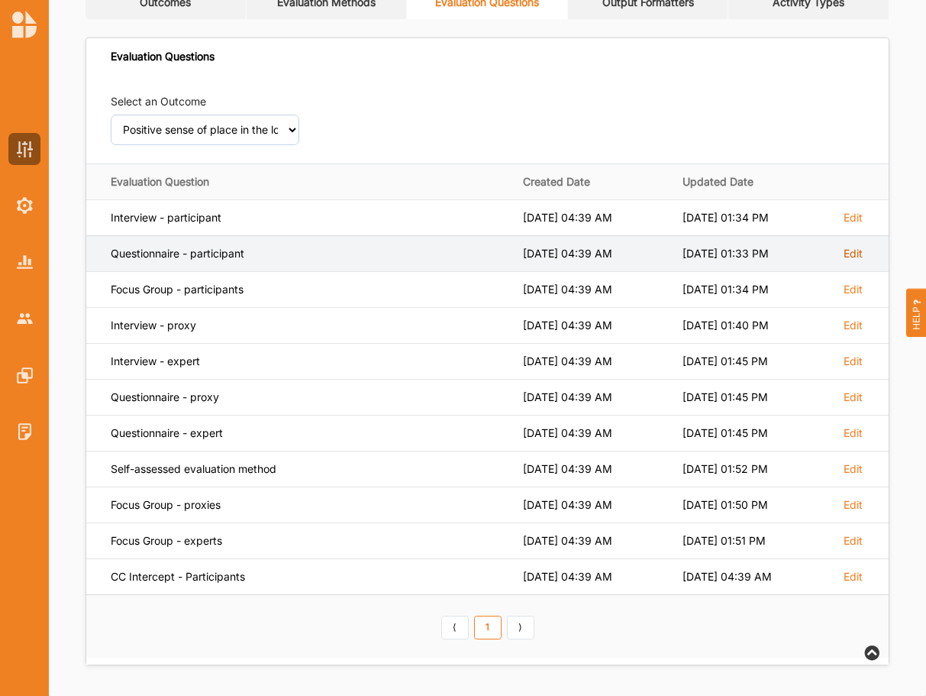
click at [857, 224] on label "Edit" at bounding box center [853, 218] width 19 height 14
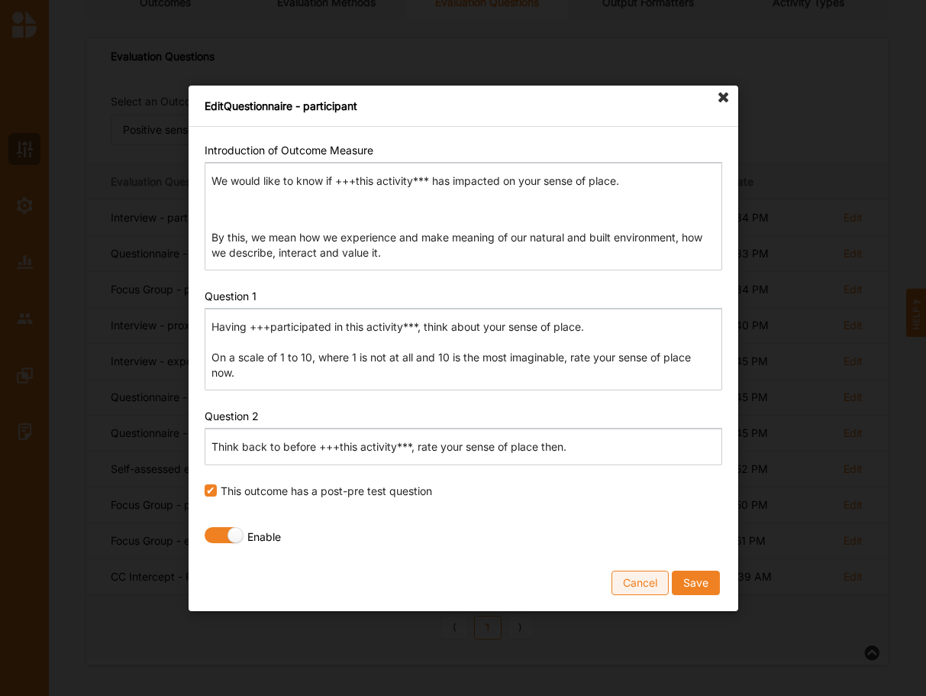
click at [639, 580] on button "Cancel" at bounding box center [640, 582] width 57 height 24
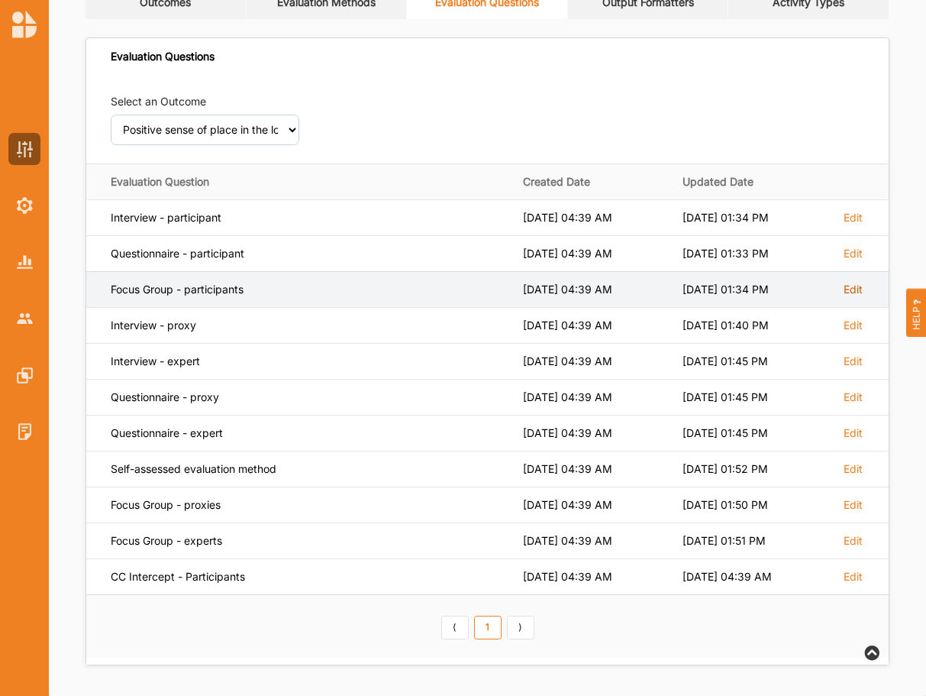
click at [856, 224] on label "Edit" at bounding box center [853, 218] width 19 height 14
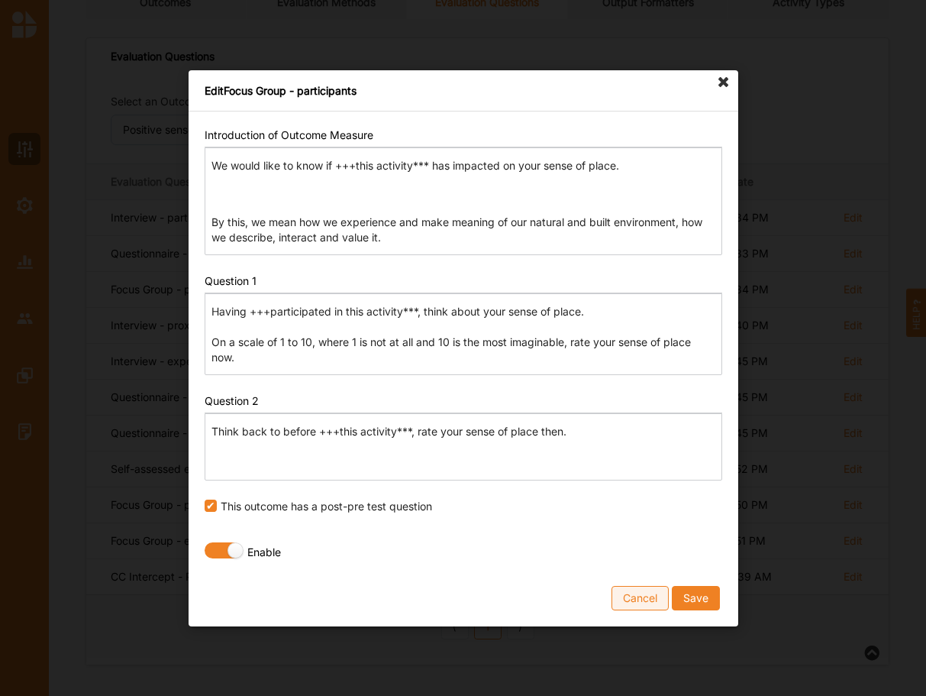
click at [645, 597] on button "Cancel" at bounding box center [640, 597] width 57 height 24
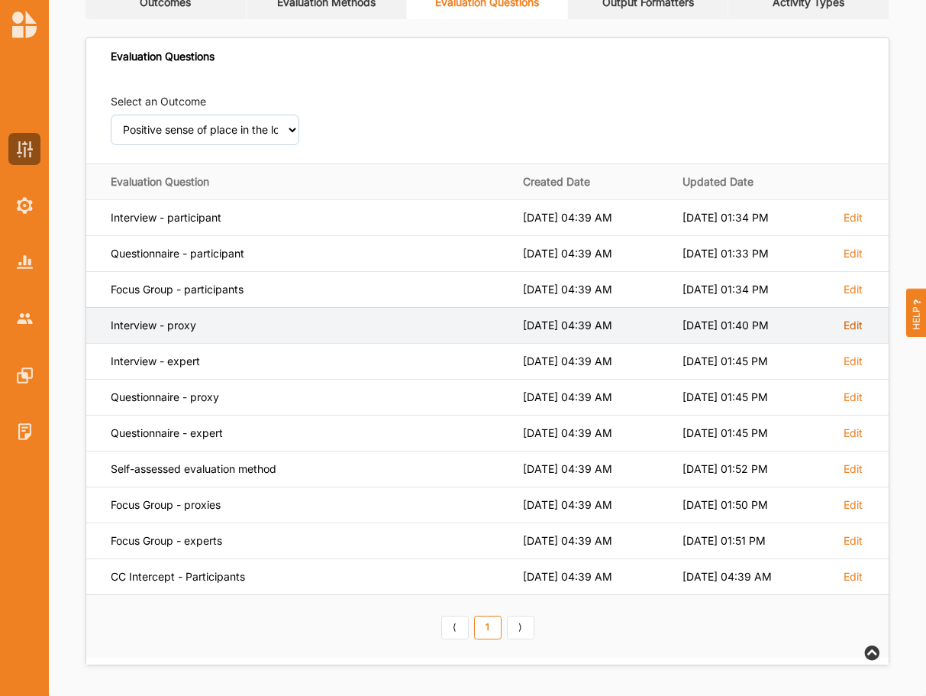
click at [852, 224] on label "Edit" at bounding box center [853, 218] width 19 height 14
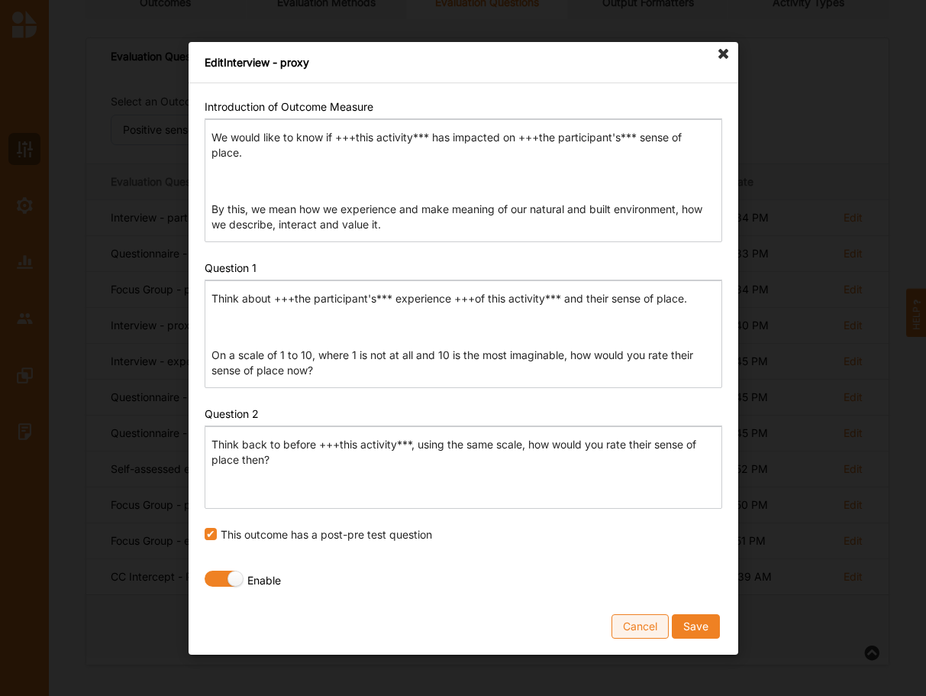
click at [628, 631] on button "Cancel" at bounding box center [640, 625] width 57 height 24
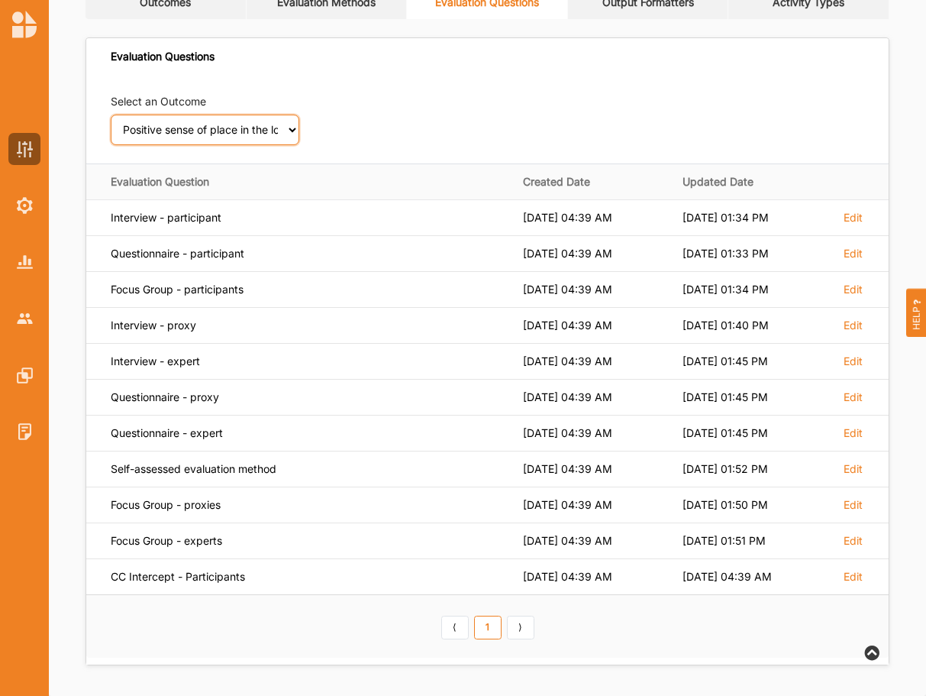
click at [111, 115] on select "Select an Outcome Creativity stimulated Aesthetic enrichment experienced Knowle…" at bounding box center [205, 130] width 189 height 31
click option "Natural world valued" at bounding box center [0, 0] width 0 height 0
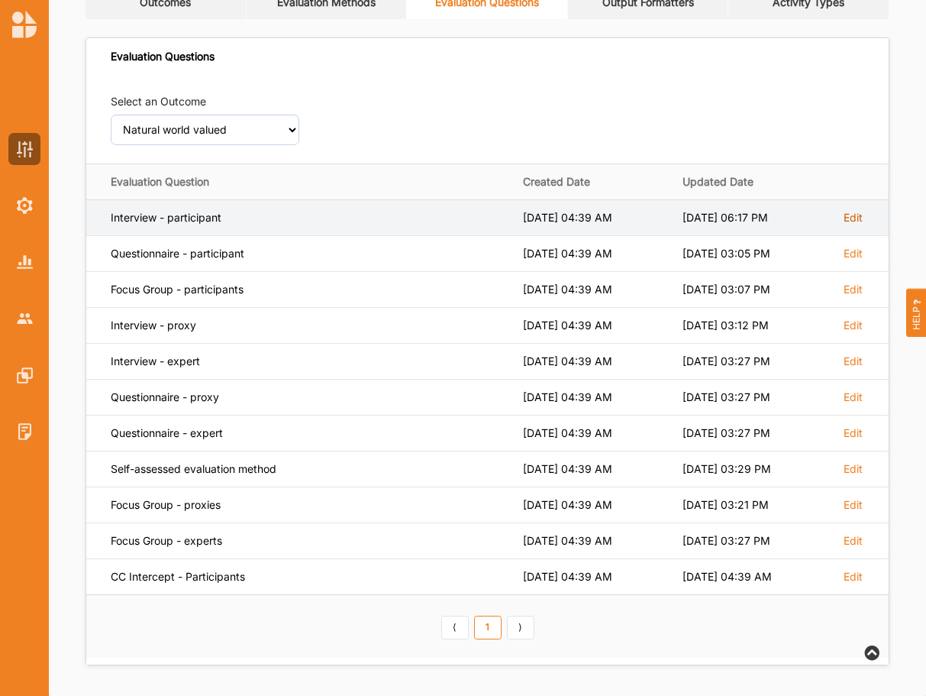
click at [847, 215] on label "Edit" at bounding box center [853, 218] width 19 height 14
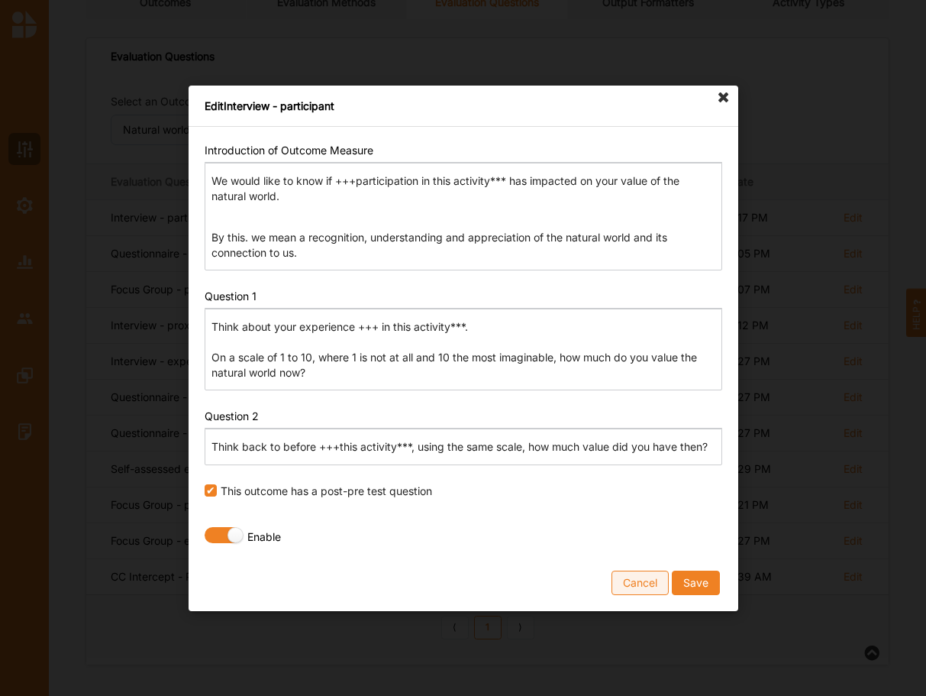
click at [631, 581] on button "Cancel" at bounding box center [640, 582] width 57 height 24
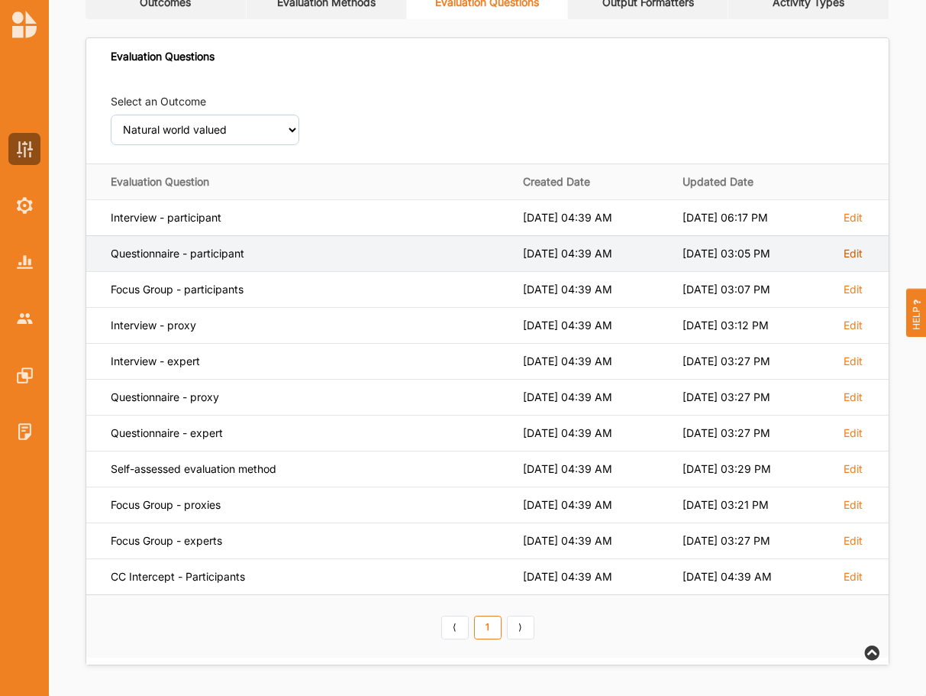
click at [847, 224] on label "Edit" at bounding box center [853, 218] width 19 height 14
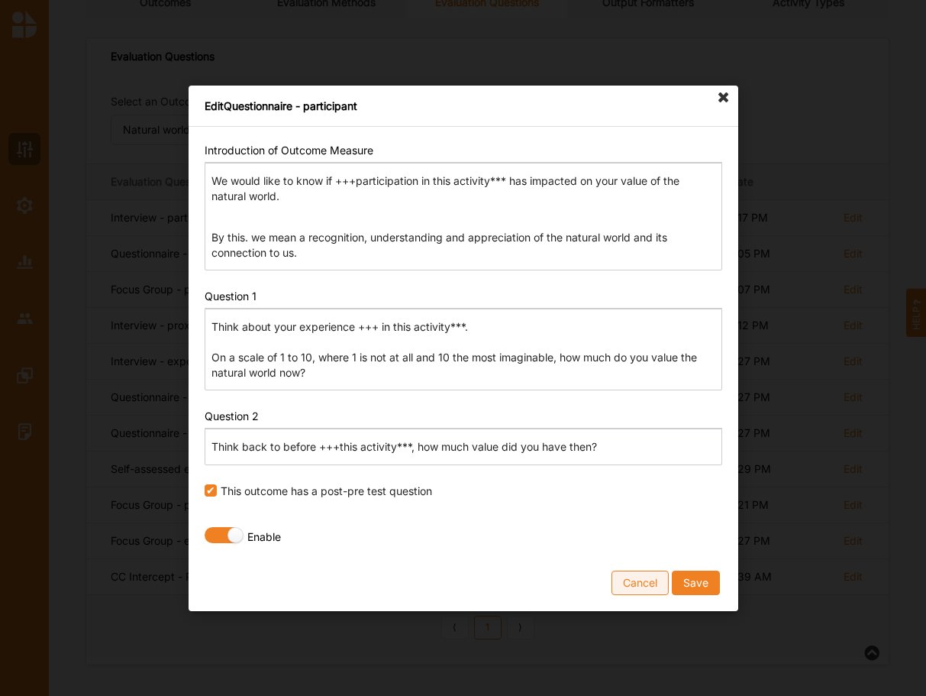
drag, startPoint x: 639, startPoint y: 584, endPoint x: 650, endPoint y: 549, distance: 36.9
click at [639, 583] on button "Cancel" at bounding box center [640, 582] width 57 height 24
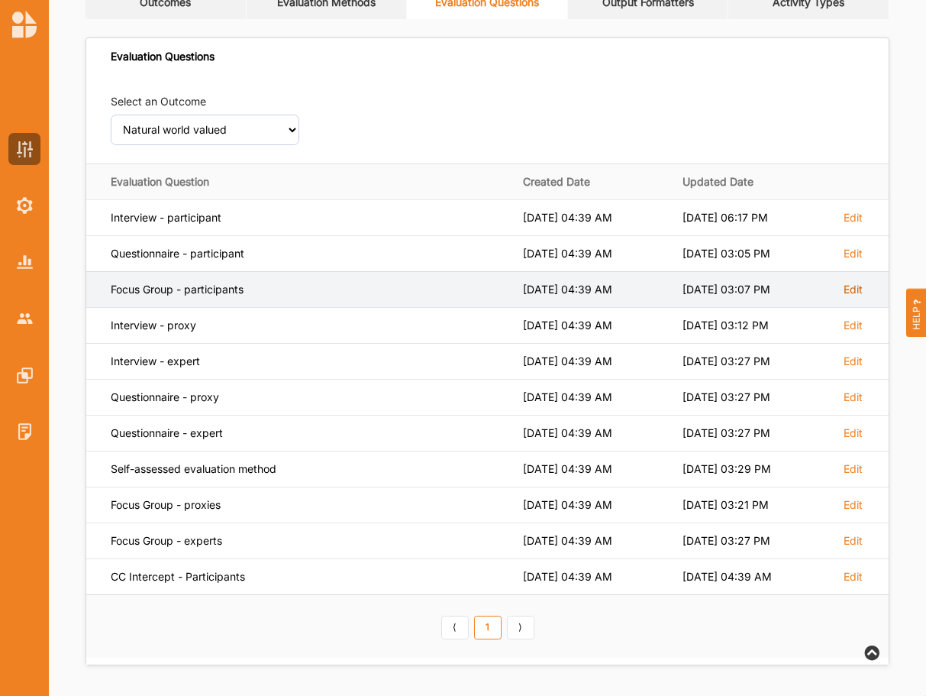
click at [844, 224] on label "Edit" at bounding box center [853, 218] width 19 height 14
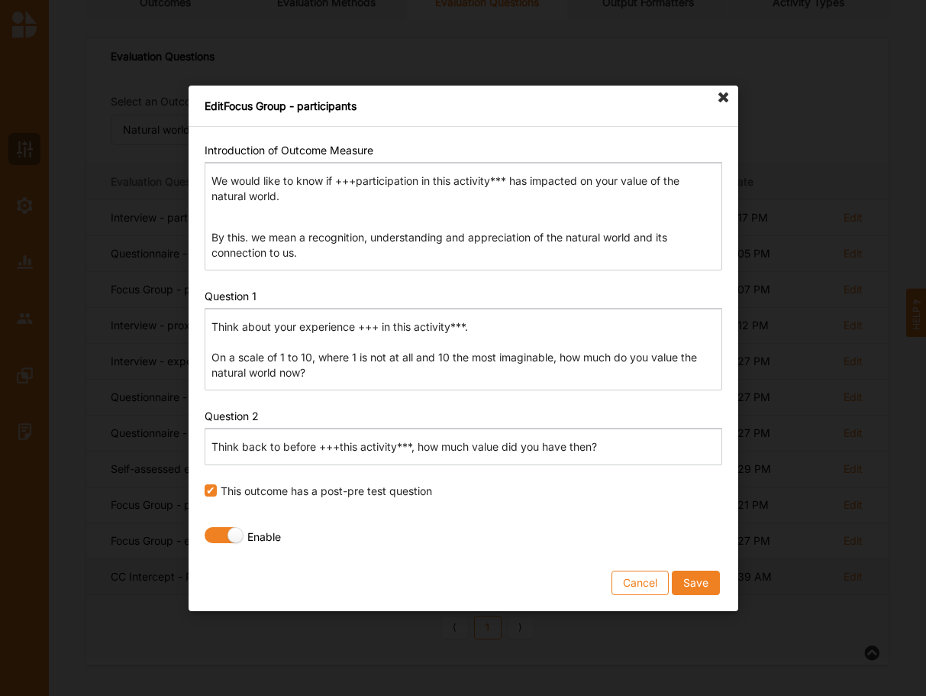
click at [641, 579] on button "Cancel" at bounding box center [640, 582] width 57 height 24
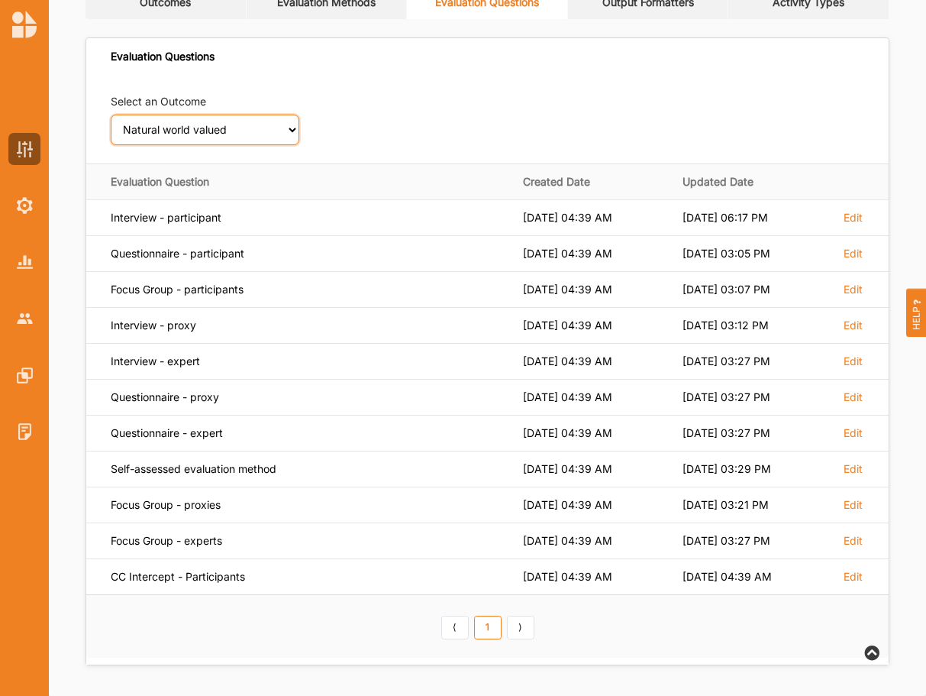
click at [111, 115] on select "Select an Outcome Creativity stimulated Aesthetic enrichment experienced Knowle…" at bounding box center [205, 130] width 189 height 31
click option "Understanding of ecological issues increased" at bounding box center [0, 0] width 0 height 0
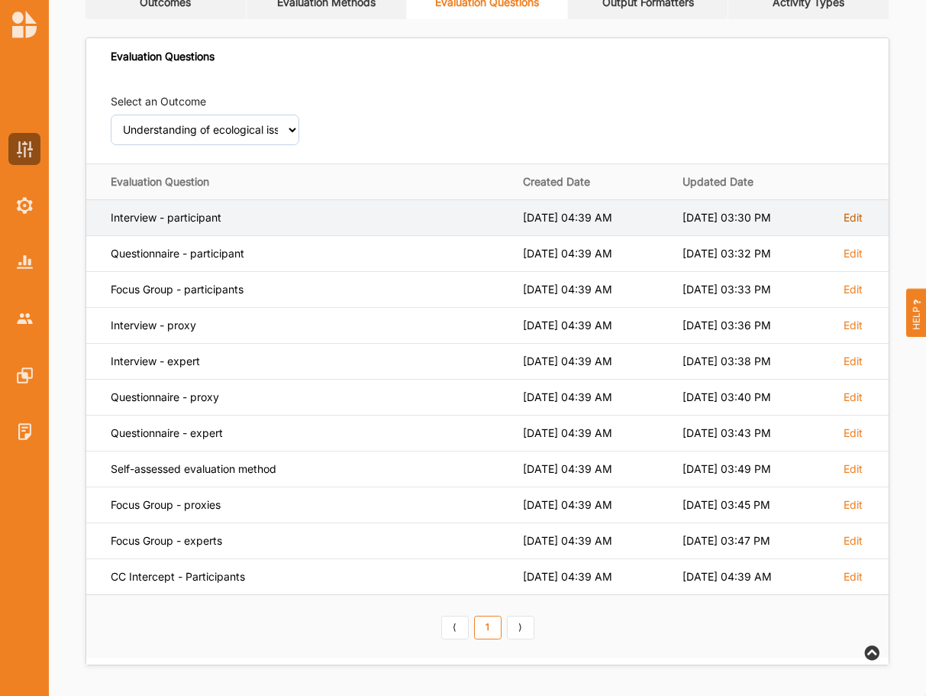
click at [846, 213] on label "Edit" at bounding box center [853, 218] width 19 height 14
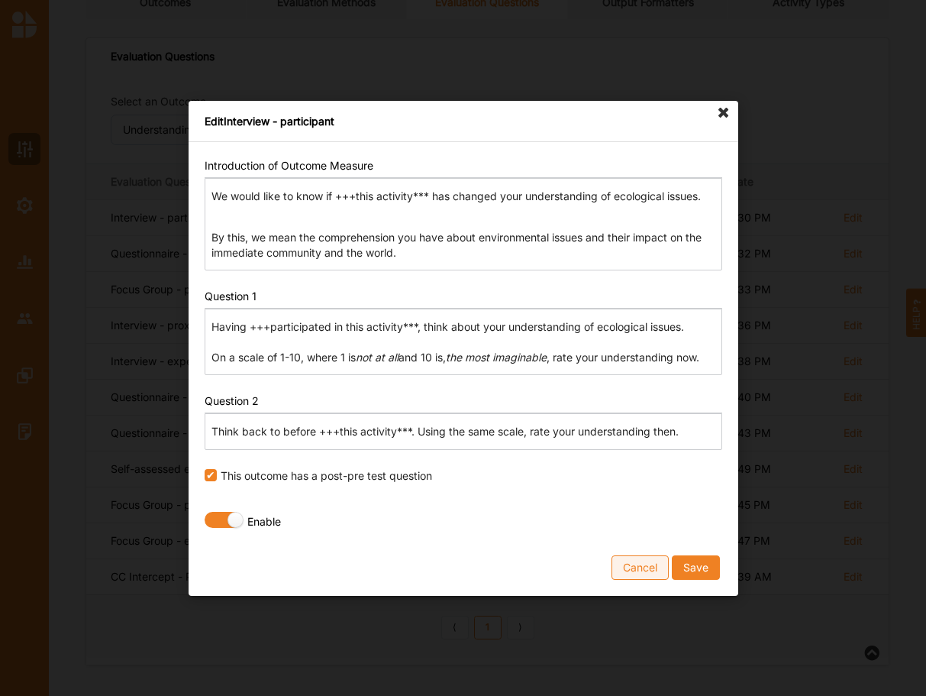
click at [649, 566] on button "Cancel" at bounding box center [640, 566] width 57 height 24
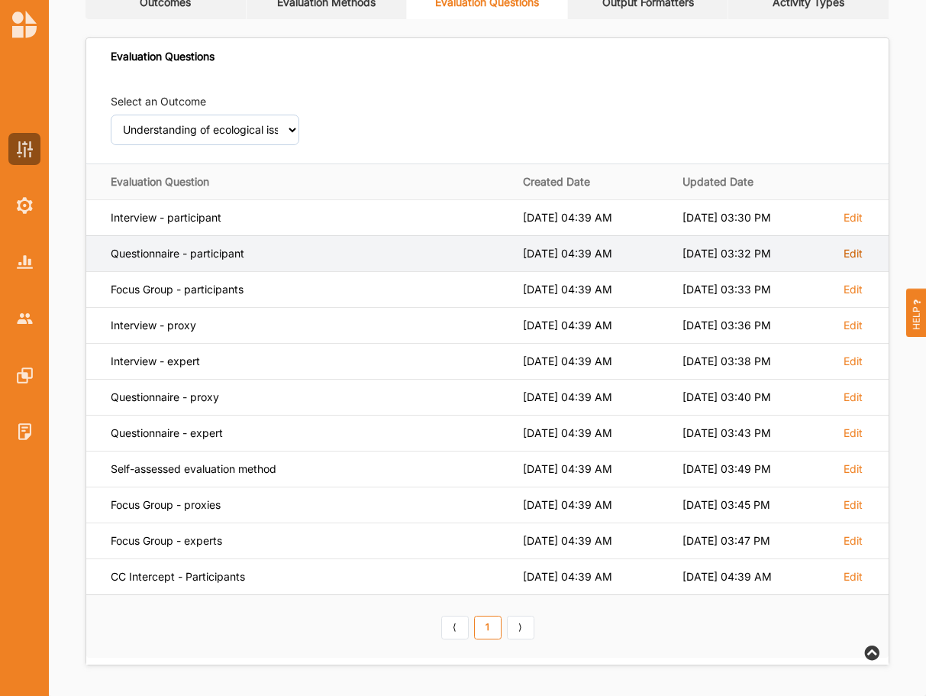
click at [857, 224] on label "Edit" at bounding box center [853, 218] width 19 height 14
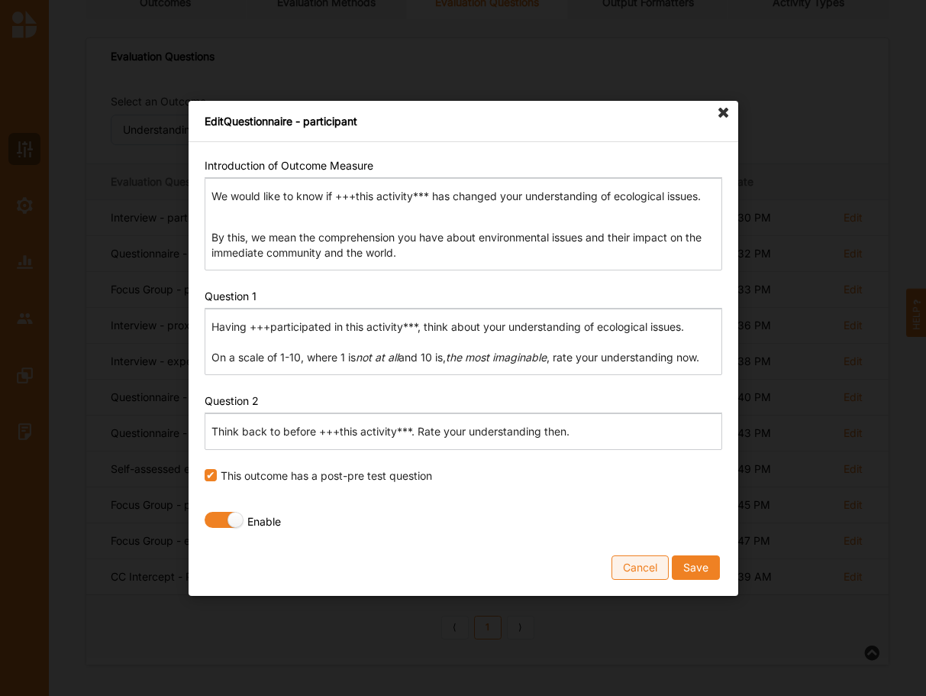
click at [642, 572] on button "Cancel" at bounding box center [640, 566] width 57 height 24
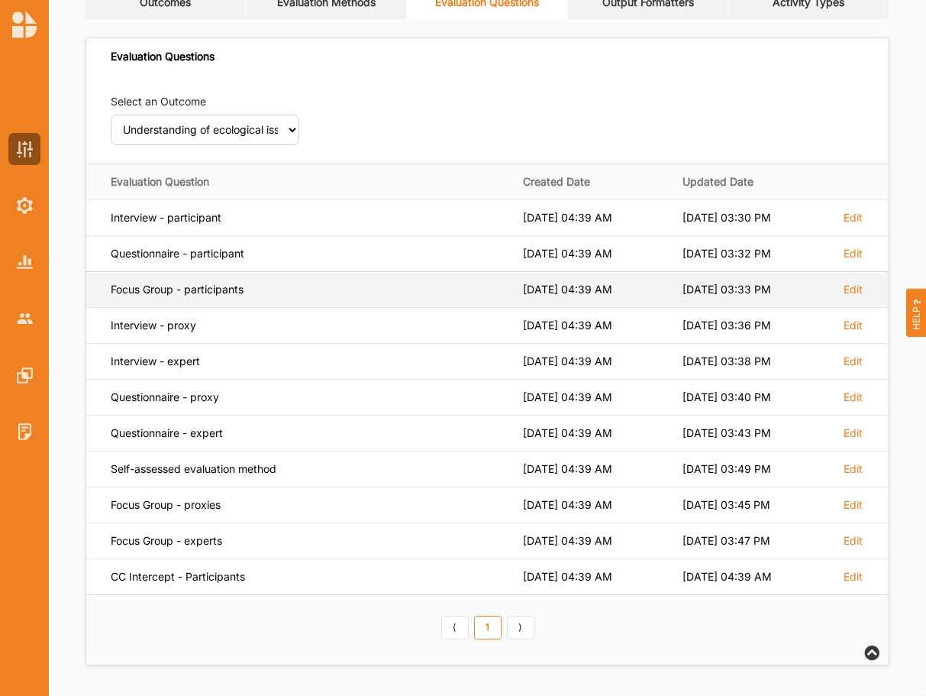
click at [841, 295] on td "Edit" at bounding box center [859, 289] width 57 height 36
click at [847, 282] on td "Edit" at bounding box center [859, 289] width 57 height 36
click at [853, 224] on label "Edit" at bounding box center [853, 218] width 19 height 14
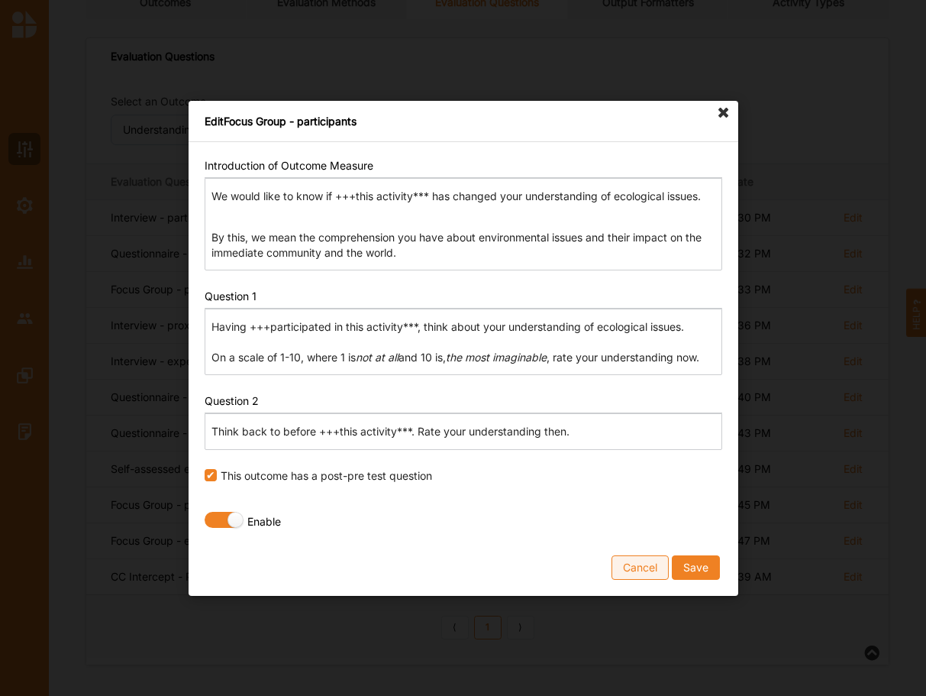
click at [644, 569] on button "Cancel" at bounding box center [640, 566] width 57 height 24
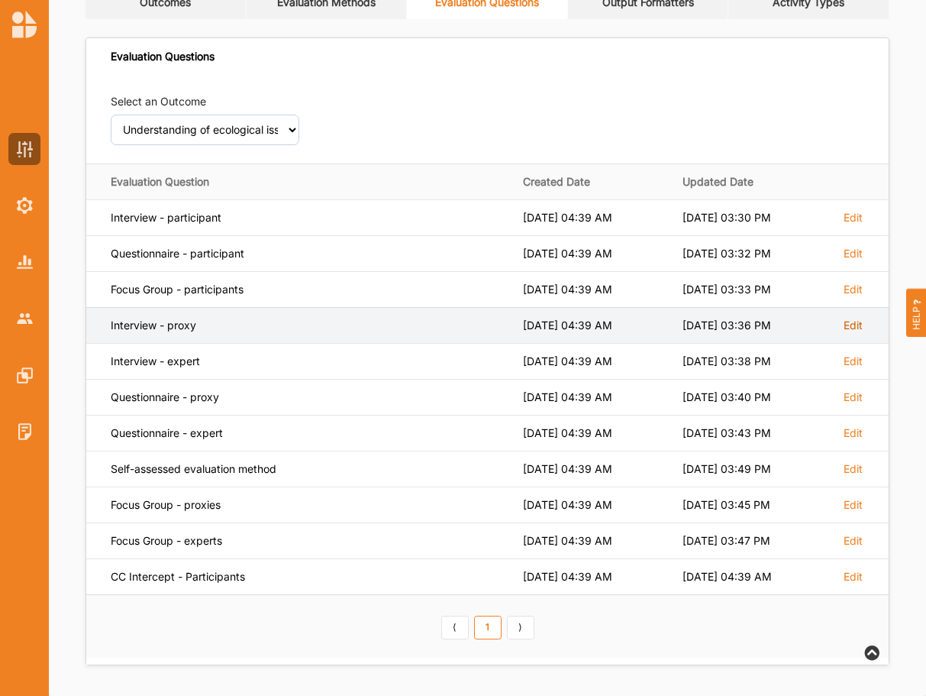
click at [852, 224] on label "Edit" at bounding box center [853, 218] width 19 height 14
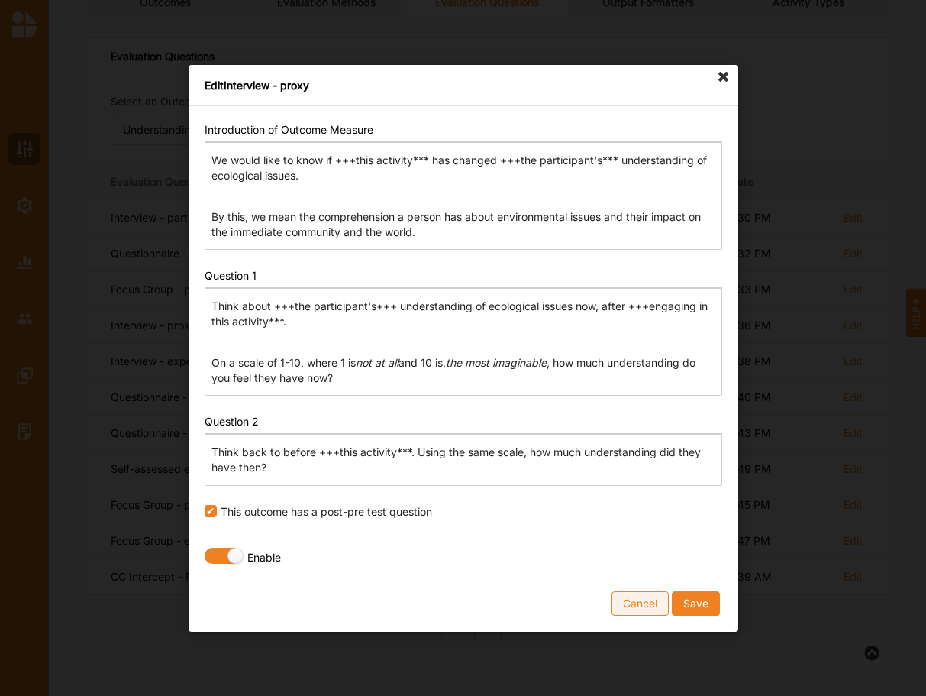
drag, startPoint x: 631, startPoint y: 610, endPoint x: 631, endPoint y: 586, distance: 24.4
click at [631, 609] on button "Cancel" at bounding box center [640, 602] width 57 height 24
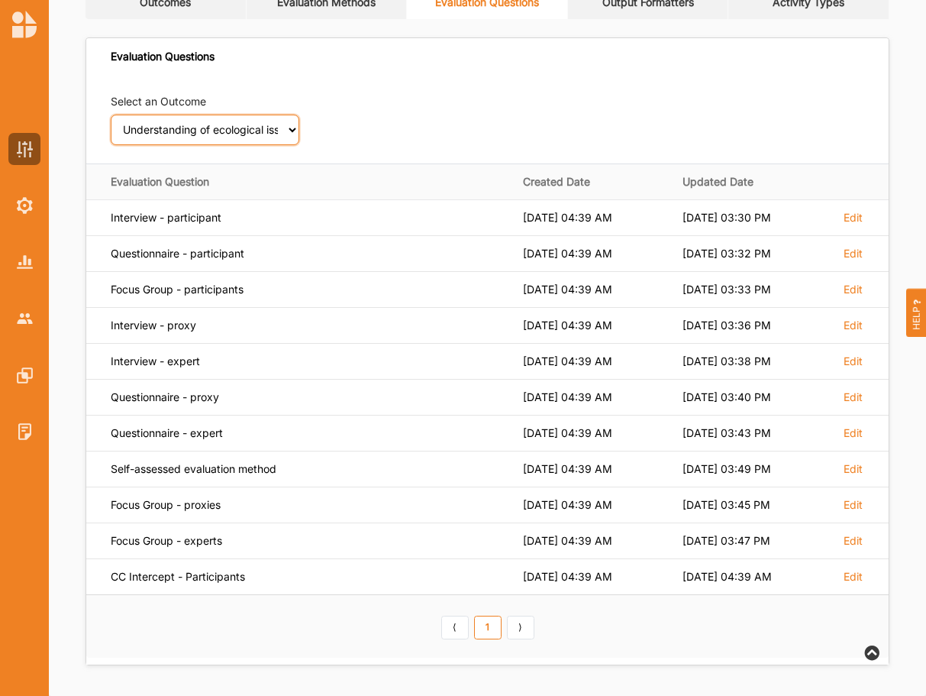
click at [111, 115] on select "Select an Outcome Creativity stimulated Aesthetic enrichment experienced Knowle…" at bounding box center [205, 130] width 189 height 31
select select "23"
click option "Motivation for environmental stewardship increased" at bounding box center [0, 0] width 0 height 0
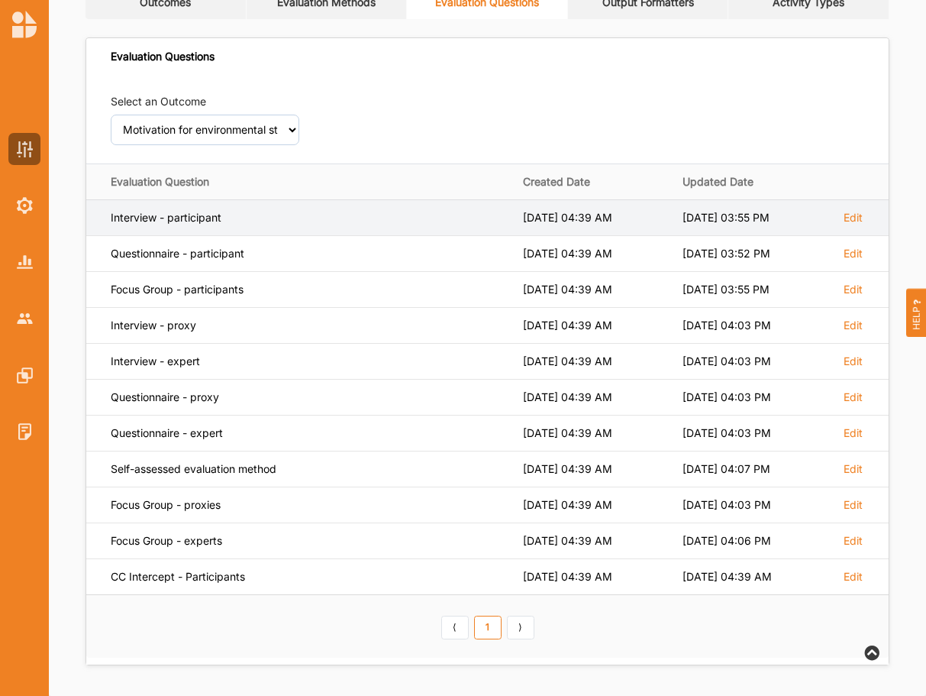
click at [850, 207] on td "Edit" at bounding box center [859, 217] width 57 height 36
click at [851, 220] on label "Edit" at bounding box center [853, 218] width 19 height 14
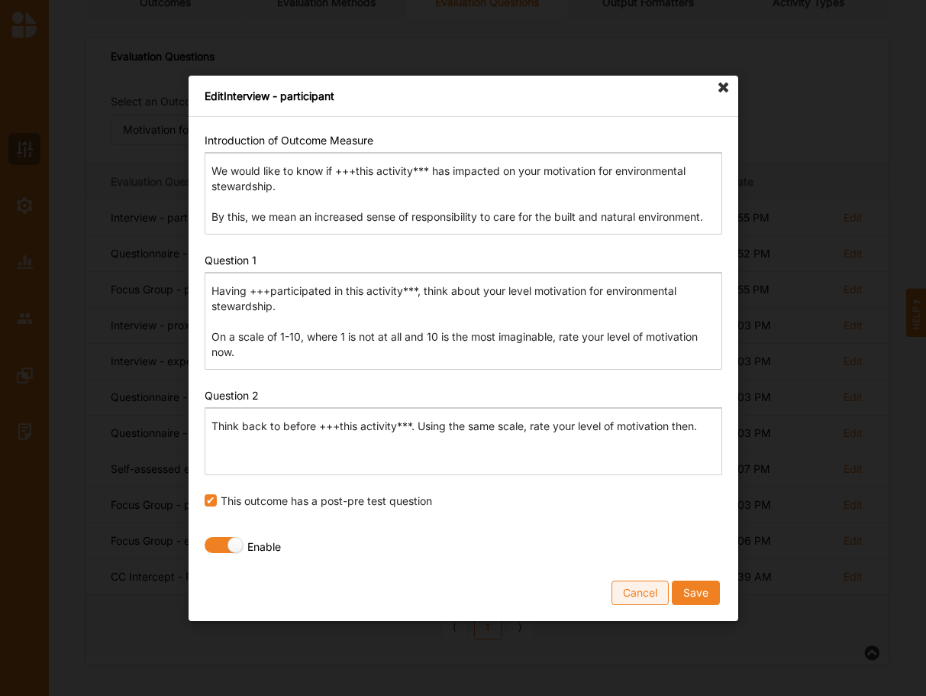
click at [642, 592] on button "Cancel" at bounding box center [640, 591] width 57 height 24
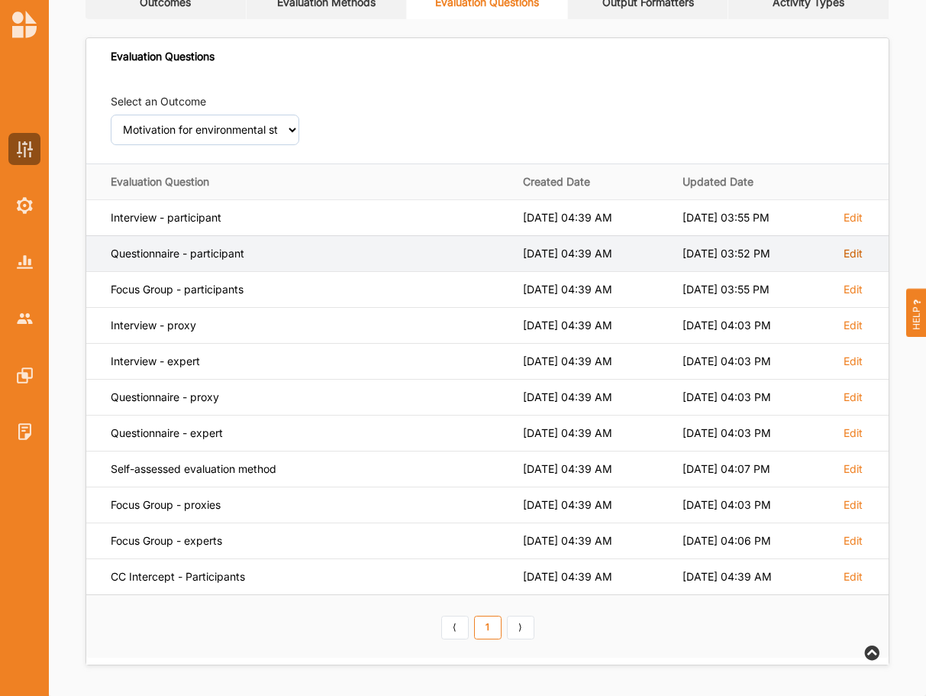
click at [856, 224] on label "Edit" at bounding box center [853, 218] width 19 height 14
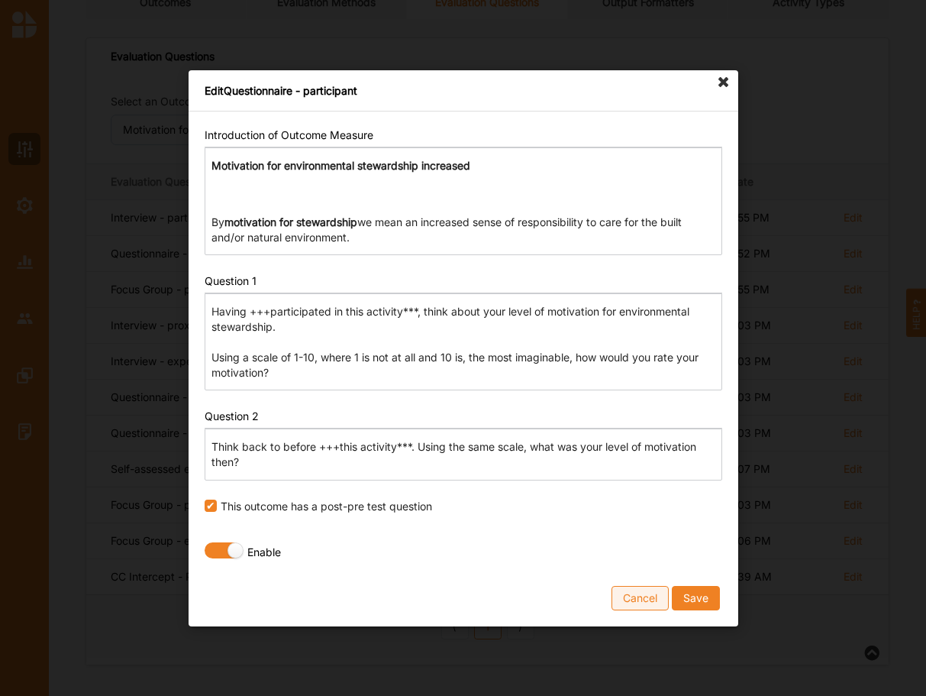
click at [633, 596] on button "Cancel" at bounding box center [640, 597] width 57 height 24
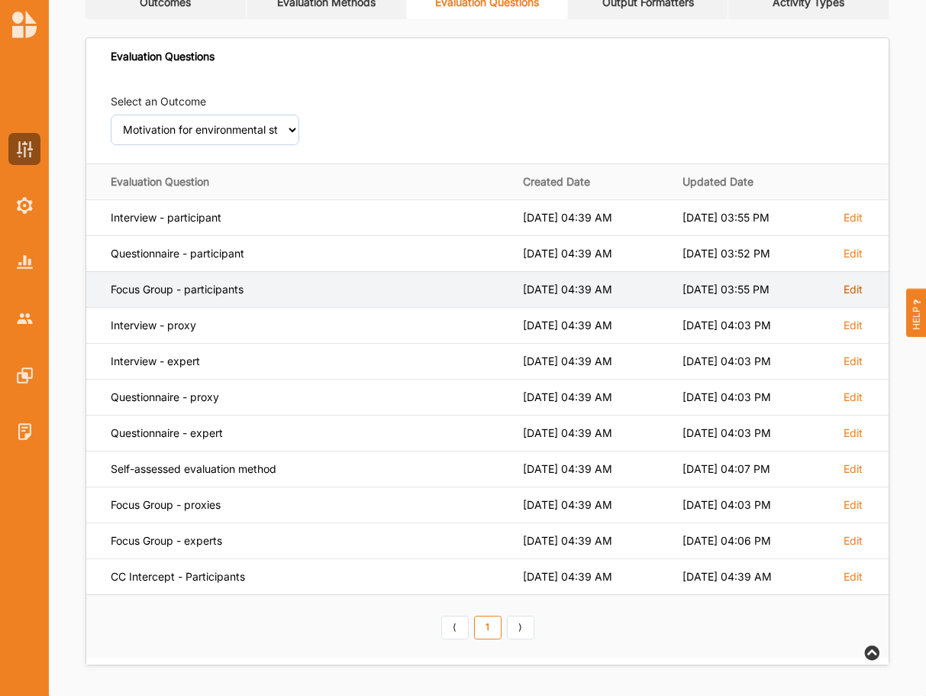
click at [854, 224] on label "Edit" at bounding box center [853, 218] width 19 height 14
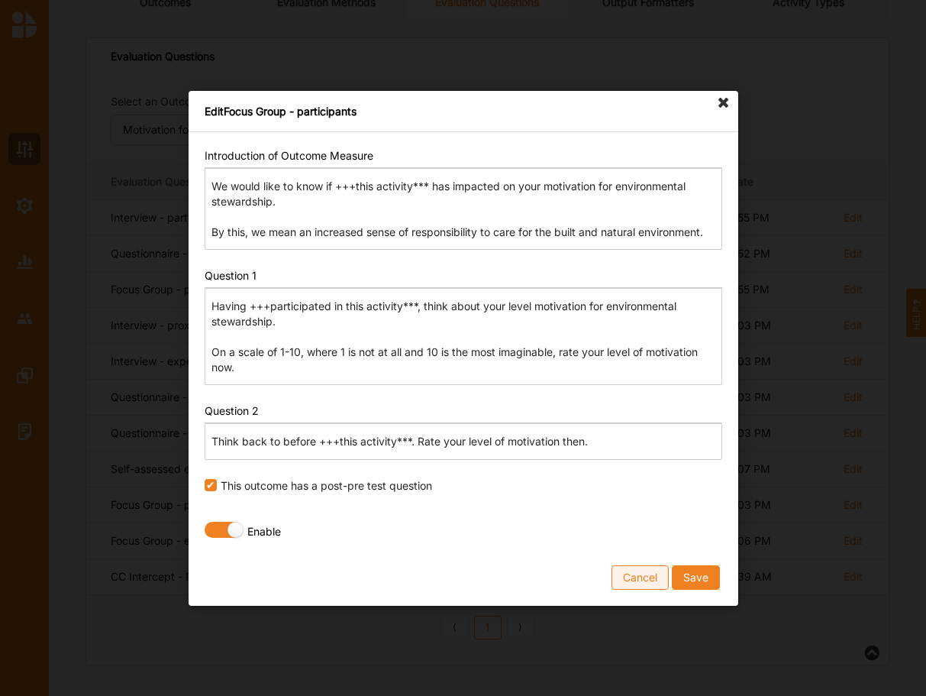
click at [644, 580] on button "Cancel" at bounding box center [640, 576] width 57 height 24
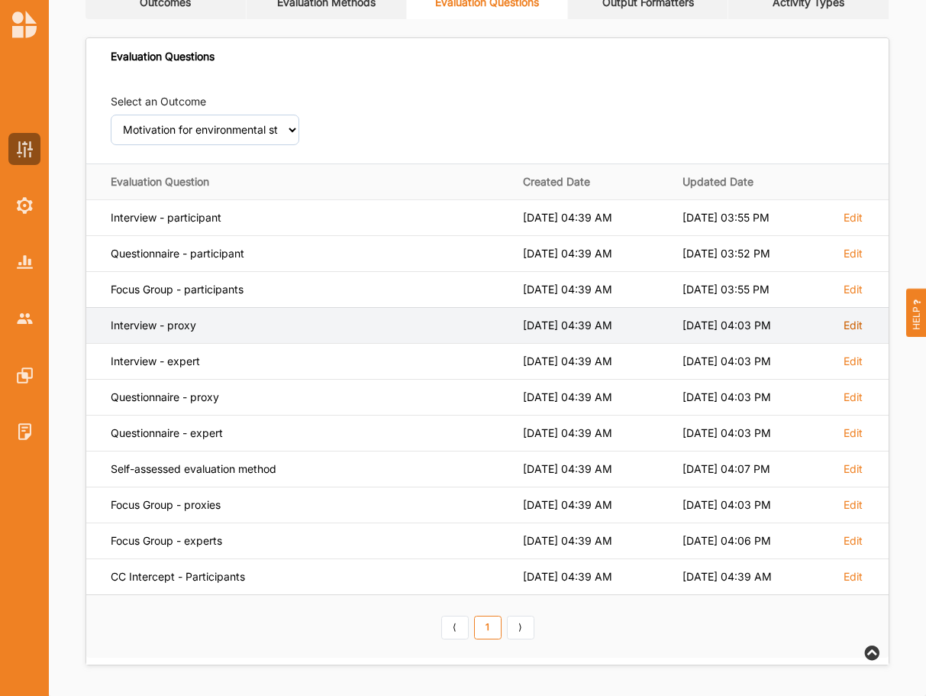
click at [854, 224] on label "Edit" at bounding box center [853, 218] width 19 height 14
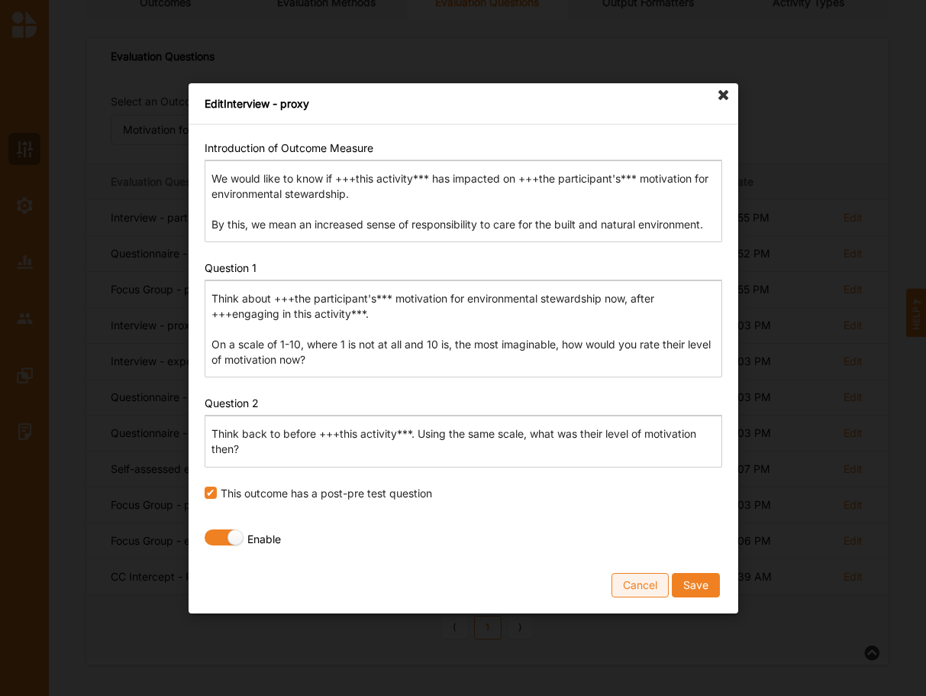
click at [626, 588] on button "Cancel" at bounding box center [640, 584] width 57 height 24
